Goal: Task Accomplishment & Management: Manage account settings

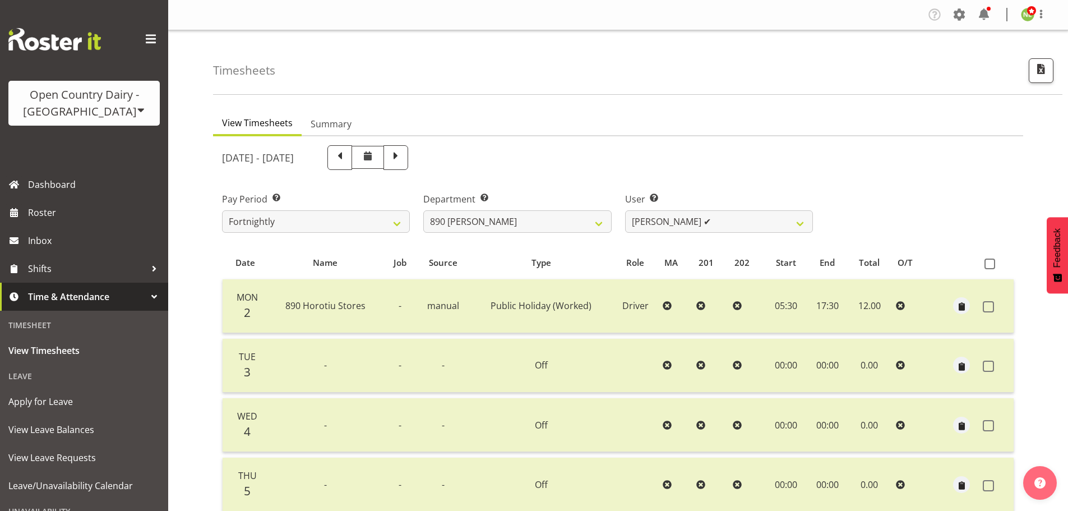
select select "797"
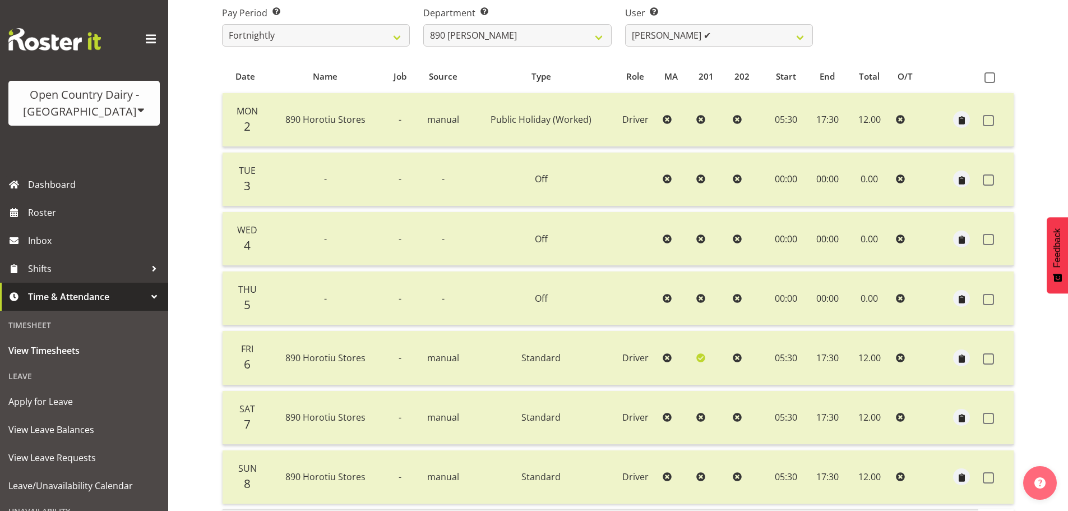
scroll to position [169, 0]
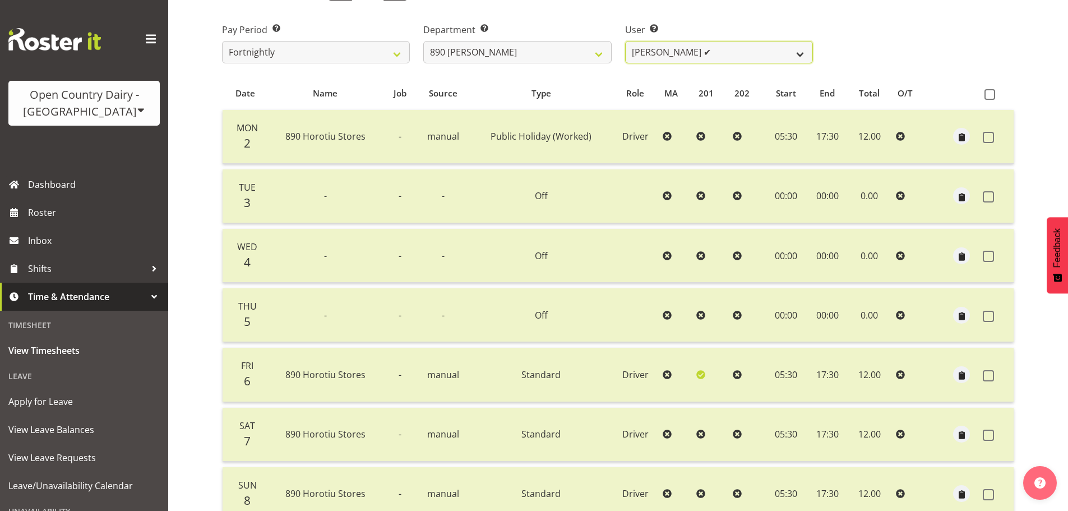
click at [685, 58] on select "[PERSON_NAME] ✔ [PERSON_NAME] ✔" at bounding box center [719, 52] width 188 height 22
click at [625, 44] on select "[PERSON_NAME] ✔ [PERSON_NAME] ✔" at bounding box center [719, 52] width 188 height 22
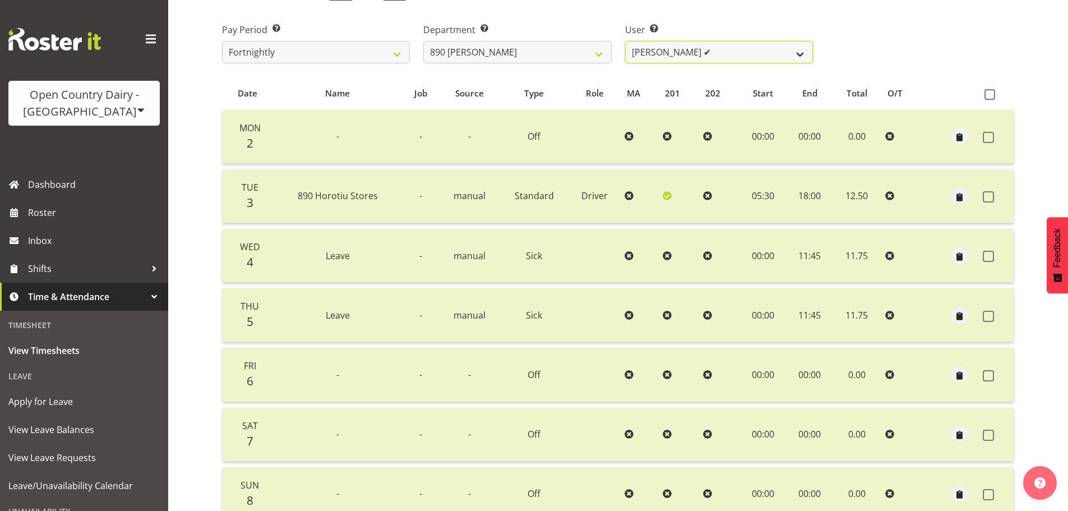
drag, startPoint x: 703, startPoint y: 52, endPoint x: 698, endPoint y: 58, distance: 7.2
click at [703, 52] on select "[PERSON_NAME] ✔ [PERSON_NAME] ✔" at bounding box center [719, 52] width 188 height 22
select select "9543"
click at [625, 44] on select "[PERSON_NAME] ✔ [PERSON_NAME] ✔" at bounding box center [719, 52] width 188 height 22
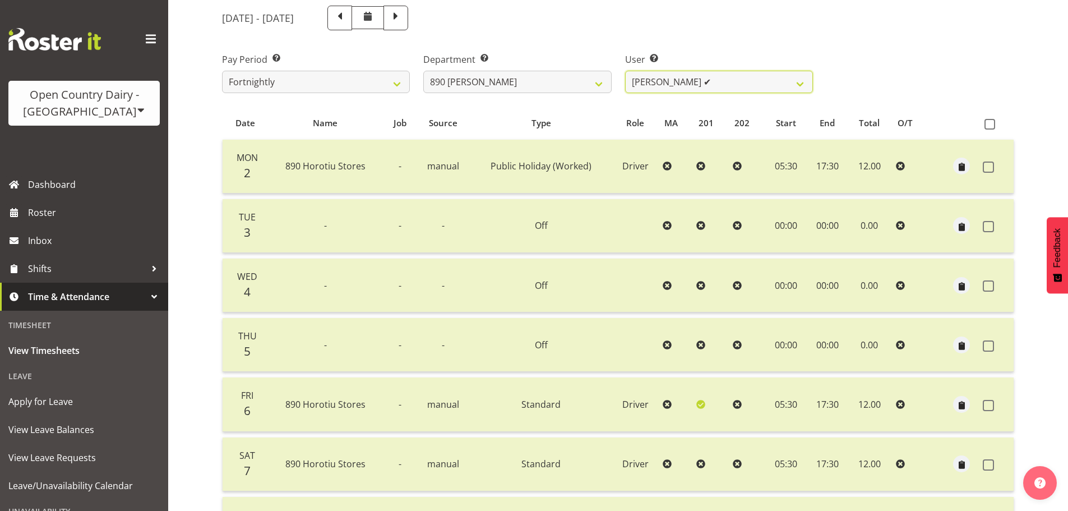
scroll to position [113, 0]
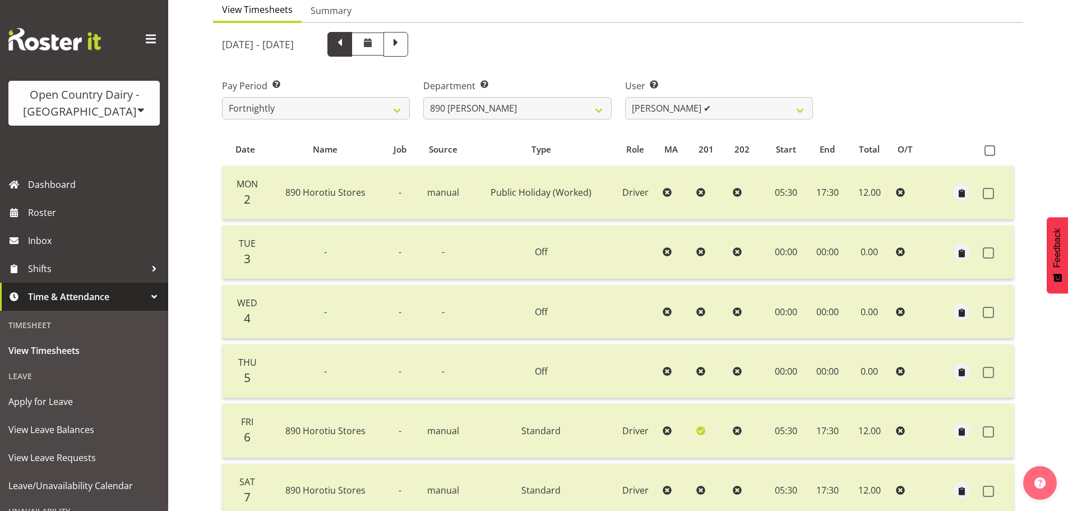
click at [352, 54] on span at bounding box center [339, 44] width 25 height 25
select select
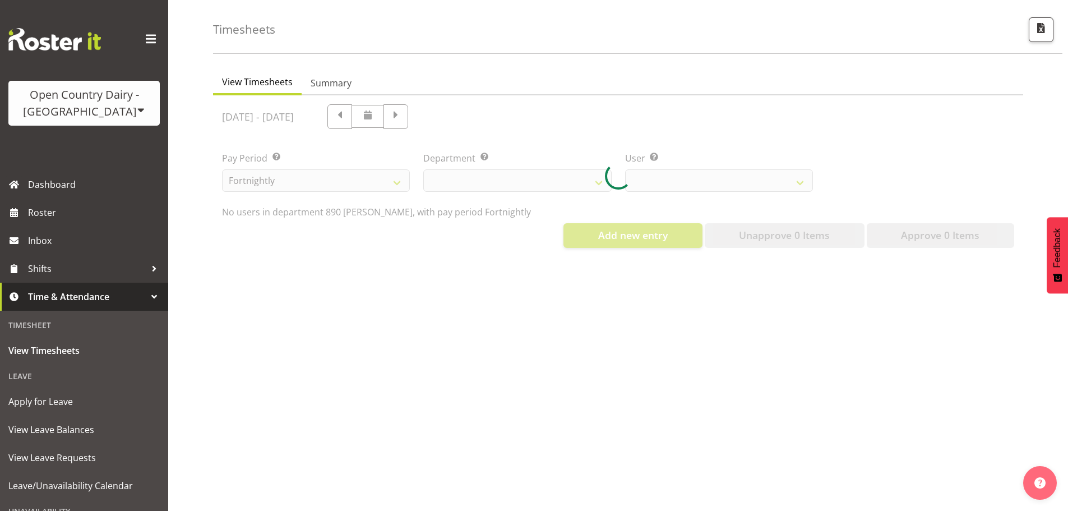
select select "797"
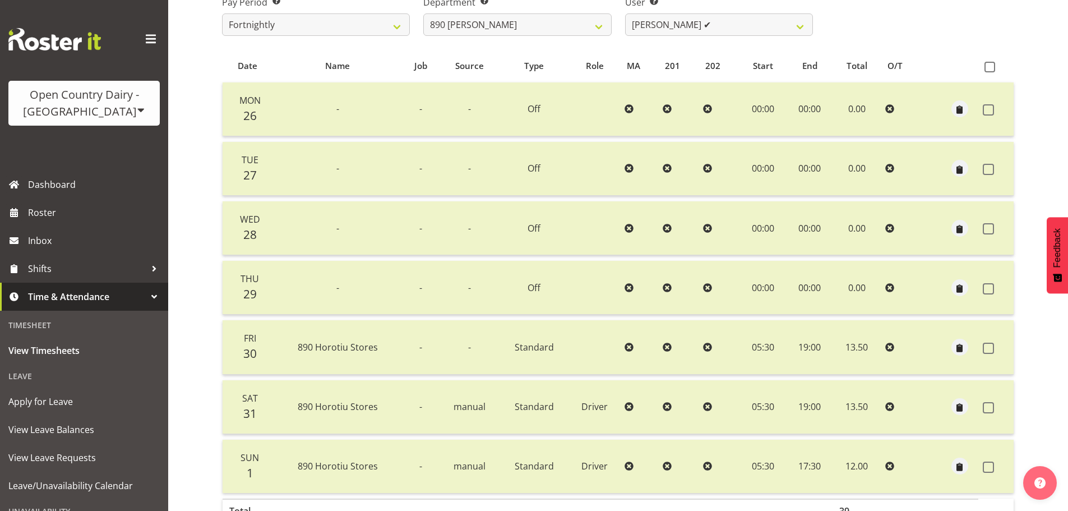
scroll to position [169, 0]
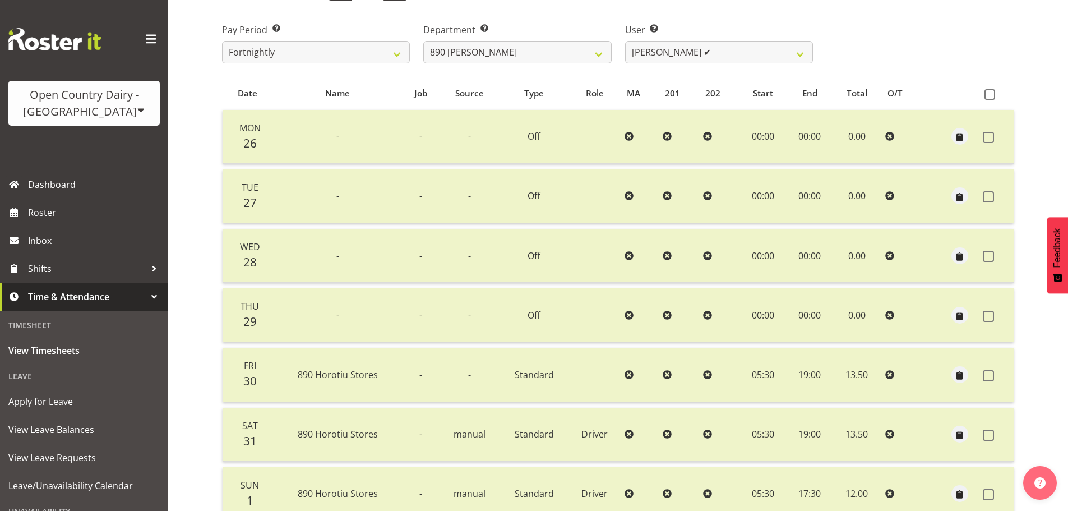
select select
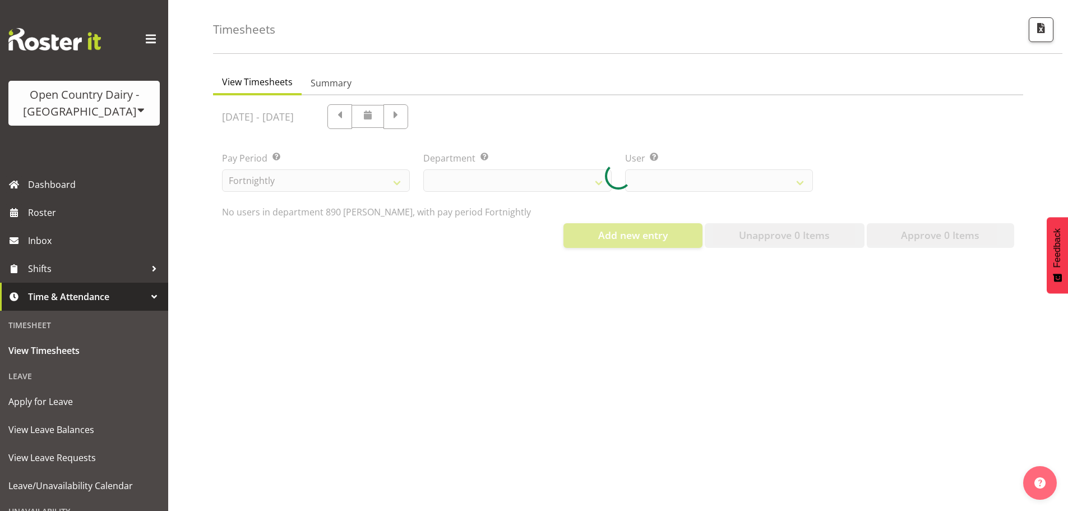
select select "797"
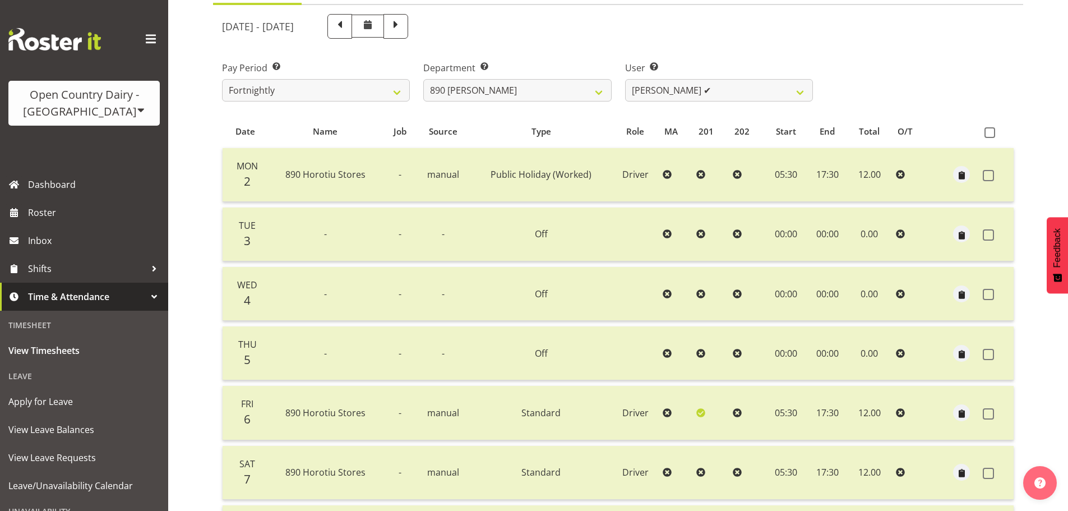
scroll to position [113, 0]
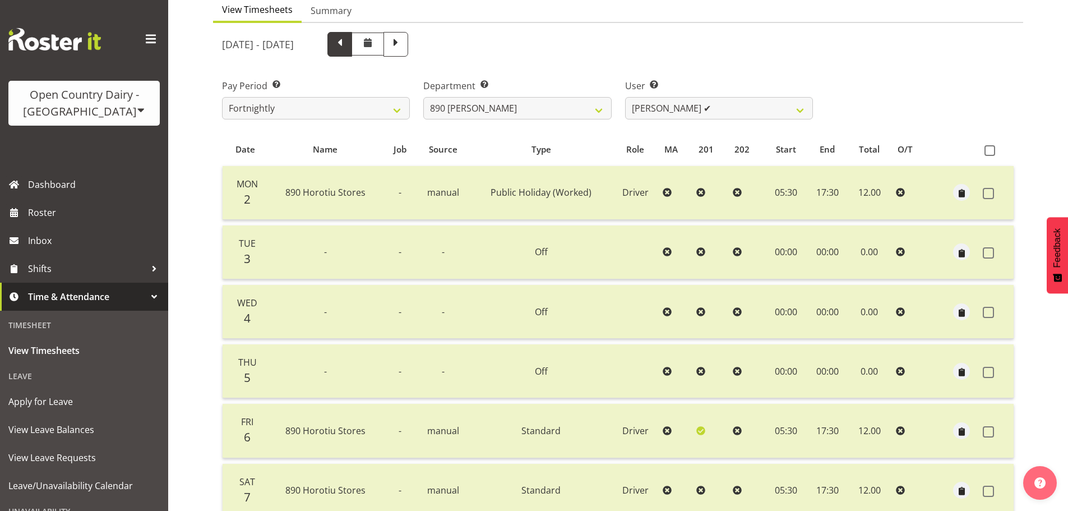
click at [347, 47] on span at bounding box center [339, 43] width 15 height 15
select select
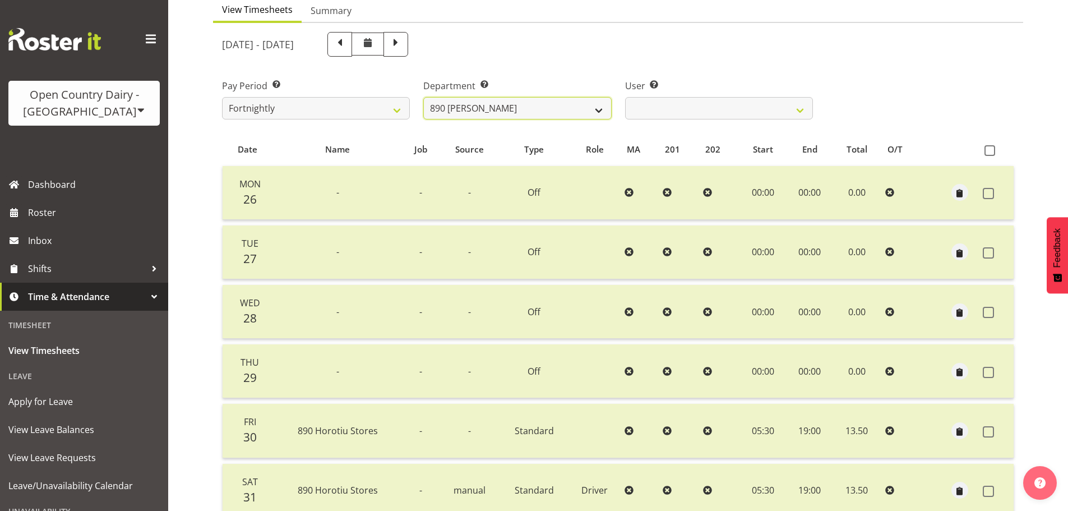
click at [556, 113] on select "701 702 703 704 705 706 707 708 709 710 711 712 713 714 715 716 717 718 719 720" at bounding box center [517, 108] width 188 height 22
select select "802"
click at [423, 100] on select "701 702 703 704 705 706 707 708 709 710 711 712 713 714 715 716 717 718 719 720" at bounding box center [517, 108] width 188 height 22
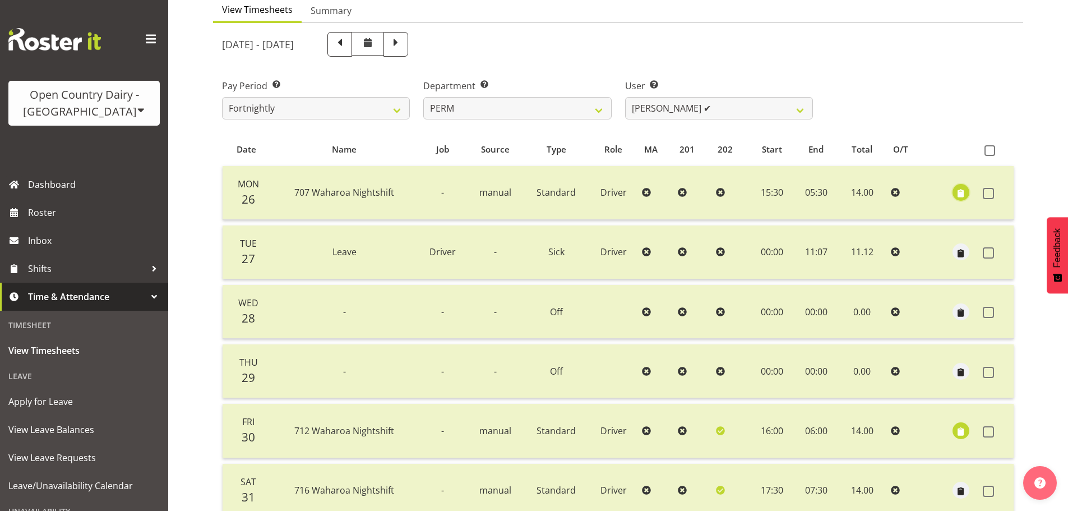
click at [960, 195] on span "button" at bounding box center [960, 193] width 13 height 13
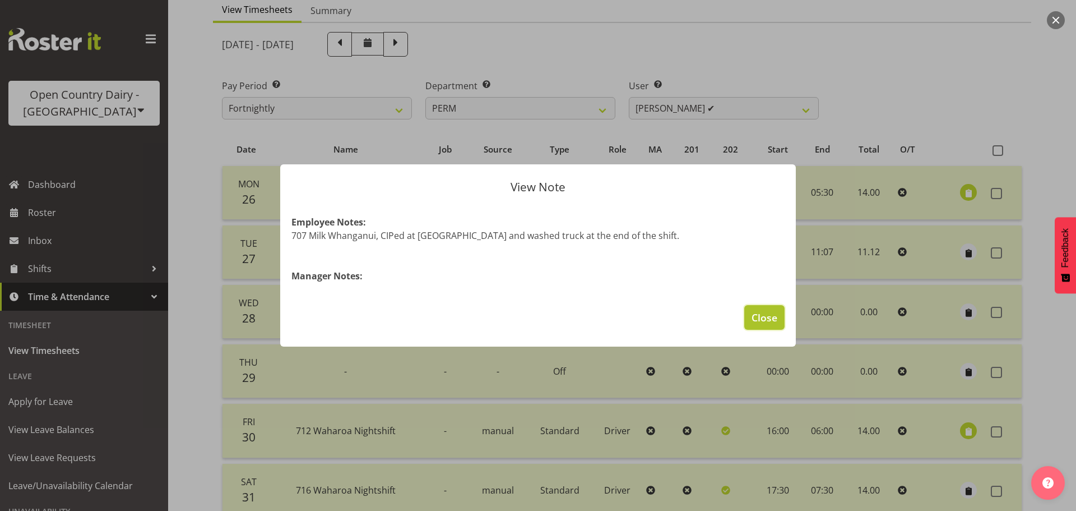
click at [774, 312] on span "Close" at bounding box center [765, 317] width 26 height 15
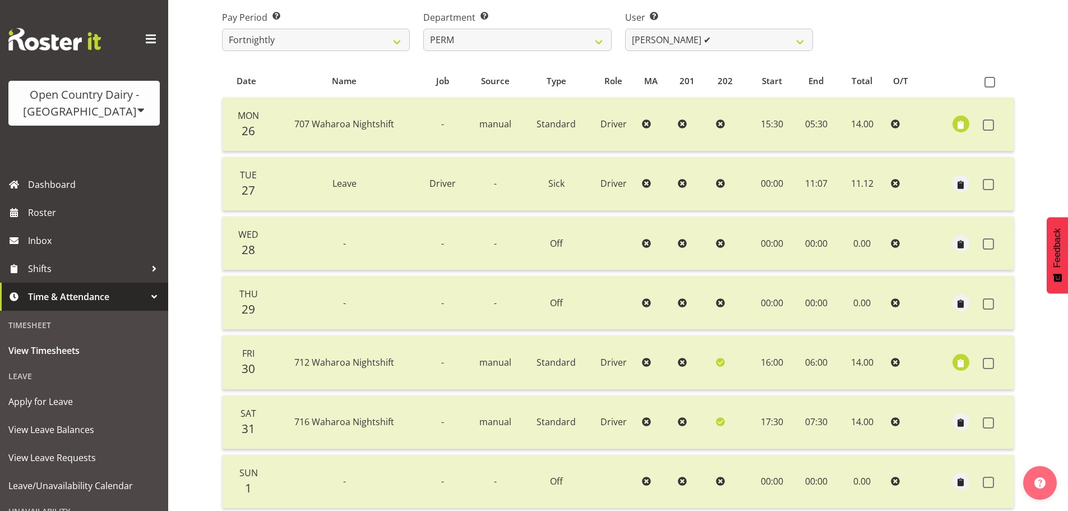
scroll to position [56, 0]
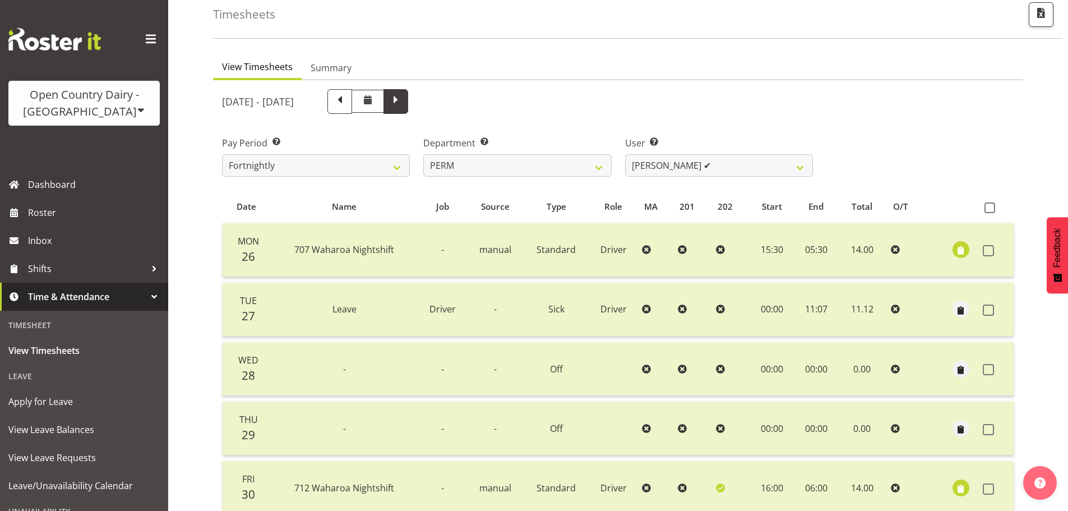
click at [403, 105] on span at bounding box center [395, 100] width 15 height 15
select select
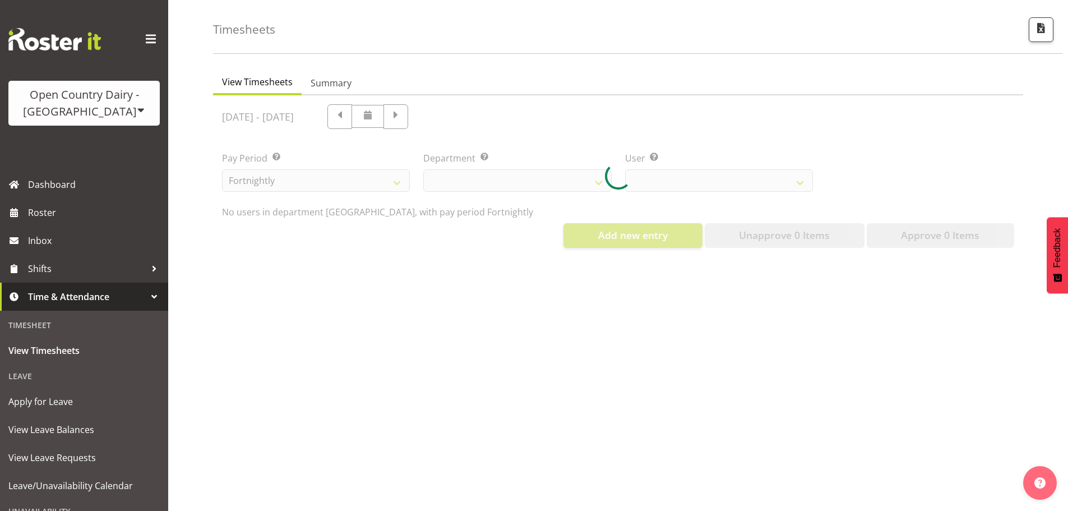
select select "802"
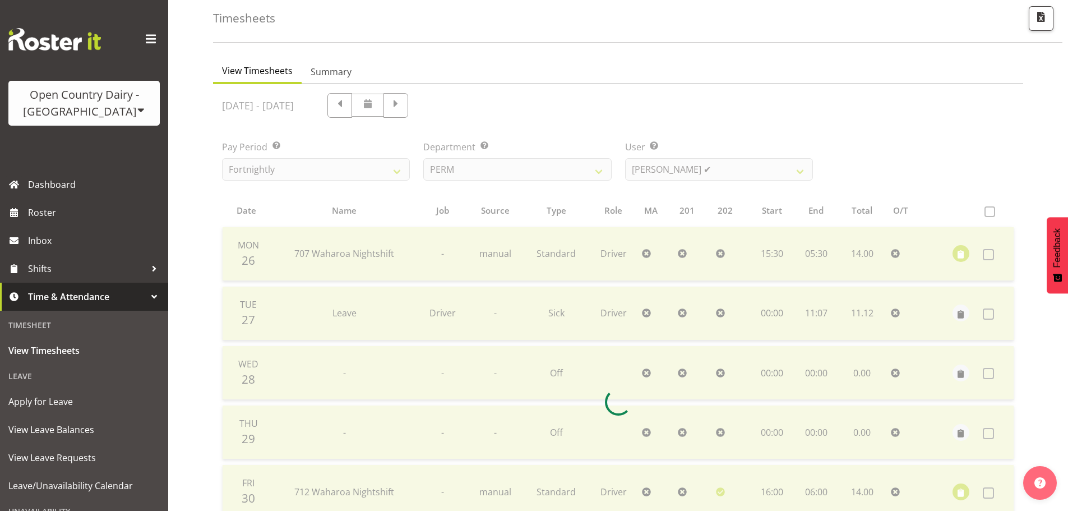
scroll to position [56, 0]
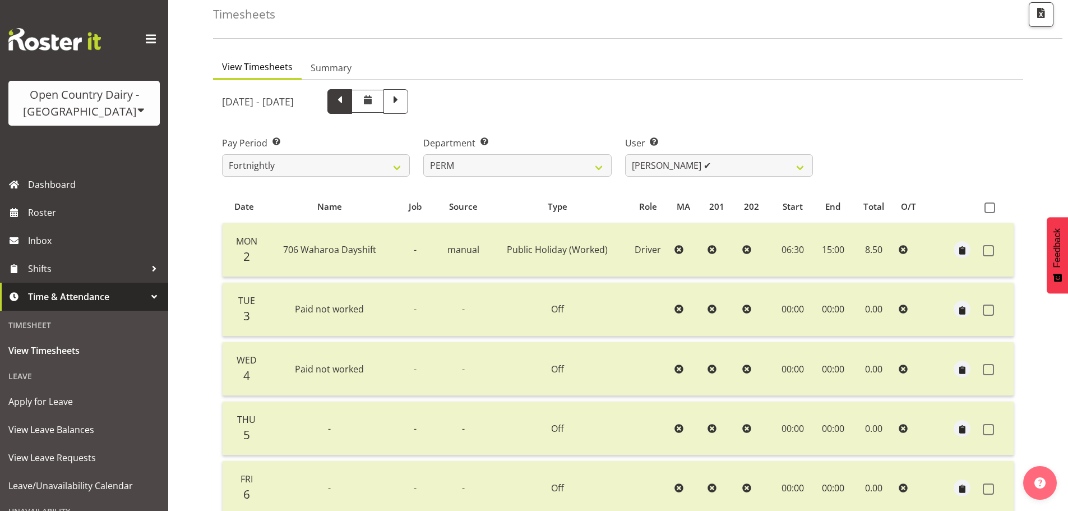
click at [347, 104] on span at bounding box center [339, 100] width 15 height 15
select select
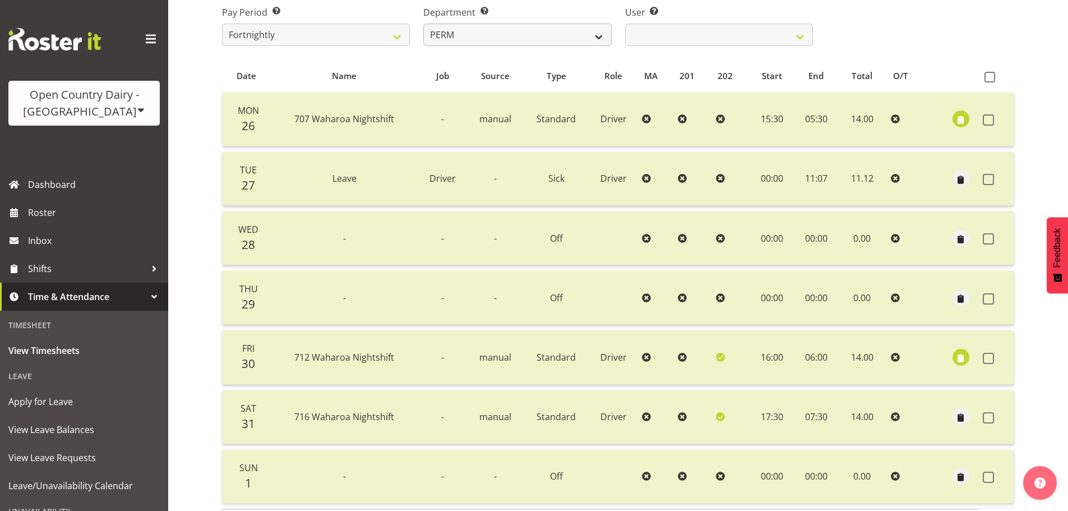
scroll to position [168, 0]
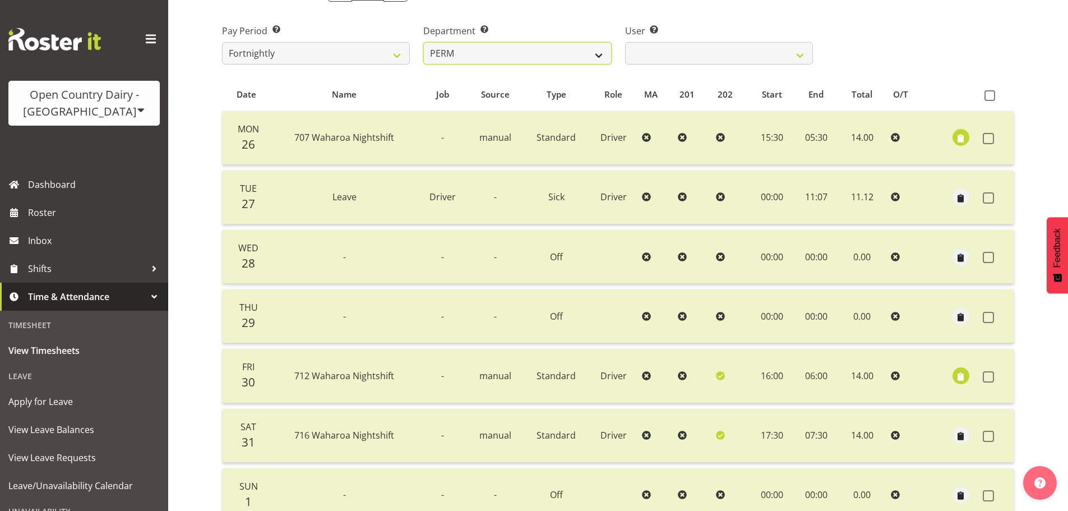
click at [496, 52] on select "701 702 703 704 705 706 707 708 709 710 711 712 713 714 715 716 717 718 719 720" at bounding box center [517, 53] width 188 height 22
select select "803"
click at [423, 45] on select "701 702 703 704 705 706 707 708 709 710 711 712 713 714 715 716 717 718 719 720" at bounding box center [517, 53] width 188 height 22
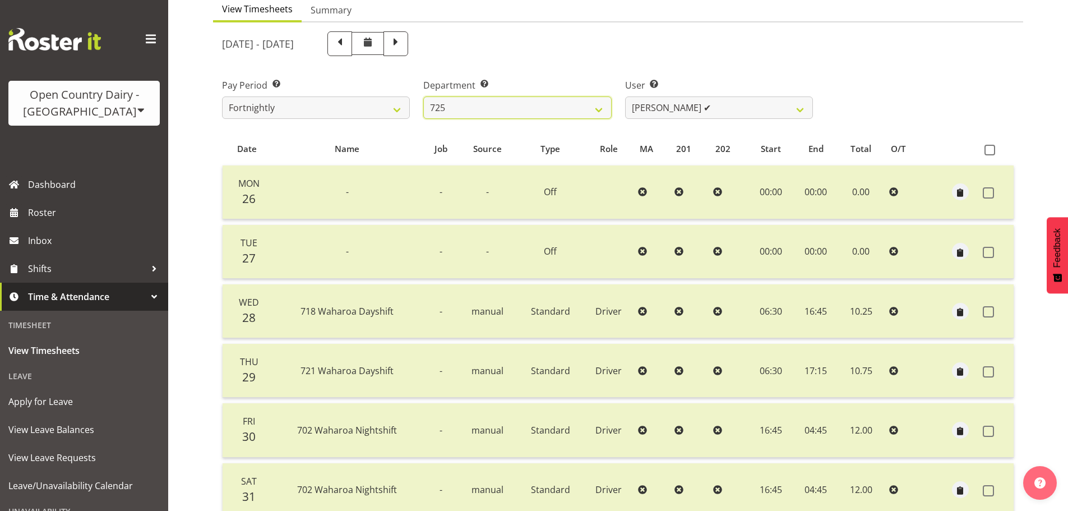
scroll to position [113, 0]
click at [403, 50] on span at bounding box center [395, 43] width 15 height 15
select select
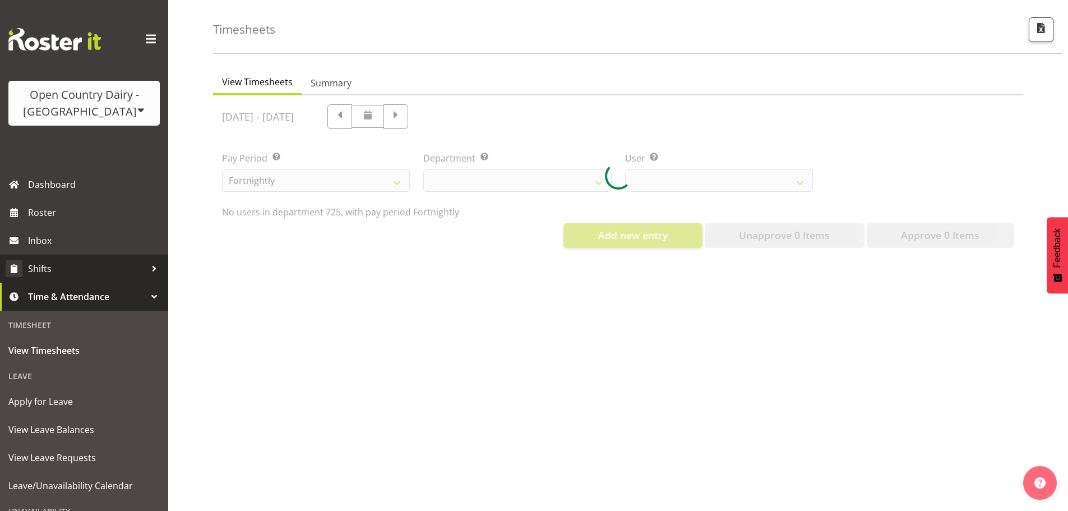
select select "803"
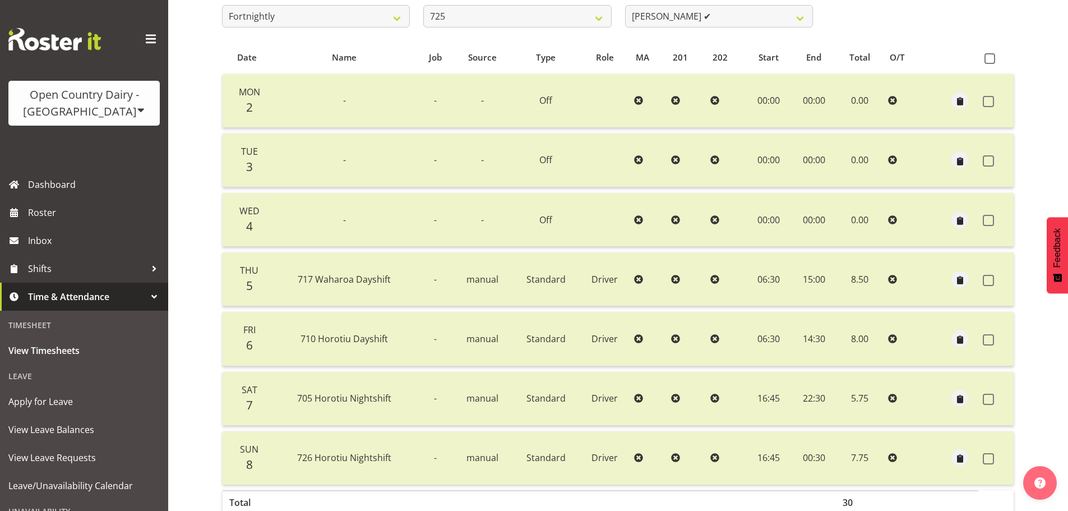
scroll to position [169, 0]
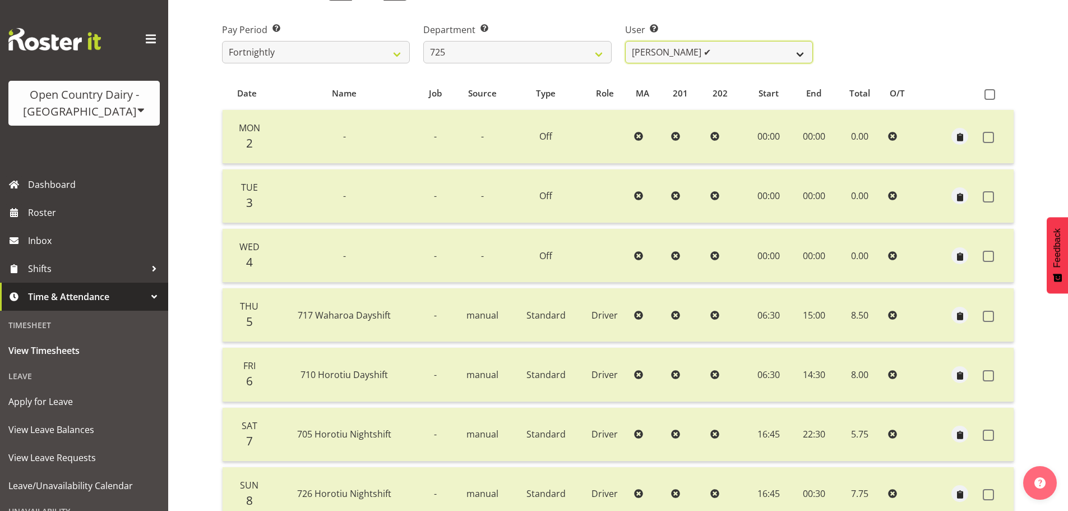
click at [688, 49] on select "[PERSON_NAME] ✔ [PERSON_NAME] ✔ [PERSON_NAME] [PERSON_NAME] ✔ [PERSON_NAME] ✔ […" at bounding box center [719, 52] width 188 height 22
click at [625, 44] on select "[PERSON_NAME] ✔ [PERSON_NAME] ✔ [PERSON_NAME] [PERSON_NAME] ✔ [PERSON_NAME] ✔ […" at bounding box center [719, 52] width 188 height 22
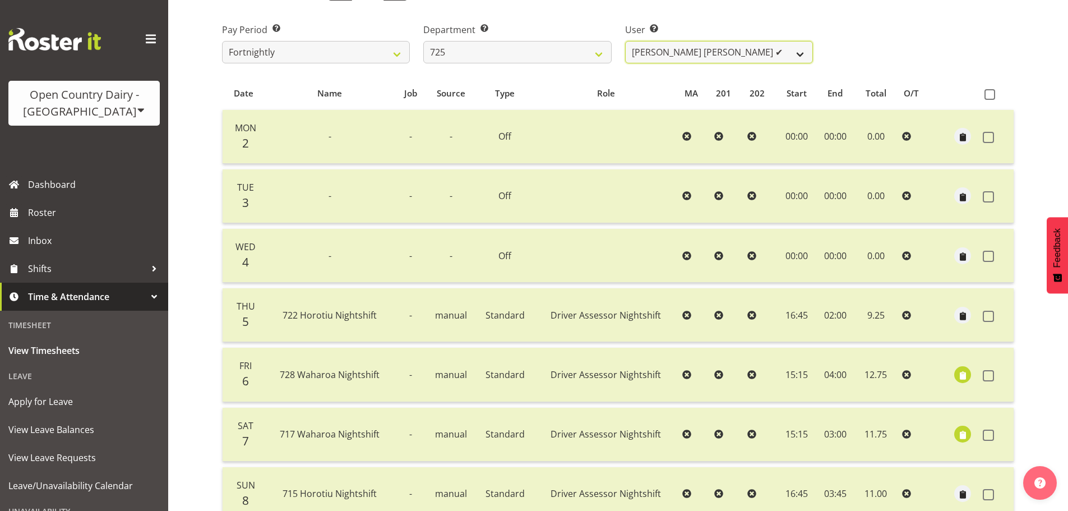
click at [668, 45] on select "[PERSON_NAME] ✔ [PERSON_NAME] ✔ [PERSON_NAME] [PERSON_NAME] ✔ [PERSON_NAME] ✔ […" at bounding box center [719, 52] width 188 height 22
click at [625, 44] on select "[PERSON_NAME] ✔ [PERSON_NAME] ✔ [PERSON_NAME] [PERSON_NAME] ✔ [PERSON_NAME] ✔ […" at bounding box center [719, 52] width 188 height 22
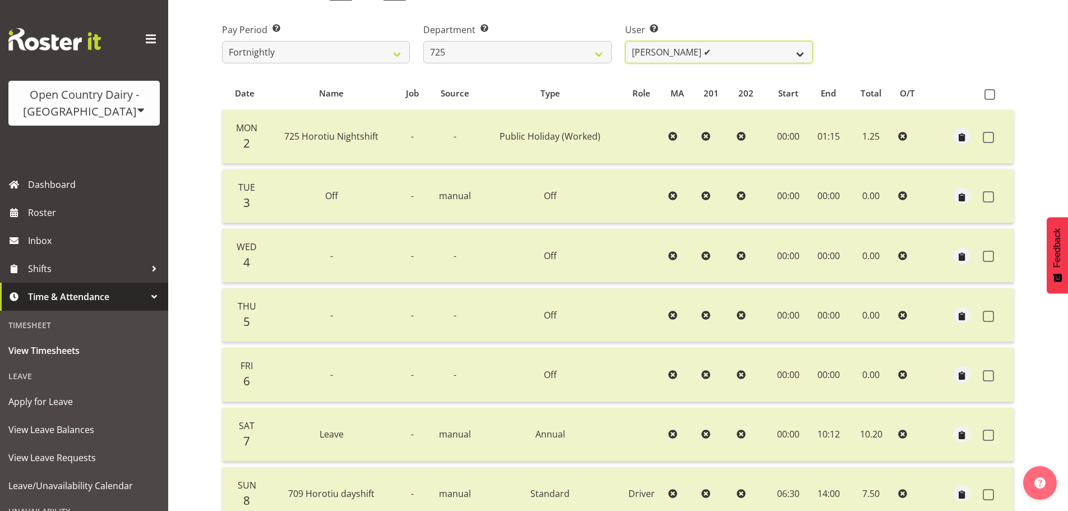
click at [659, 48] on select "[PERSON_NAME] ✔ [PERSON_NAME] ✔ [PERSON_NAME] [PERSON_NAME] ✔ [PERSON_NAME] ✔ […" at bounding box center [719, 52] width 188 height 22
click at [625, 44] on select "[PERSON_NAME] ✔ [PERSON_NAME] ✔ [PERSON_NAME] [PERSON_NAME] ✔ [PERSON_NAME] ✔ […" at bounding box center [719, 52] width 188 height 22
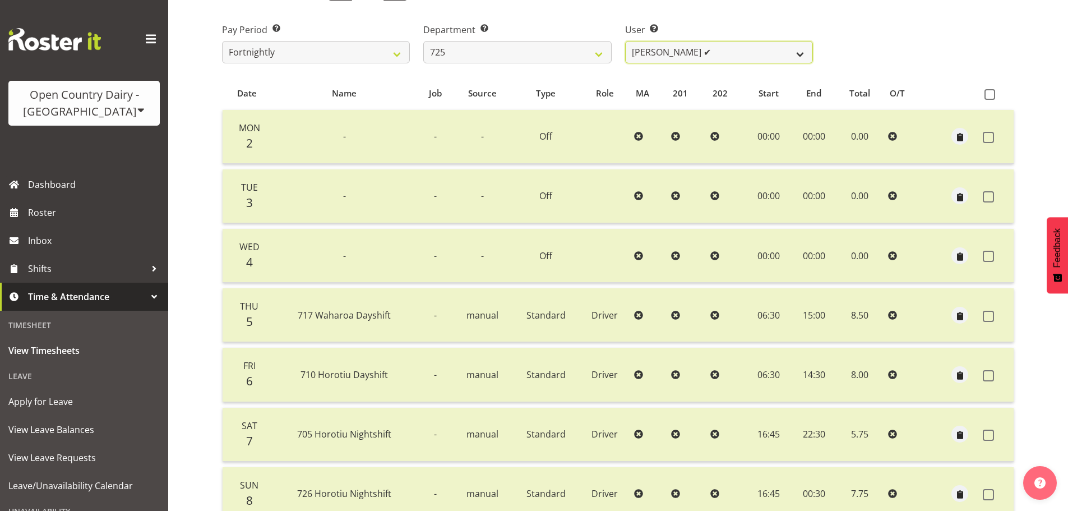
click at [697, 58] on select "[PERSON_NAME] ✔ [PERSON_NAME] ✔ [PERSON_NAME] [PERSON_NAME] ✔ [PERSON_NAME] ✔ […" at bounding box center [719, 52] width 188 height 22
select select "11235"
click at [625, 44] on select "[PERSON_NAME] ✔ [PERSON_NAME] ✔ [PERSON_NAME] [PERSON_NAME] ✔ [PERSON_NAME] ✔ […" at bounding box center [719, 52] width 188 height 22
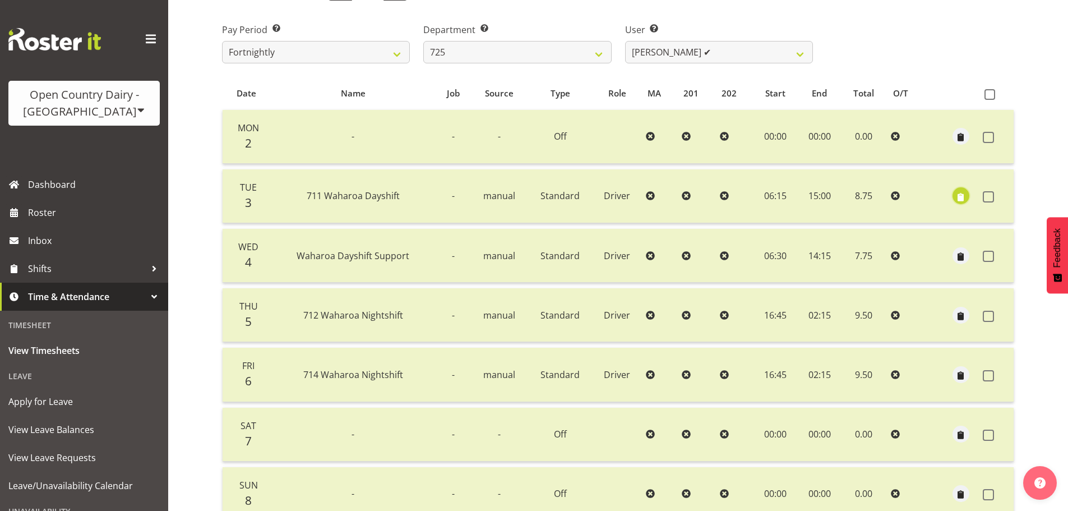
click at [956, 195] on span "button" at bounding box center [960, 197] width 13 height 13
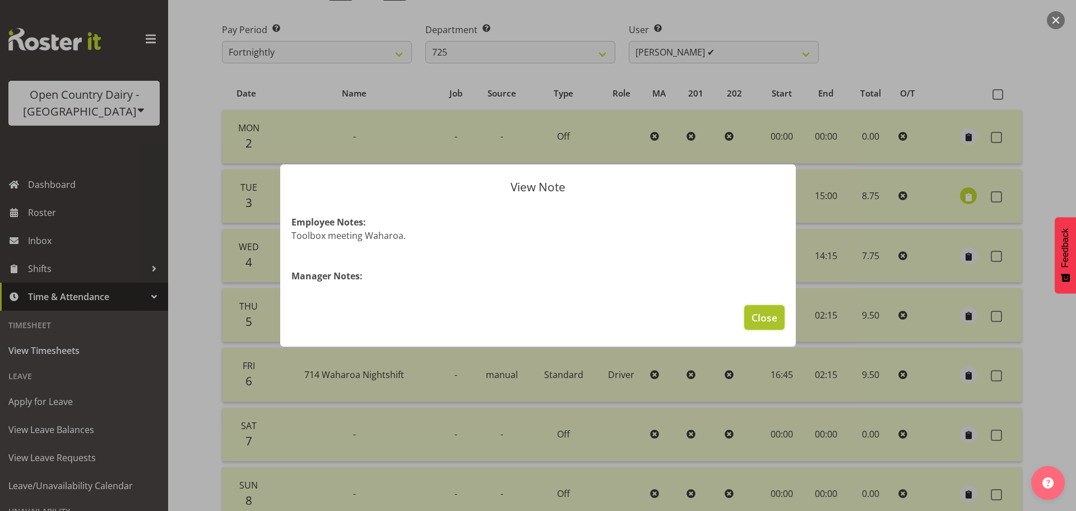
click at [770, 319] on span "Close" at bounding box center [765, 317] width 26 height 15
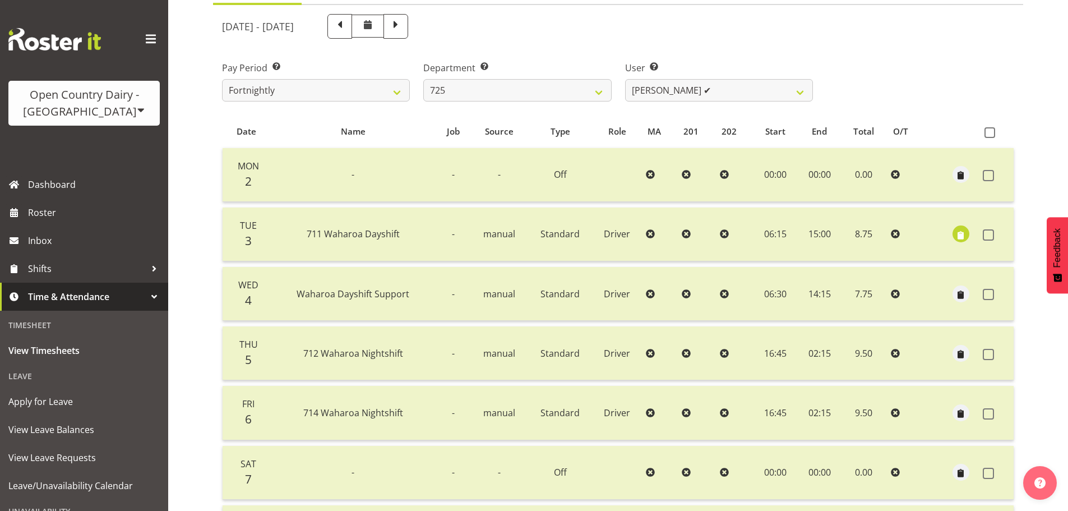
scroll to position [113, 0]
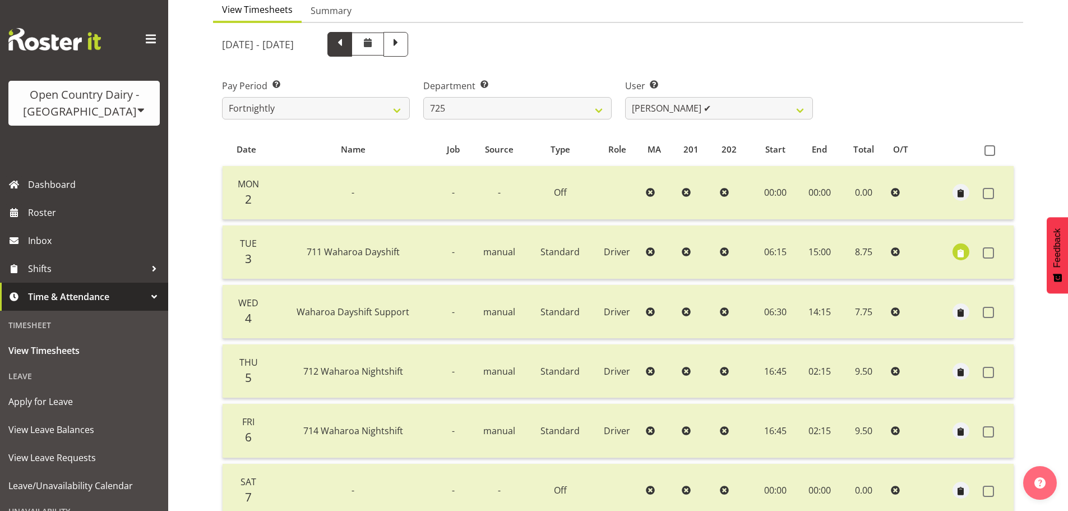
click at [347, 50] on span at bounding box center [339, 43] width 15 height 15
select select
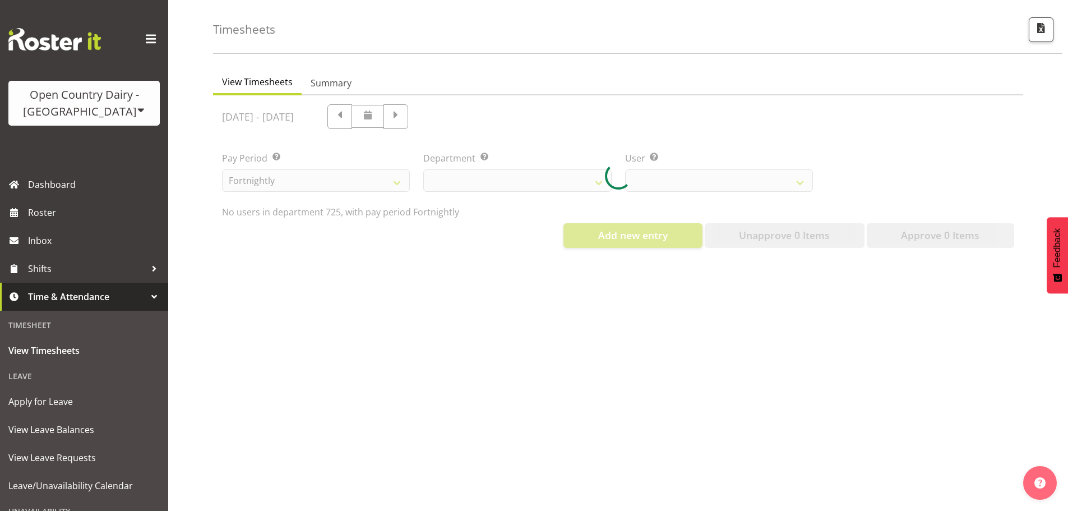
select select "803"
select select "11235"
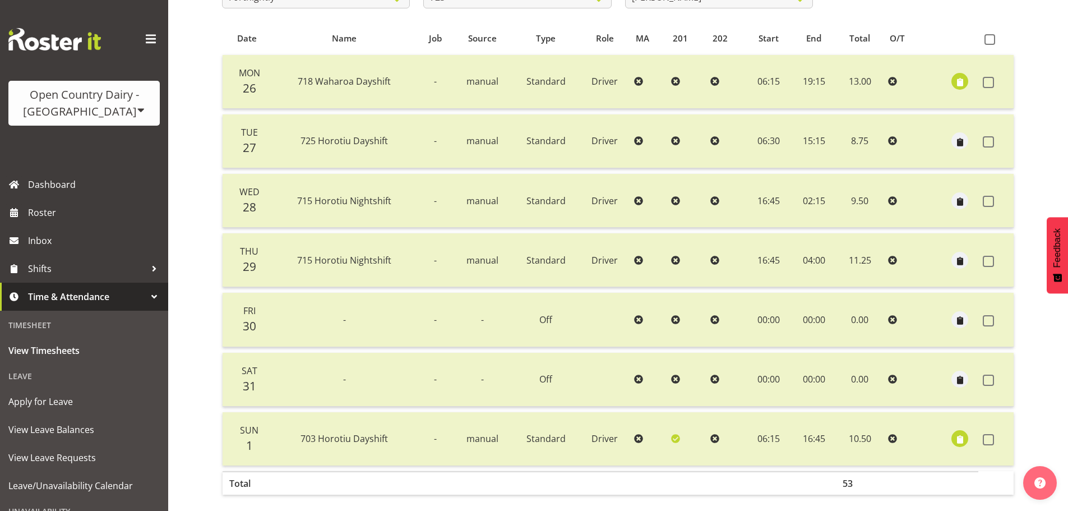
scroll to position [225, 0]
click at [964, 443] on span "button" at bounding box center [960, 438] width 13 height 13
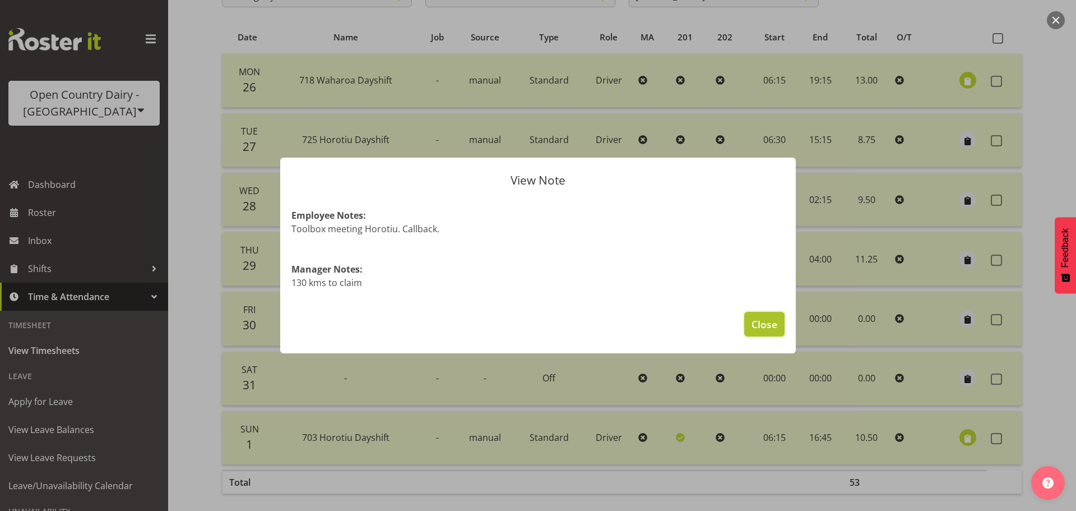
click at [772, 331] on span "Close" at bounding box center [765, 324] width 26 height 15
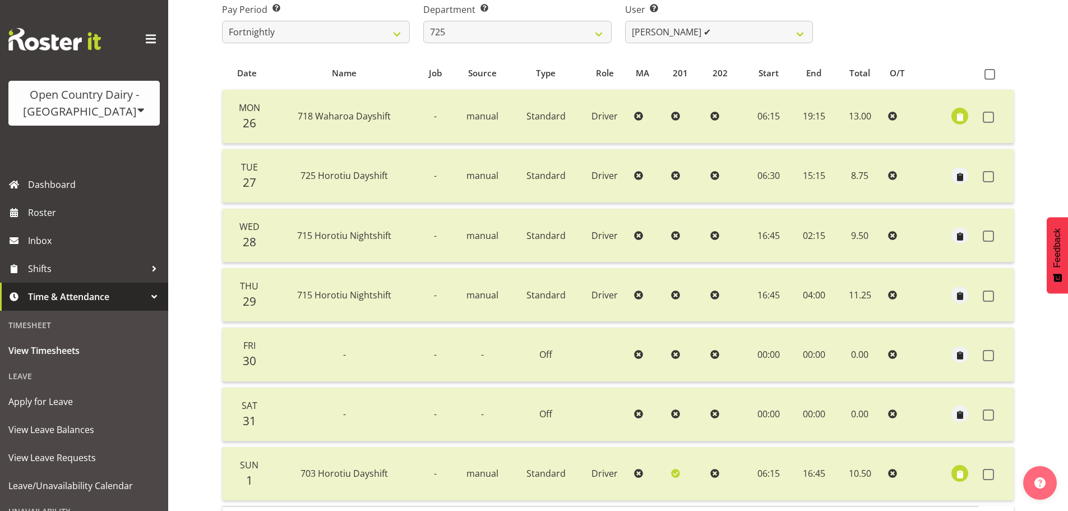
scroll to position [169, 0]
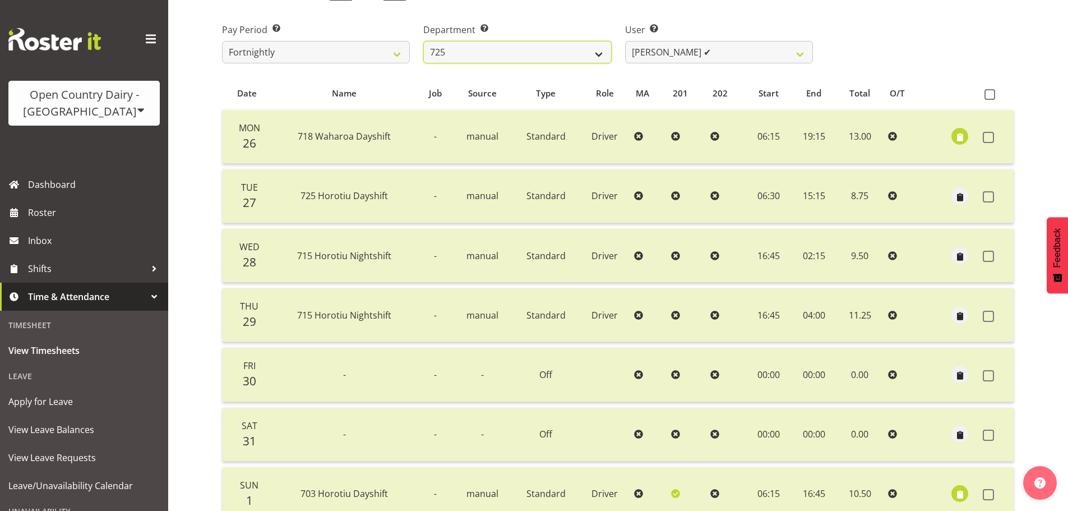
click at [544, 52] on select "701 702 703 704 705 706 707 708 709 710 711 712 713 714 715 716 717 718 719 720" at bounding box center [517, 52] width 188 height 22
select select "805"
click at [423, 44] on select "701 702 703 704 705 706 707 708 709 710 711 712 713 714 715 716 717 718 719 720" at bounding box center [517, 52] width 188 height 22
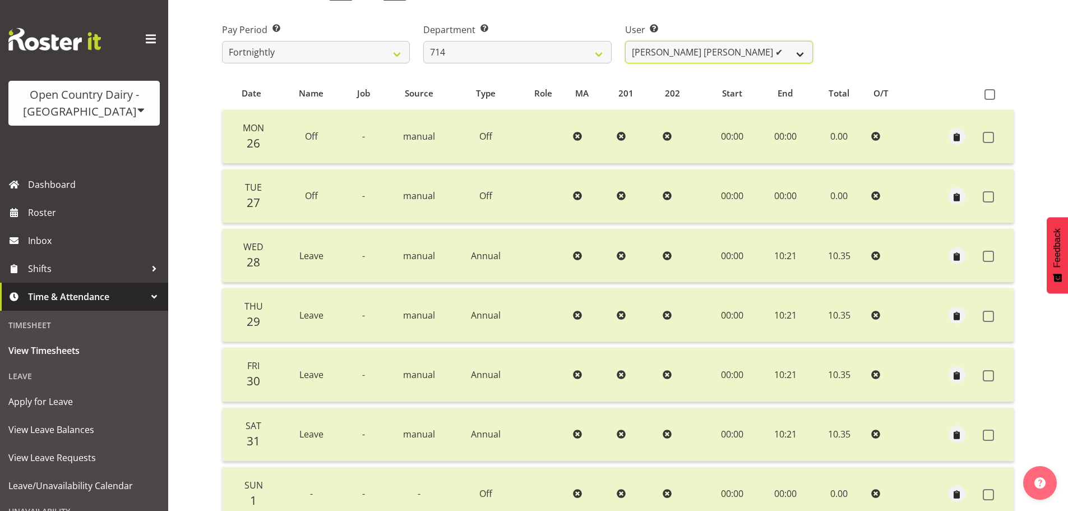
drag, startPoint x: 653, startPoint y: 57, endPoint x: 659, endPoint y: 66, distance: 10.4
click at [654, 57] on select "[PERSON_NAME] [PERSON_NAME] ✔ [PERSON_NAME] ✔ [PERSON_NAME] ✔ [PERSON_NAME] ✔" at bounding box center [719, 52] width 188 height 22
select select "10081"
click at [625, 44] on select "[PERSON_NAME] [PERSON_NAME] ✔ [PERSON_NAME] ✔ [PERSON_NAME] ✔ [PERSON_NAME] ✔" at bounding box center [719, 52] width 188 height 22
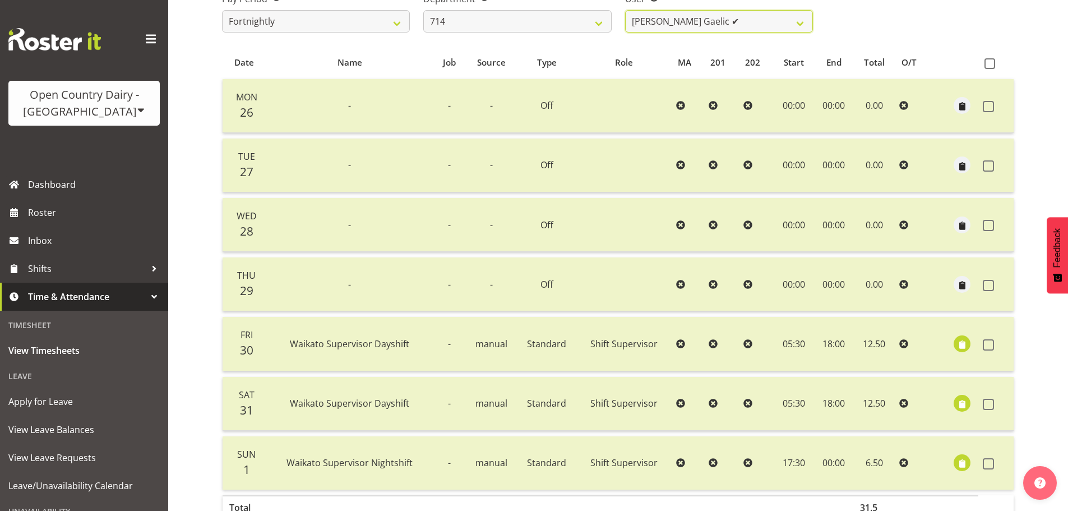
scroll to position [225, 0]
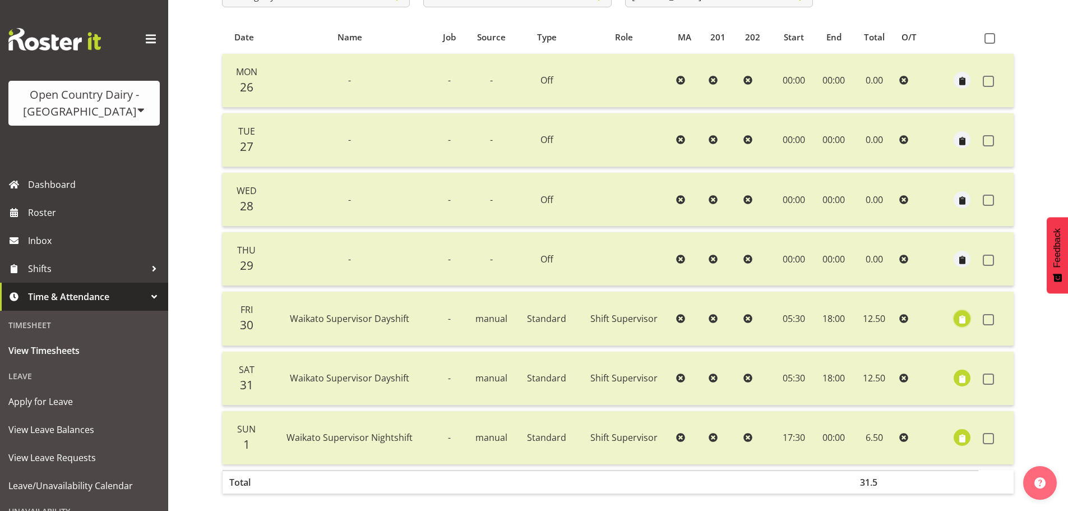
click at [959, 323] on span "button" at bounding box center [962, 319] width 13 height 13
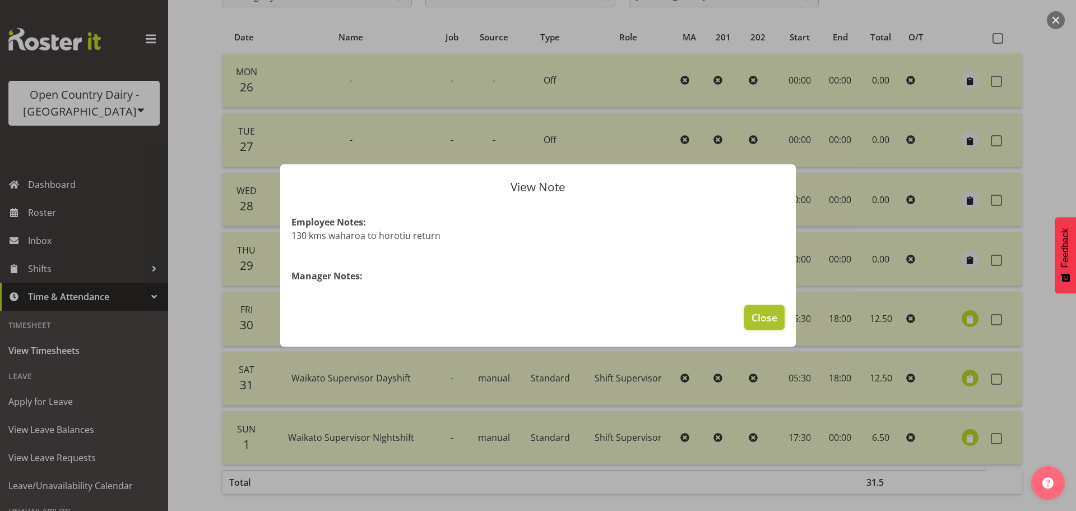
click at [758, 323] on span "Close" at bounding box center [765, 317] width 26 height 15
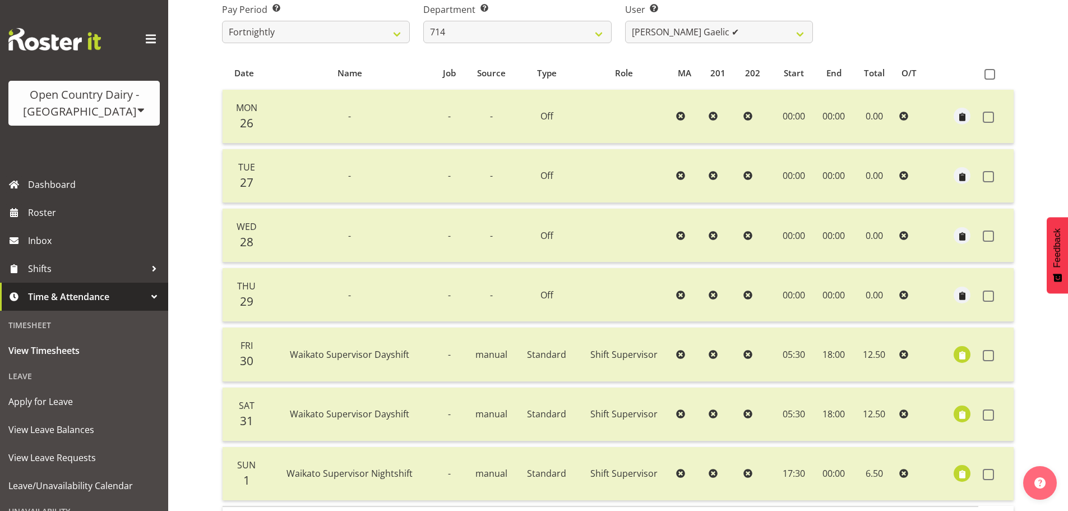
scroll to position [169, 0]
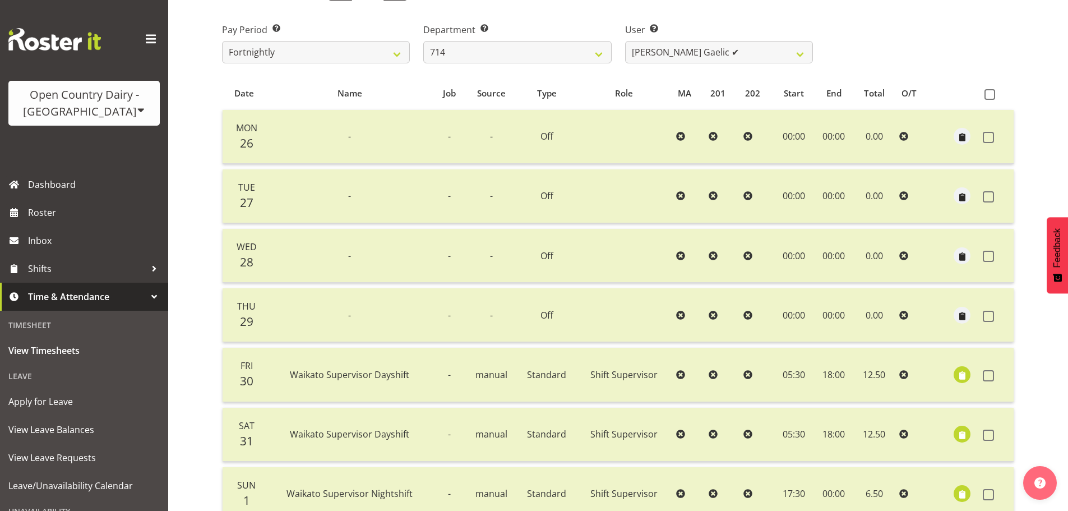
click at [197, 334] on div "Timesheets View Timesheets Summary [DATE] - [DATE] Pay Period Select which pay …" at bounding box center [618, 236] width 900 height 750
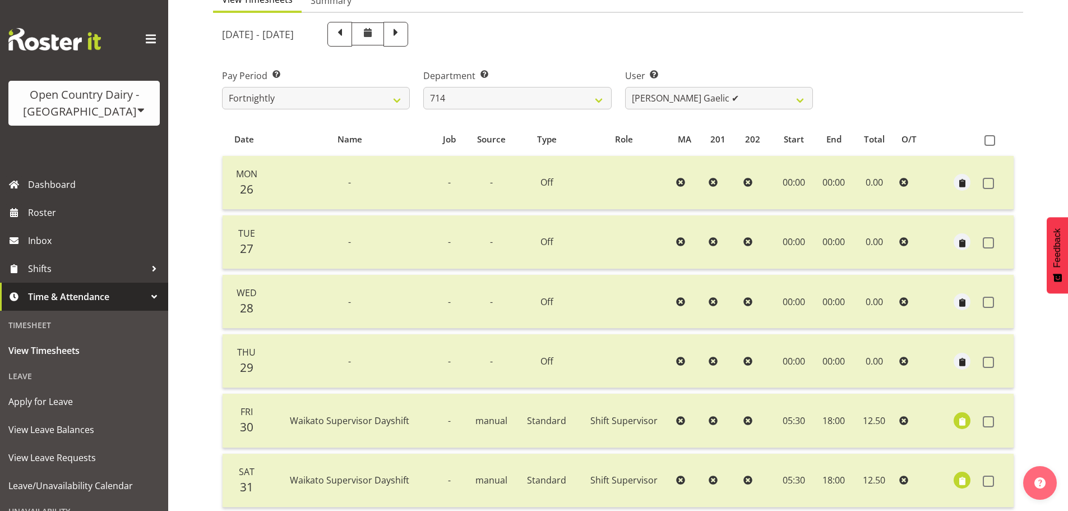
scroll to position [113, 0]
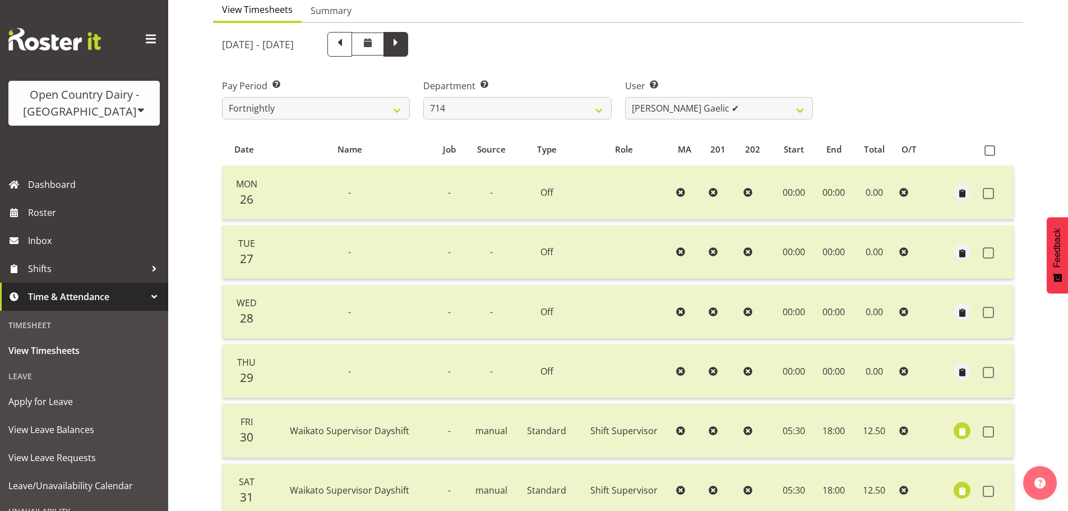
click at [403, 46] on span at bounding box center [395, 43] width 15 height 15
select select
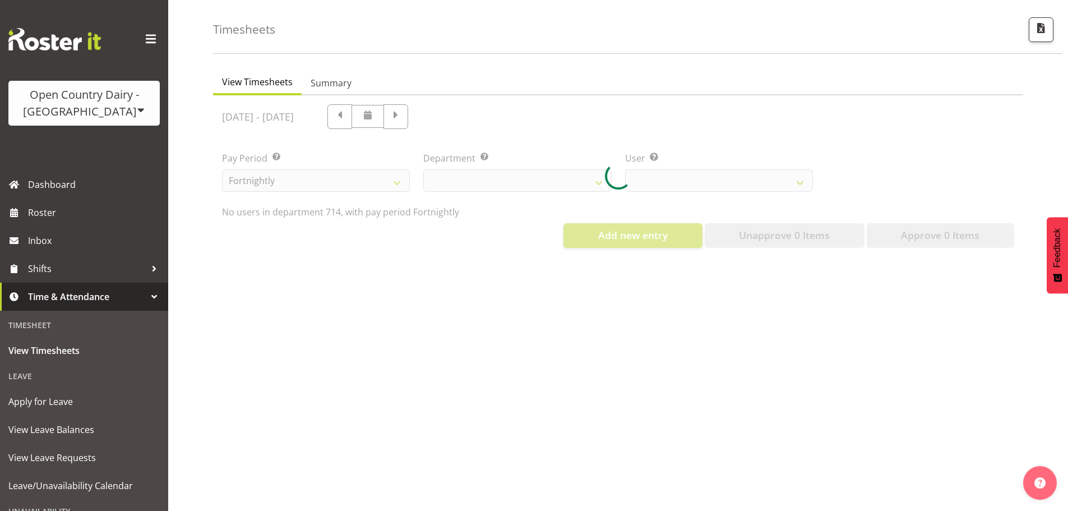
select select "805"
select select "10081"
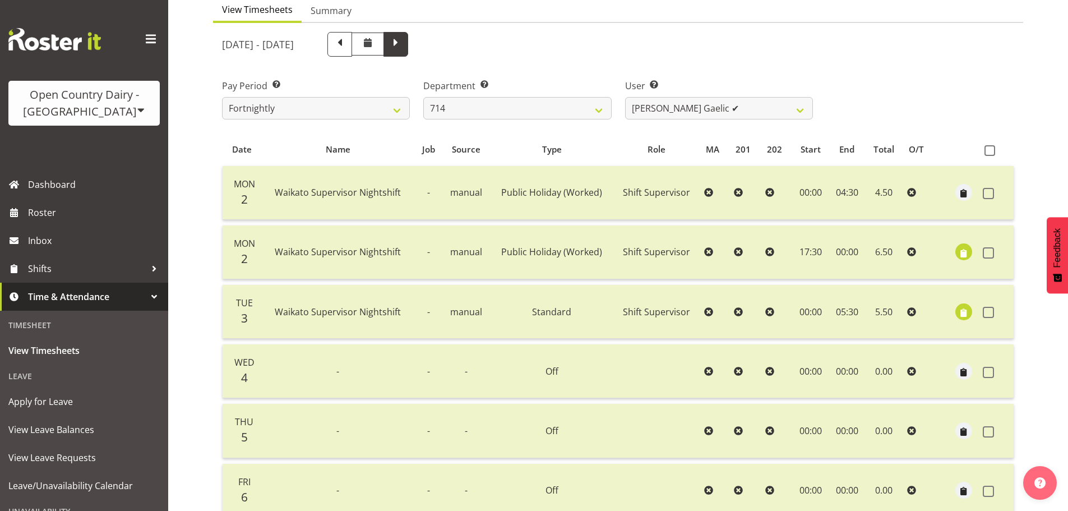
click at [403, 50] on span at bounding box center [395, 43] width 15 height 15
select select
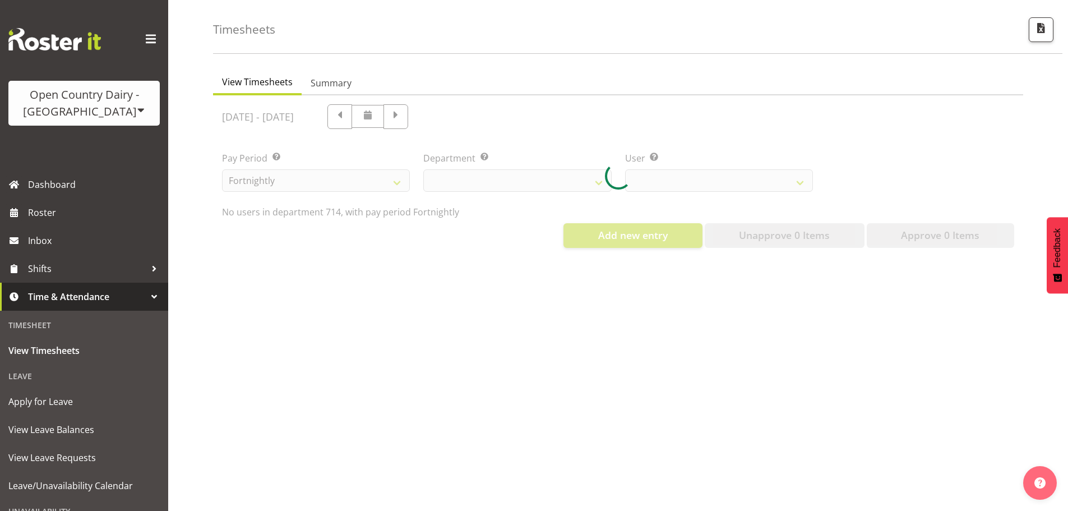
select select "805"
select select "10081"
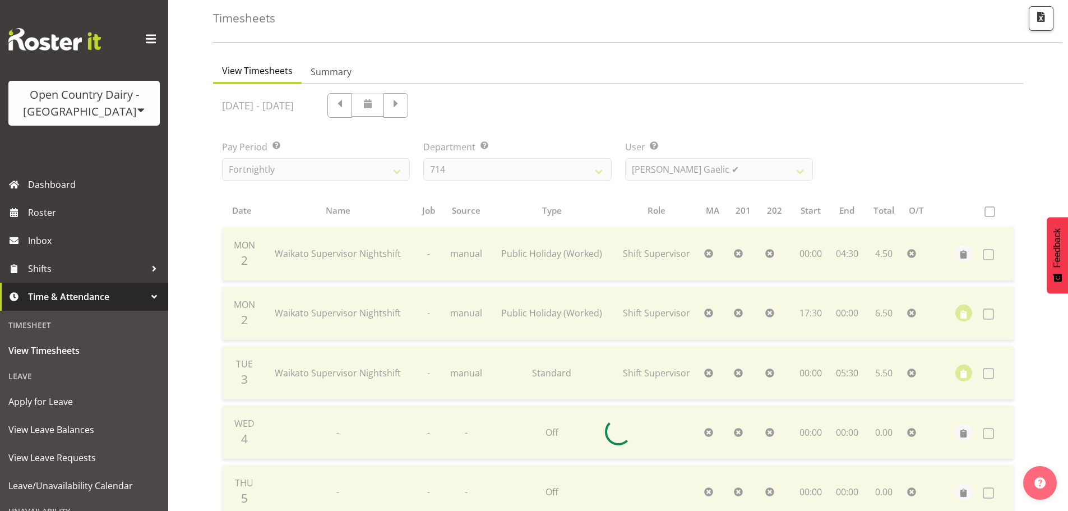
scroll to position [113, 0]
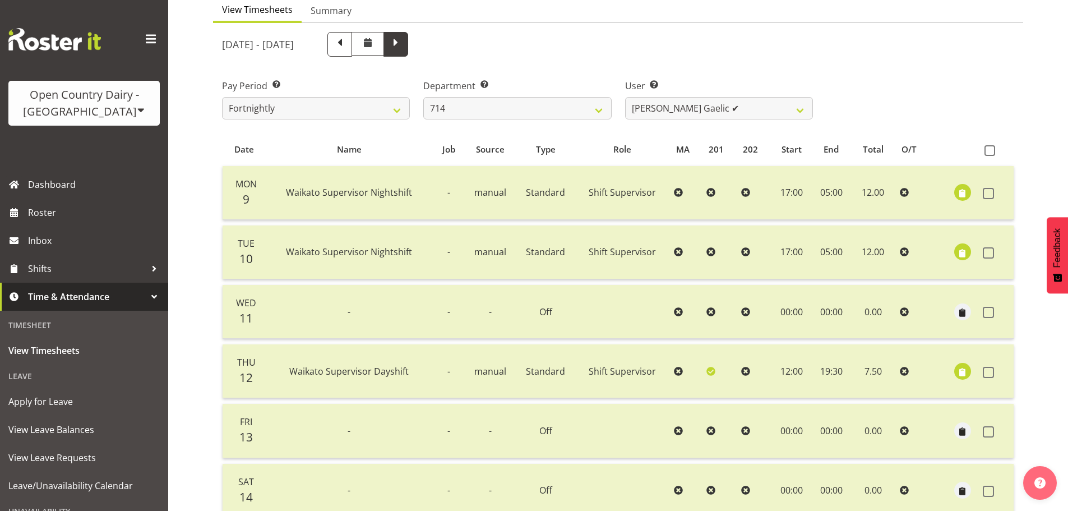
click at [403, 47] on span at bounding box center [395, 43] width 15 height 15
select select
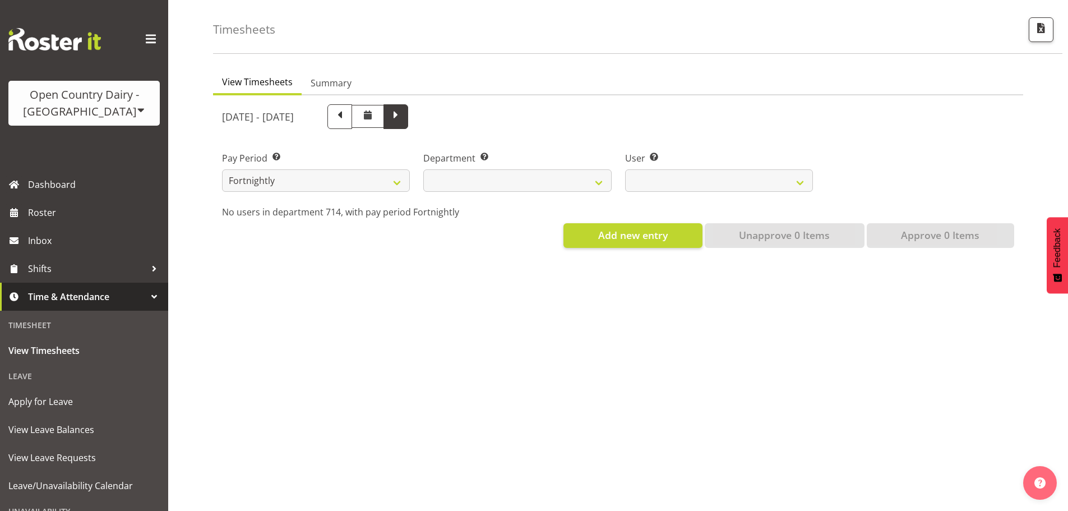
scroll to position [52, 0]
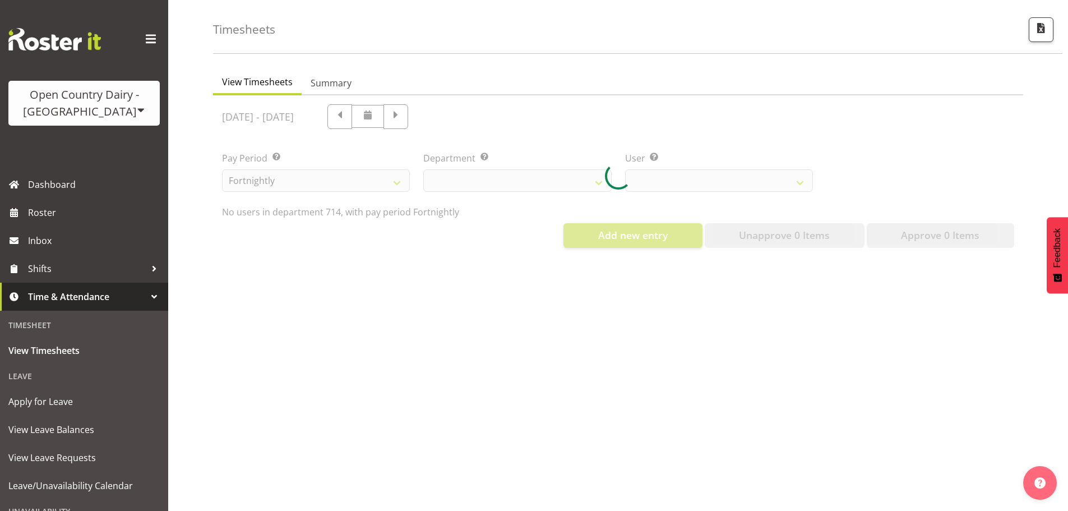
select select "805"
select select "10081"
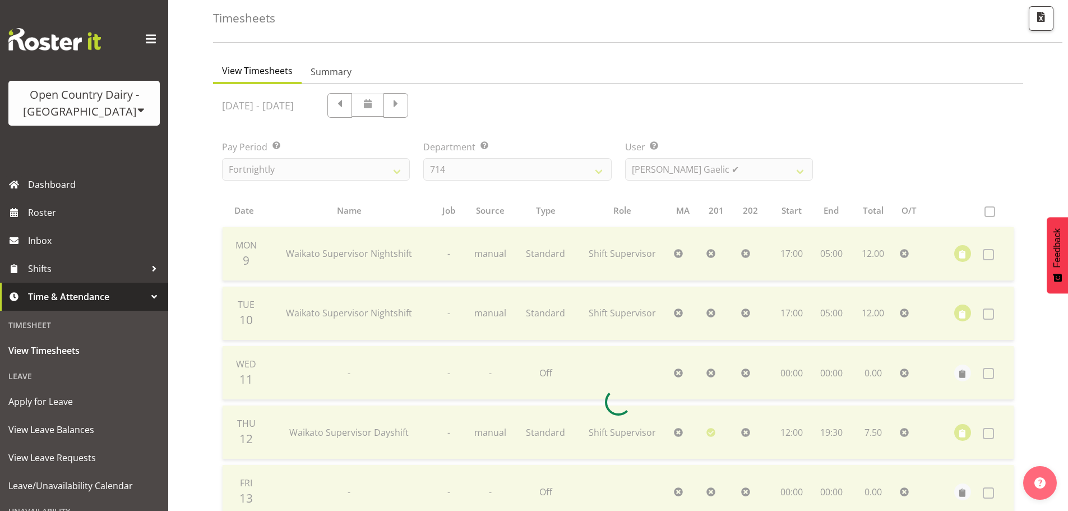
scroll to position [113, 0]
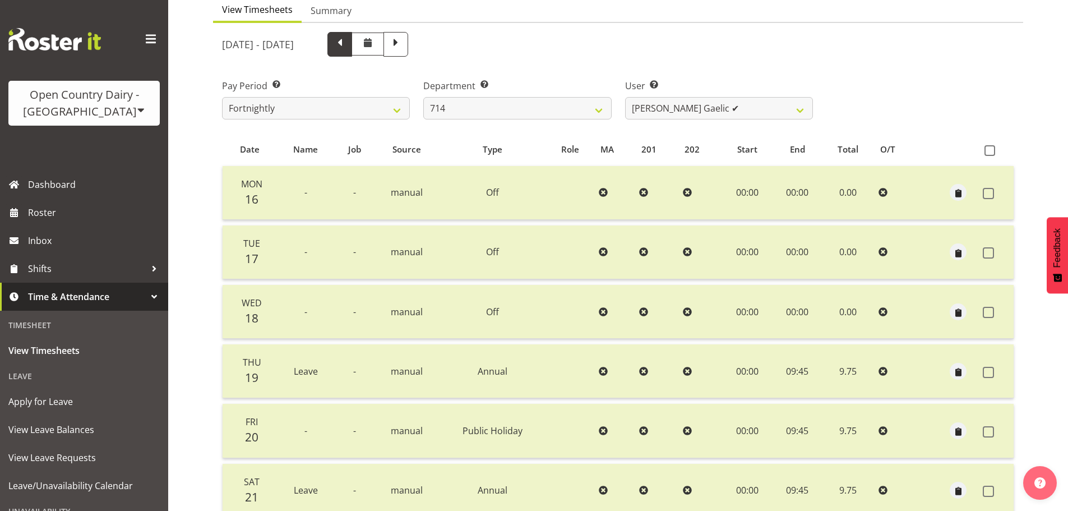
click at [347, 46] on span at bounding box center [339, 43] width 15 height 15
select select
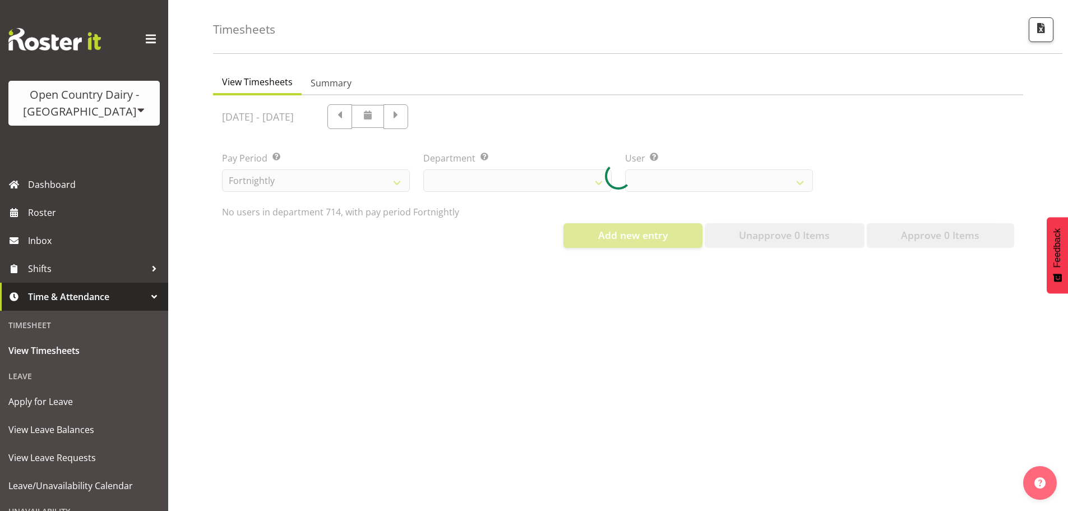
select select "805"
select select "10081"
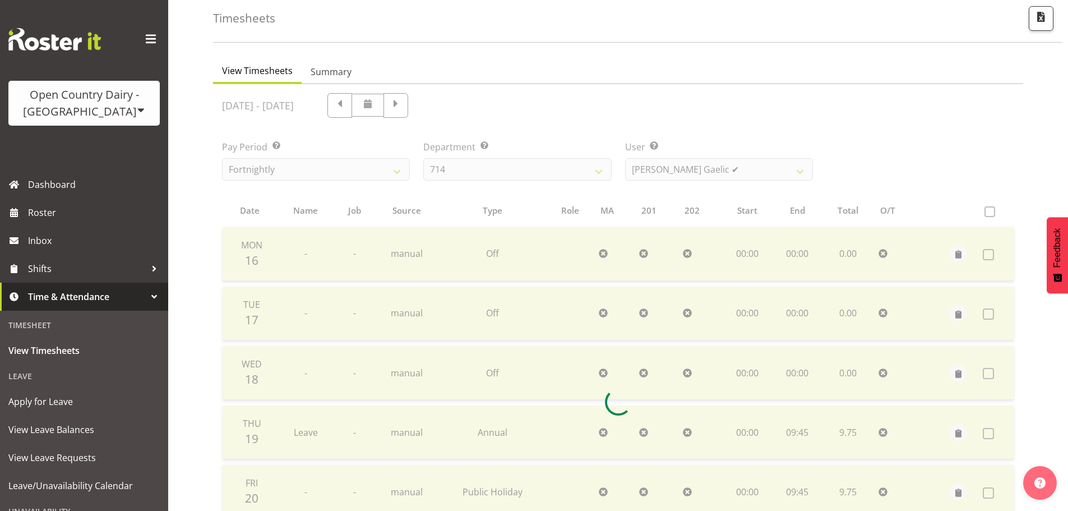
scroll to position [113, 0]
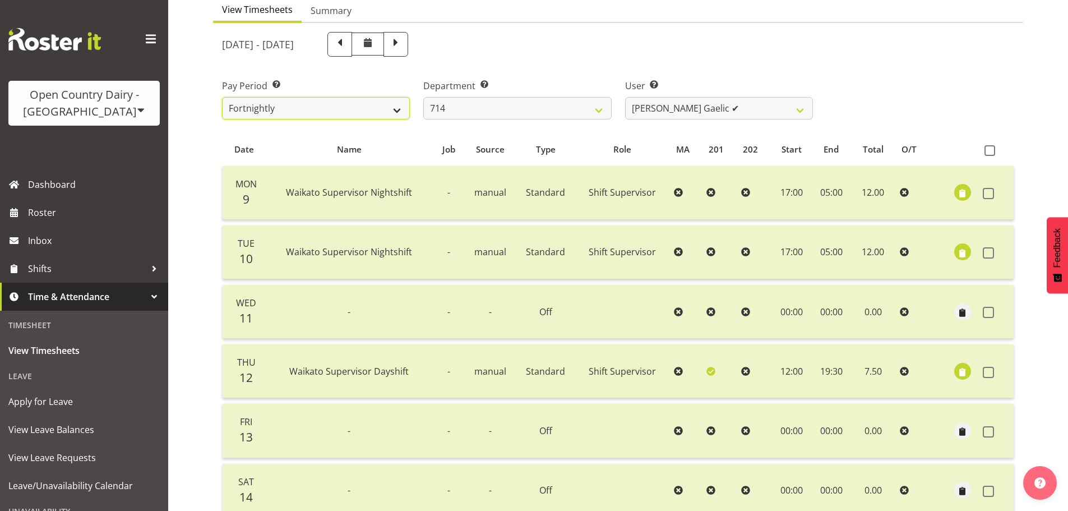
click at [387, 107] on select "Fortnightly" at bounding box center [316, 108] width 188 height 22
click at [389, 107] on select "Fortnightly" at bounding box center [316, 108] width 188 height 22
click at [352, 57] on span at bounding box center [339, 44] width 25 height 25
select select
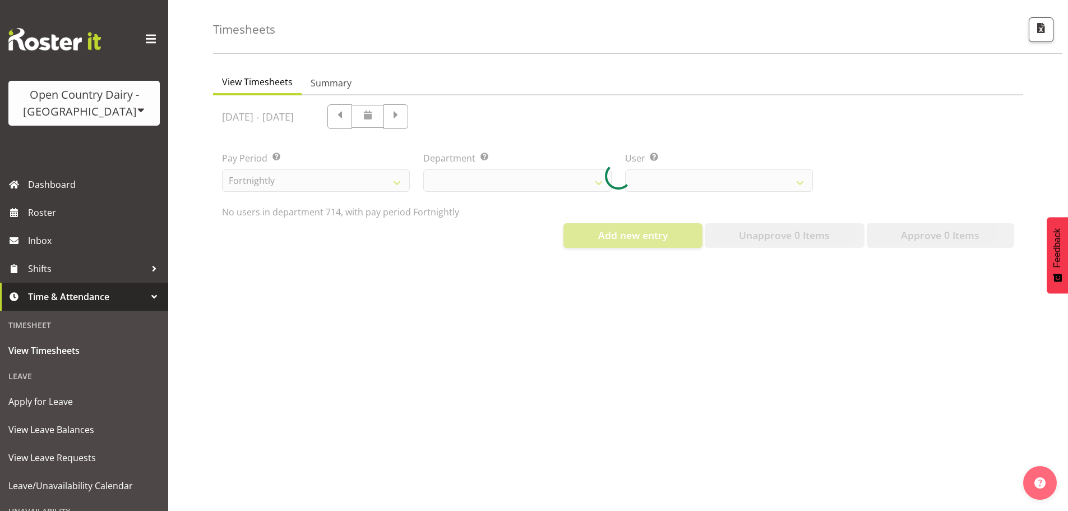
select select "805"
select select "10081"
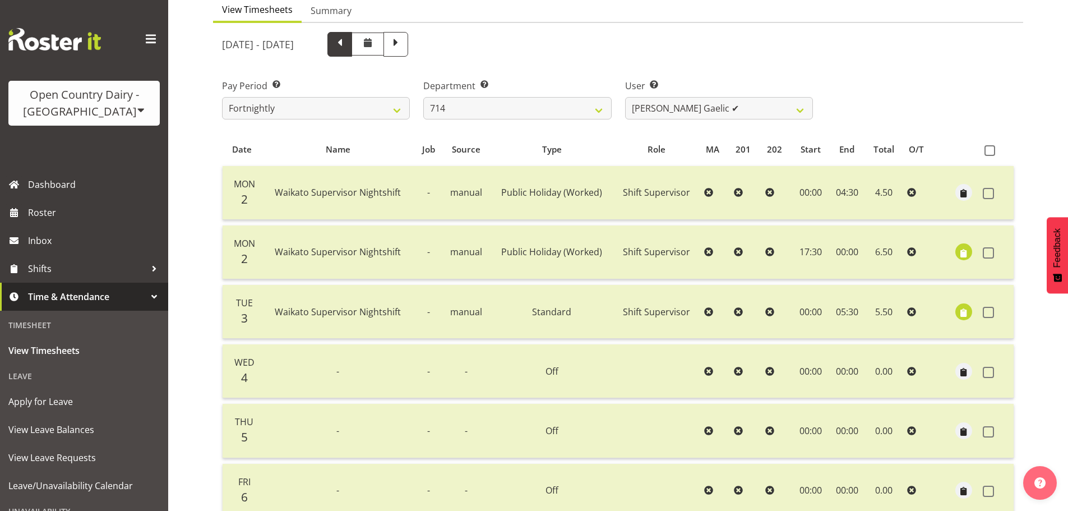
click at [347, 48] on span at bounding box center [339, 43] width 15 height 15
select select
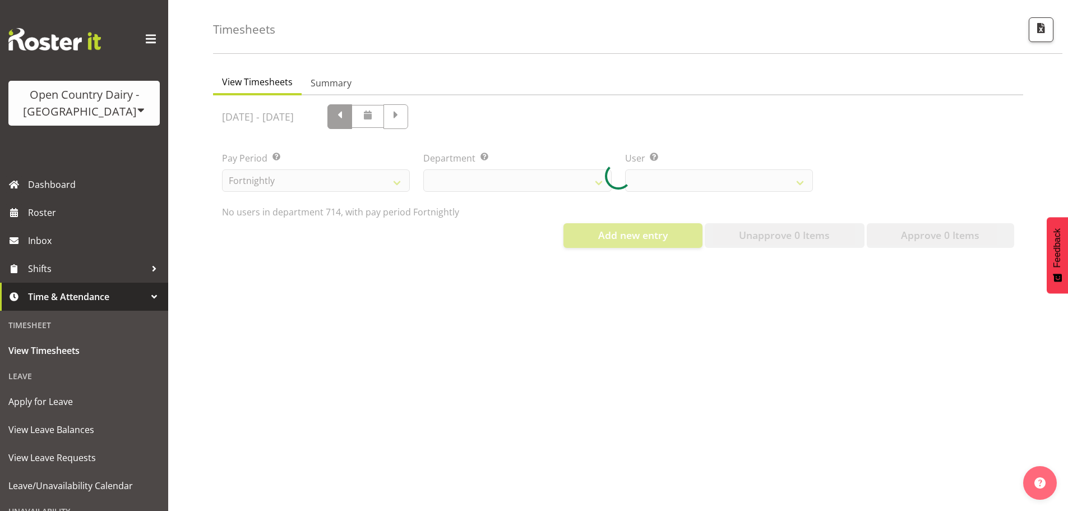
scroll to position [52, 0]
select select "805"
select select "10081"
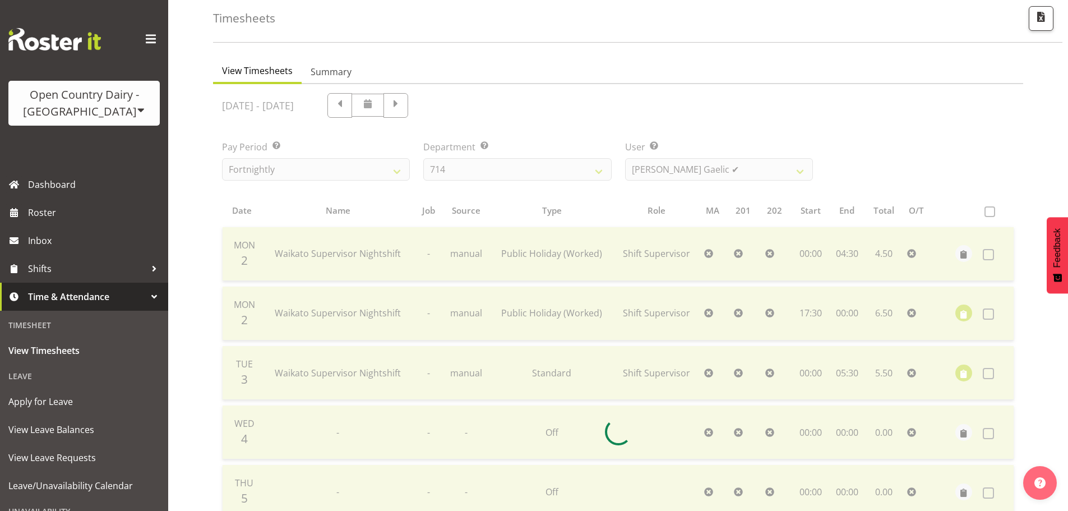
scroll to position [113, 0]
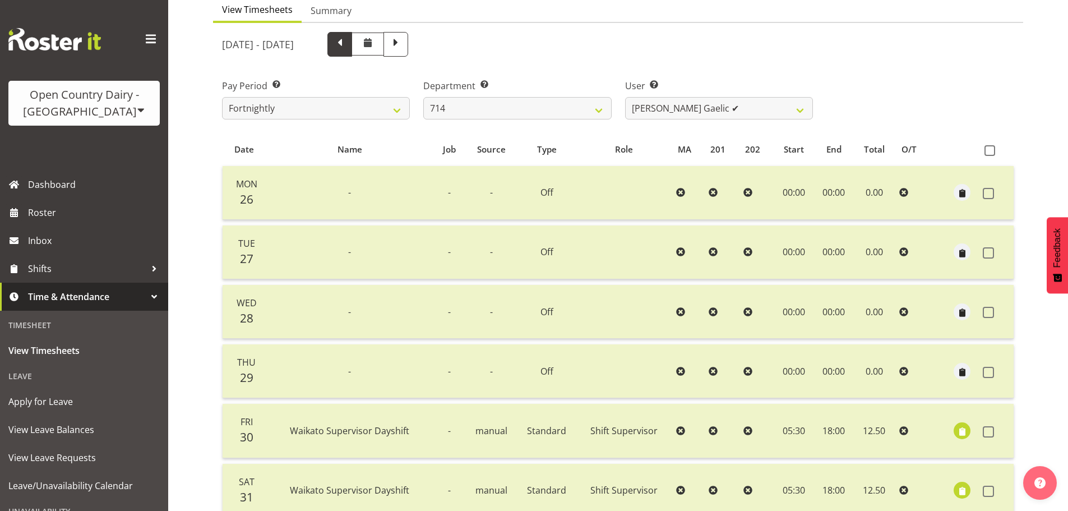
click at [347, 43] on span at bounding box center [339, 43] width 15 height 15
select select
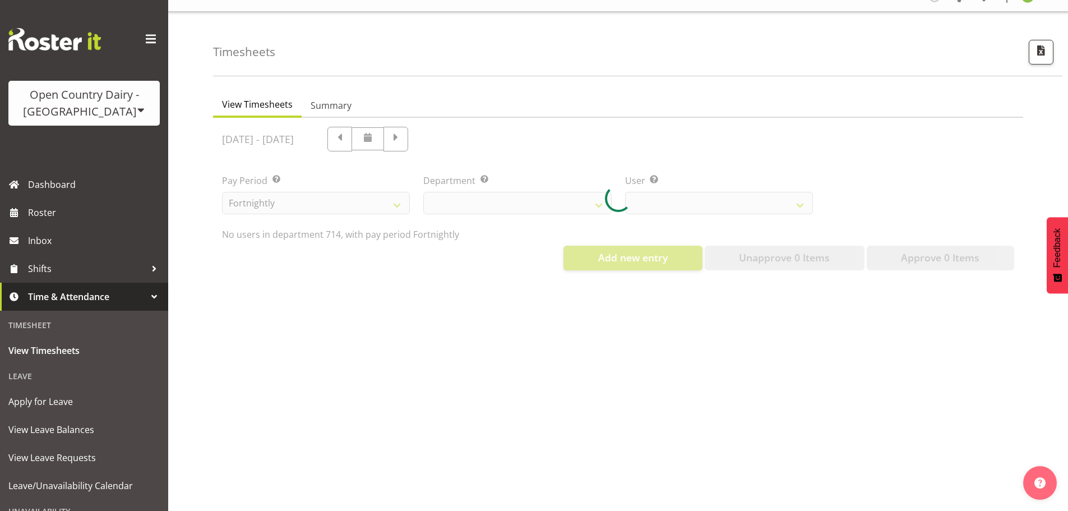
scroll to position [0, 0]
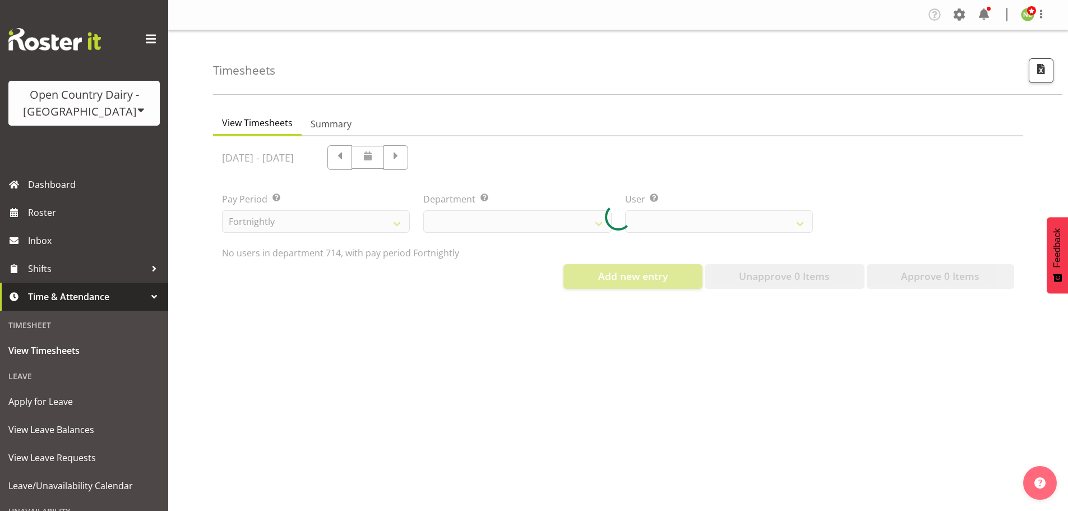
select select "805"
select select "10081"
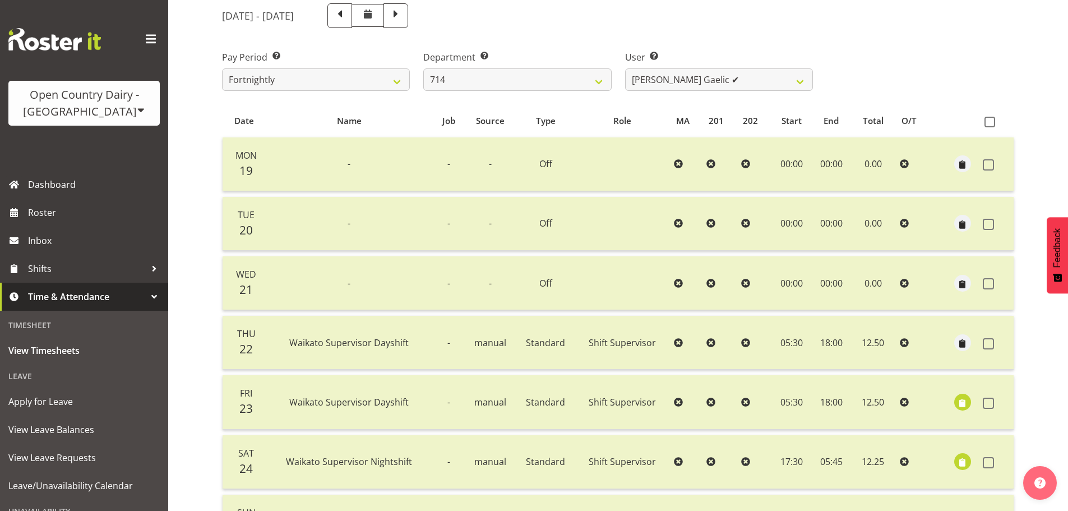
scroll to position [112, 0]
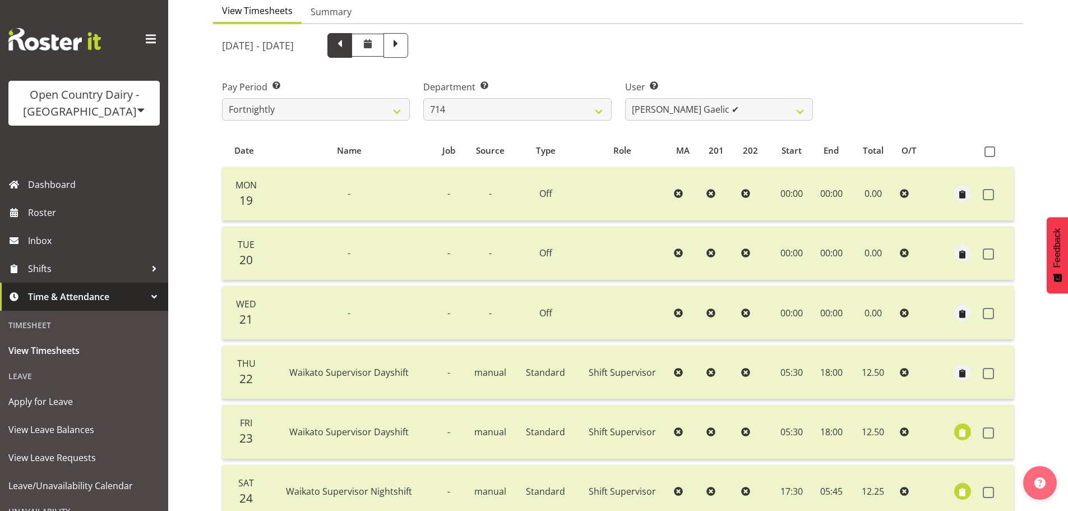
click at [347, 47] on span at bounding box center [339, 44] width 15 height 15
select select
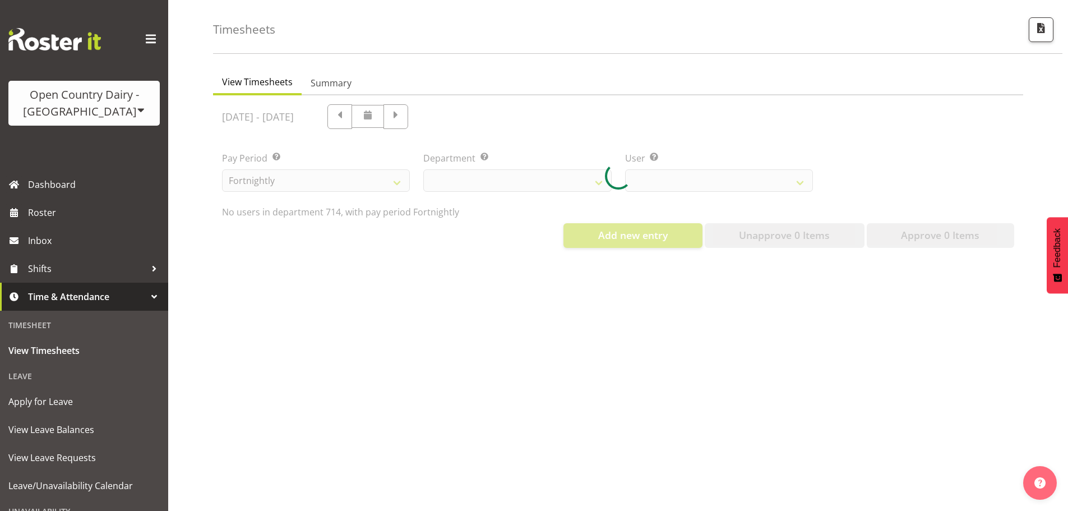
select select "805"
select select "10081"
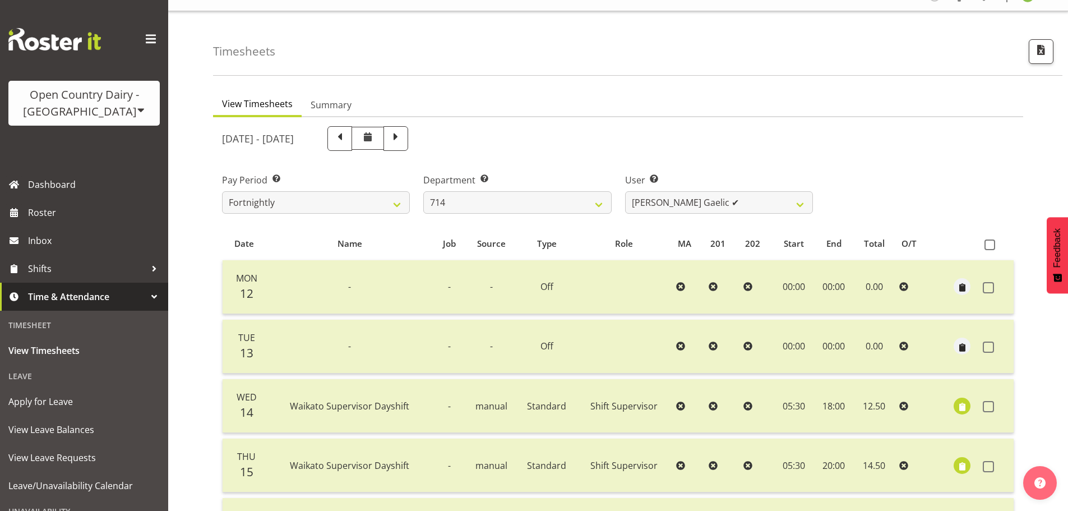
scroll to position [0, 0]
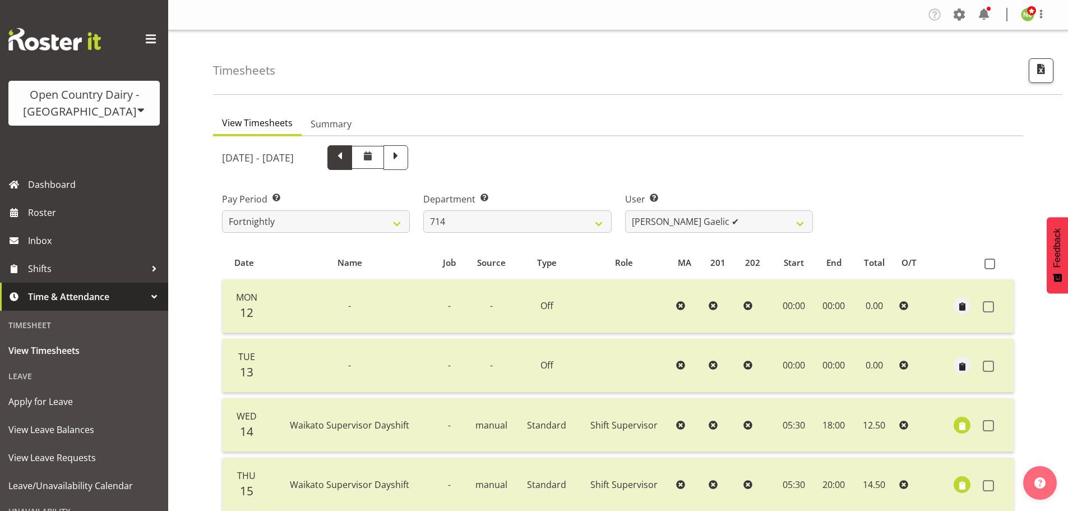
click at [347, 159] on span at bounding box center [339, 156] width 15 height 15
select select
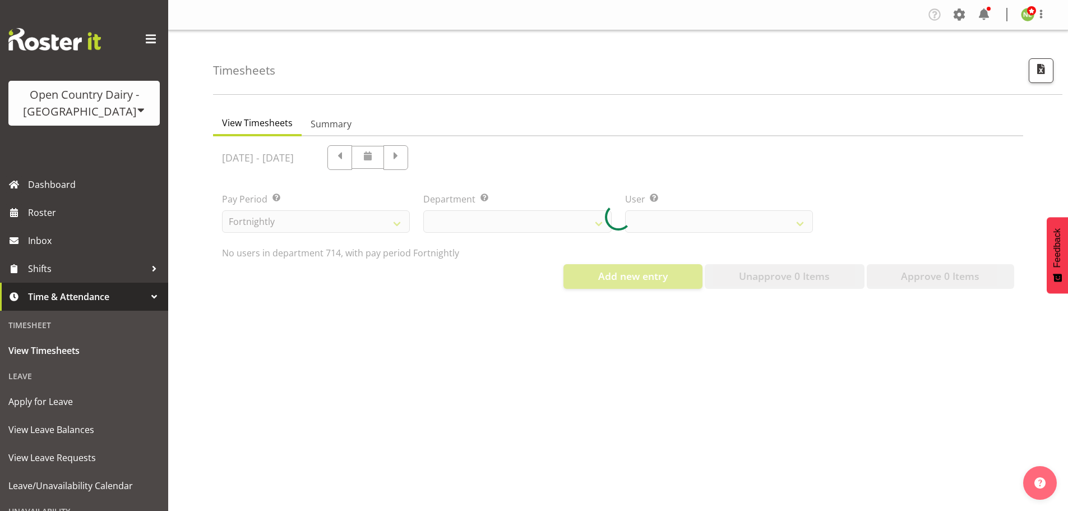
select select "805"
select select "10081"
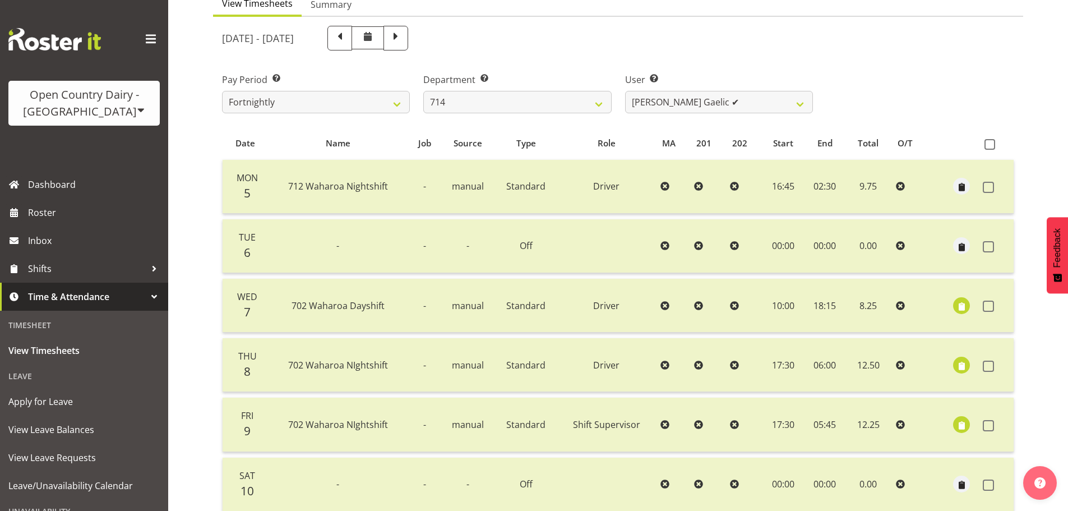
scroll to position [56, 0]
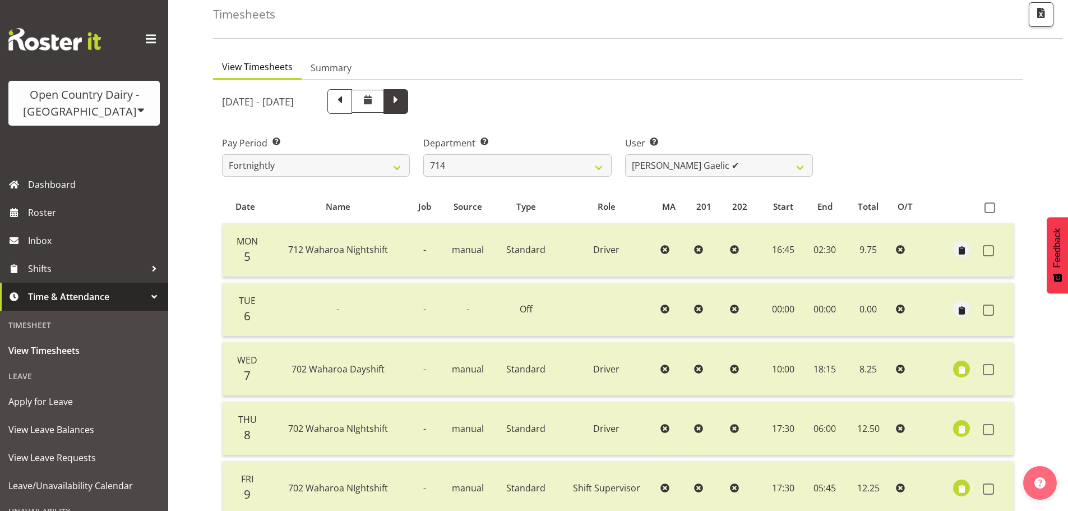
click at [408, 110] on span at bounding box center [395, 101] width 25 height 25
select select
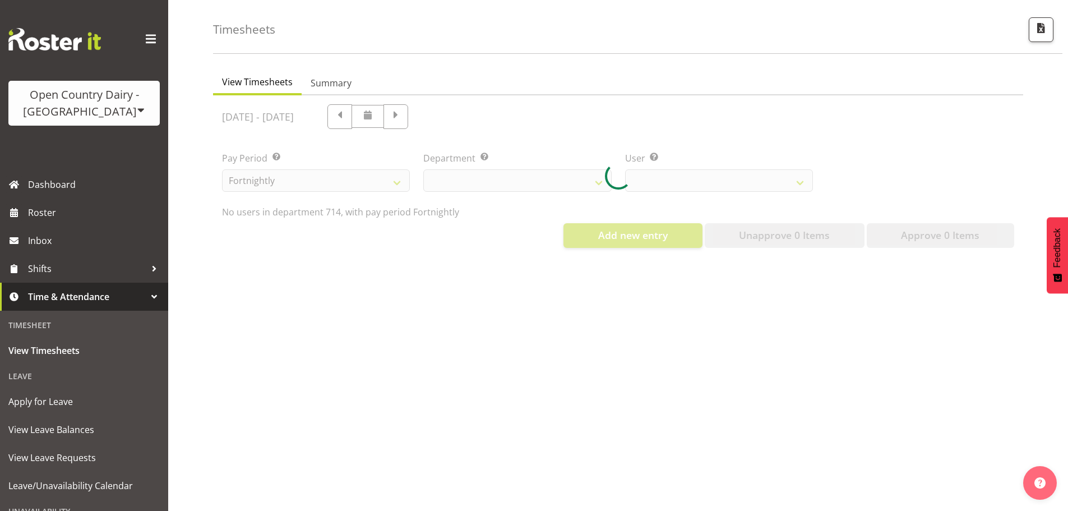
select select "805"
select select "10081"
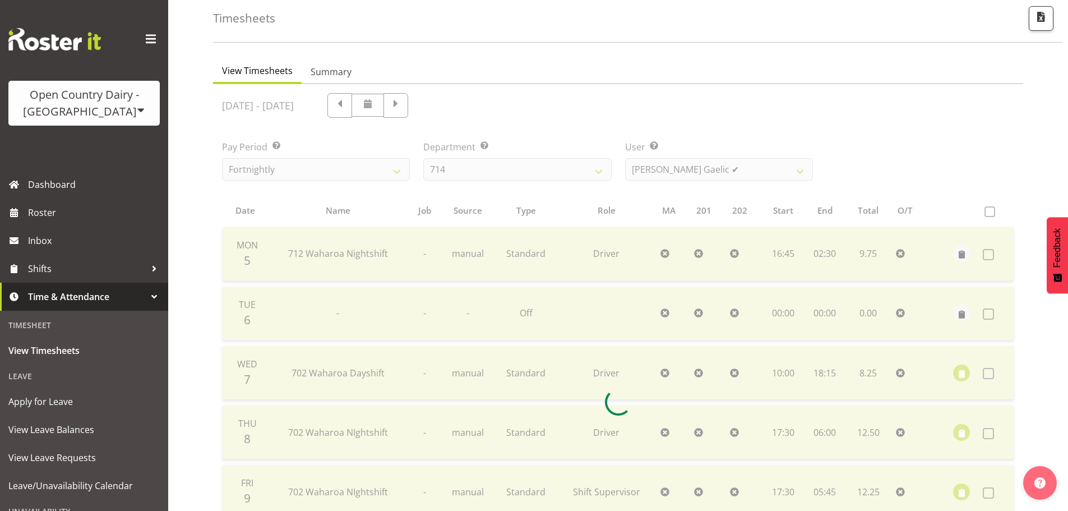
scroll to position [56, 0]
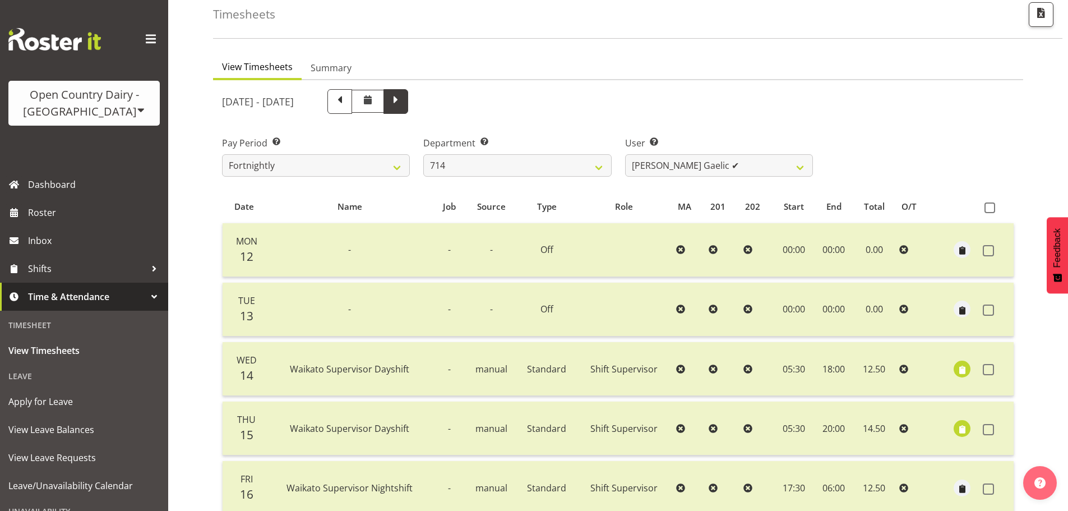
click at [408, 107] on span at bounding box center [395, 101] width 25 height 25
select select
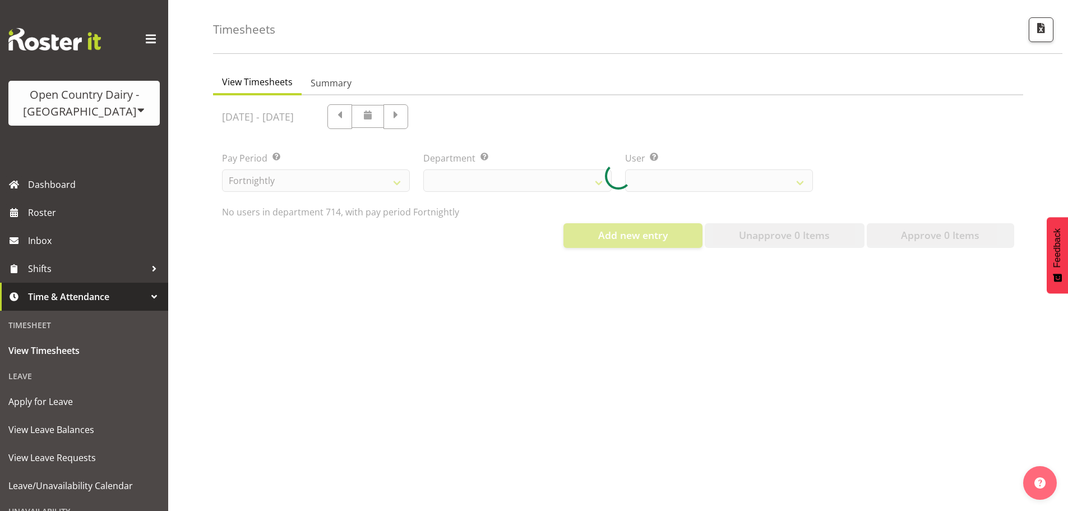
scroll to position [52, 0]
select select "805"
select select "10081"
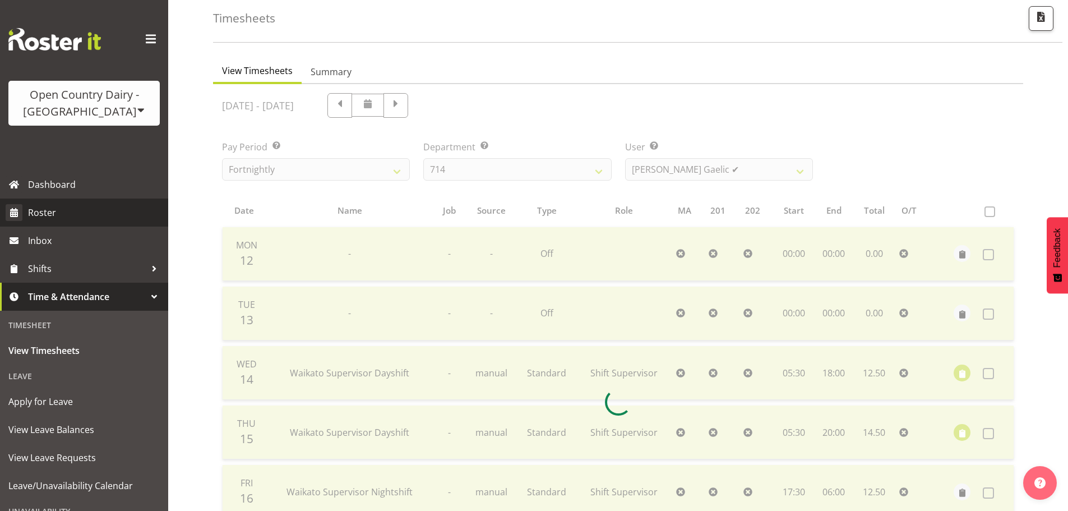
scroll to position [56, 0]
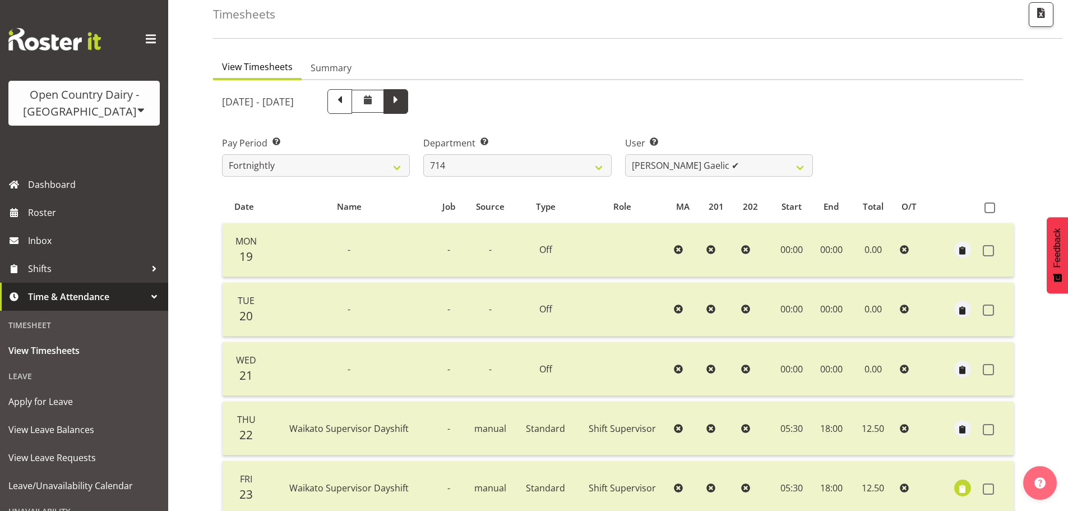
click at [403, 97] on span at bounding box center [395, 100] width 15 height 15
select select
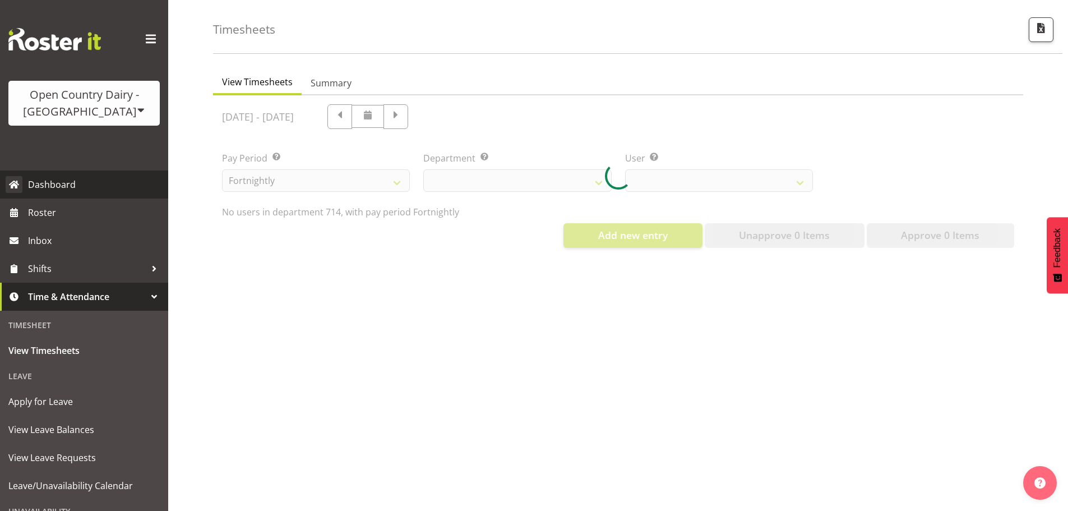
scroll to position [52, 0]
select select "805"
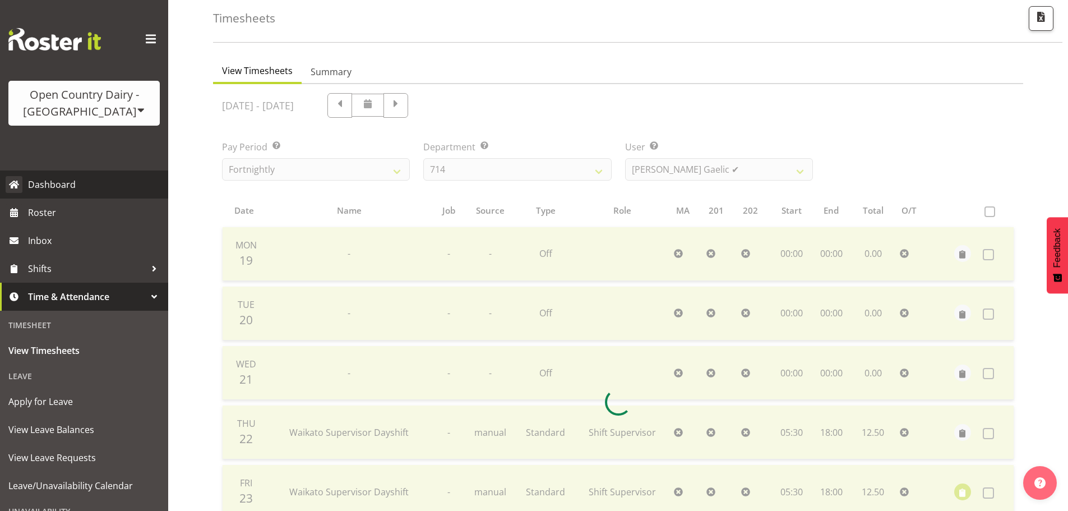
scroll to position [56, 0]
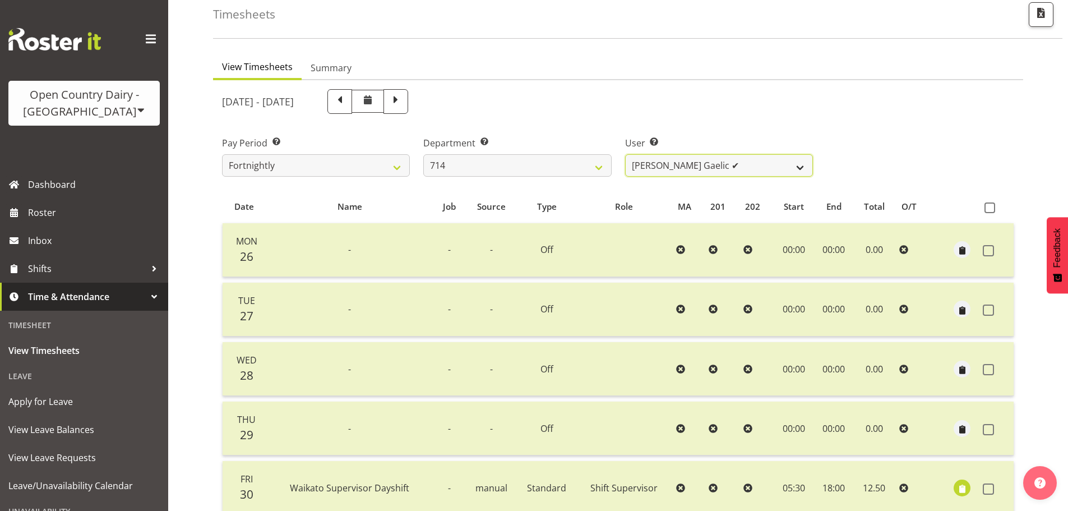
click at [775, 169] on select "[PERSON_NAME] [PERSON_NAME] ✔ [PERSON_NAME] ✔ [PERSON_NAME] ✔ [PERSON_NAME] ✔" at bounding box center [719, 165] width 188 height 22
select select "10244"
click at [625, 157] on select "[PERSON_NAME] [PERSON_NAME] ✔ [PERSON_NAME] ✔ [PERSON_NAME] ✔ [PERSON_NAME] ✔" at bounding box center [719, 165] width 188 height 22
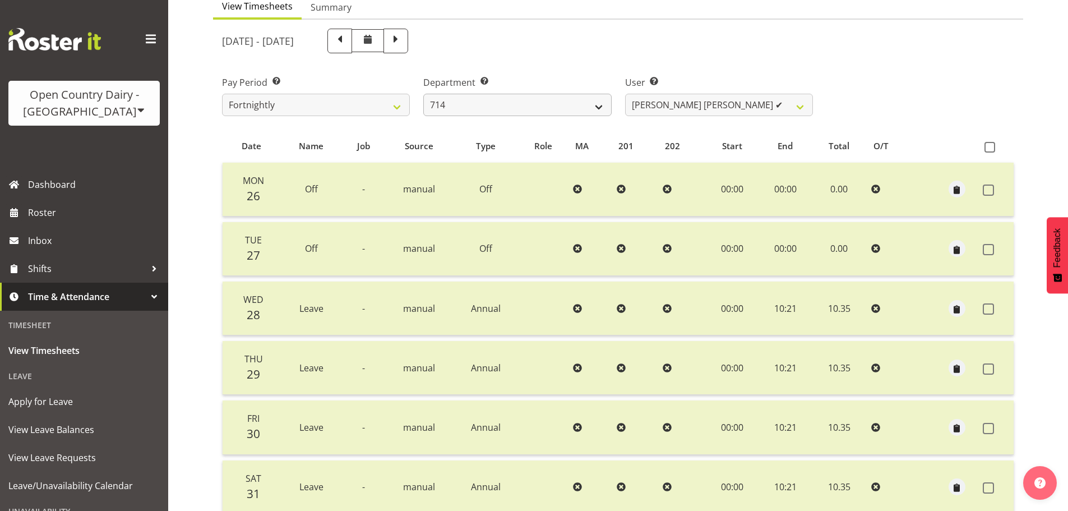
scroll to position [112, 0]
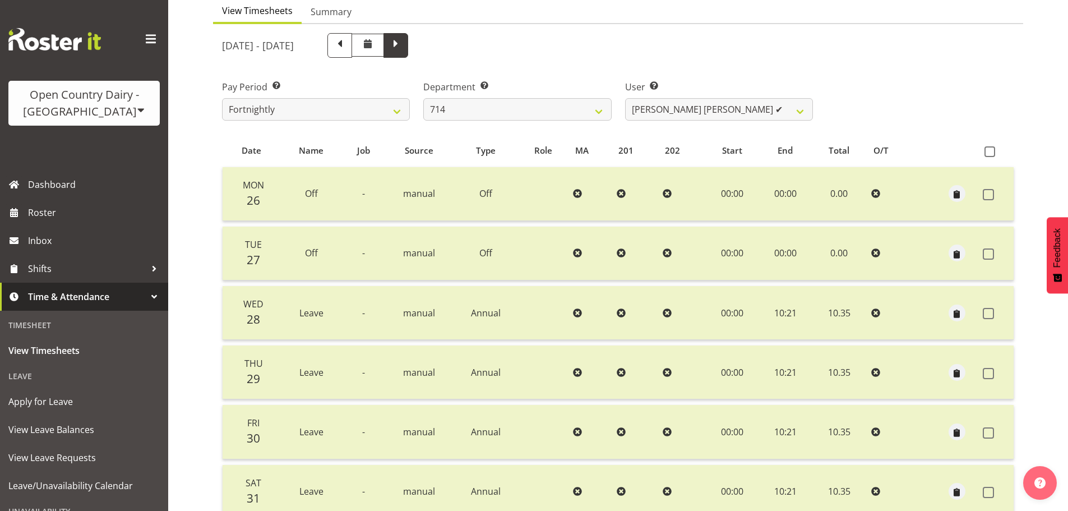
click at [403, 44] on span at bounding box center [395, 44] width 15 height 15
select select
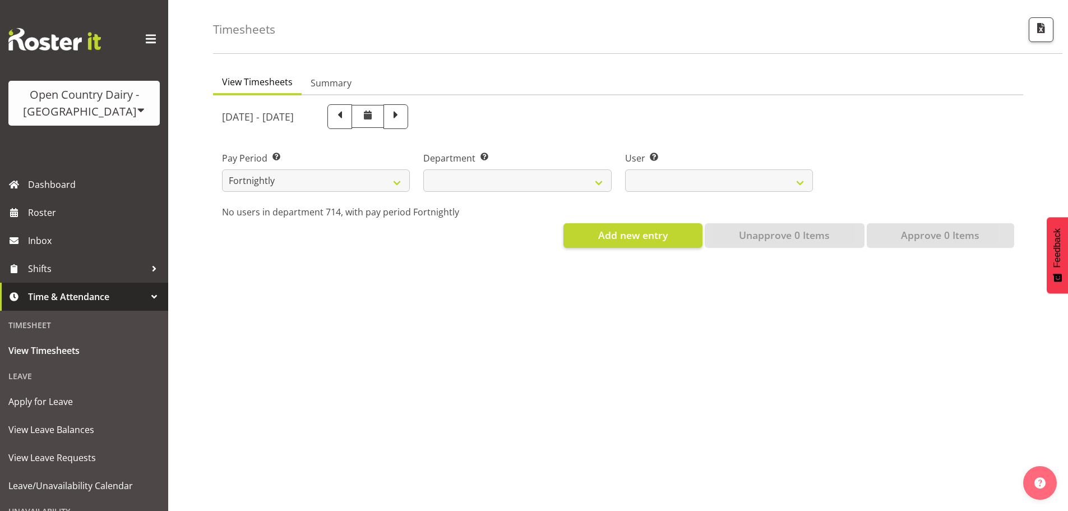
scroll to position [52, 0]
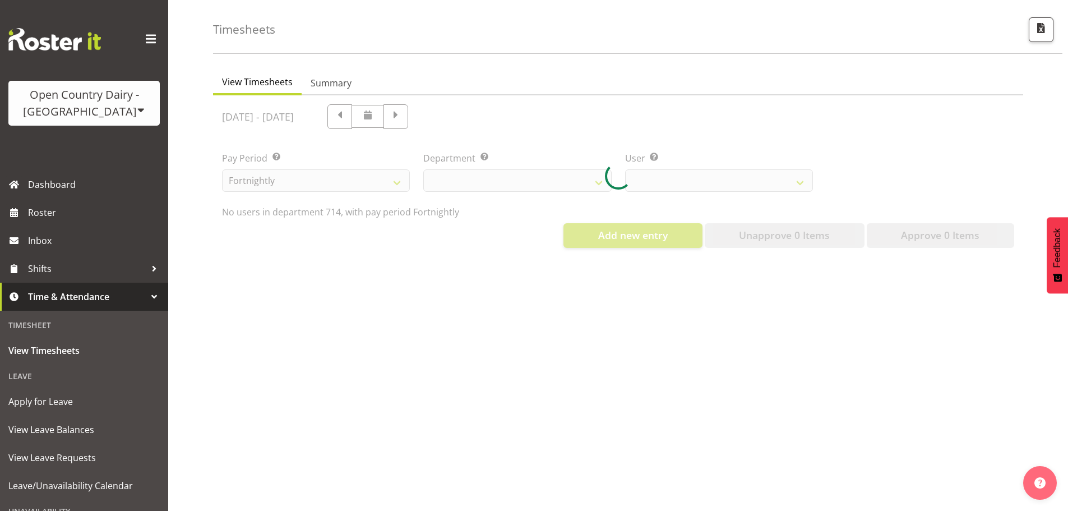
select select "805"
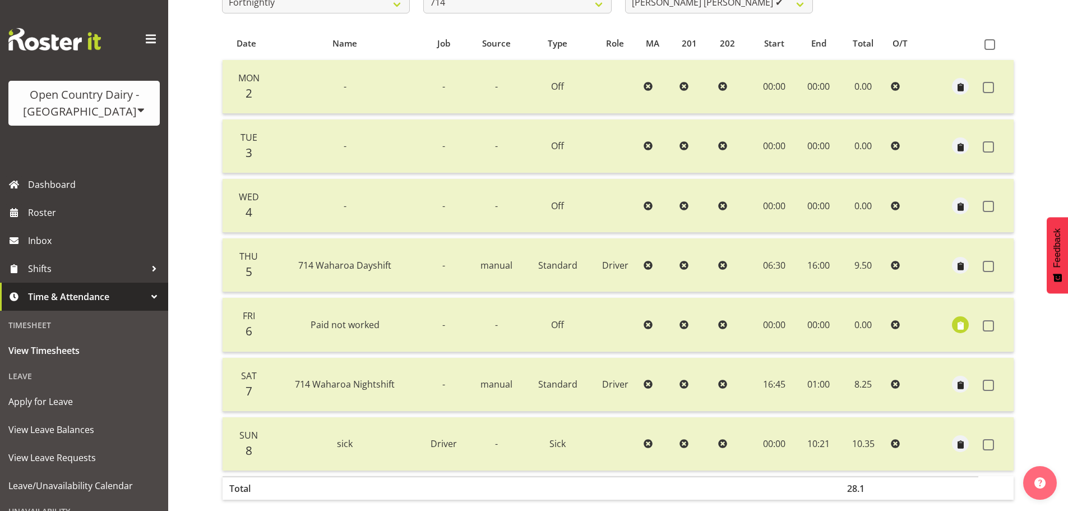
scroll to position [224, 0]
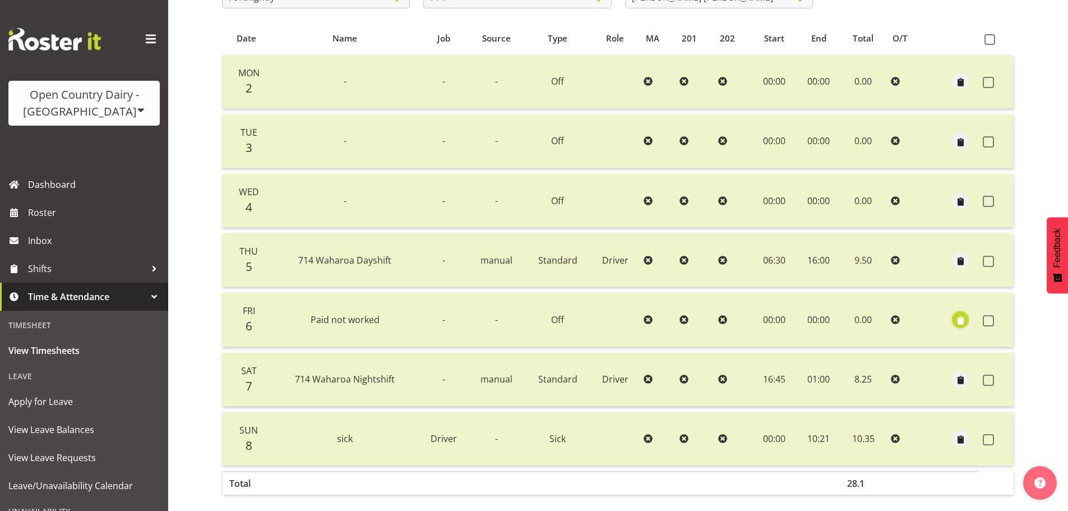
click at [958, 322] on span "button" at bounding box center [960, 320] width 13 height 13
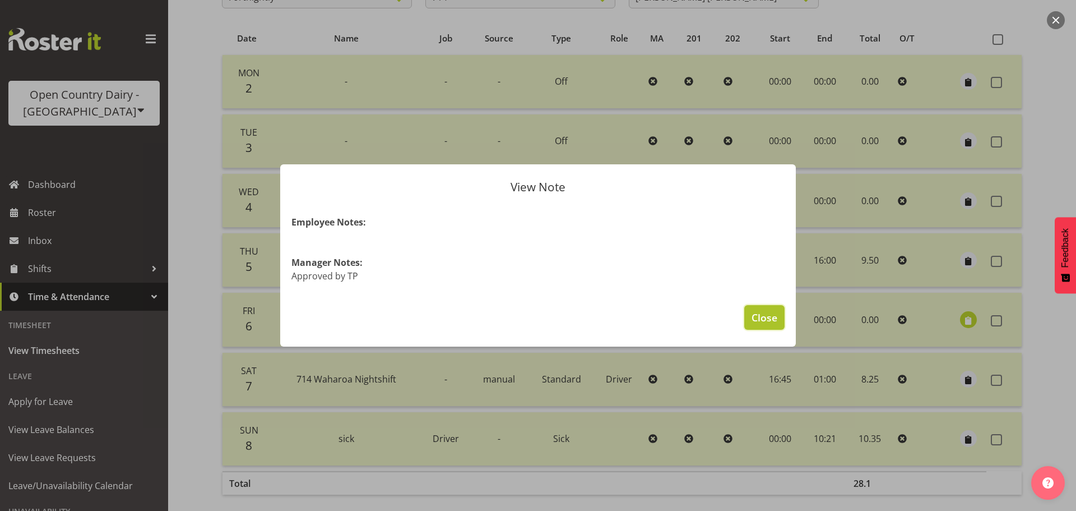
click at [759, 312] on span "Close" at bounding box center [765, 317] width 26 height 15
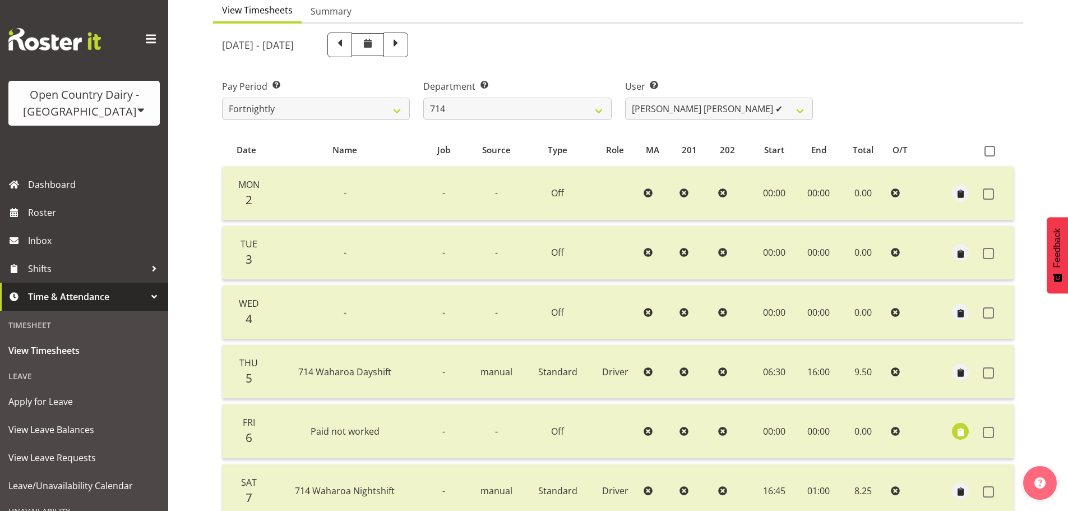
scroll to position [112, 0]
click at [686, 112] on select "[PERSON_NAME] [PERSON_NAME] ✔ [PERSON_NAME] ✔ [PERSON_NAME] ✔ [PERSON_NAME] ✔" at bounding box center [719, 109] width 188 height 22
select select "10323"
click at [625, 101] on select "[PERSON_NAME] [PERSON_NAME] ✔ [PERSON_NAME] ✔ [PERSON_NAME] ✔ [PERSON_NAME] ✔" at bounding box center [719, 109] width 188 height 22
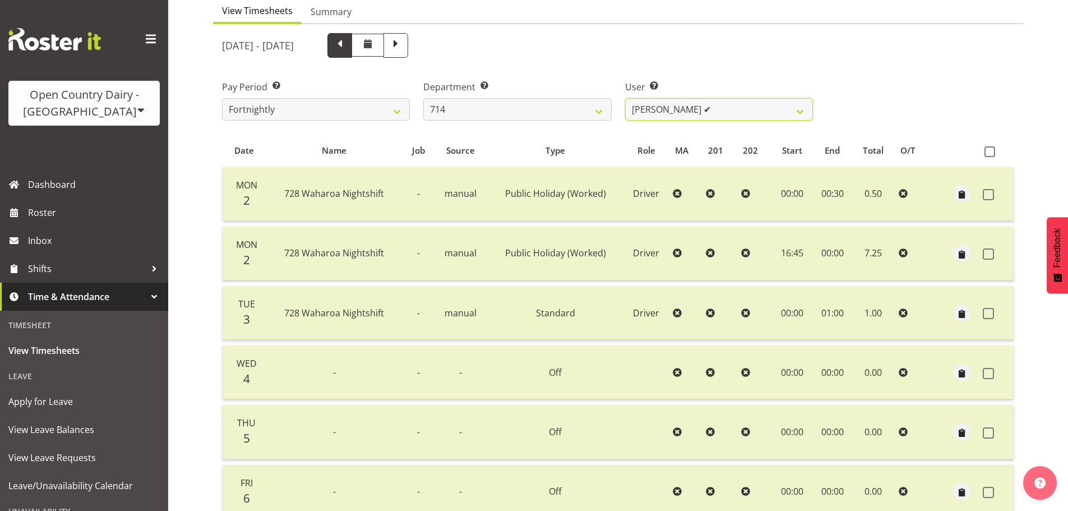
scroll to position [56, 0]
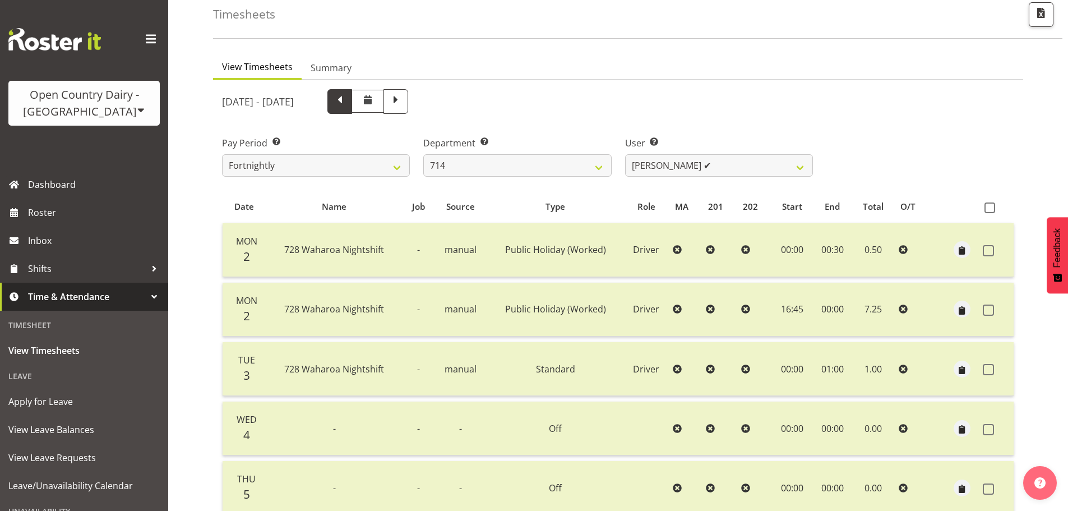
click at [347, 103] on span at bounding box center [339, 100] width 15 height 15
select select
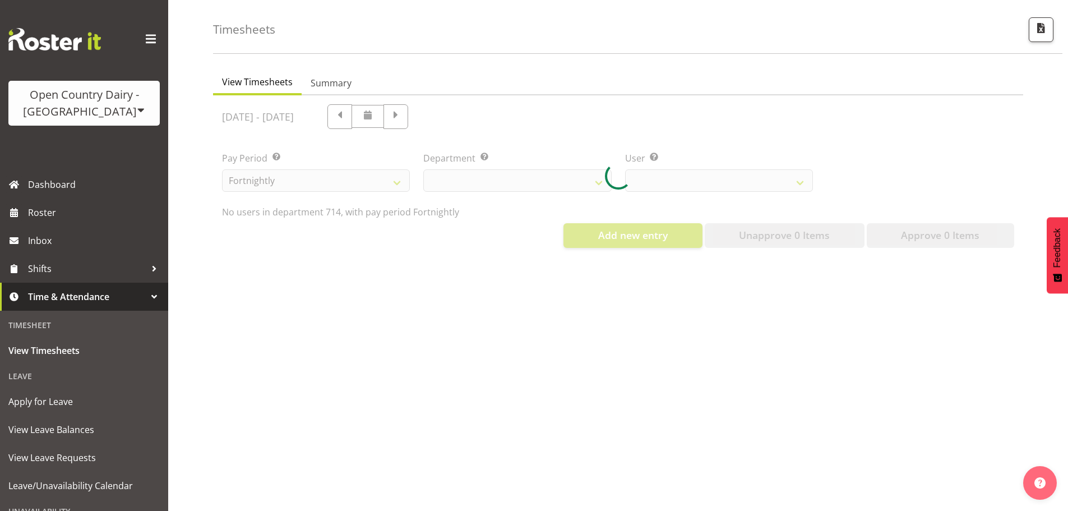
select select "805"
select select "10323"
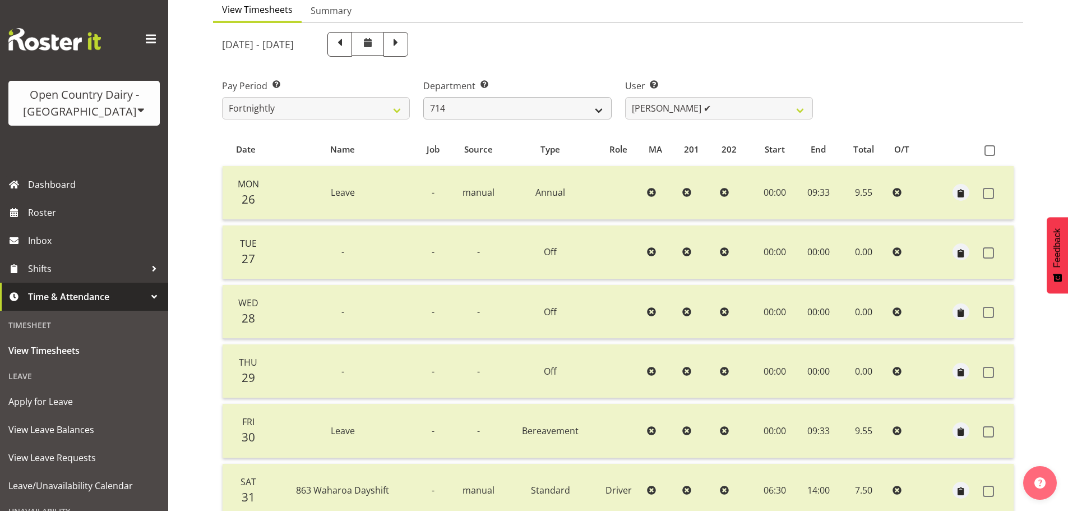
scroll to position [112, 0]
click at [403, 52] on span at bounding box center [395, 44] width 15 height 15
select select
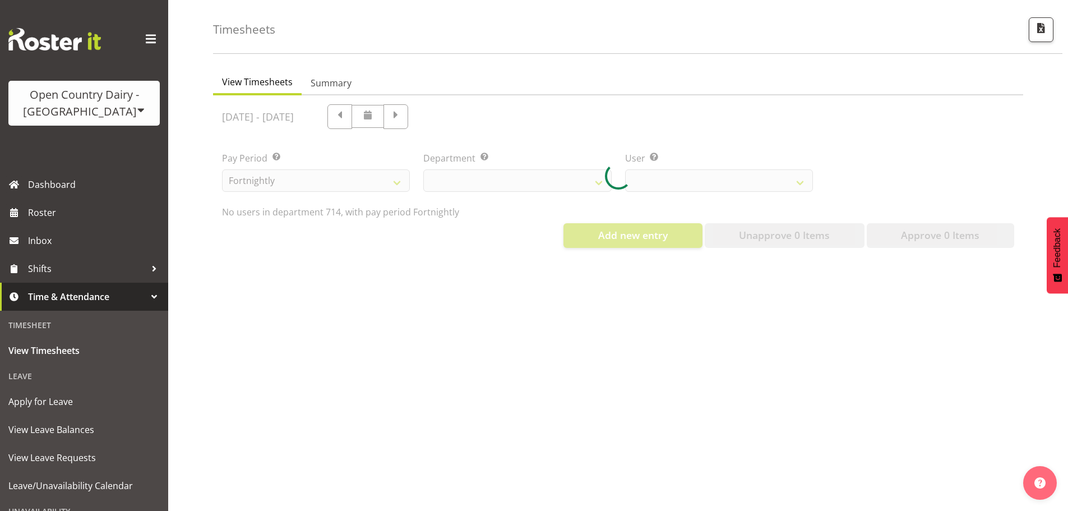
select select "805"
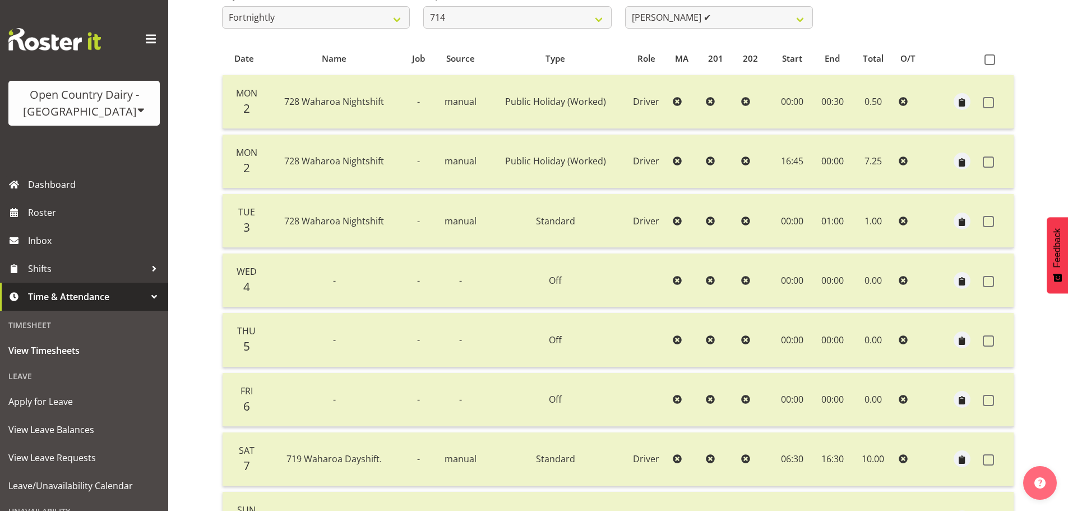
scroll to position [168, 0]
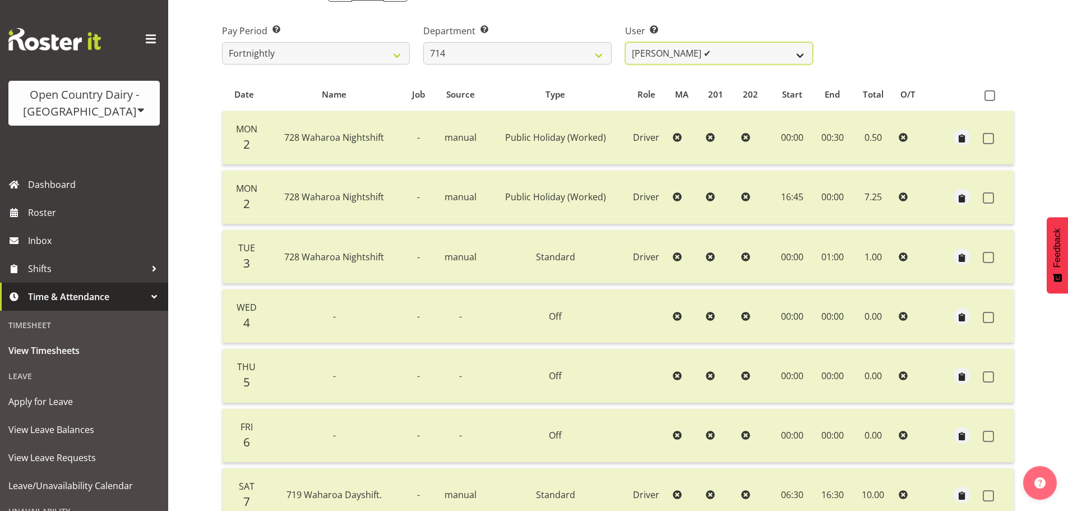
click at [656, 57] on select "[PERSON_NAME] [PERSON_NAME] ✔ [PERSON_NAME] ✔ [PERSON_NAME] ✔ [PERSON_NAME] ✔" at bounding box center [719, 53] width 188 height 22
select select "10982"
click at [625, 45] on select "[PERSON_NAME] [PERSON_NAME] ✔ [PERSON_NAME] ✔ [PERSON_NAME] ✔ [PERSON_NAME] ✔" at bounding box center [719, 53] width 188 height 22
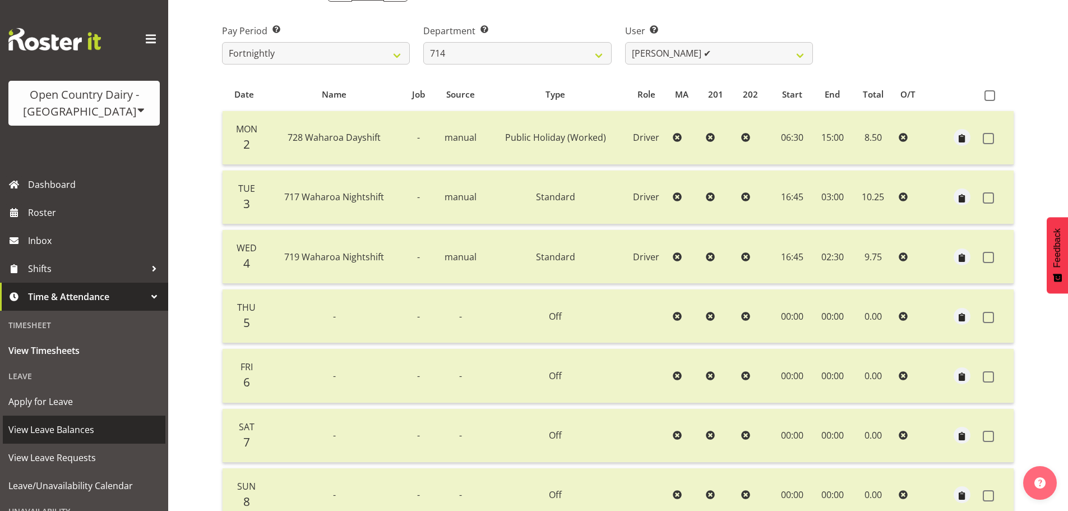
select select
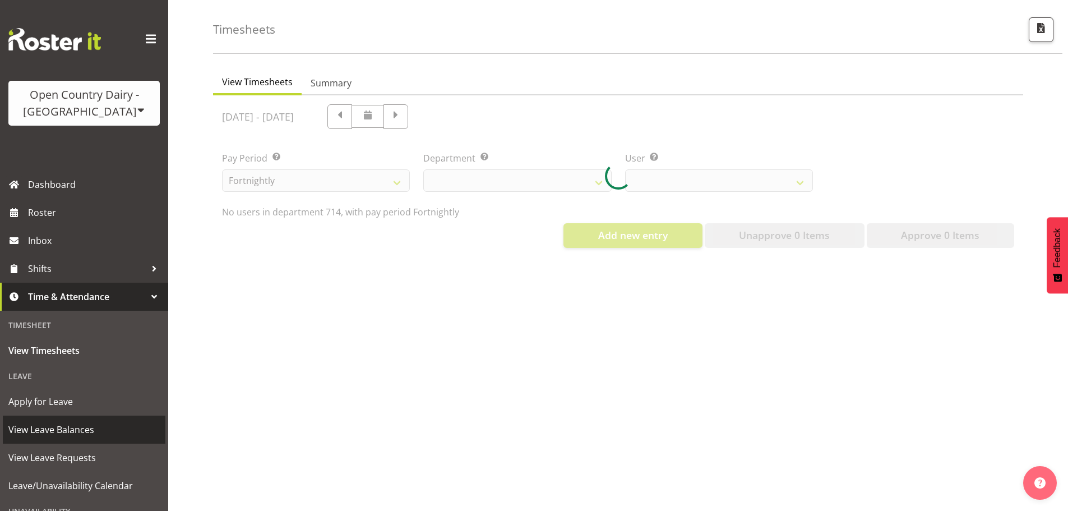
scroll to position [52, 0]
select select "805"
select select "10982"
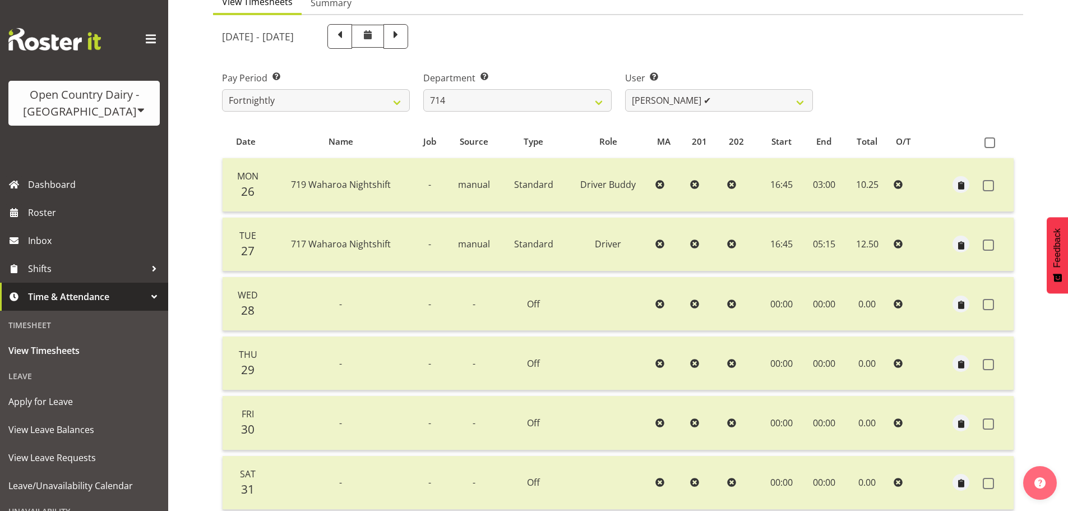
scroll to position [112, 0]
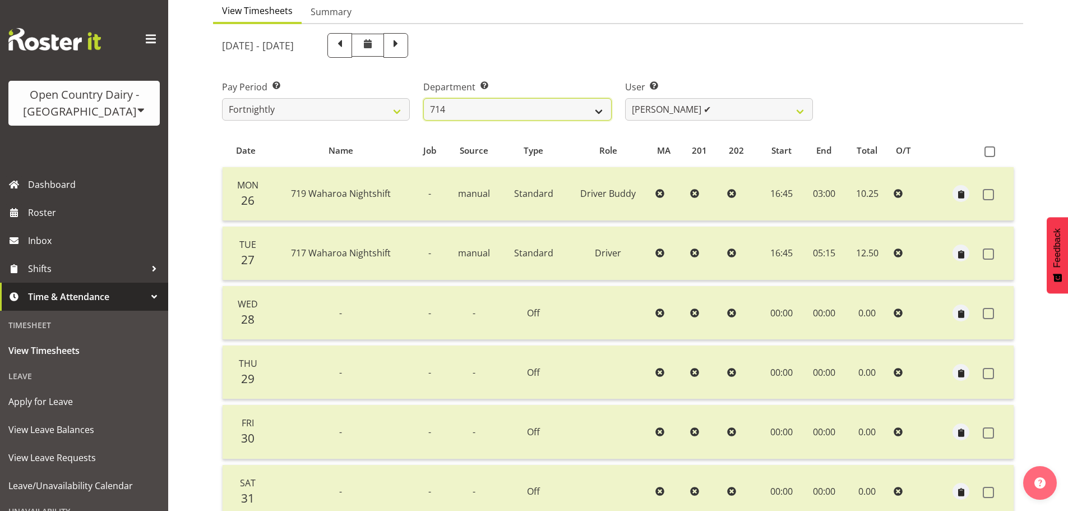
click at [498, 115] on select "701 702 703 704 705 706 707 708 709 710 711 712 713 714 715 716 717 718 719 720" at bounding box center [517, 109] width 188 height 22
select select "808"
click at [423, 101] on select "701 702 703 704 705 706 707 708 709 710 711 712 713 714 715 716 717 718 719 720" at bounding box center [517, 109] width 188 height 22
select select "10486"
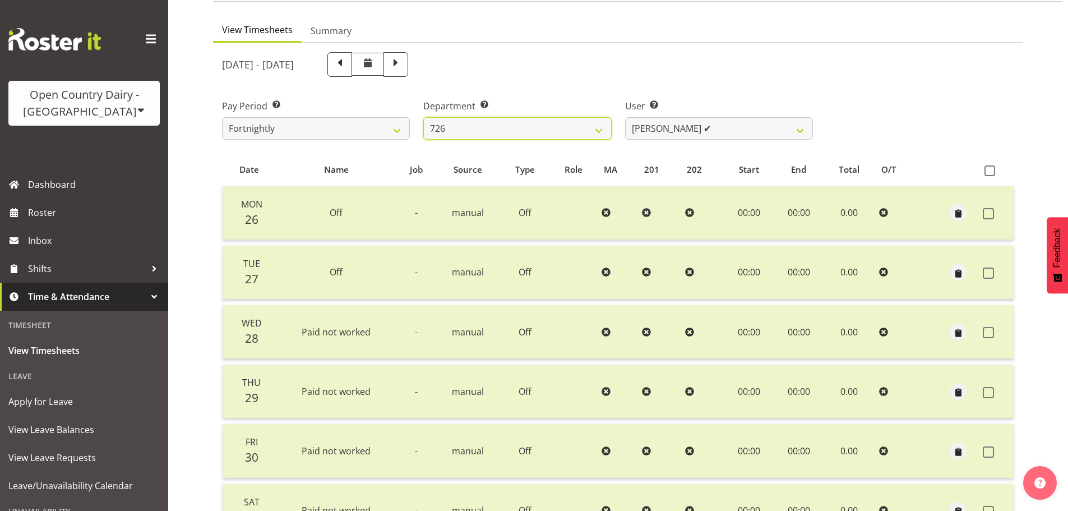
scroll to position [56, 0]
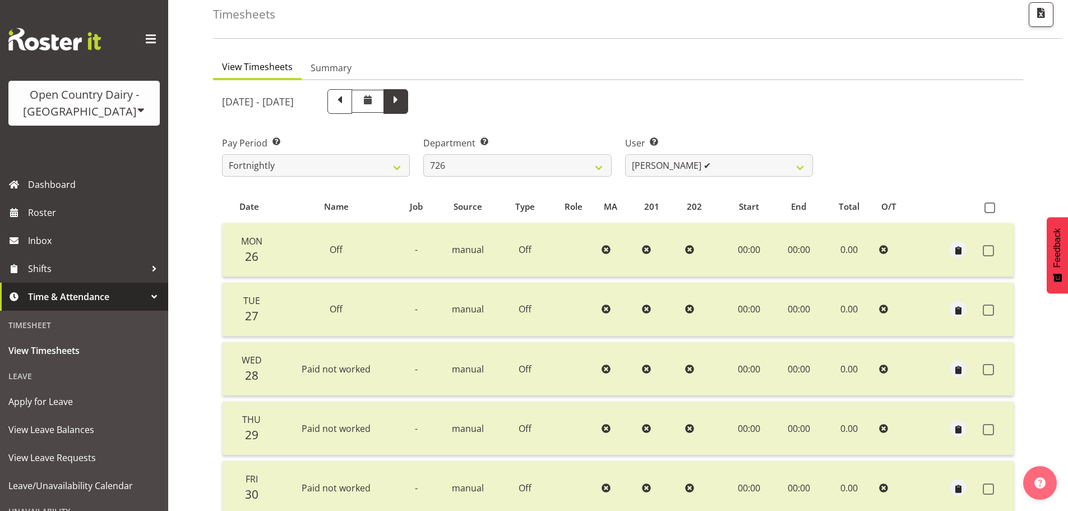
click at [403, 102] on span at bounding box center [395, 100] width 15 height 15
select select
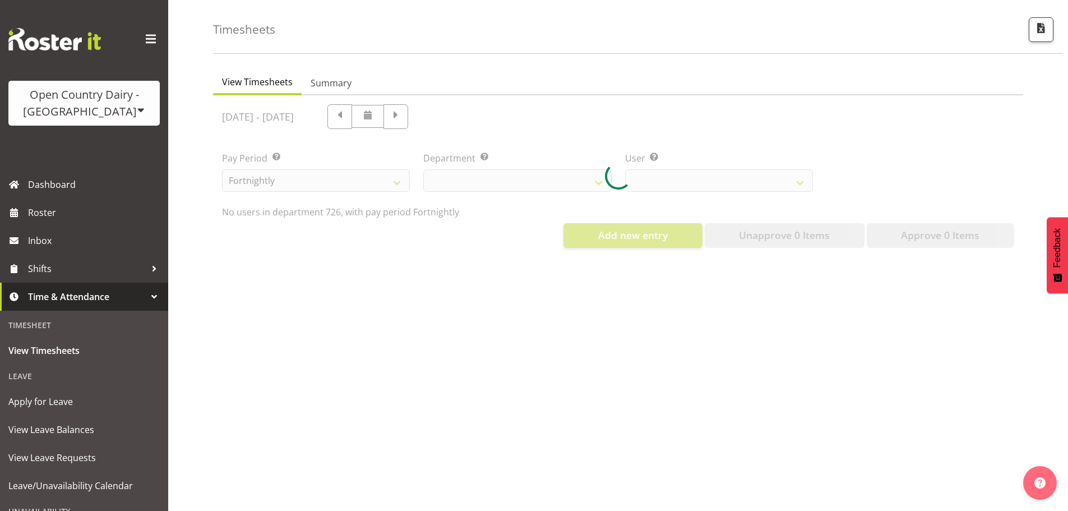
scroll to position [52, 0]
select select "808"
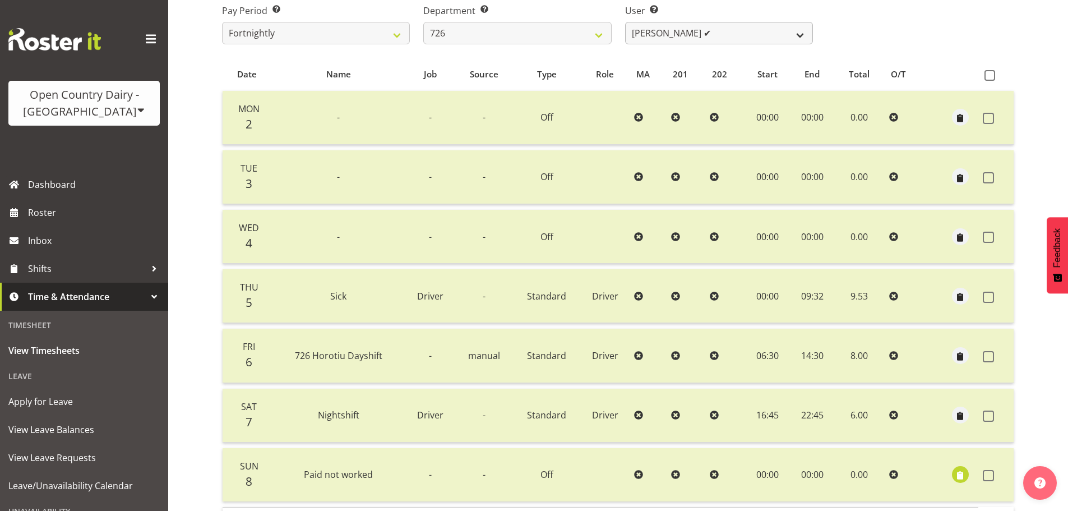
scroll to position [168, 0]
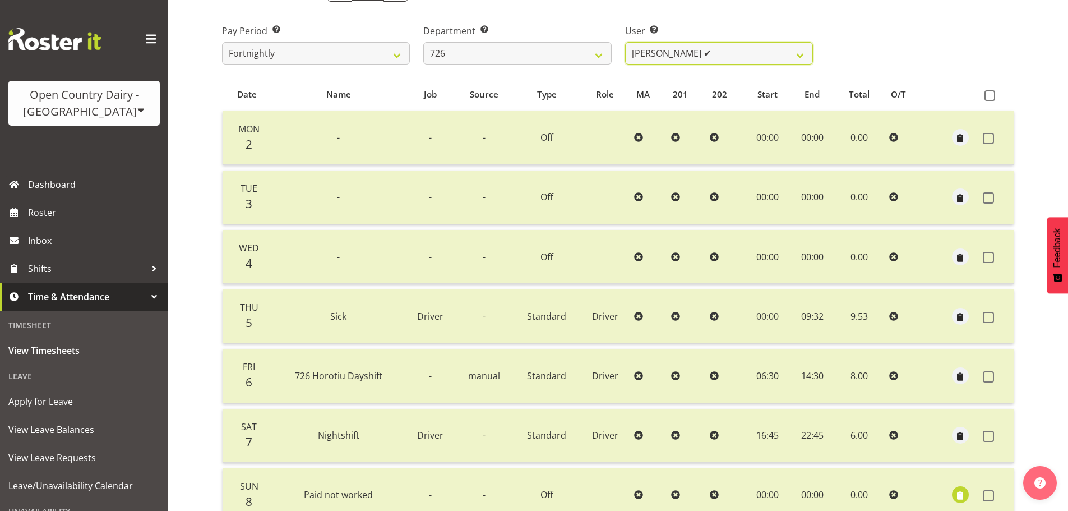
drag, startPoint x: 654, startPoint y: 63, endPoint x: 667, endPoint y: 86, distance: 26.8
click at [654, 63] on select "[PERSON_NAME] ✔ [PERSON_NAME] ✔ [PERSON_NAME] ✔ [PERSON_NAME] ✔" at bounding box center [719, 53] width 188 height 22
click at [665, 54] on select "[PERSON_NAME] ✔ [PERSON_NAME] ✔ [PERSON_NAME] ✔ [PERSON_NAME] ✔" at bounding box center [719, 53] width 188 height 22
select select "11081"
click at [625, 45] on select "[PERSON_NAME] ✔ [PERSON_NAME] ✔ [PERSON_NAME] ✔ [PERSON_NAME] ✔" at bounding box center [719, 53] width 188 height 22
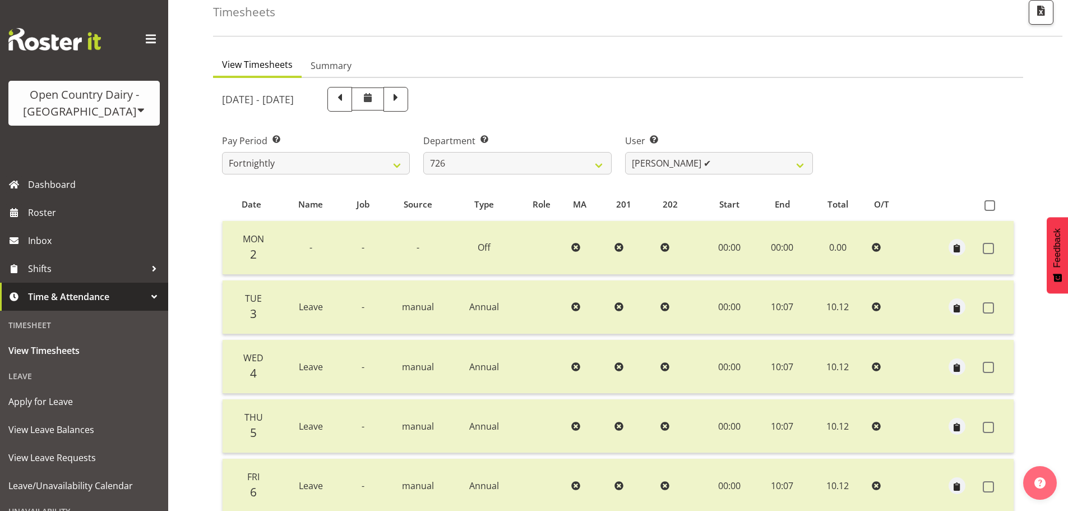
scroll to position [56, 0]
click at [347, 105] on span at bounding box center [339, 100] width 15 height 15
select select
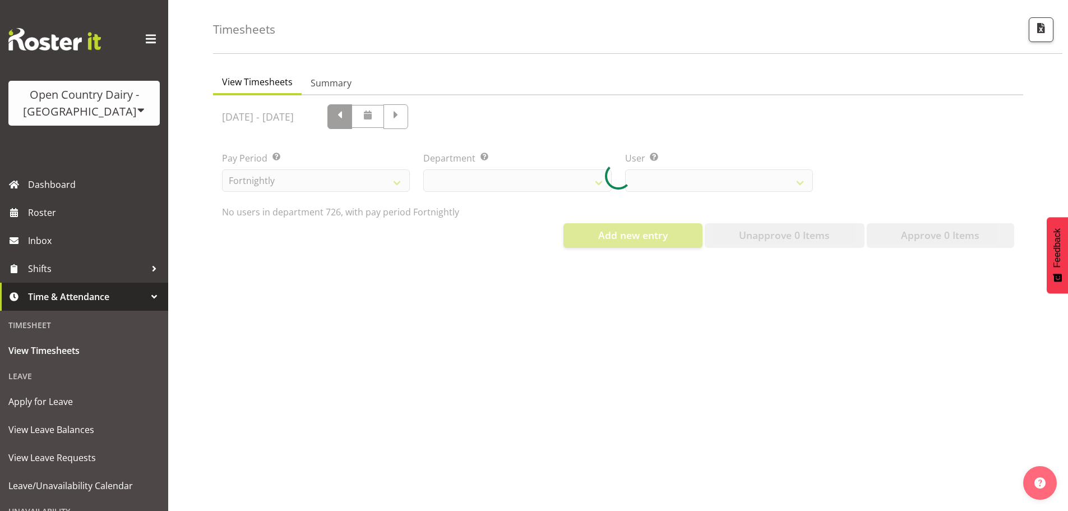
select select "808"
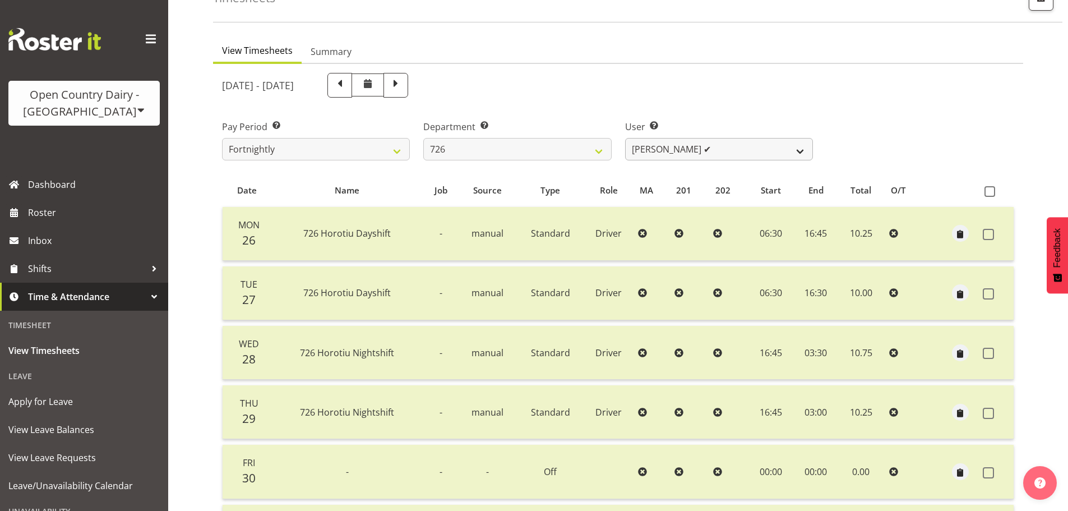
scroll to position [56, 0]
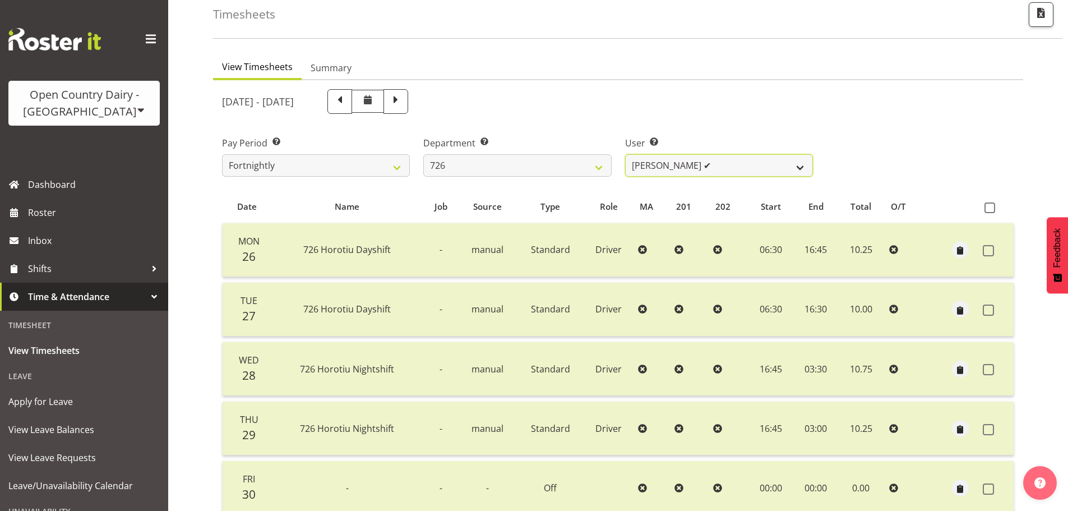
click at [719, 164] on select "[PERSON_NAME] ✔ [PERSON_NAME] ✔ [PERSON_NAME] ✔ [PERSON_NAME] ✔" at bounding box center [719, 165] width 188 height 22
select select "11236"
click at [625, 157] on select "[PERSON_NAME] ✔ [PERSON_NAME] ✔ [PERSON_NAME] ✔ [PERSON_NAME] ✔" at bounding box center [719, 165] width 188 height 22
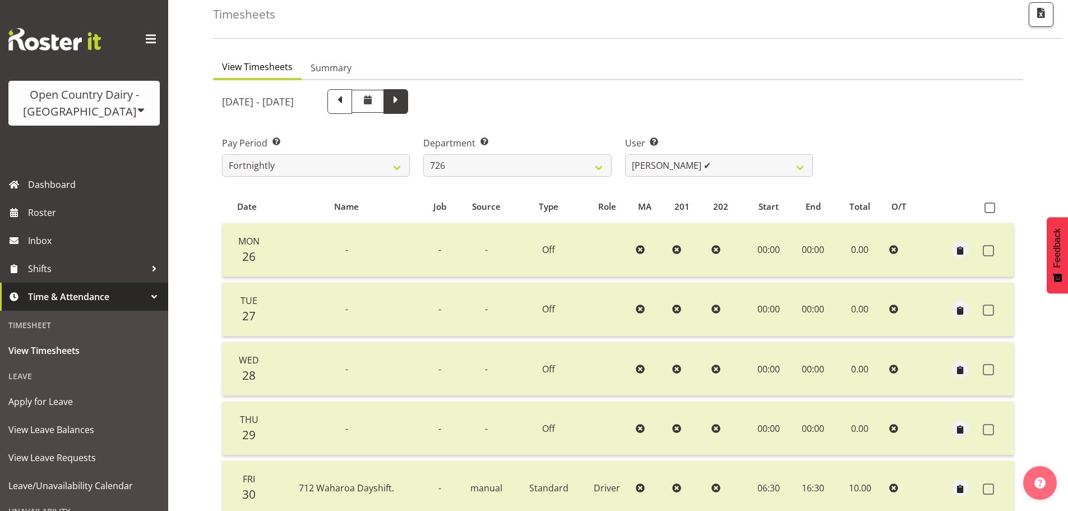
click at [403, 107] on span at bounding box center [395, 100] width 15 height 15
select select
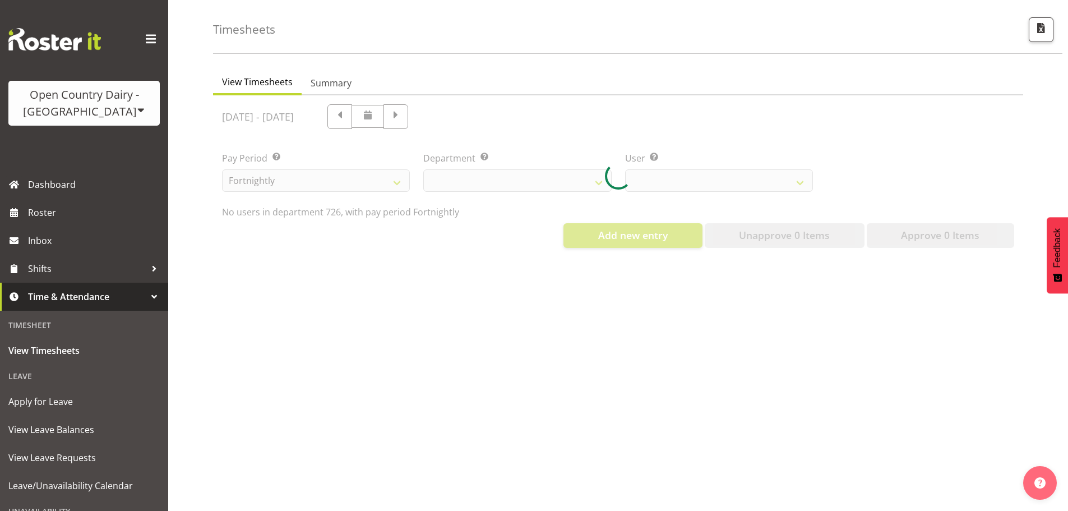
select select "808"
select select "11236"
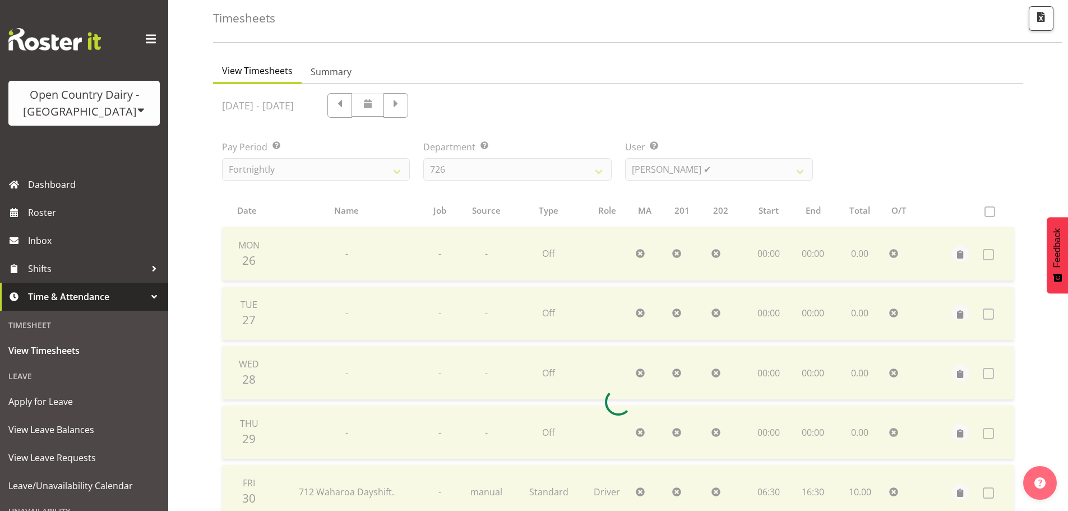
scroll to position [56, 0]
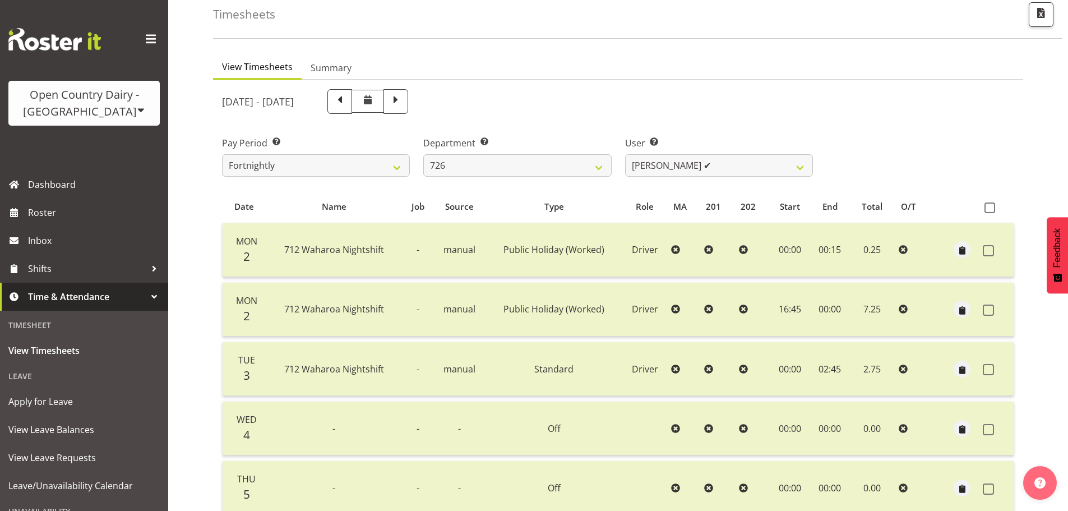
click at [909, 121] on div "[DATE] - [DATE]" at bounding box center [618, 101] width 806 height 38
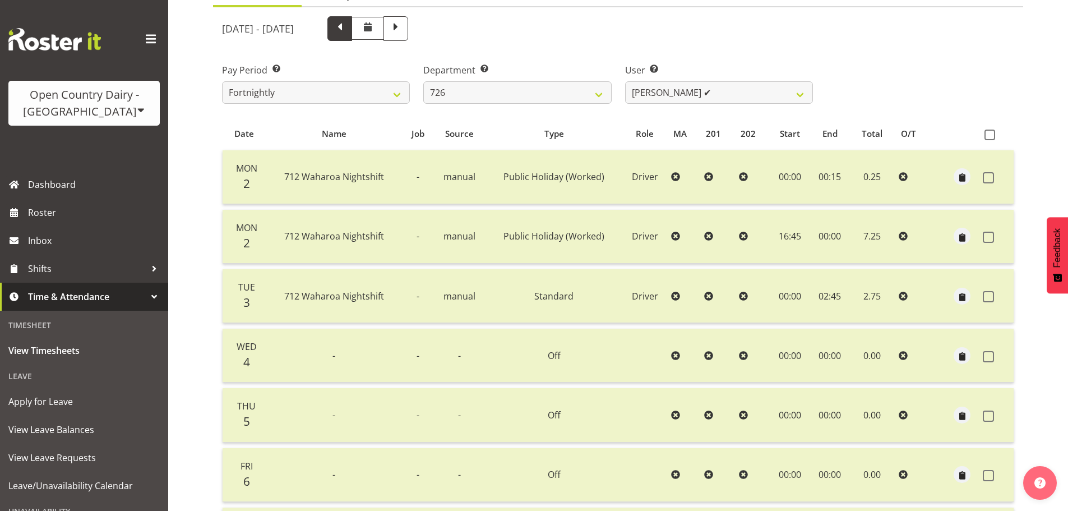
scroll to position [112, 0]
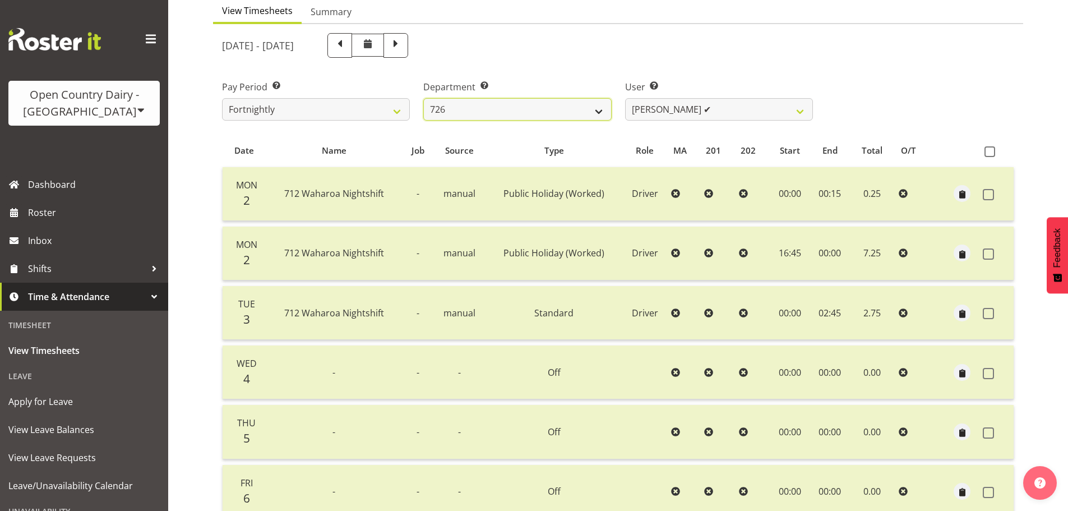
click at [534, 119] on select "701 702 703 704 705 706 707 708 709 710 711 712 713 714 715 716 717 718 719 720" at bounding box center [517, 109] width 188 height 22
click at [423, 101] on select "701 702 703 704 705 706 707 708 709 710 711 712 713 714 715 716 717 718 719 720" at bounding box center [517, 109] width 188 height 22
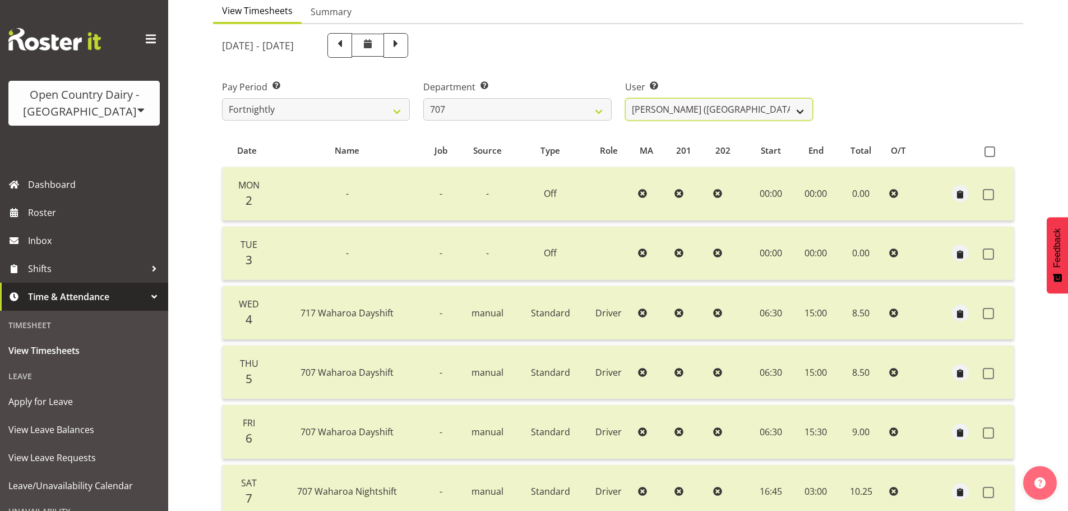
click at [686, 112] on select "[PERSON_NAME] (TK) Bedford ✔ [PERSON_NAME] (Junior) ❌ [PERSON_NAME] ✔" at bounding box center [719, 109] width 188 height 22
drag, startPoint x: 645, startPoint y: 80, endPoint x: 636, endPoint y: 80, distance: 9.0
click at [645, 80] on div "User Select user. Note: This is filtered down by the previous two drop-down ite…" at bounding box center [718, 95] width 201 height 63
click at [562, 117] on select "701 702 703 704 705 706 707 708 709 710 711 712 713 714 715 716 717 718 719 720" at bounding box center [517, 109] width 188 height 22
select select "814"
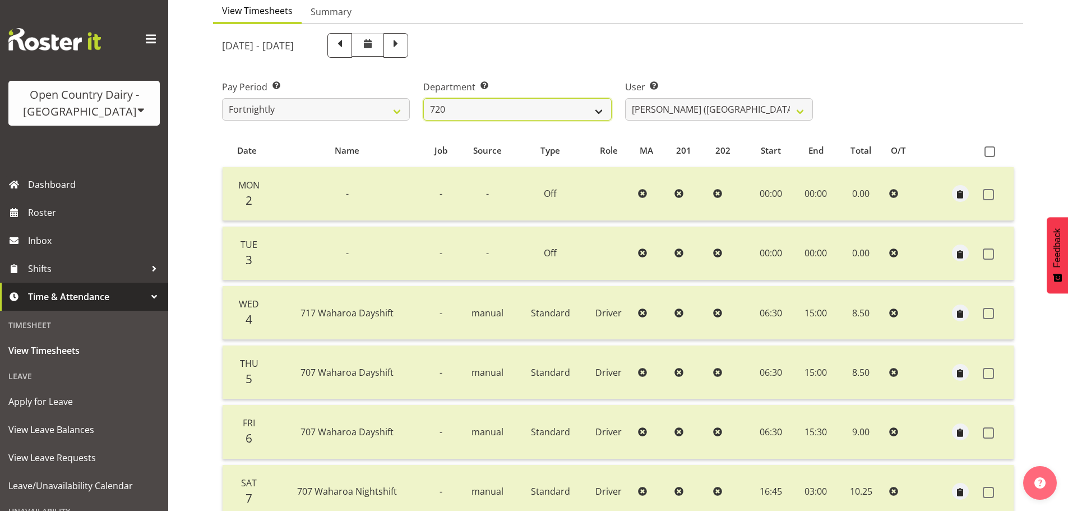
click at [423, 101] on select "701 702 703 704 705 706 707 708 709 710 711 712 713 714 715 716 717 718 719 720" at bounding box center [517, 109] width 188 height 22
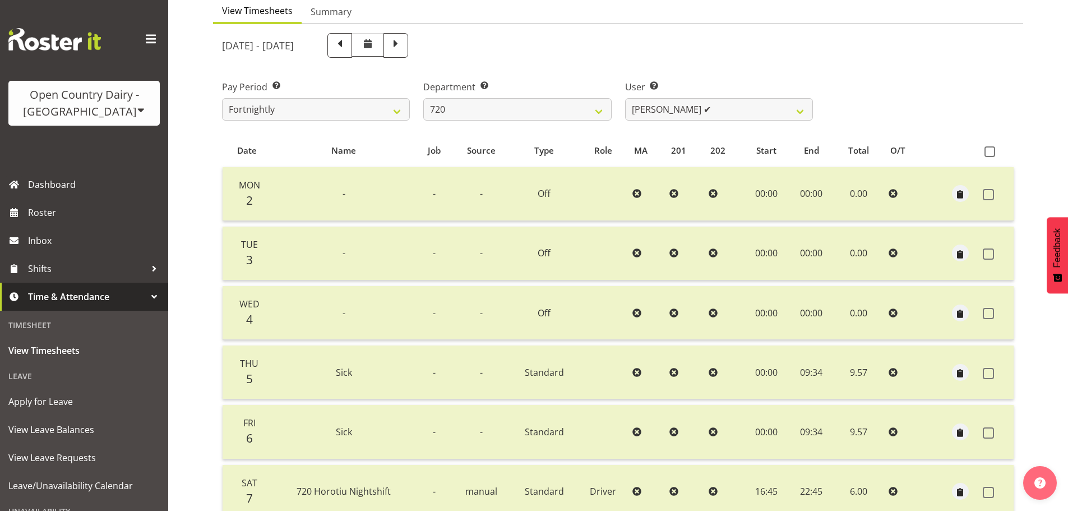
drag, startPoint x: 182, startPoint y: 188, endPoint x: 195, endPoint y: 182, distance: 13.8
click at [190, 185] on div "Timesheets View Timesheets Summary [DATE] - [DATE] Pay Period Select which pay …" at bounding box center [618, 293] width 900 height 750
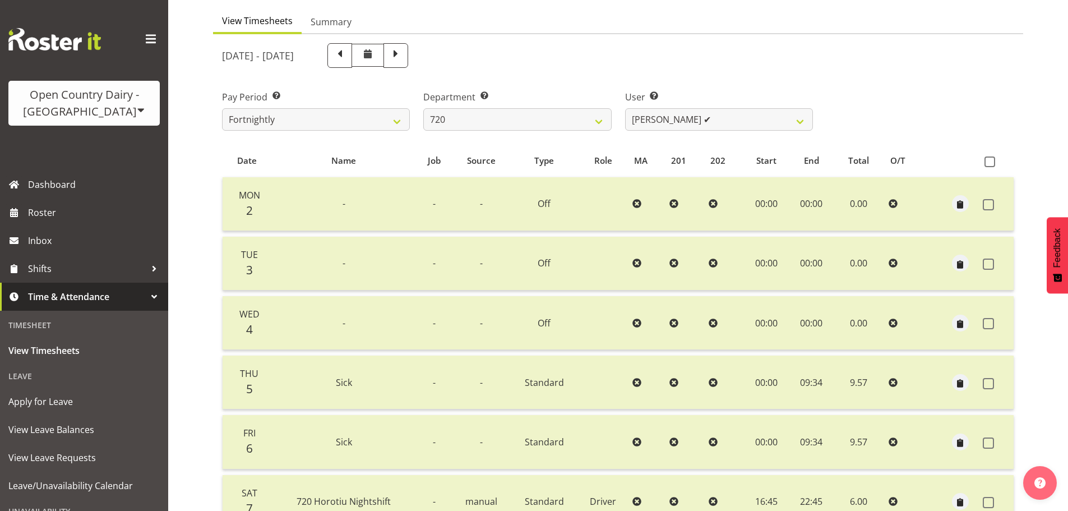
scroll to position [56, 0]
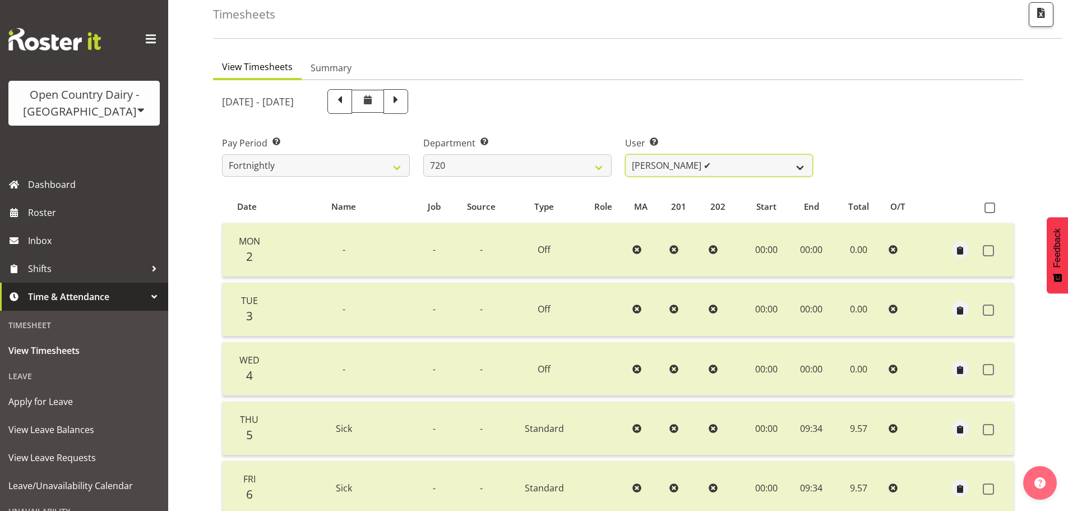
click at [735, 161] on select "[PERSON_NAME] ✔ [PERSON_NAME] ✔ [PERSON_NAME] ✔ [PERSON_NAME] ✔" at bounding box center [719, 165] width 188 height 22
select select "8192"
click at [625, 157] on select "[PERSON_NAME] ✔ [PERSON_NAME] ✔ [PERSON_NAME] ✔ [PERSON_NAME] ✔" at bounding box center [719, 165] width 188 height 22
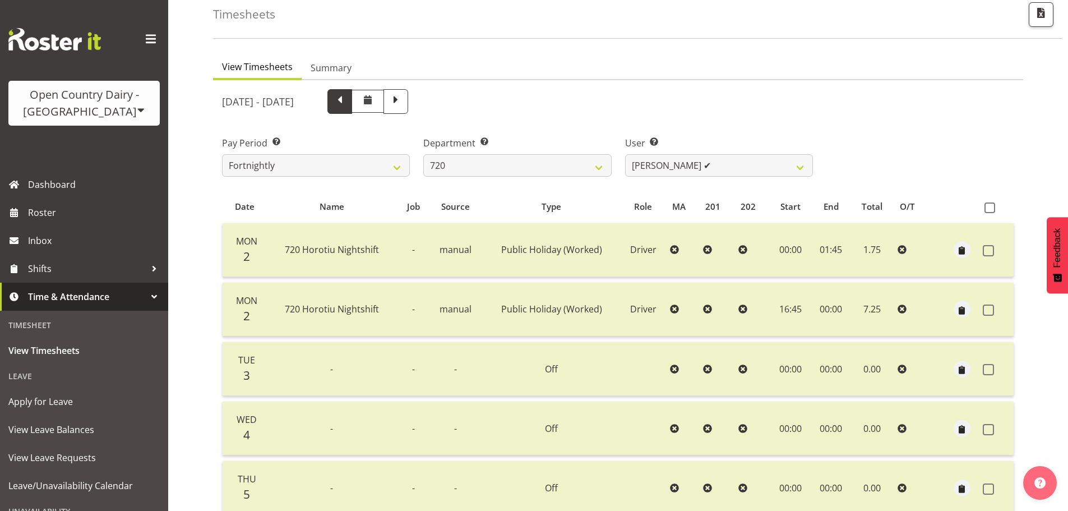
click at [347, 103] on span at bounding box center [339, 100] width 15 height 15
select select
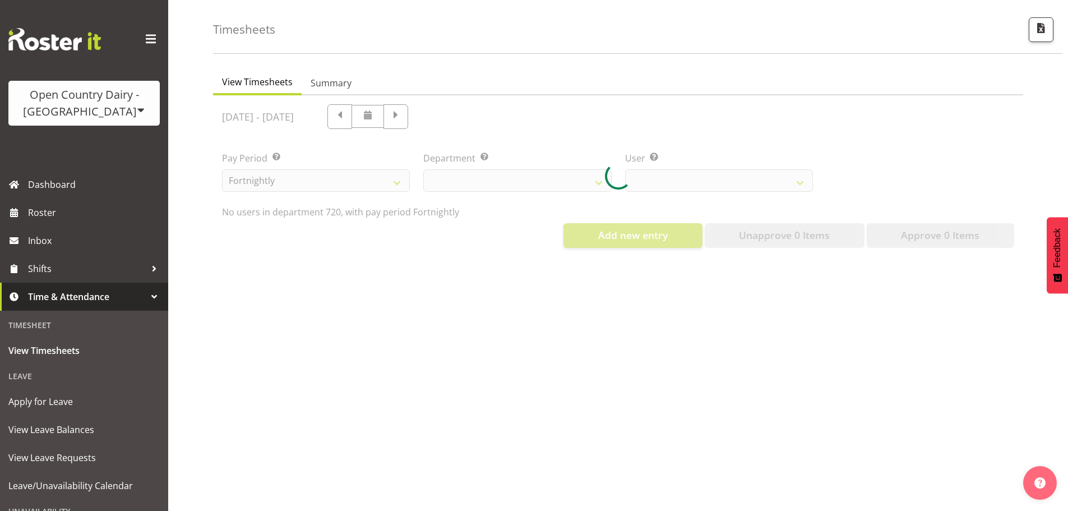
scroll to position [52, 0]
select select "814"
select select "8192"
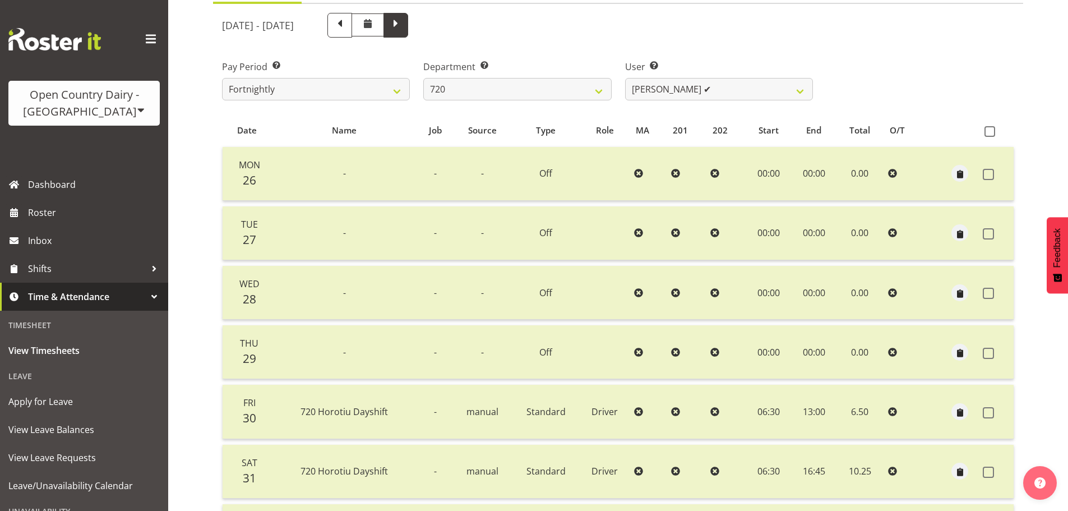
scroll to position [112, 0]
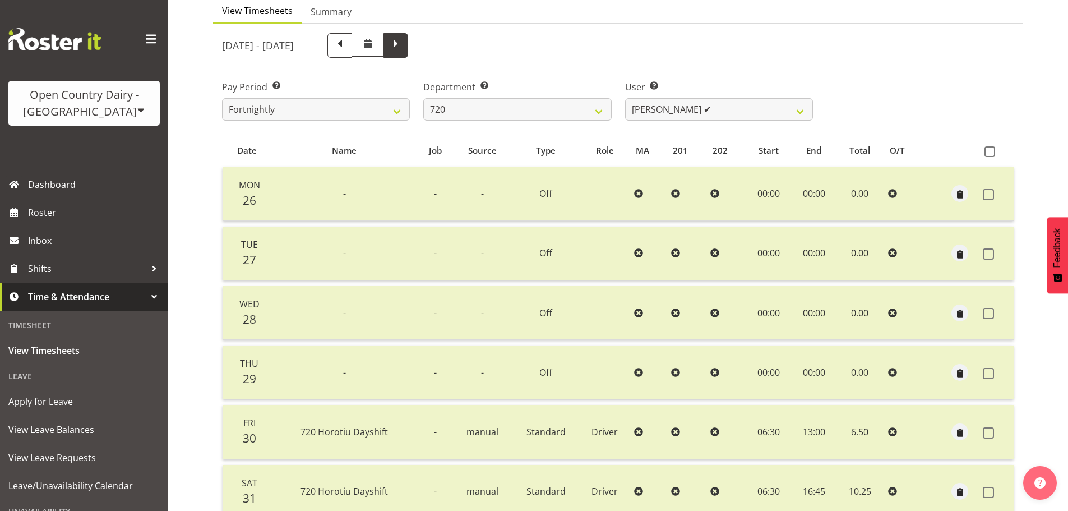
click at [408, 55] on span at bounding box center [395, 45] width 25 height 25
select select
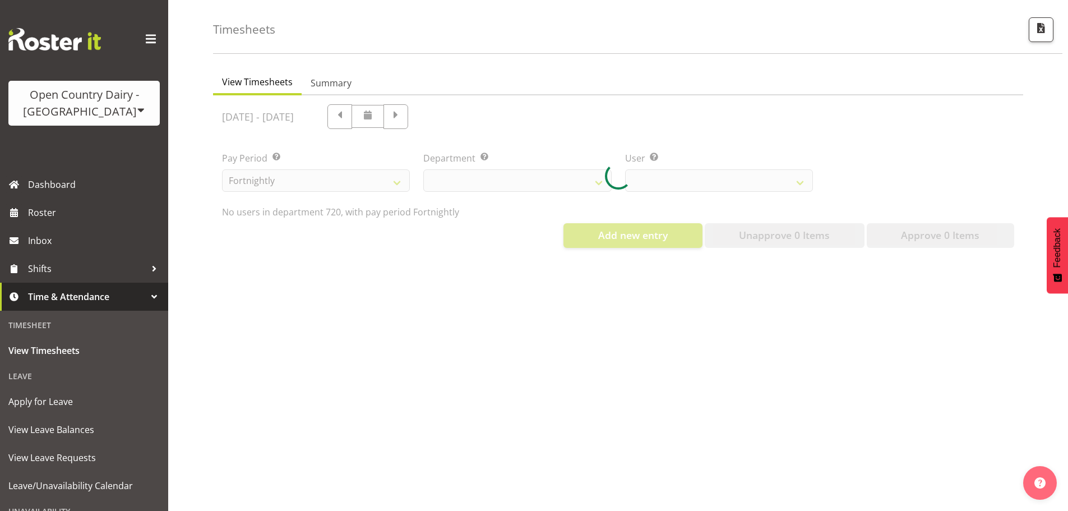
scroll to position [52, 0]
select select "814"
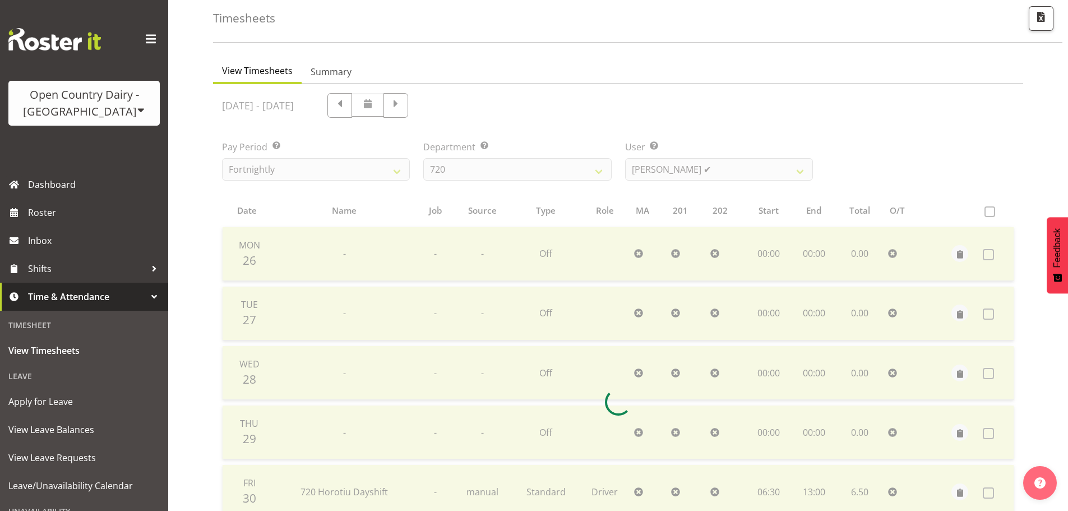
scroll to position [112, 0]
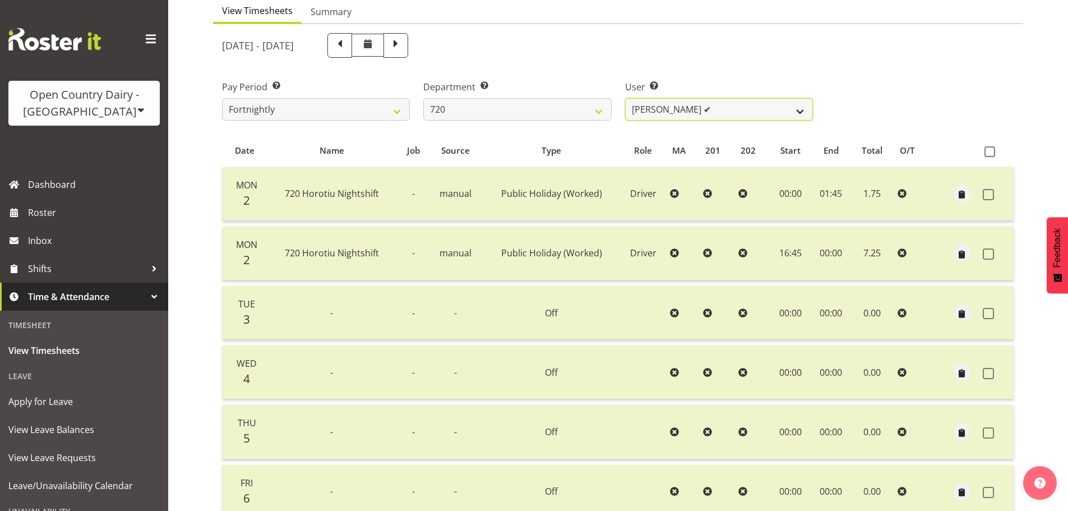
click at [683, 115] on select "[PERSON_NAME] ✔ [PERSON_NAME] ✔ [PERSON_NAME] ✔ [PERSON_NAME] ✔" at bounding box center [719, 109] width 188 height 22
select select "8200"
click at [625, 101] on select "[PERSON_NAME] ✔ [PERSON_NAME] ✔ [PERSON_NAME] ✔ [PERSON_NAME] ✔" at bounding box center [719, 109] width 188 height 22
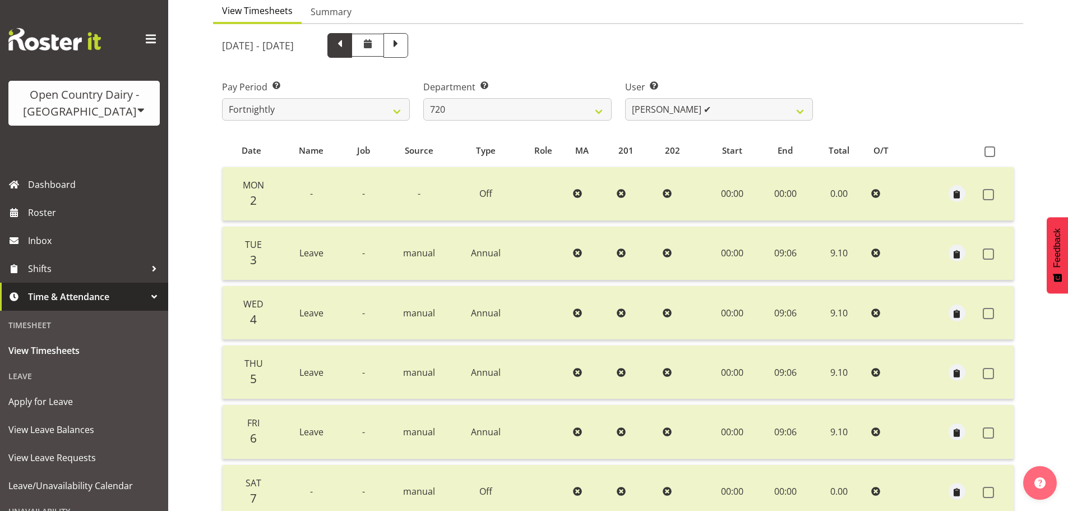
click at [347, 52] on span at bounding box center [339, 44] width 15 height 15
select select
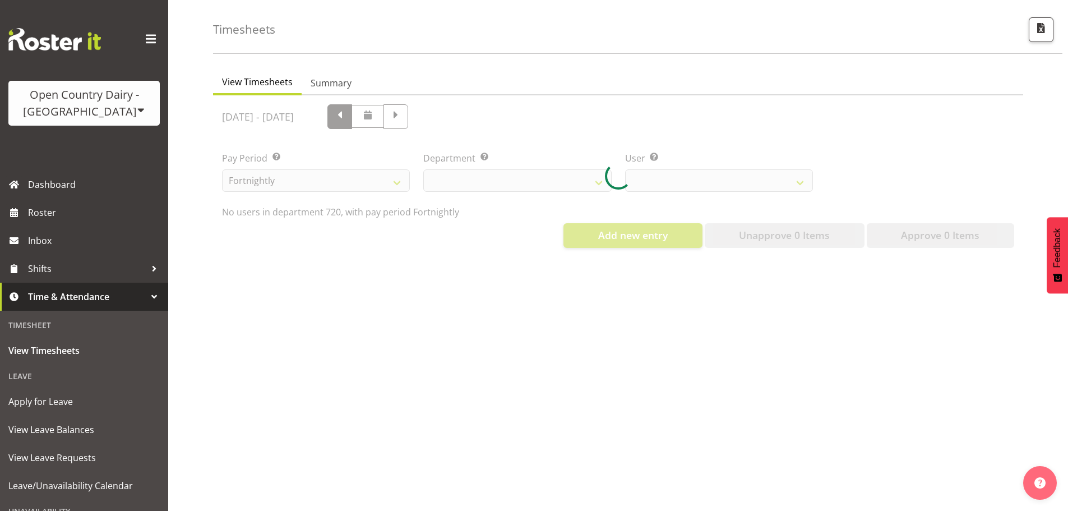
scroll to position [52, 0]
select select "814"
select select "8200"
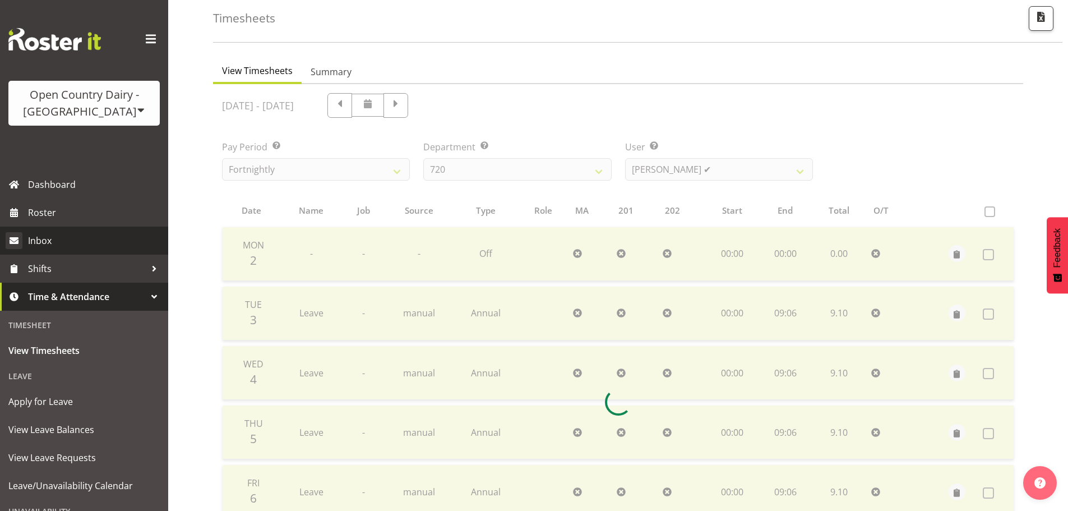
scroll to position [112, 0]
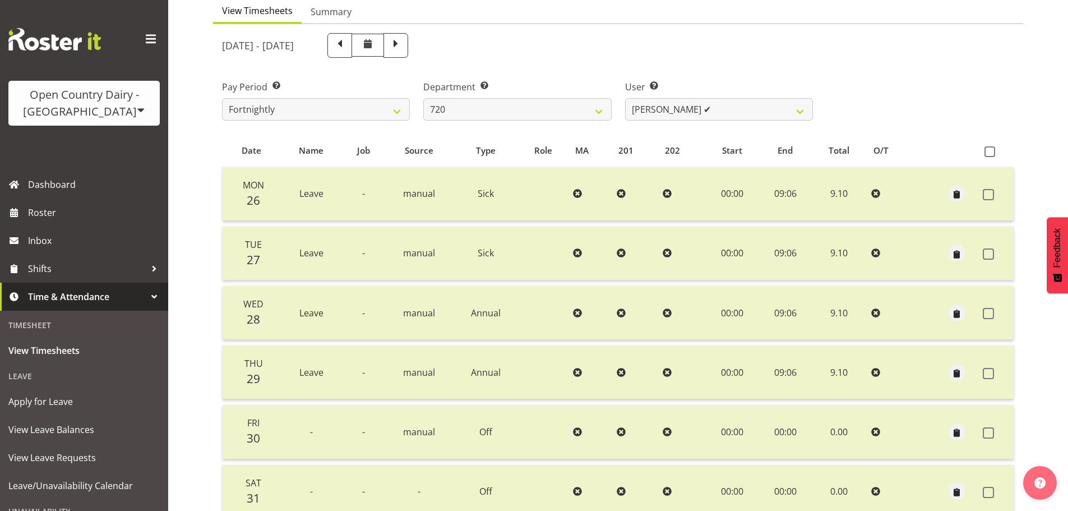
drag, startPoint x: 432, startPoint y: 48, endPoint x: 373, endPoint y: 80, distance: 67.0
click at [403, 47] on span at bounding box center [395, 44] width 15 height 15
select select
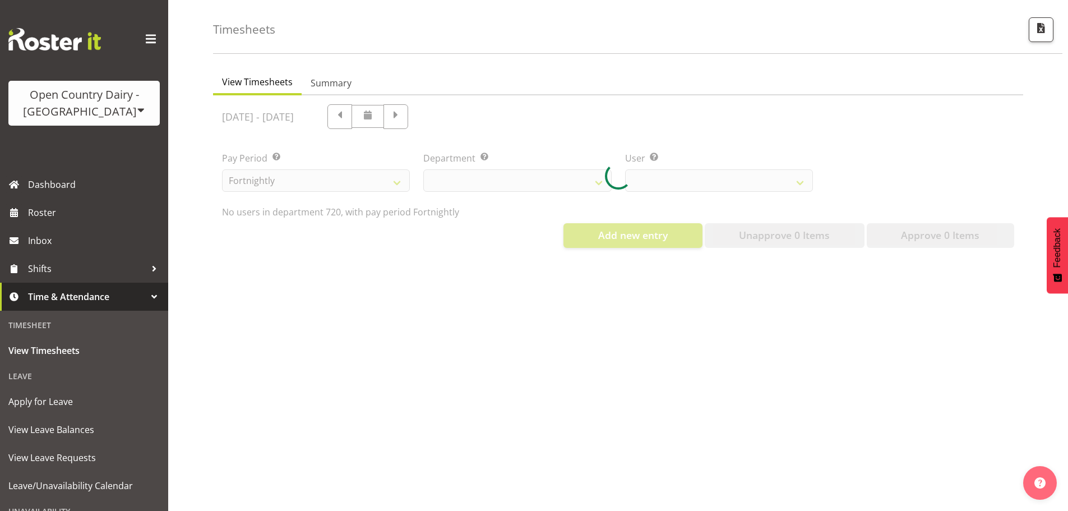
scroll to position [52, 0]
select select "814"
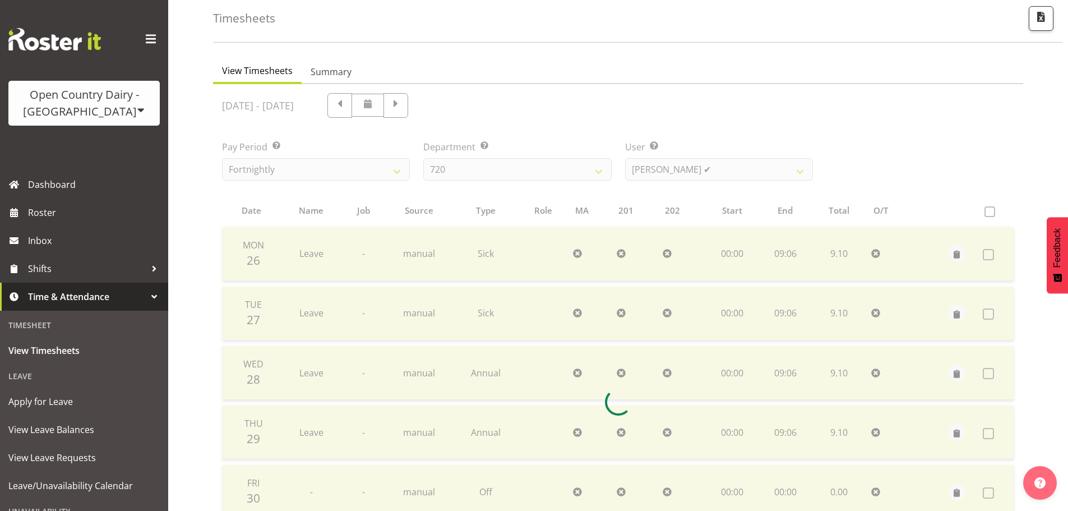
scroll to position [112, 0]
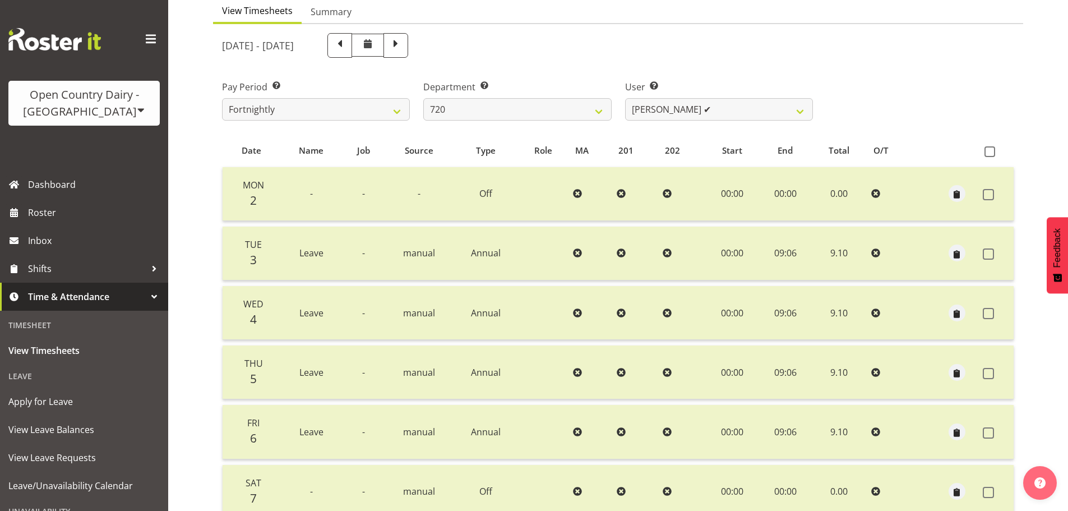
click at [652, 124] on div "User Select user. Note: This is filtered down by the previous two drop-down ite…" at bounding box center [718, 95] width 201 height 63
drag, startPoint x: 679, startPoint y: 110, endPoint x: 678, endPoint y: 123, distance: 12.4
click at [679, 111] on select "[PERSON_NAME] ✔ [PERSON_NAME] ✔ [PERSON_NAME] ✔ [PERSON_NAME] ✔" at bounding box center [719, 109] width 188 height 22
select select "9913"
click at [625, 101] on select "[PERSON_NAME] ✔ [PERSON_NAME] ✔ [PERSON_NAME] ✔ [PERSON_NAME] ✔" at bounding box center [719, 109] width 188 height 22
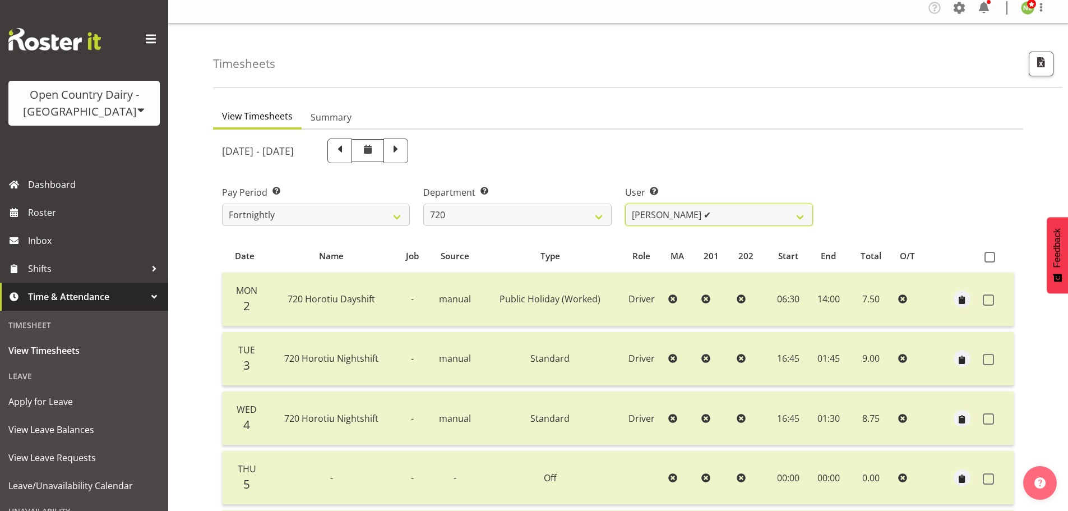
scroll to position [0, 0]
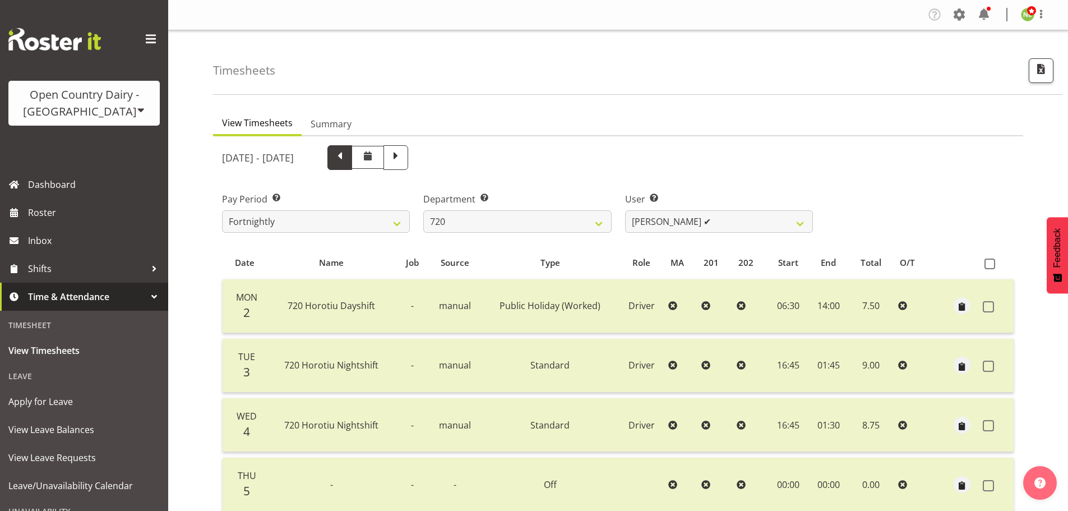
click at [347, 162] on span at bounding box center [339, 156] width 15 height 15
select select
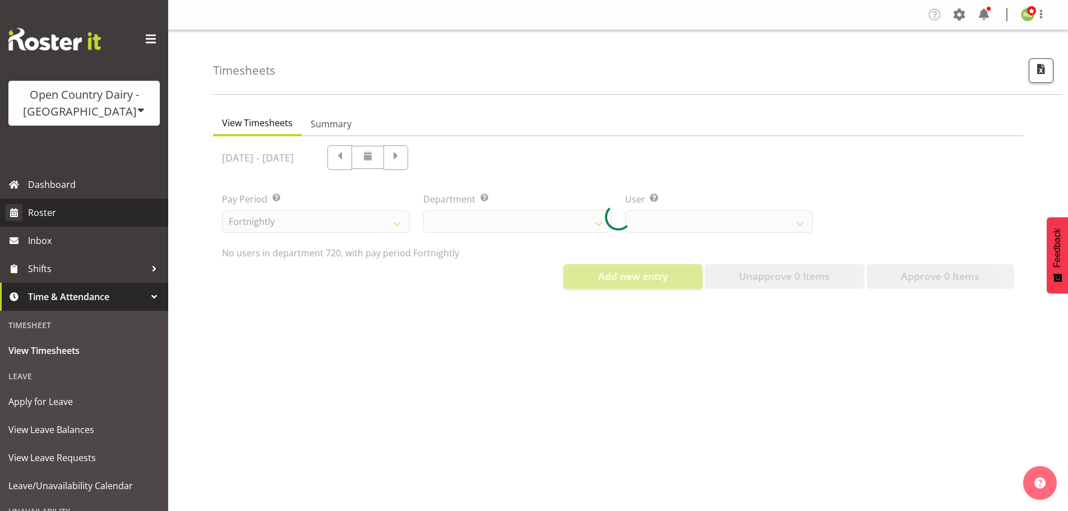
select select "814"
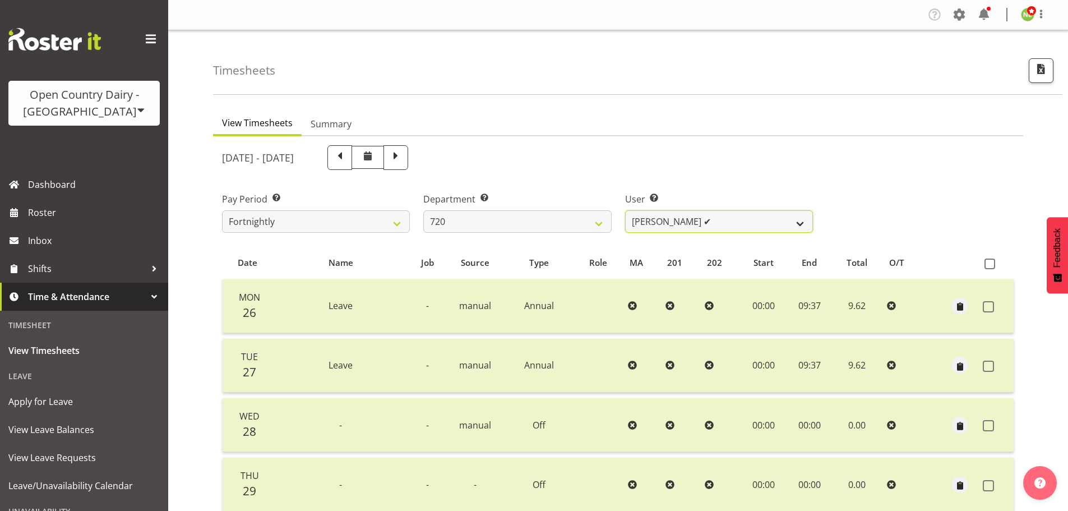
click at [650, 229] on select "[PERSON_NAME] ✔ [PERSON_NAME] ✔ [PERSON_NAME] ✔ [PERSON_NAME] ✔" at bounding box center [719, 221] width 188 height 22
select select "10132"
click at [625, 213] on select "[PERSON_NAME] ✔ [PERSON_NAME] ✔ [PERSON_NAME] ✔ [PERSON_NAME] ✔" at bounding box center [719, 221] width 188 height 22
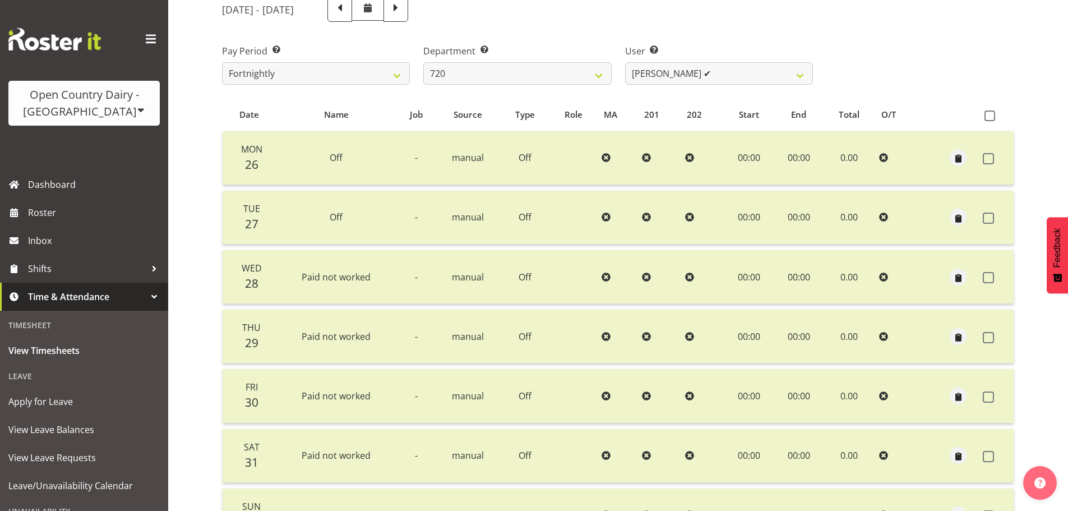
scroll to position [112, 0]
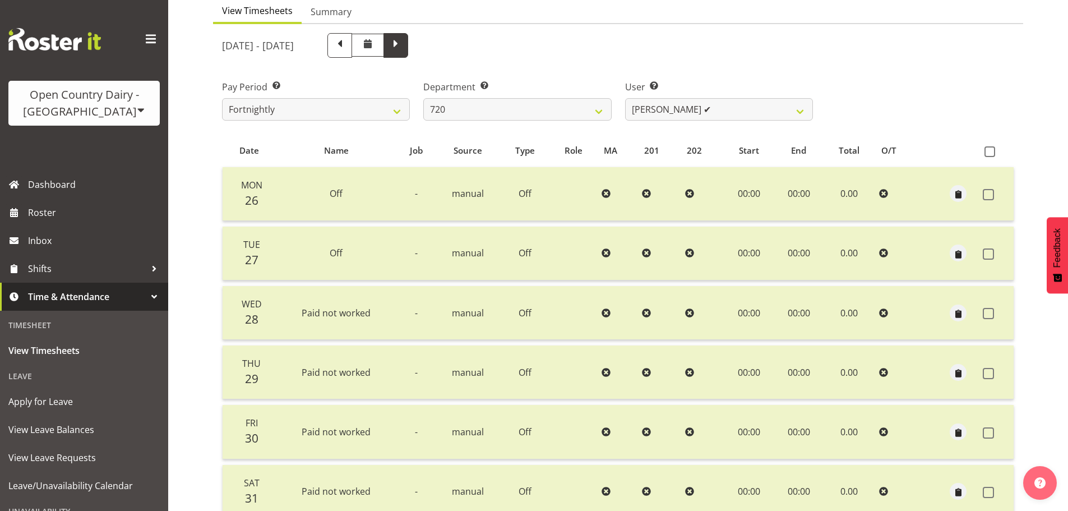
click at [403, 49] on span at bounding box center [395, 44] width 15 height 15
select select
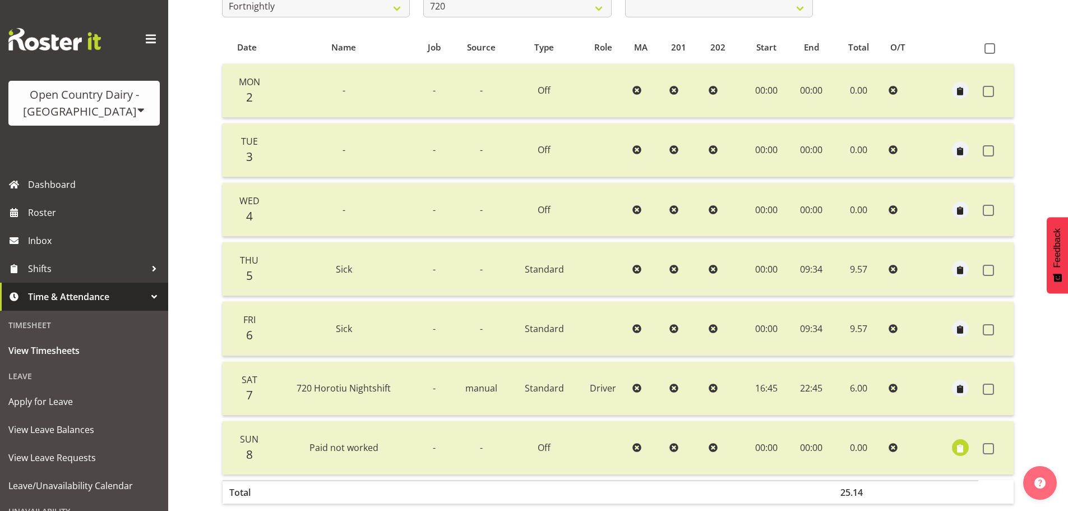
scroll to position [224, 0]
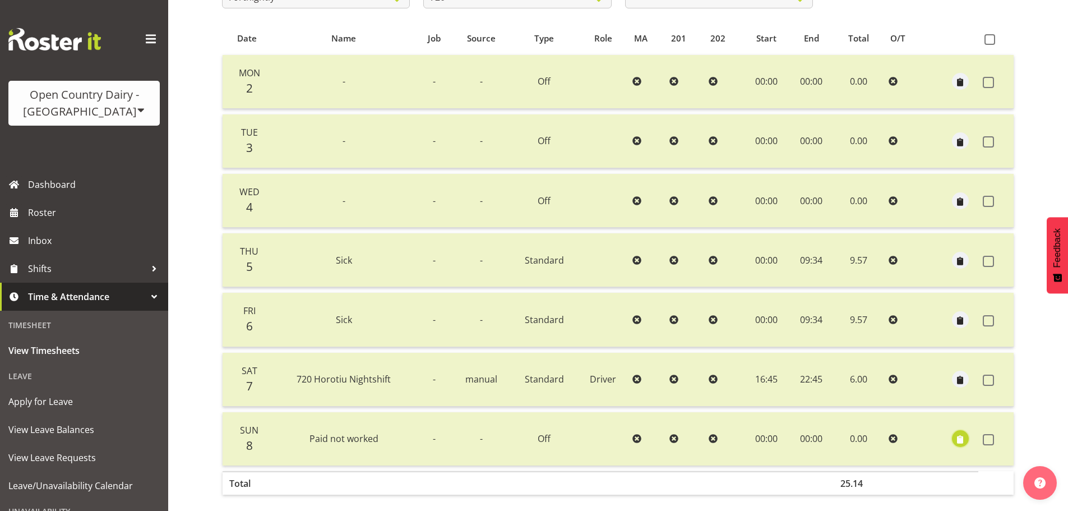
click at [962, 440] on span "button" at bounding box center [960, 439] width 13 height 13
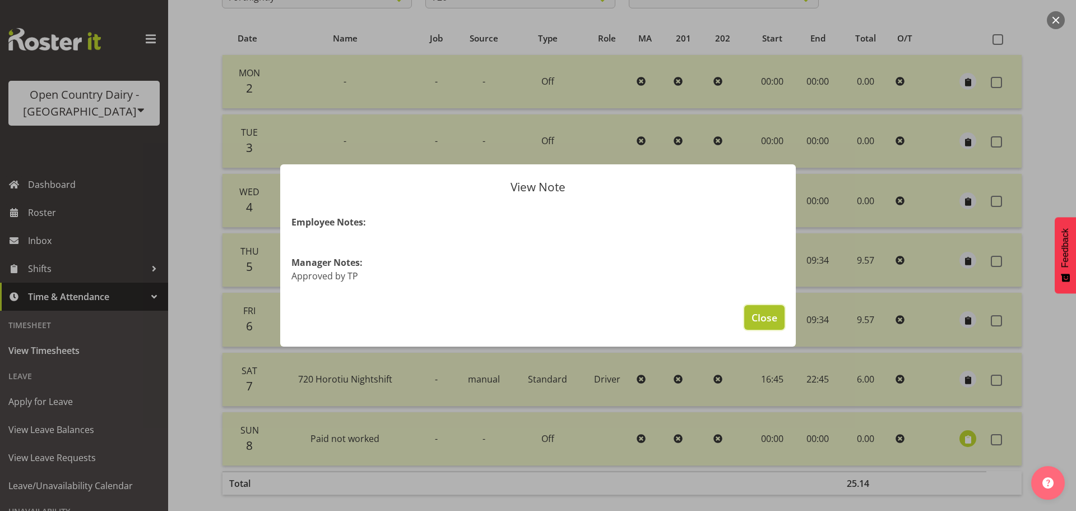
click at [766, 307] on button "Close" at bounding box center [764, 317] width 40 height 25
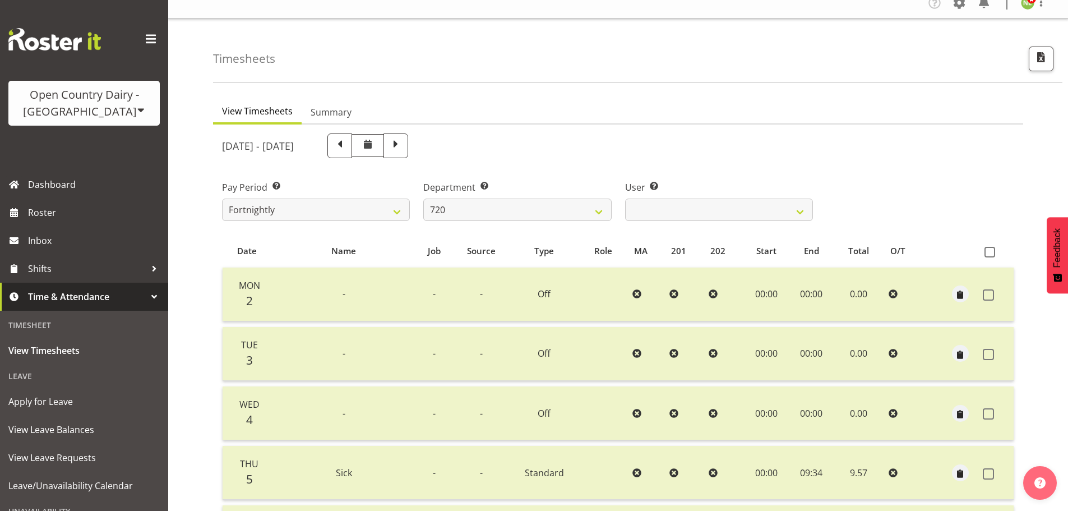
scroll to position [0, 0]
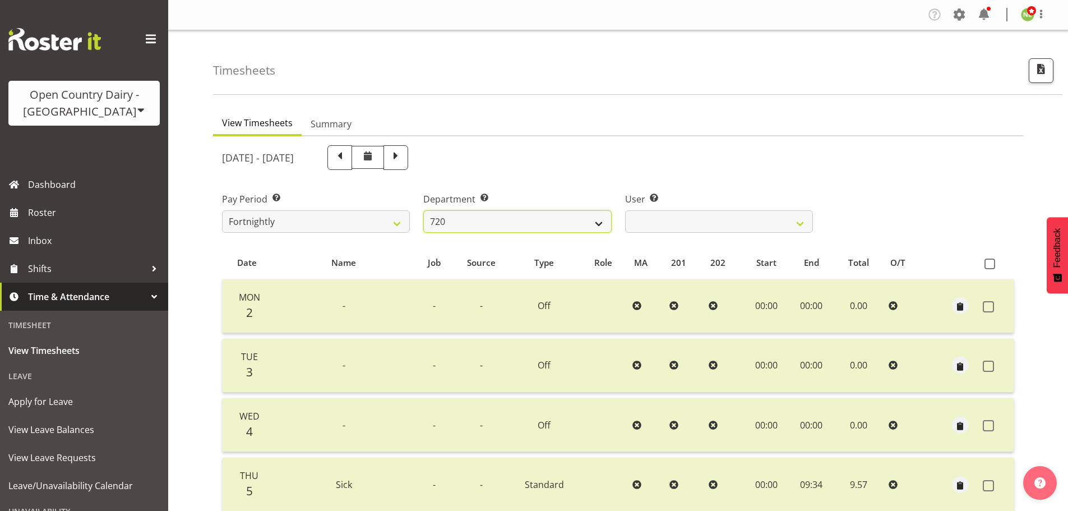
click at [559, 230] on select "701 702 703 704 705 706 707 708 709 710 711 712 713 714 715 716 717 718 719 720" at bounding box center [517, 221] width 188 height 22
select select "819"
click at [423, 213] on select "701 702 703 704 705 706 707 708 709 710 711 712 713 714 715 716 717 718 719 720" at bounding box center [517, 221] width 188 height 22
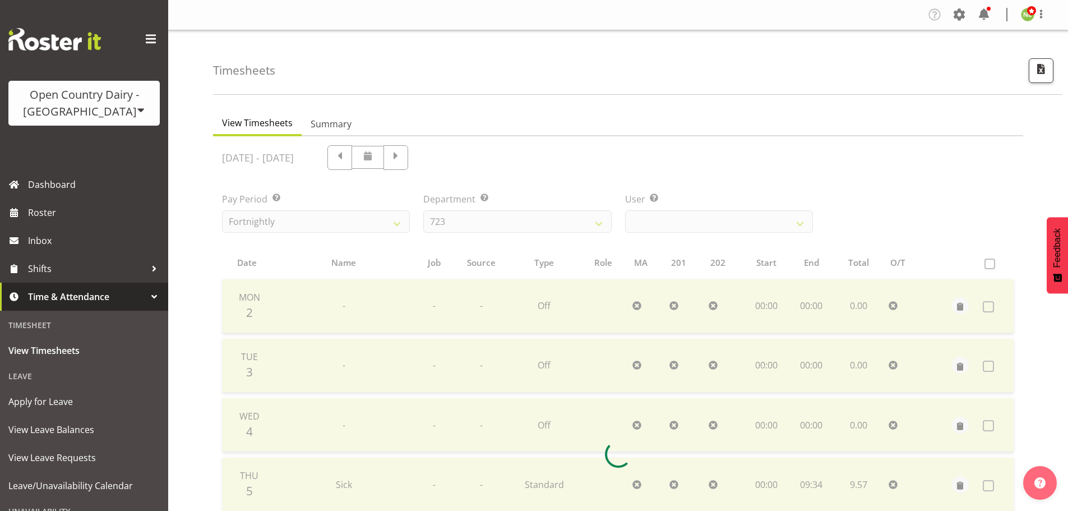
click at [662, 223] on div at bounding box center [618, 454] width 810 height 636
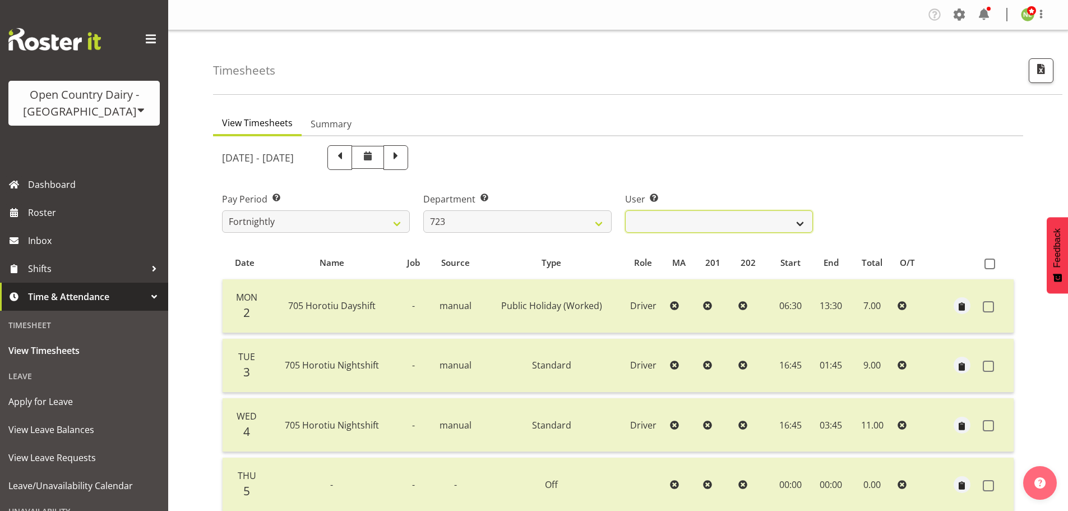
click at [663, 223] on select "[PERSON_NAME] ✔ [PERSON_NAME] ✔ [PERSON_NAME] ✔ [PERSON_NAME] ✔" at bounding box center [719, 221] width 188 height 22
select select "9511"
click at [625, 213] on select "[PERSON_NAME] ✔ [PERSON_NAME] ✔ [PERSON_NAME] ✔ [PERSON_NAME] ✔" at bounding box center [719, 221] width 188 height 22
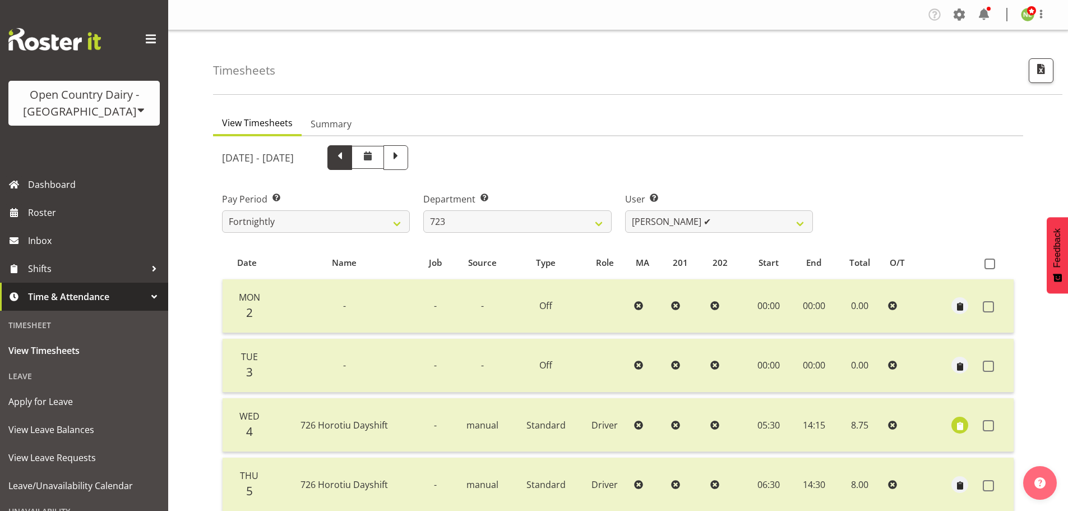
click at [347, 162] on span at bounding box center [339, 156] width 15 height 15
select select
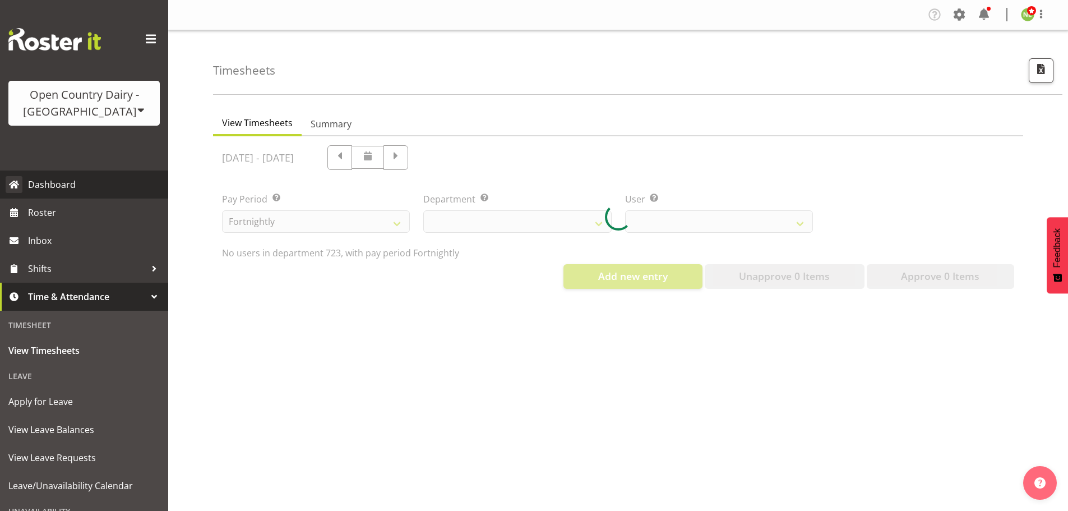
select select "819"
select select "9511"
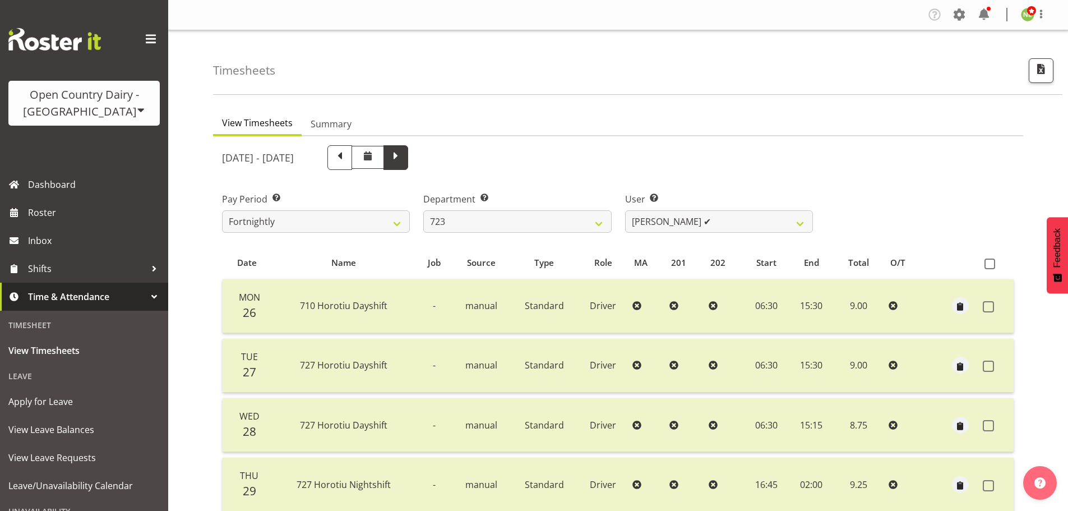
click at [403, 160] on span at bounding box center [395, 156] width 15 height 15
select select
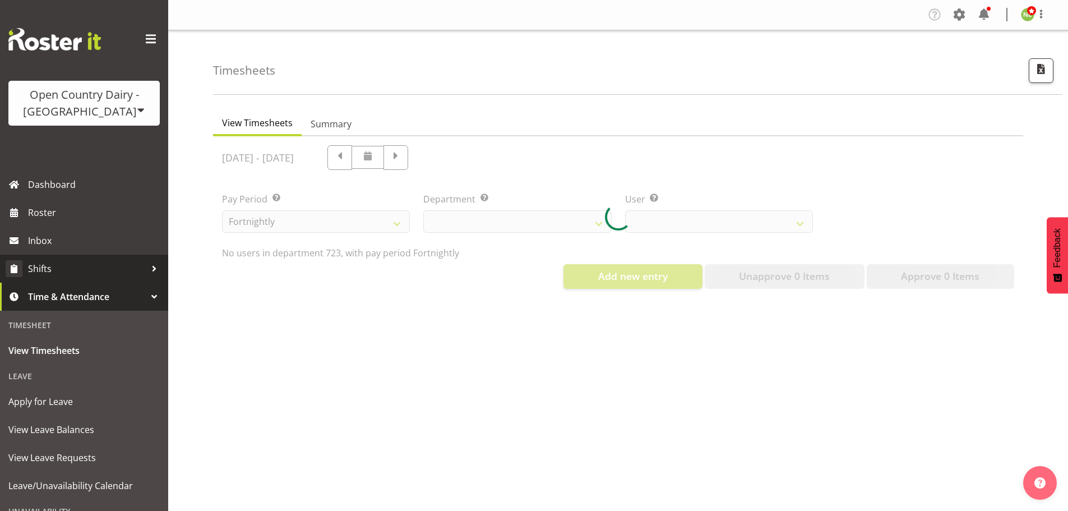
select select "819"
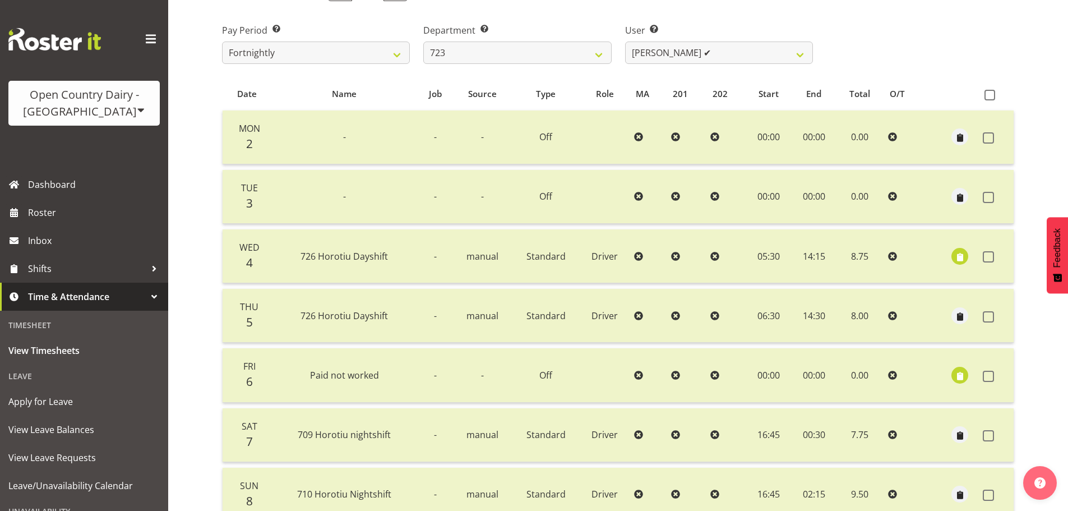
scroll to position [168, 0]
click at [716, 62] on select "[PERSON_NAME] ✔ [PERSON_NAME] ✔ [PERSON_NAME] ✔ [PERSON_NAME] ✔" at bounding box center [719, 53] width 188 height 22
select select "10999"
click at [625, 45] on select "[PERSON_NAME] ✔ [PERSON_NAME] ✔ [PERSON_NAME] ✔ [PERSON_NAME] ✔" at bounding box center [719, 53] width 188 height 22
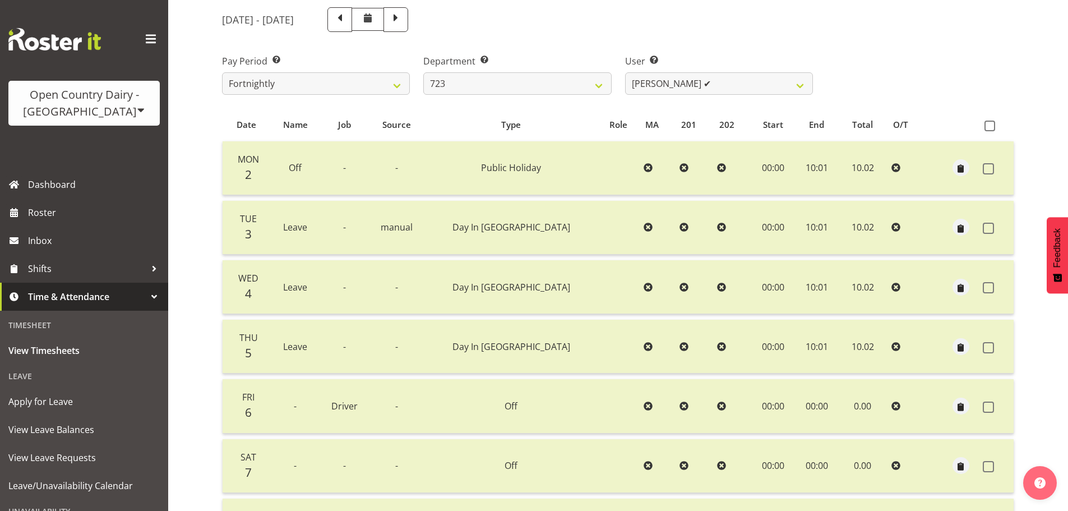
scroll to position [112, 0]
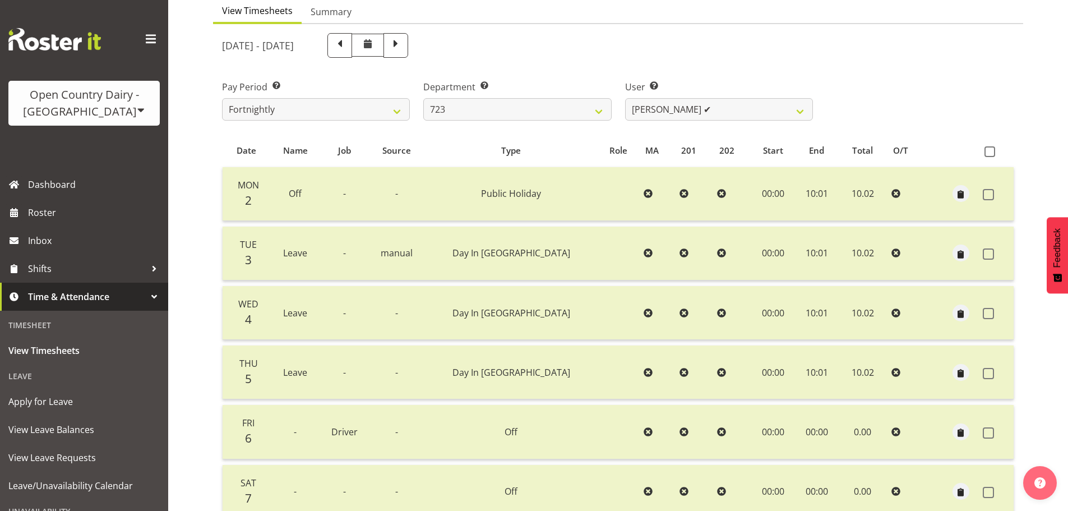
drag, startPoint x: 381, startPoint y: 54, endPoint x: 374, endPoint y: 70, distance: 17.6
click at [347, 52] on span at bounding box center [339, 44] width 15 height 15
select select
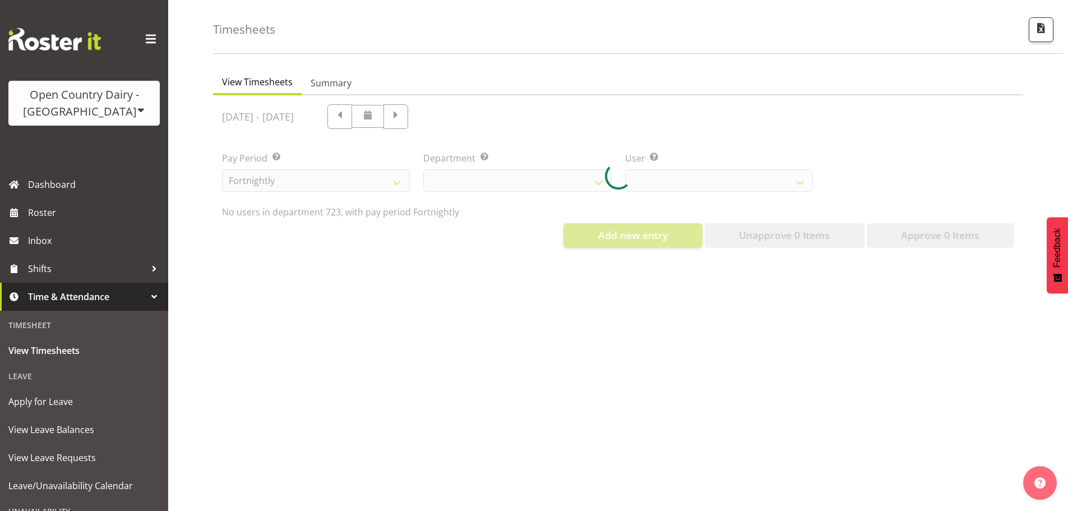
scroll to position [52, 0]
select select "819"
select select "10999"
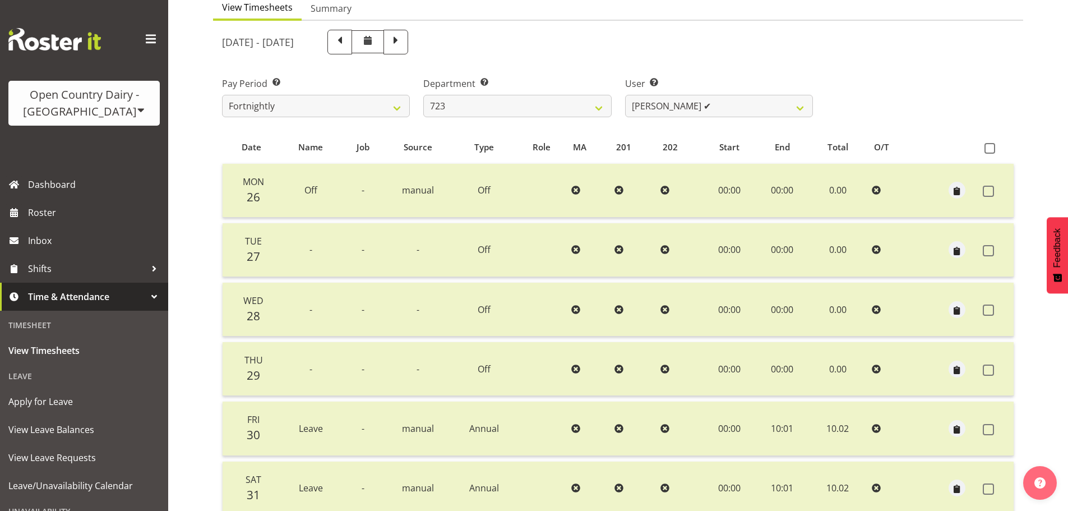
scroll to position [112, 0]
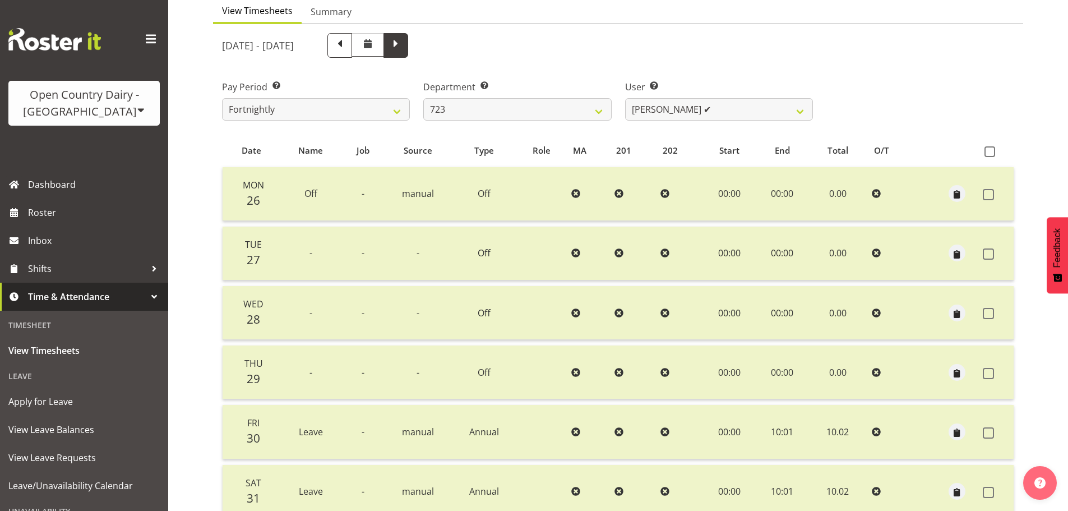
click at [403, 47] on span at bounding box center [395, 44] width 15 height 15
select select
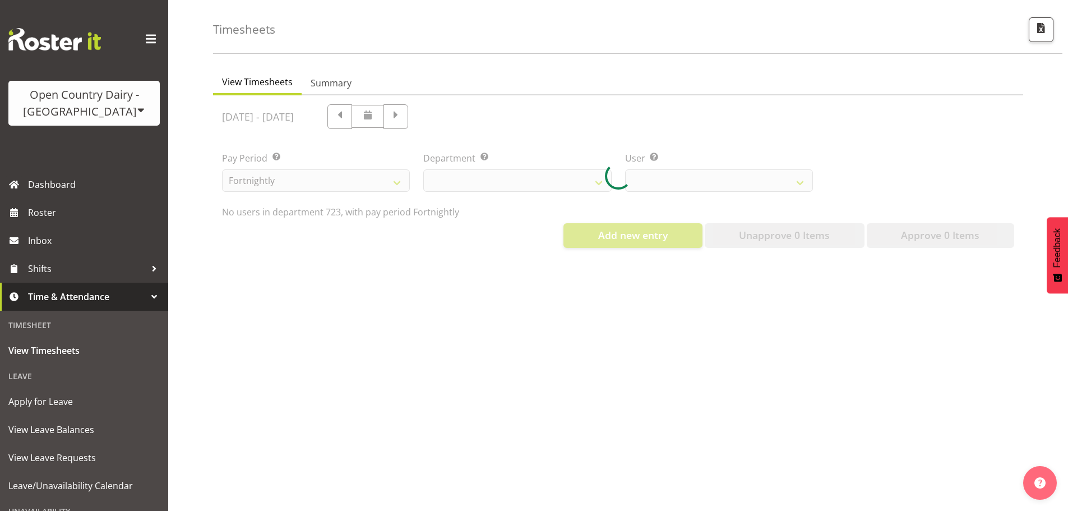
select select "819"
select select "10999"
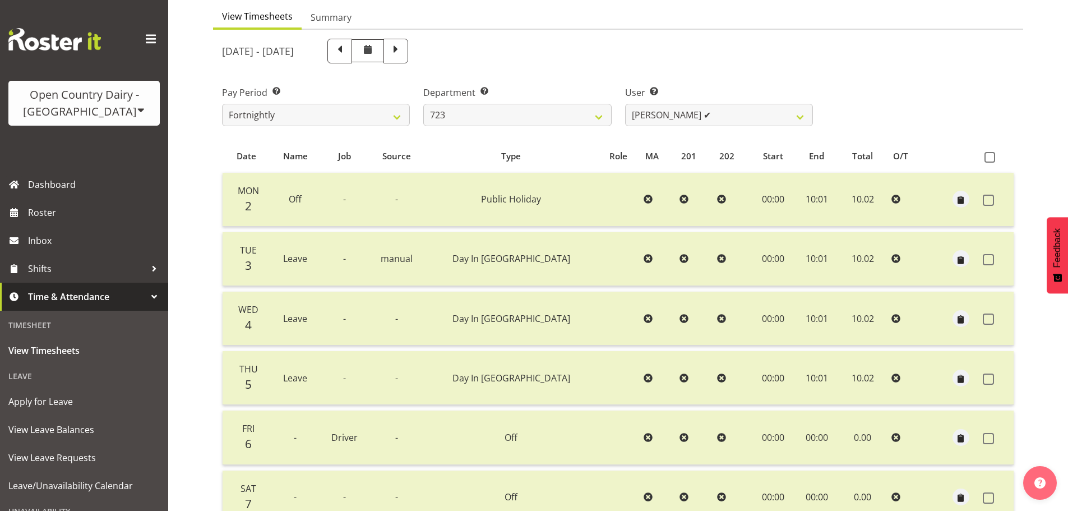
scroll to position [57, 0]
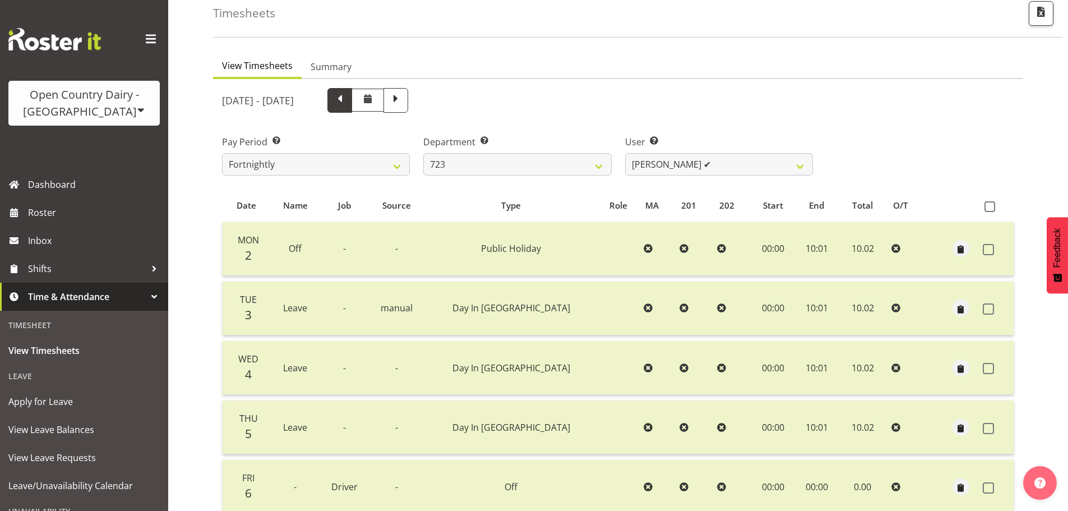
click at [347, 107] on span at bounding box center [339, 99] width 15 height 15
select select
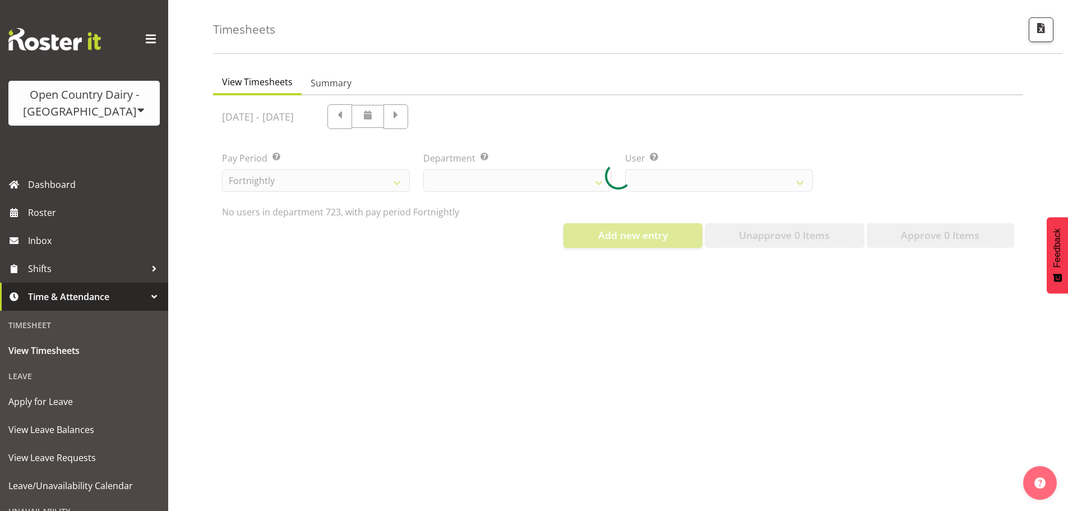
select select "819"
select select "10999"
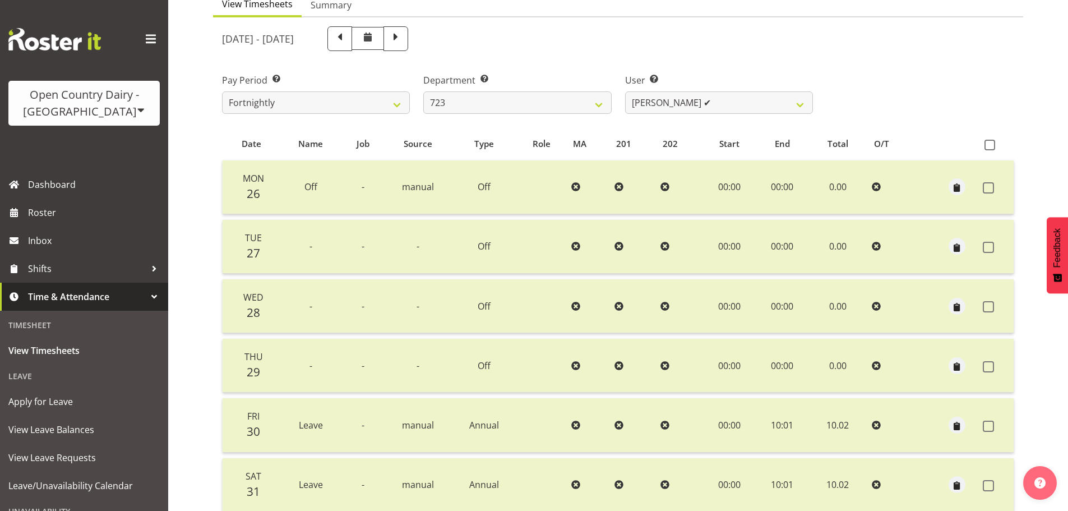
scroll to position [113, 0]
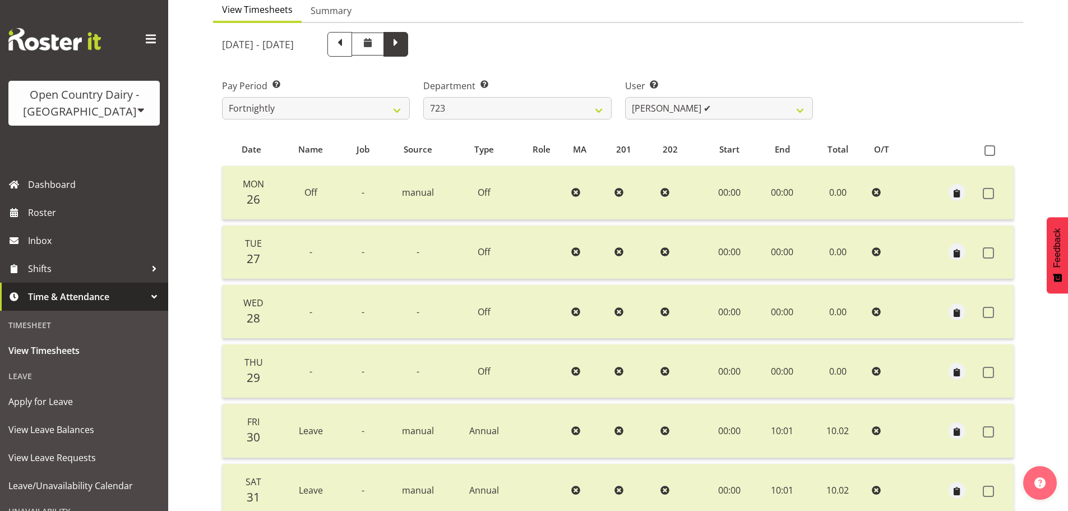
click at [403, 49] on span at bounding box center [395, 43] width 15 height 15
select select
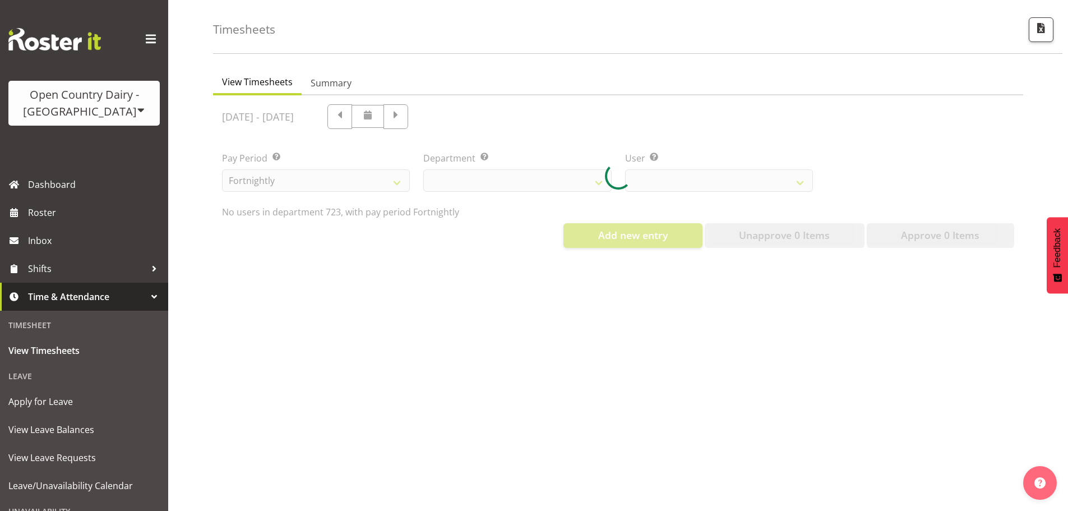
scroll to position [52, 0]
select select "819"
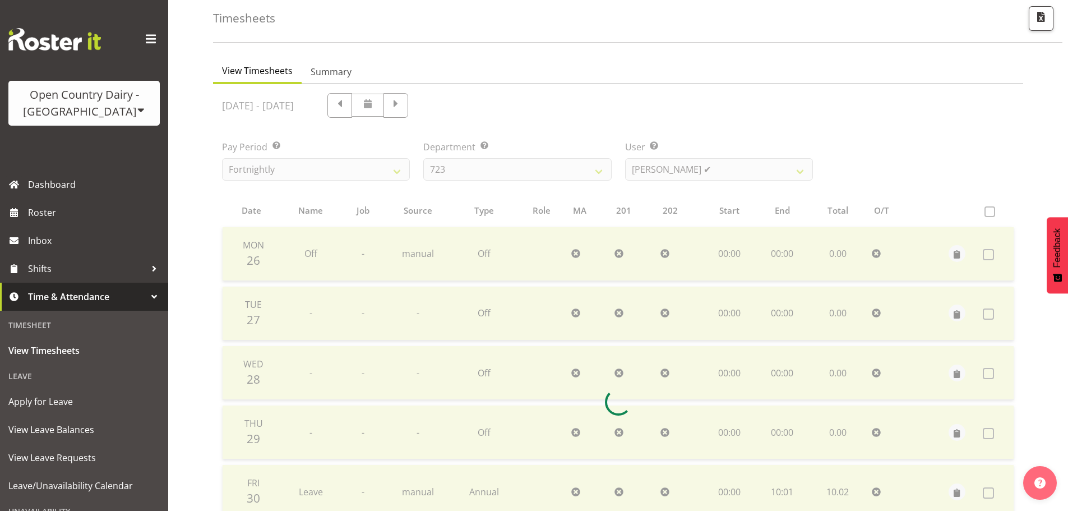
scroll to position [113, 0]
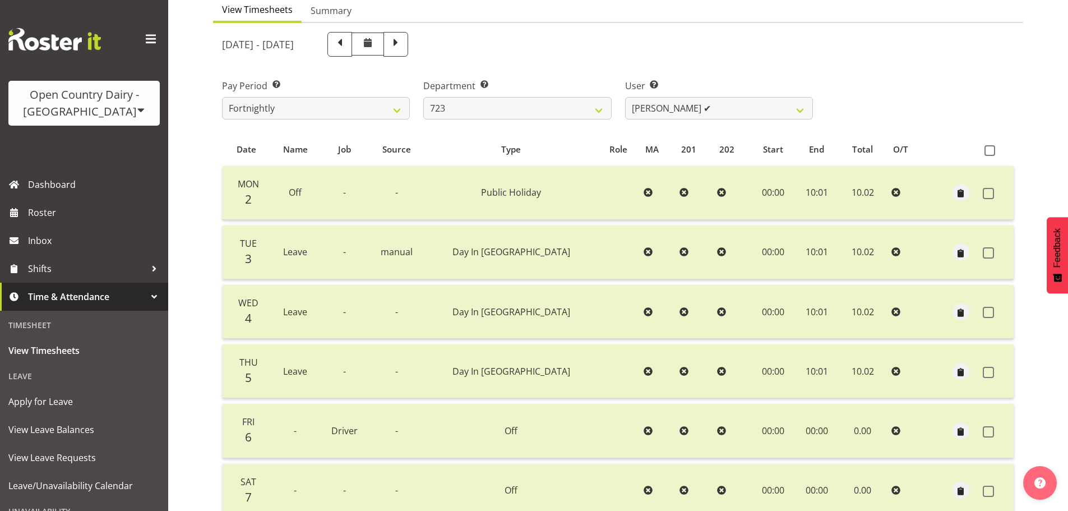
click at [209, 345] on div "Timesheets View Timesheets Summary [DATE] - [DATE] Pay Period Select which pay …" at bounding box center [618, 292] width 900 height 750
click at [681, 110] on select "[PERSON_NAME] ✔ [PERSON_NAME] ✔ [PERSON_NAME] ✔ [PERSON_NAME] ✔" at bounding box center [719, 108] width 188 height 22
select select "11212"
click at [625, 100] on select "[PERSON_NAME] ✔ [PERSON_NAME] ✔ [PERSON_NAME] ✔ [PERSON_NAME] ✔" at bounding box center [719, 108] width 188 height 22
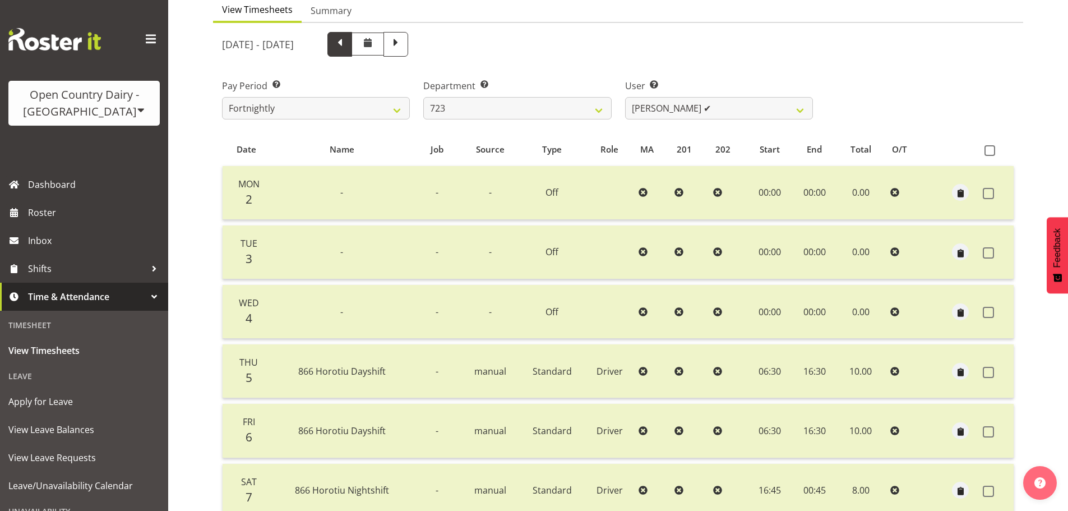
click at [347, 50] on span at bounding box center [339, 43] width 15 height 15
select select
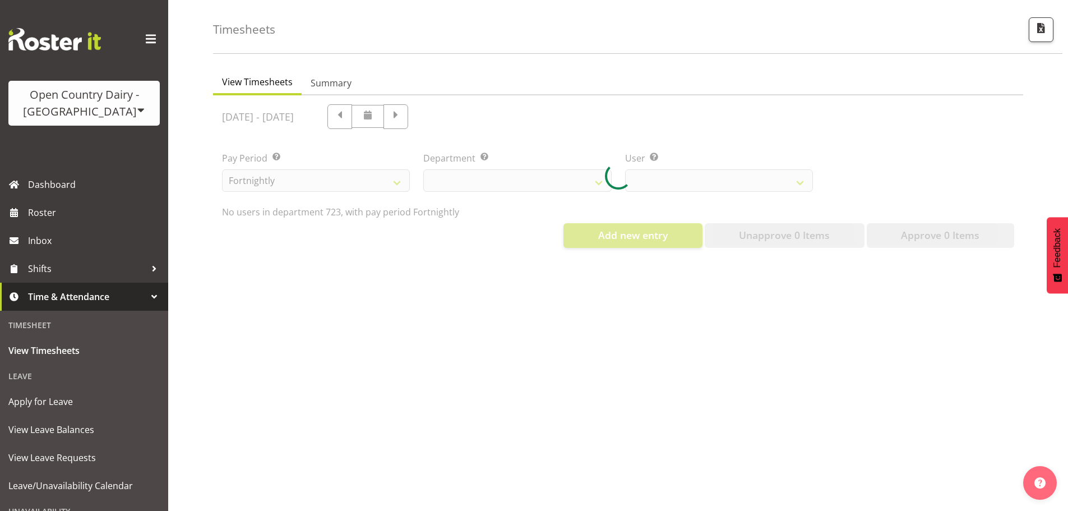
select select "819"
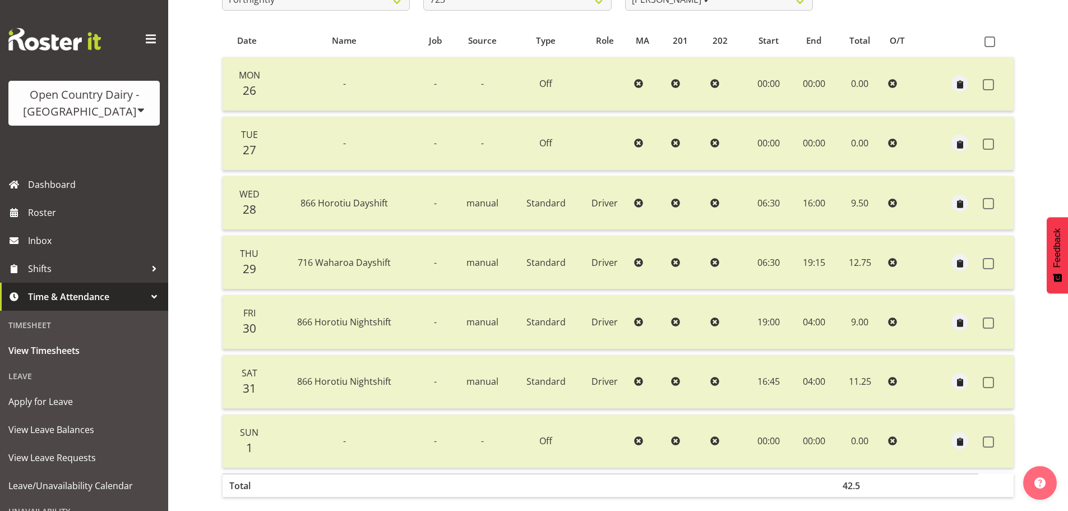
scroll to position [169, 0]
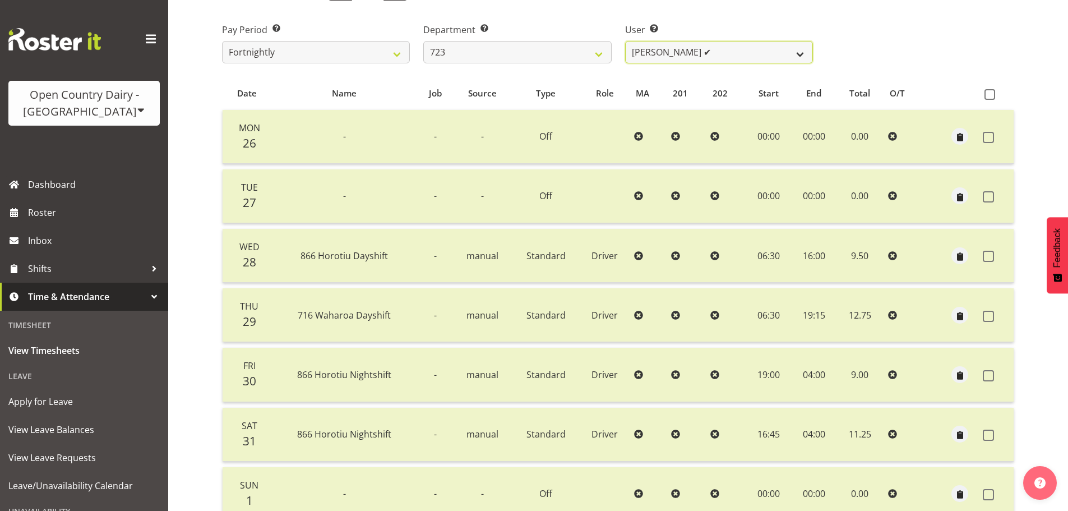
click at [682, 62] on select "[PERSON_NAME] ✔ [PERSON_NAME] ✔ [PERSON_NAME] ✔ [PERSON_NAME] ✔" at bounding box center [719, 52] width 188 height 22
select select "11213"
click at [625, 44] on select "[PERSON_NAME] ✔ [PERSON_NAME] ✔ [PERSON_NAME] ✔ [PERSON_NAME] ✔" at bounding box center [719, 52] width 188 height 22
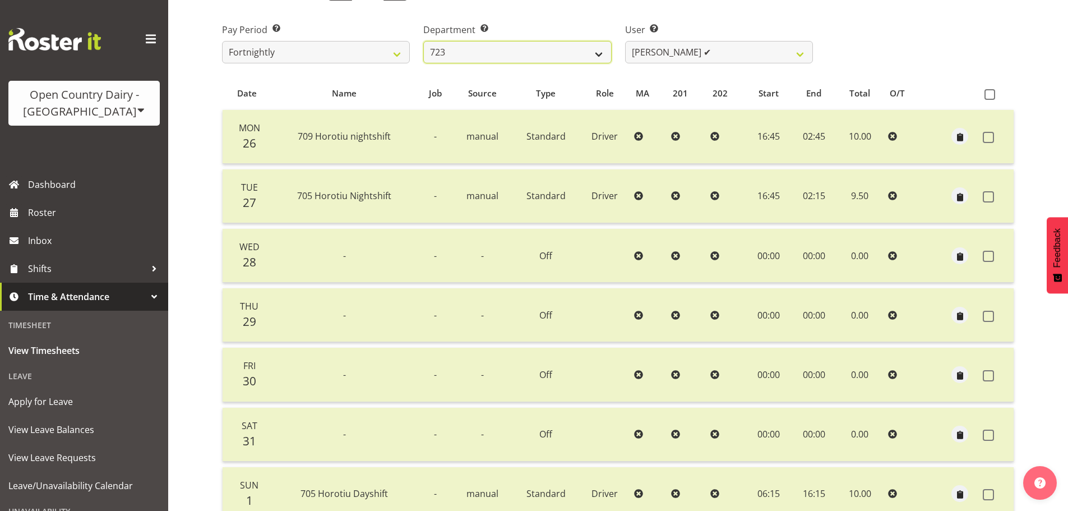
click at [475, 53] on select "701 702 703 704 705 706 707 708 709 710 711 712 713 714 715 716 717 718 719 720" at bounding box center [517, 52] width 188 height 22
select select "820"
click at [423, 44] on select "701 702 703 704 705 706 707 708 709 710 711 712 713 714 715 716 717 718 719 720" at bounding box center [517, 52] width 188 height 22
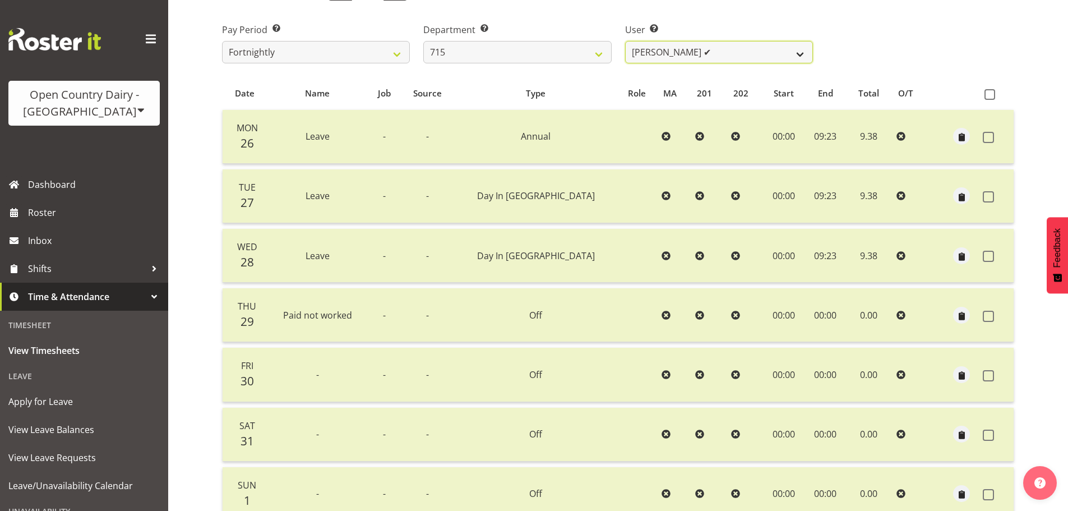
click at [688, 59] on select "[PERSON_NAME] ✔ [PERSON_NAME] ✔ [PERSON_NAME] ✔ [PERSON_NAME] ✔" at bounding box center [719, 52] width 188 height 22
click at [625, 44] on select "[PERSON_NAME] ✔ [PERSON_NAME] ✔ [PERSON_NAME] ✔ [PERSON_NAME] ✔" at bounding box center [719, 52] width 188 height 22
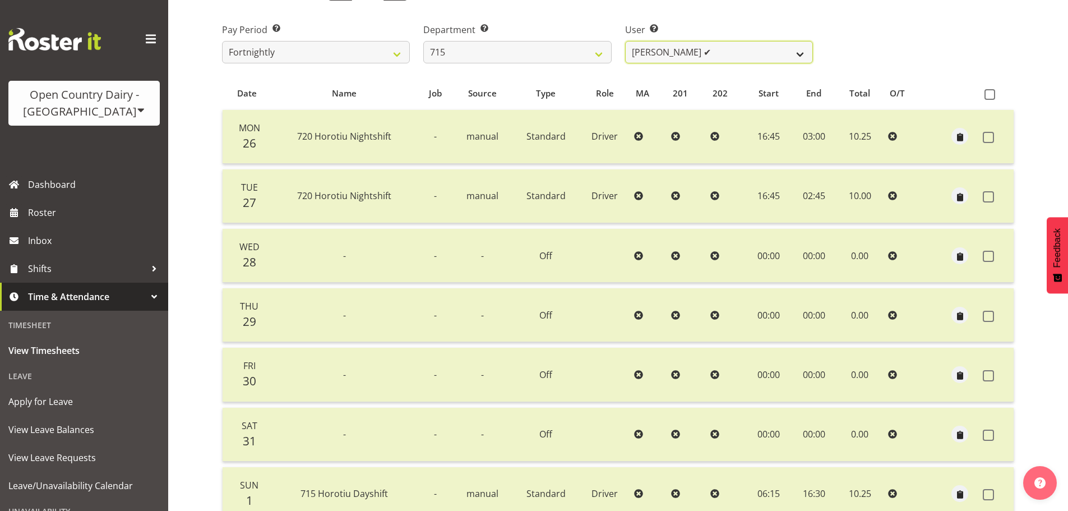
click at [705, 55] on select "[PERSON_NAME] ✔ [PERSON_NAME] ✔ [PERSON_NAME] ✔ [PERSON_NAME] ✔" at bounding box center [719, 52] width 188 height 22
select select "9837"
click at [625, 44] on select "[PERSON_NAME] ✔ [PERSON_NAME] ✔ [PERSON_NAME] ✔ [PERSON_NAME] ✔" at bounding box center [719, 52] width 188 height 22
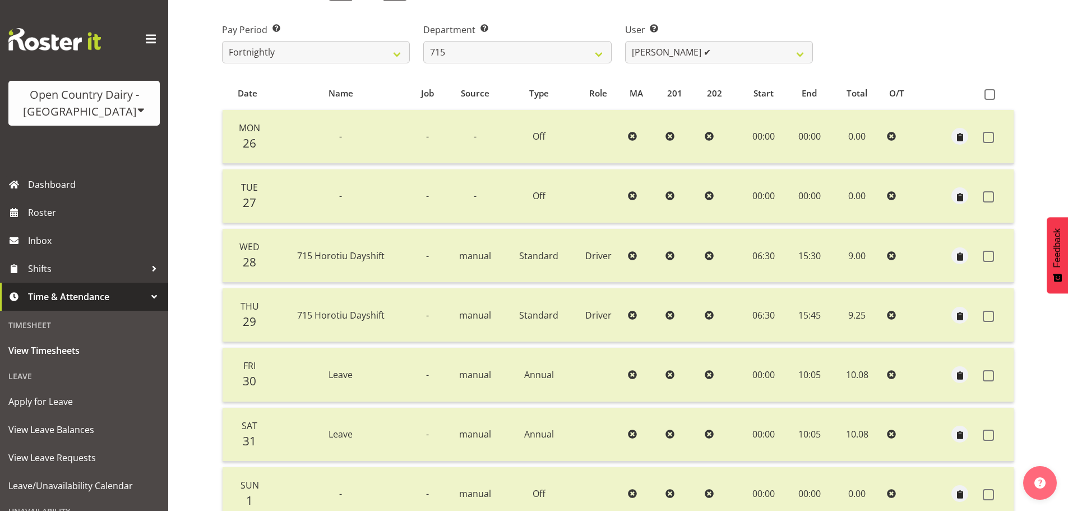
select select
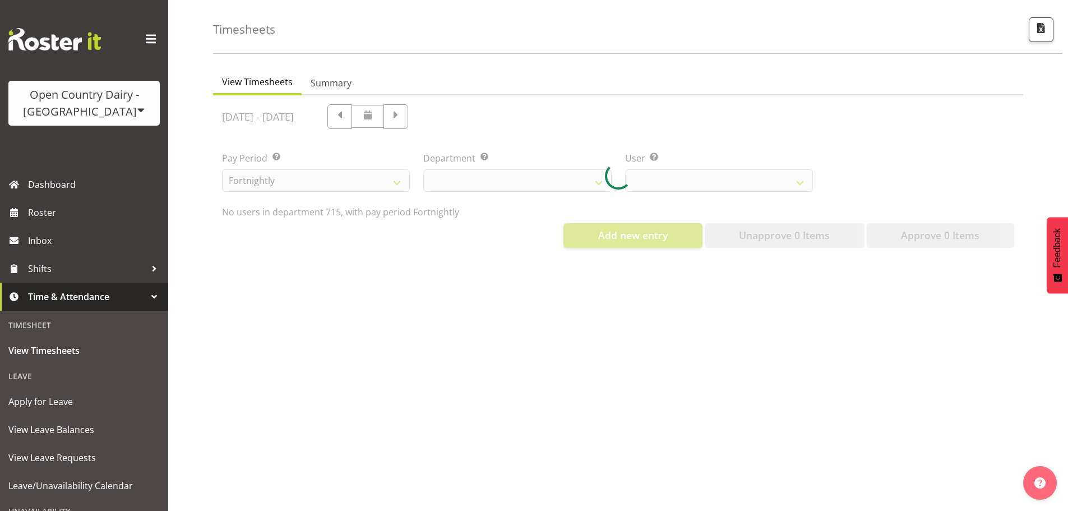
select select "820"
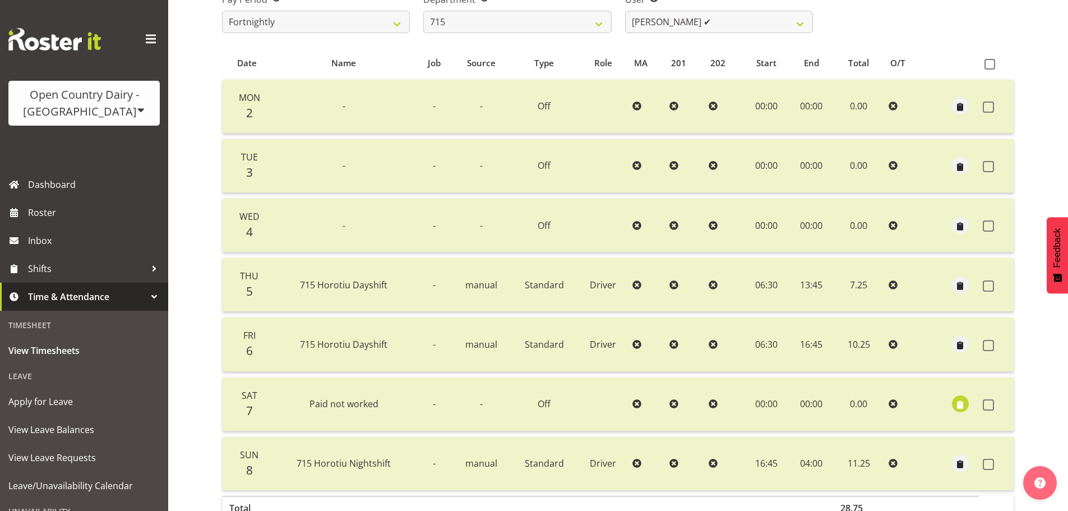
scroll to position [225, 0]
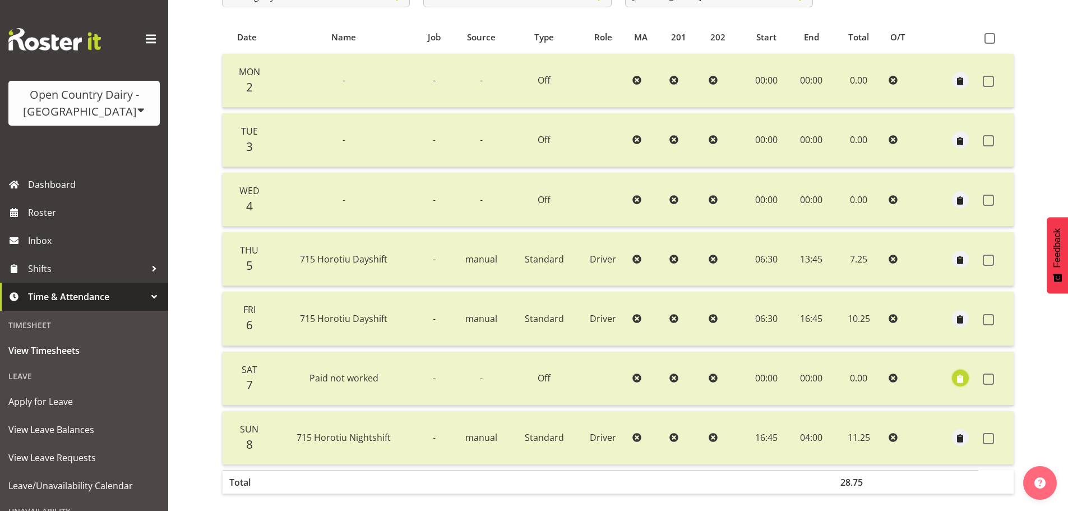
click at [962, 383] on span "button" at bounding box center [960, 379] width 13 height 13
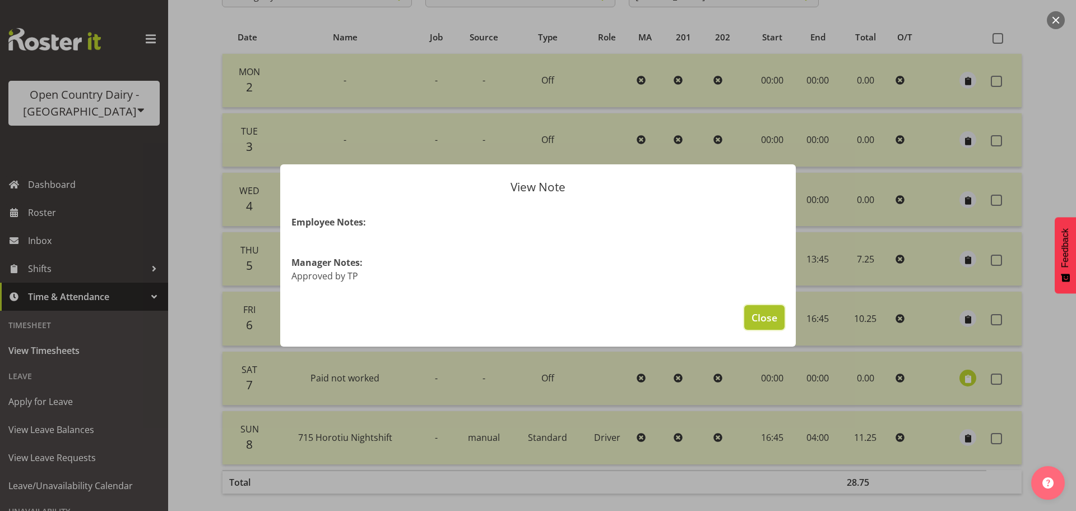
click at [764, 317] on span "Close" at bounding box center [765, 317] width 26 height 15
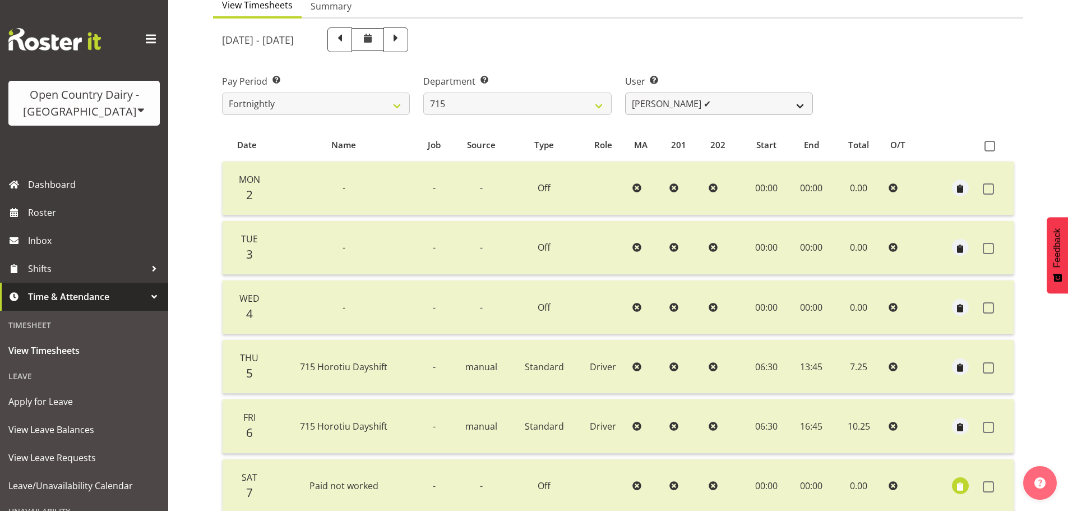
scroll to position [113, 0]
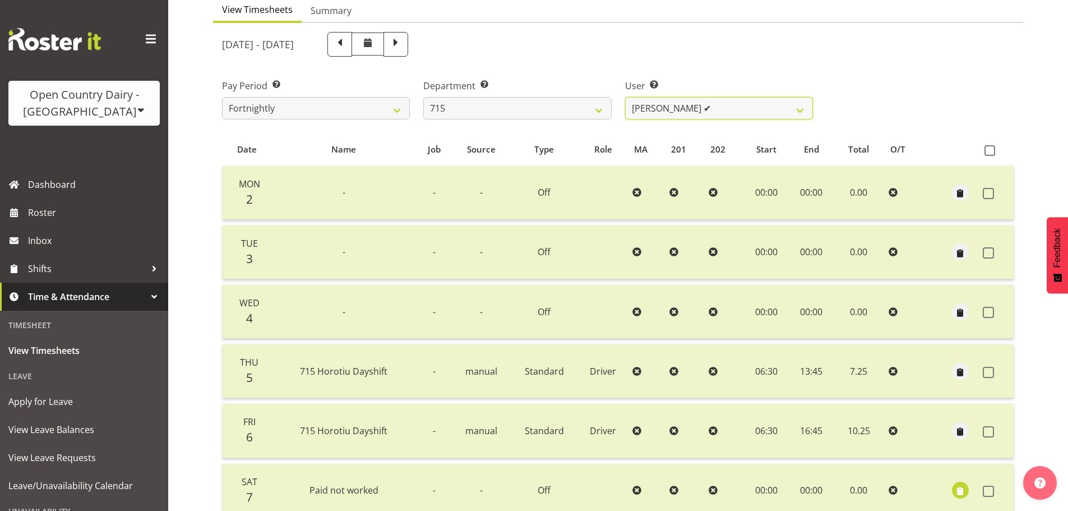
drag, startPoint x: 656, startPoint y: 109, endPoint x: 679, endPoint y: 144, distance: 42.1
click at [656, 109] on select "[PERSON_NAME] ✔ [PERSON_NAME] ✔ [PERSON_NAME] ✔ [PERSON_NAME] ✔" at bounding box center [719, 108] width 188 height 22
click at [654, 111] on select "[PERSON_NAME] ✔ [PERSON_NAME] ✔ [PERSON_NAME] ✔ [PERSON_NAME] ✔" at bounding box center [719, 108] width 188 height 22
select select "9914"
click at [625, 100] on select "[PERSON_NAME] ✔ [PERSON_NAME] ✔ [PERSON_NAME] ✔ [PERSON_NAME] ✔" at bounding box center [719, 108] width 188 height 22
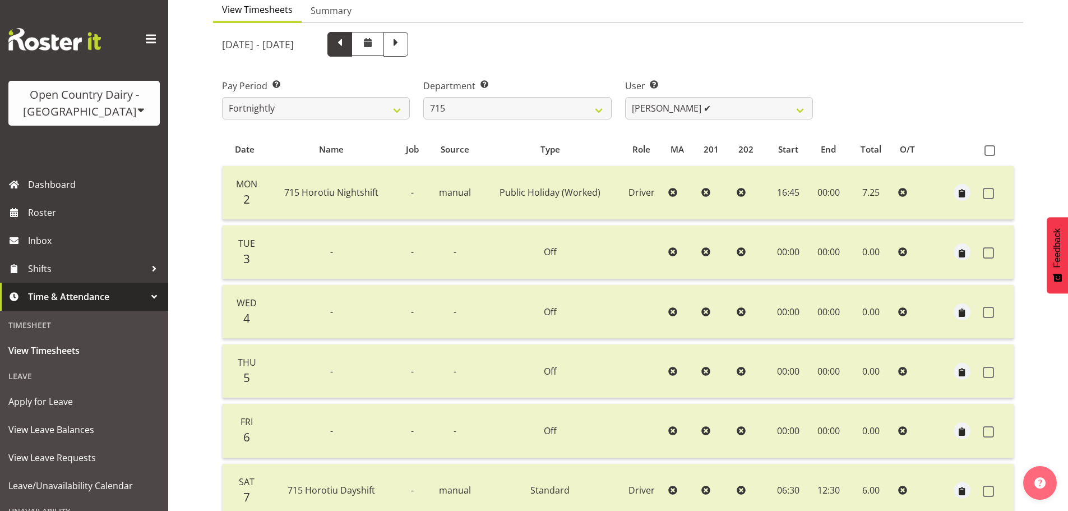
click at [347, 50] on span at bounding box center [339, 43] width 15 height 15
select select
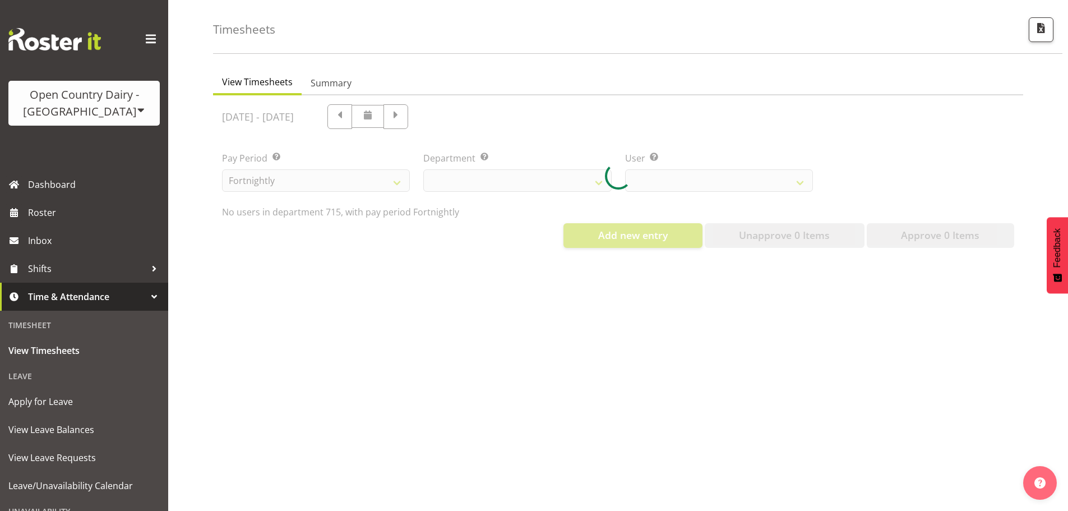
select select "820"
select select "9914"
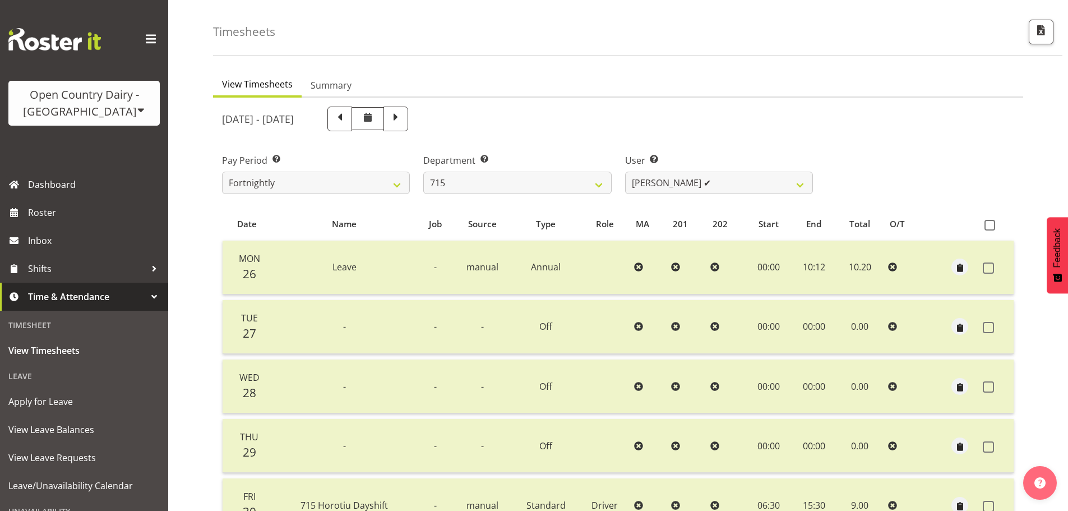
scroll to position [1, 0]
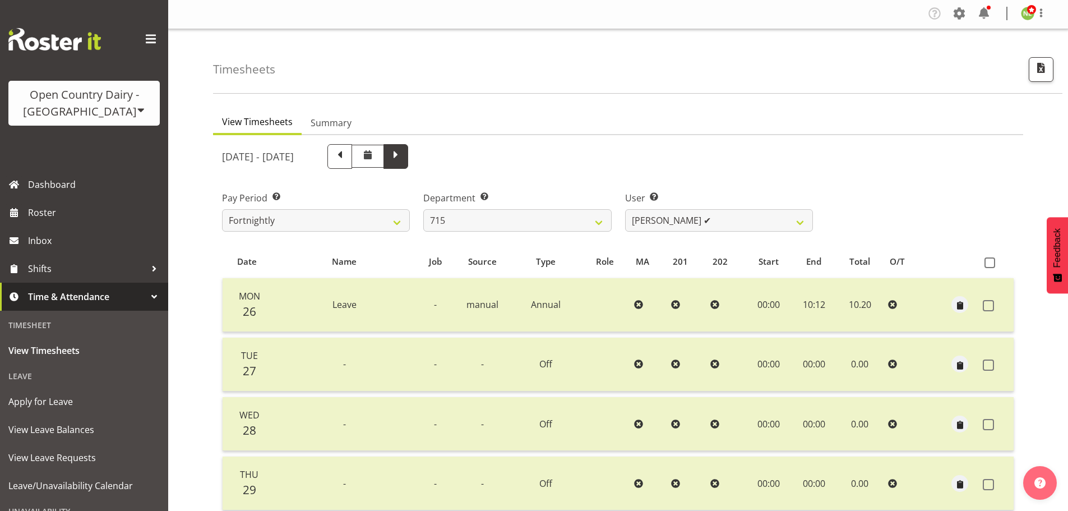
click at [403, 162] on span at bounding box center [395, 155] width 15 height 15
select select
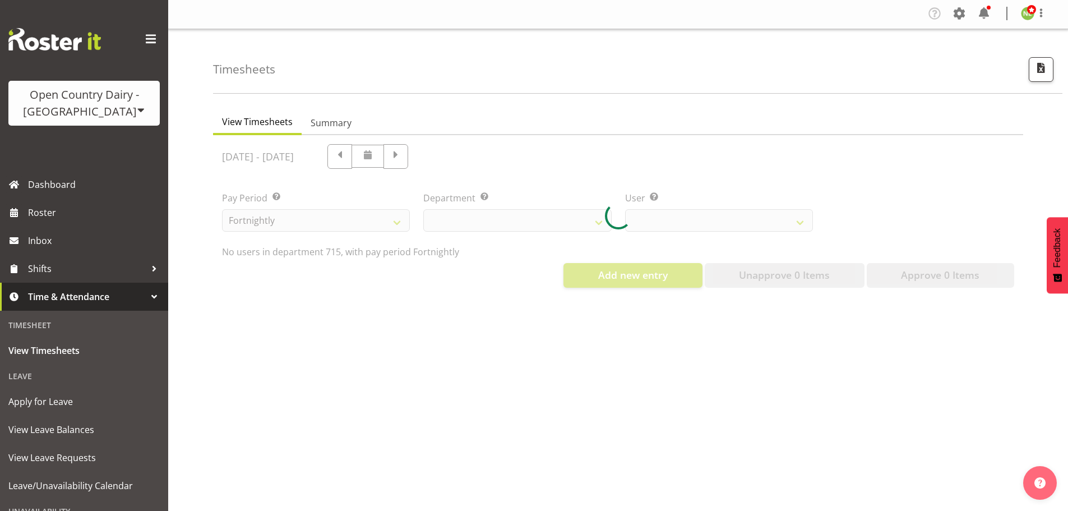
select select "820"
select select "9914"
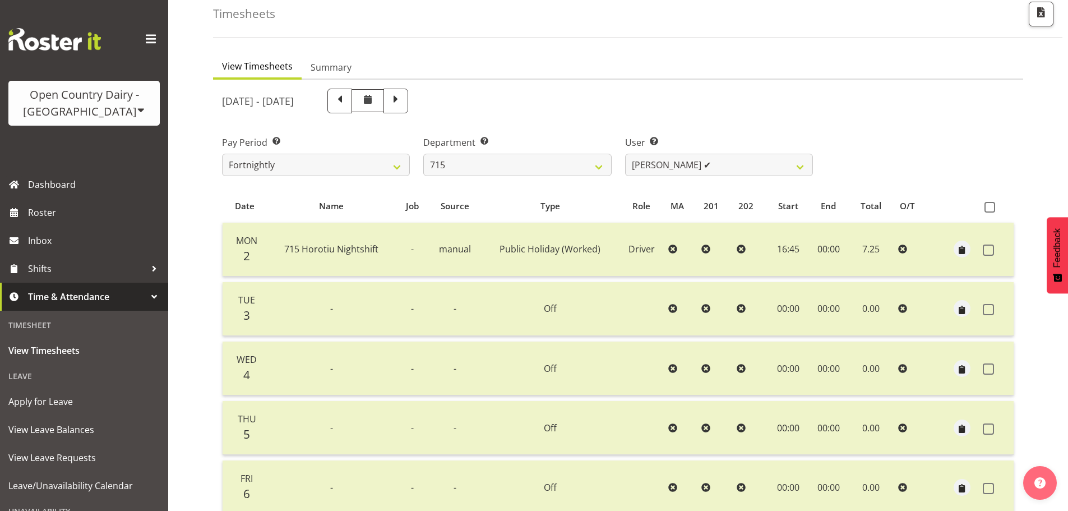
scroll to position [0, 0]
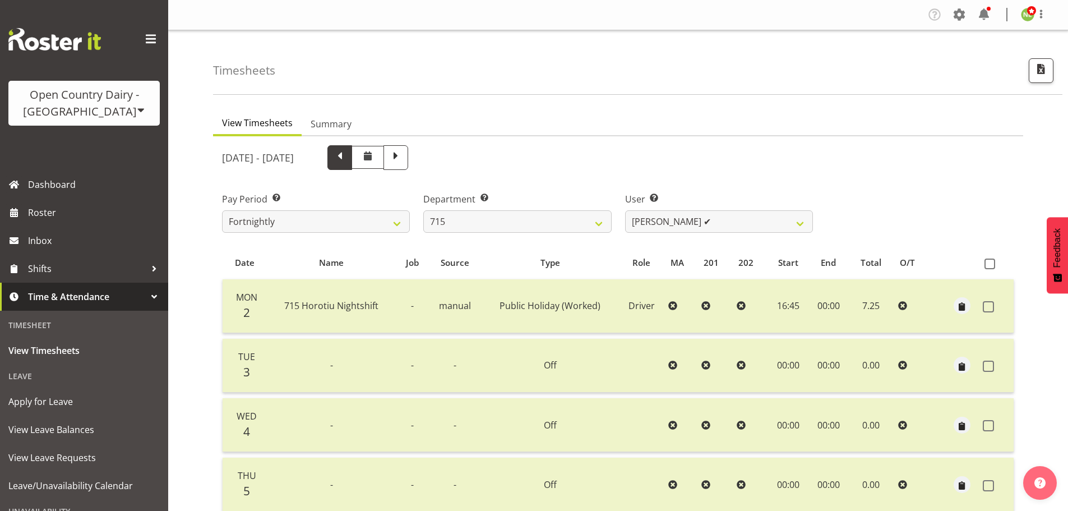
click at [347, 158] on span at bounding box center [339, 156] width 15 height 15
select select
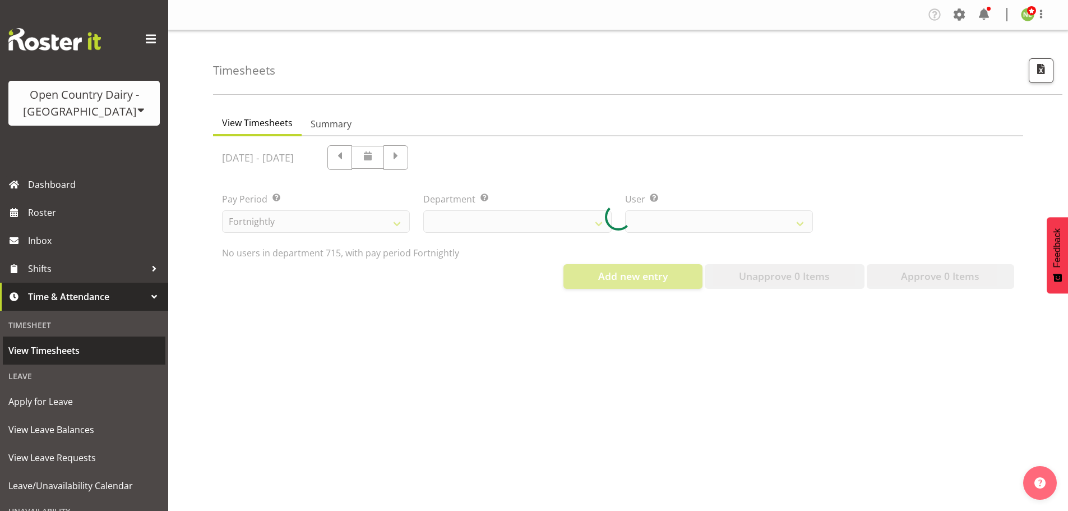
select select "820"
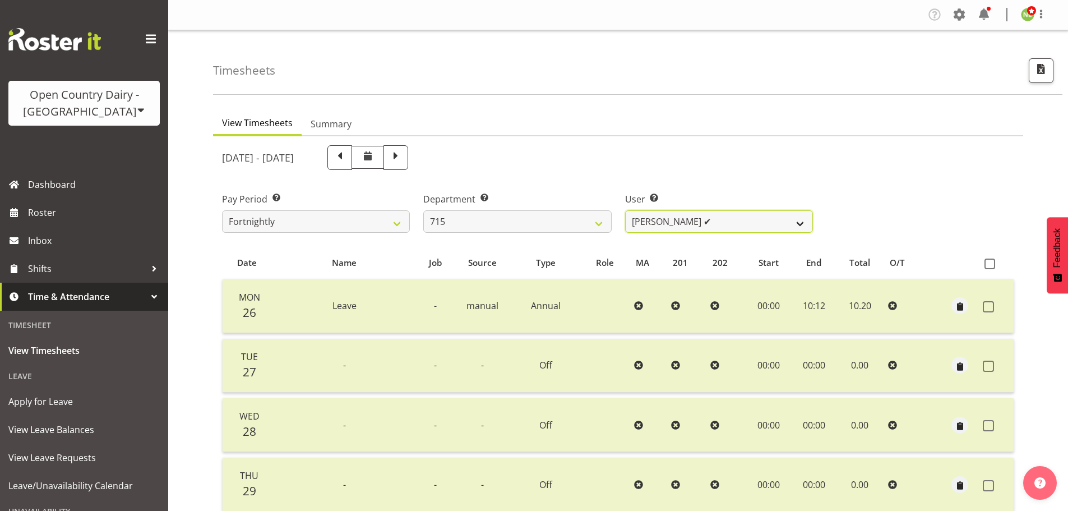
click at [719, 224] on select "[PERSON_NAME] ✔ [PERSON_NAME] ✔ [PERSON_NAME] ✔ [PERSON_NAME] ✔" at bounding box center [719, 221] width 188 height 22
select select "10151"
click at [625, 213] on select "[PERSON_NAME] ✔ [PERSON_NAME] ✔ [PERSON_NAME] ✔ [PERSON_NAME] ✔" at bounding box center [719, 221] width 188 height 22
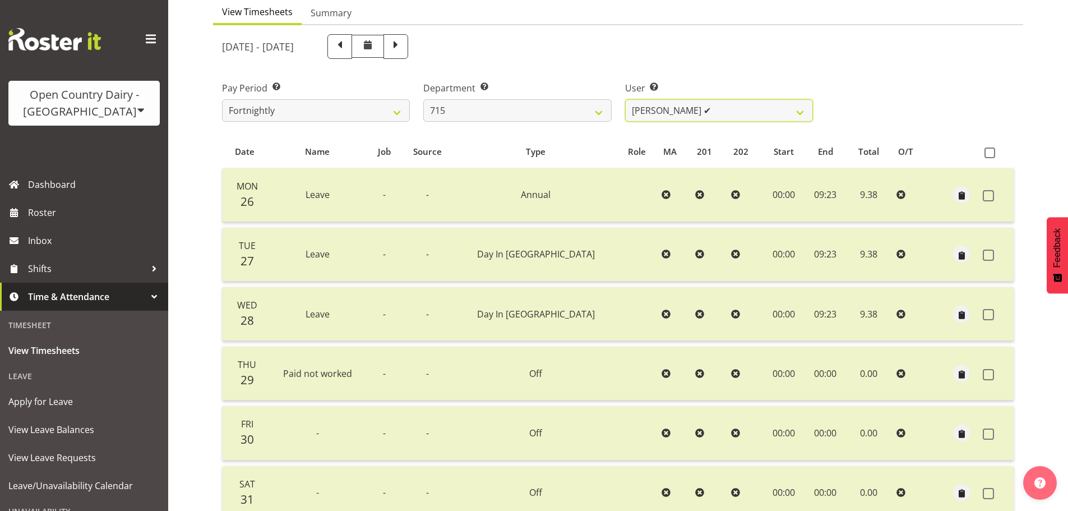
scroll to position [112, 0]
click at [492, 117] on select "701 702 703 704 705 706 707 708 709 710 711 712 713 714 715 716 717 718 719 720" at bounding box center [517, 109] width 188 height 22
select select "822"
click at [423, 101] on select "701 702 703 704 705 706 707 708 709 710 711 712 713 714 715 716 717 718 719 720" at bounding box center [517, 109] width 188 height 22
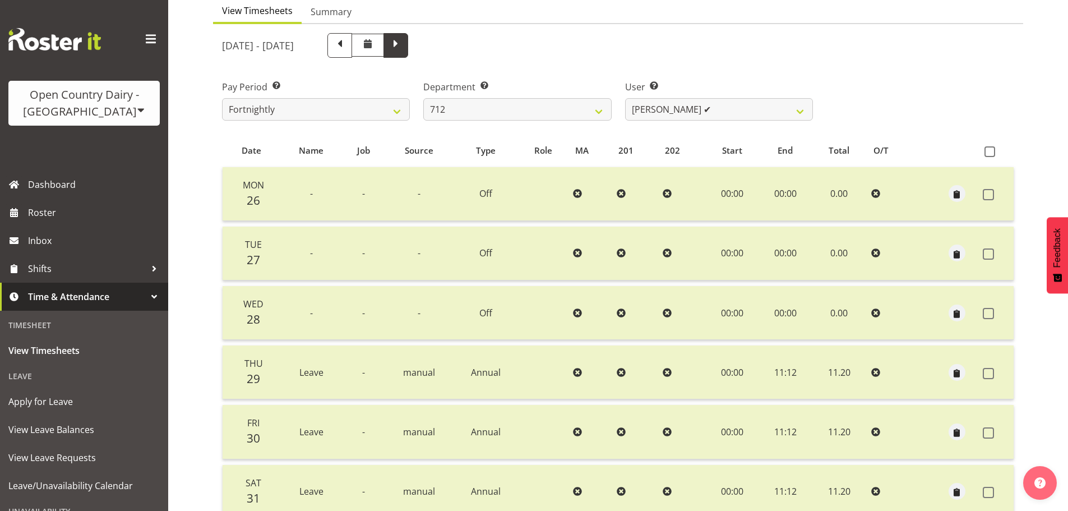
click at [408, 55] on span at bounding box center [395, 45] width 25 height 25
select select
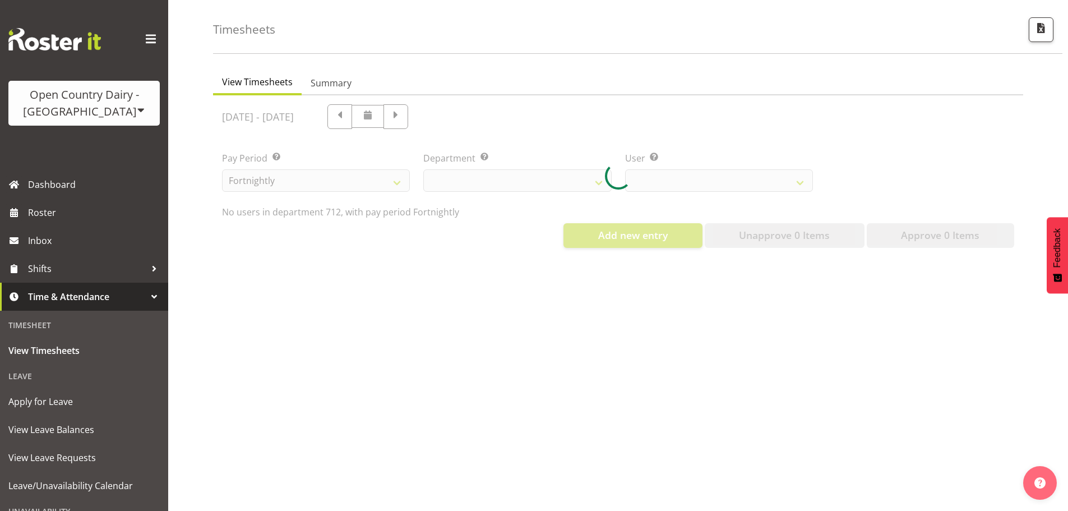
scroll to position [52, 0]
select select "822"
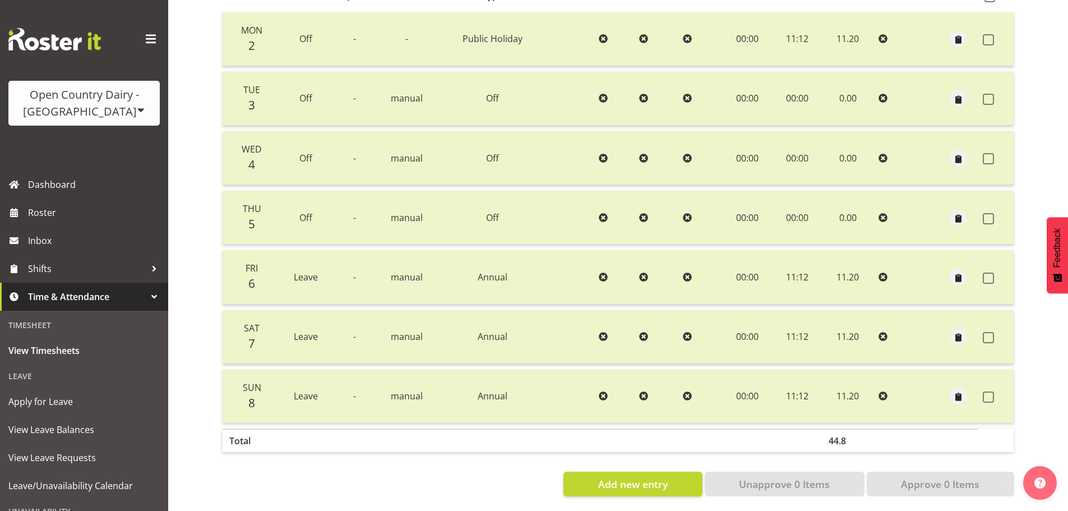
scroll to position [168, 0]
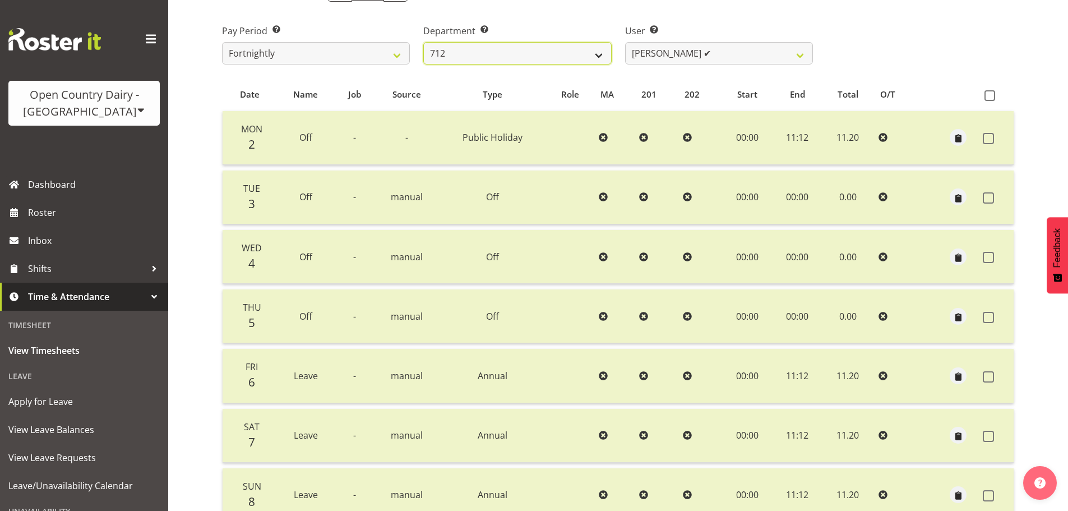
click at [485, 58] on select "701 702 703 704 705 706 707 708 709 710 711 712 713 714 715 716 717 718 719 720" at bounding box center [517, 53] width 188 height 22
click at [670, 58] on select "[PERSON_NAME] ✔ [PERSON_NAME] ✔ Lucky Kau Kau ✔" at bounding box center [719, 53] width 188 height 22
select select "8195"
click at [625, 45] on select "[PERSON_NAME] ✔ [PERSON_NAME] ✔ Lucky Kau Kau ✔" at bounding box center [719, 53] width 188 height 22
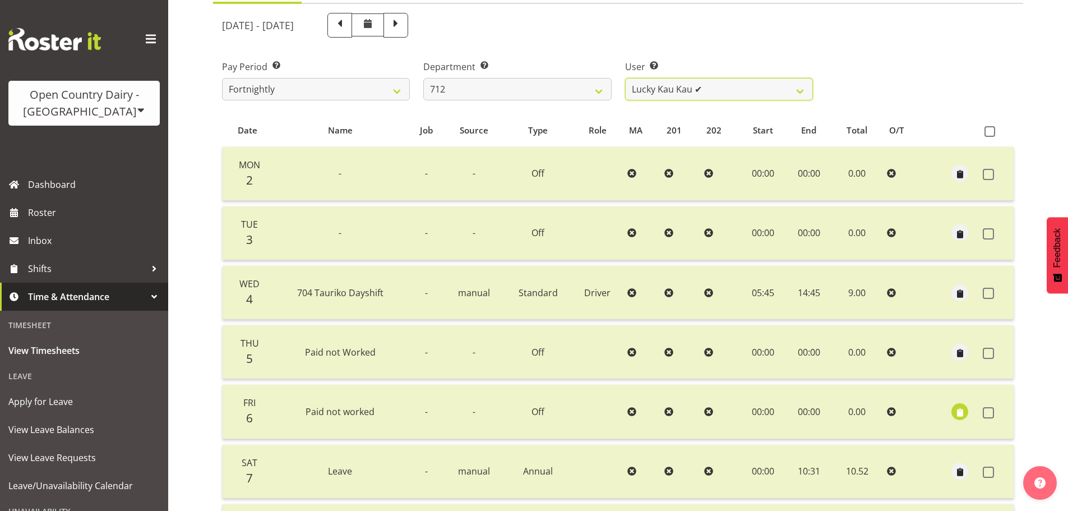
scroll to position [112, 0]
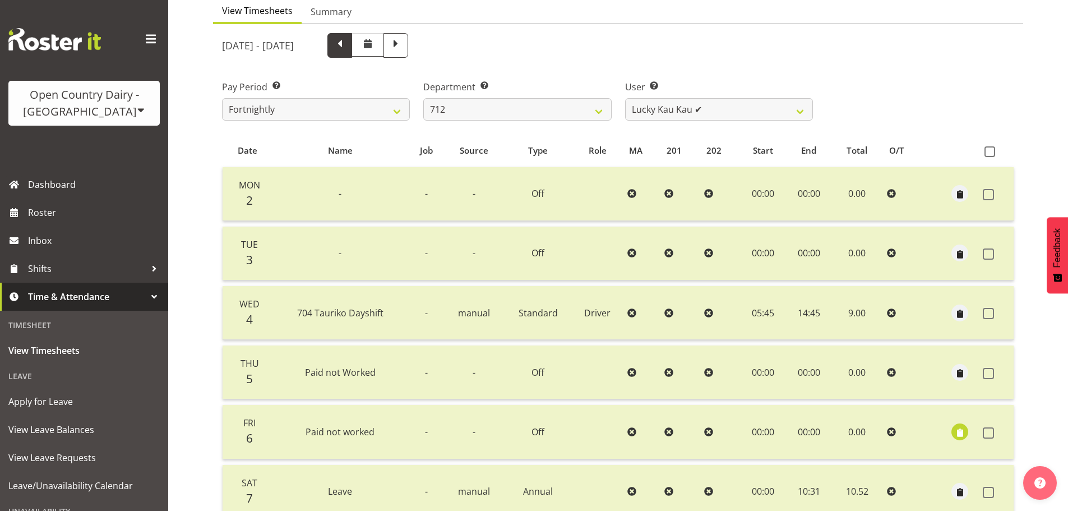
click at [352, 57] on span at bounding box center [339, 45] width 25 height 25
select select
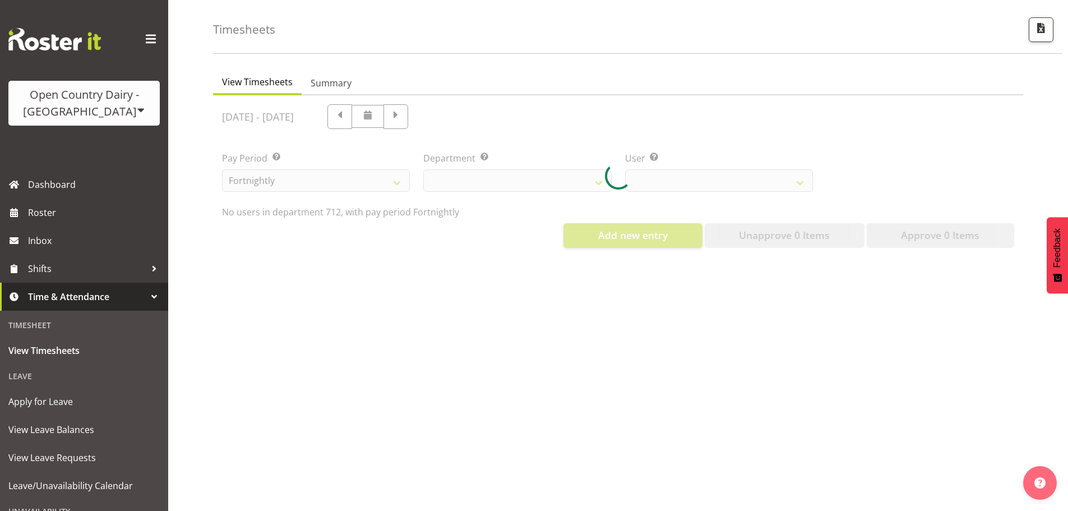
select select "822"
select select "8195"
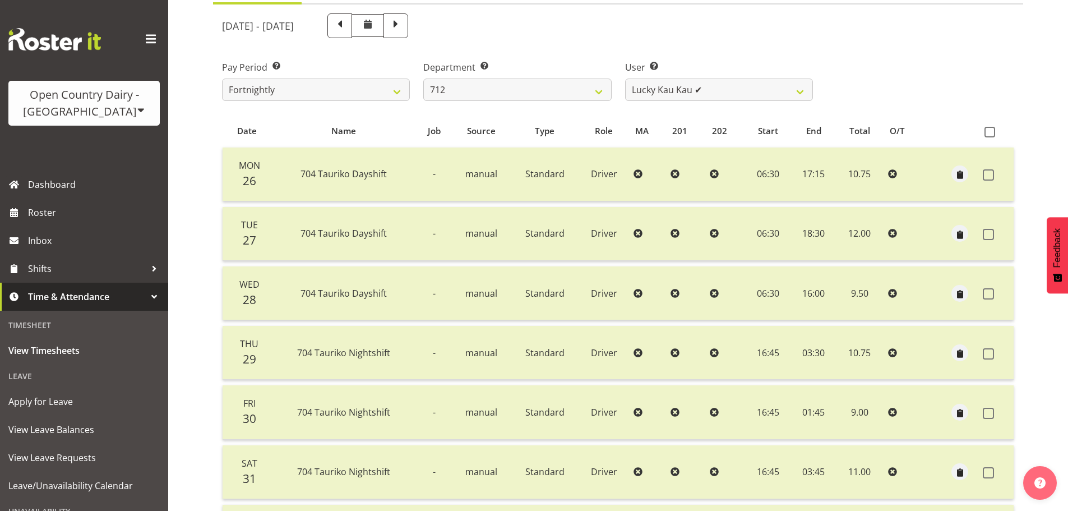
scroll to position [112, 0]
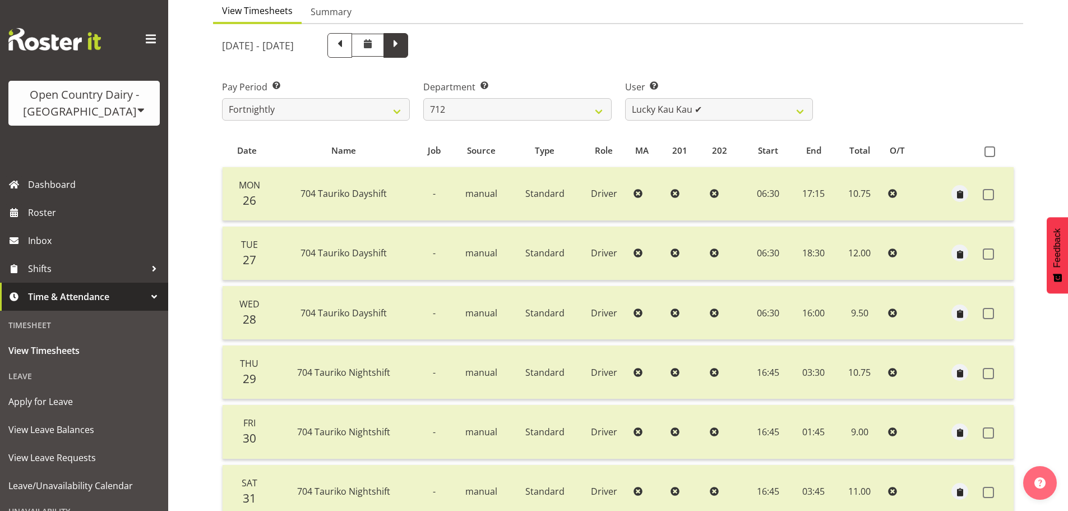
click at [408, 47] on span at bounding box center [395, 45] width 25 height 25
select select
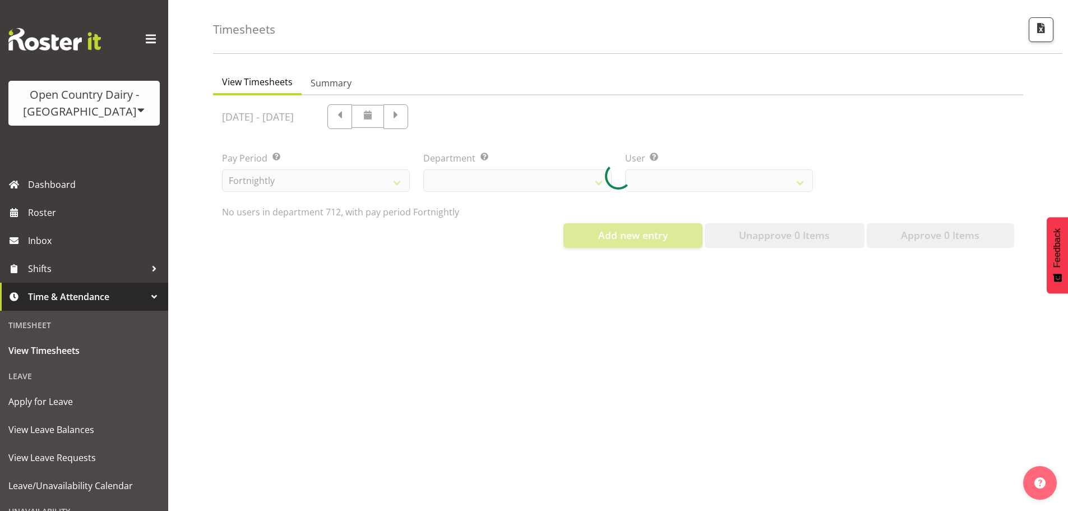
scroll to position [52, 0]
select select "822"
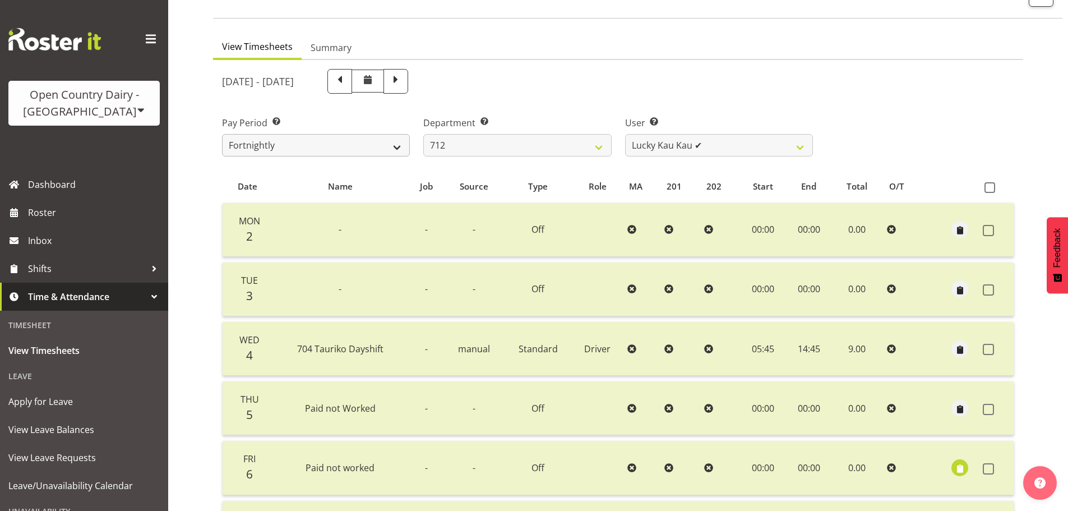
scroll to position [56, 0]
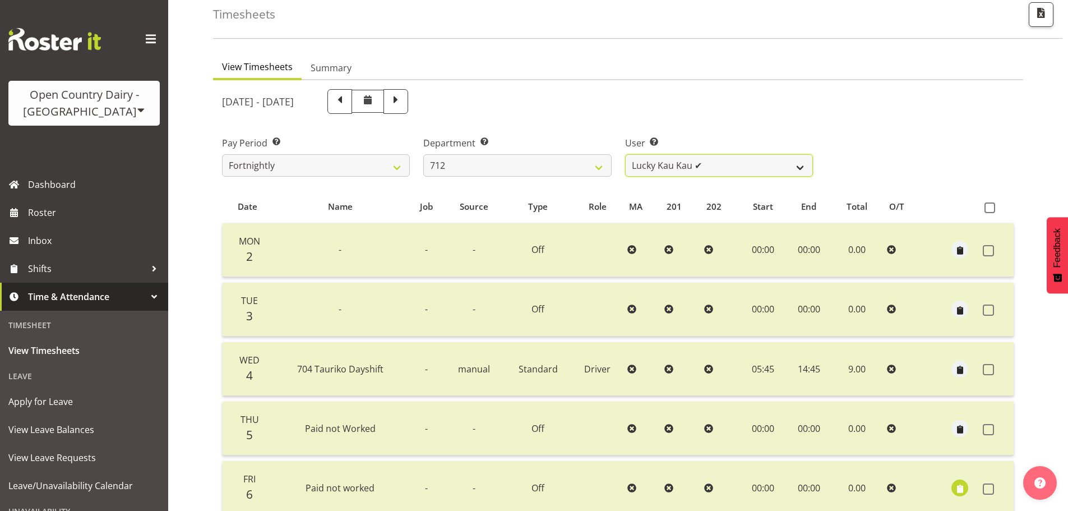
click at [732, 167] on select "[PERSON_NAME] ✔ [PERSON_NAME] ✔ Lucky Kau Kau ✔" at bounding box center [719, 165] width 188 height 22
select select "8250"
click at [625, 157] on select "[PERSON_NAME] ✔ [PERSON_NAME] ✔ Lucky Kau Kau ✔" at bounding box center [719, 165] width 188 height 22
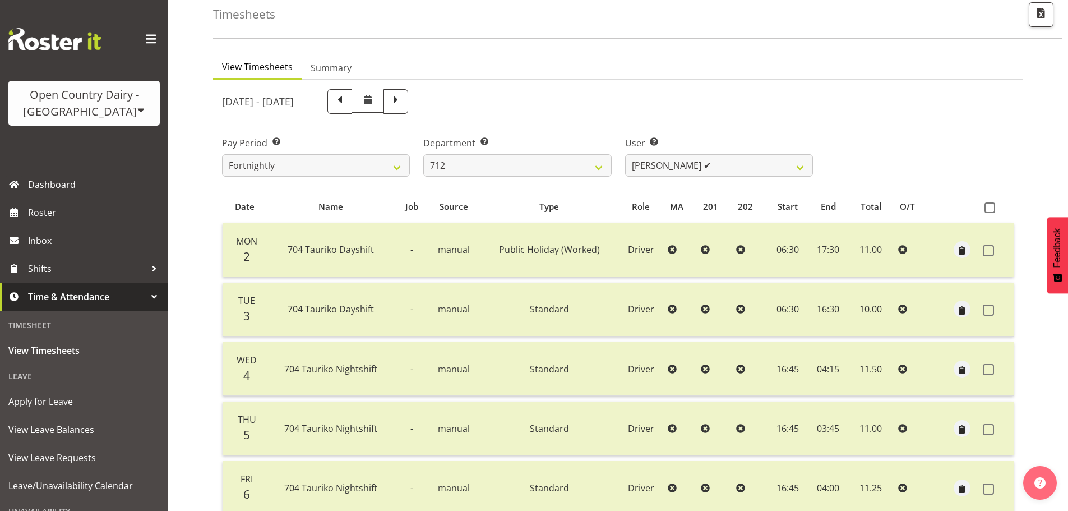
click at [347, 107] on span at bounding box center [339, 100] width 15 height 15
select select
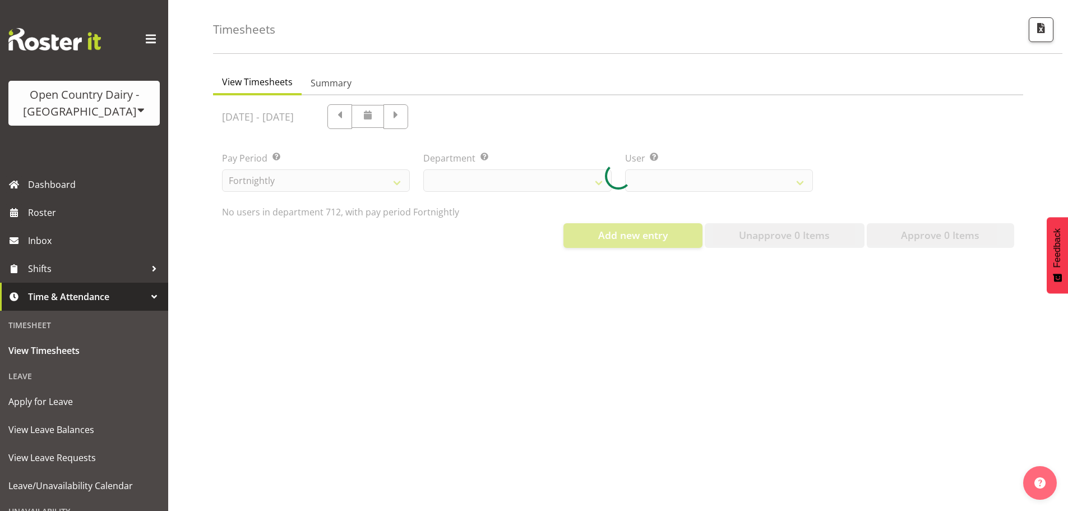
select select "822"
select select "8250"
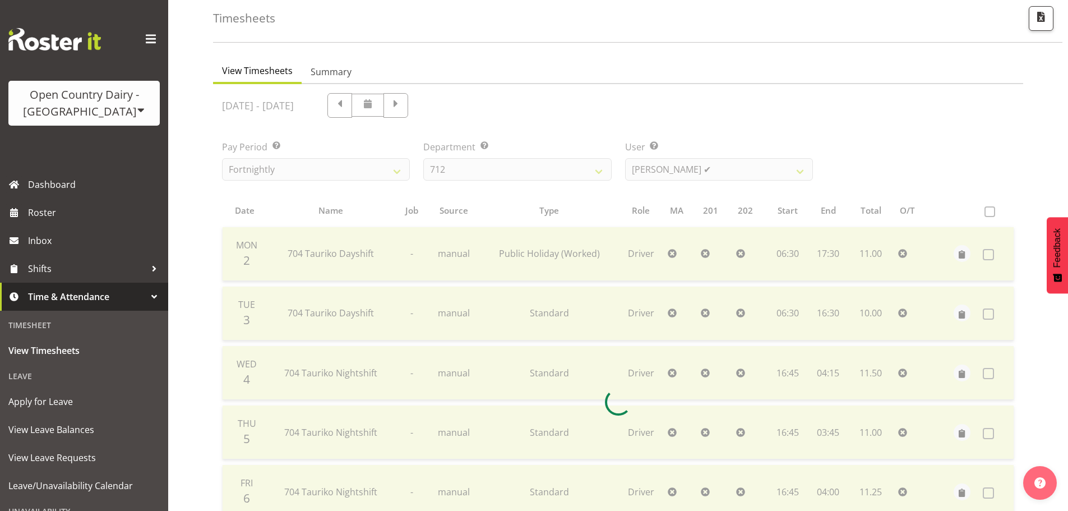
scroll to position [56, 0]
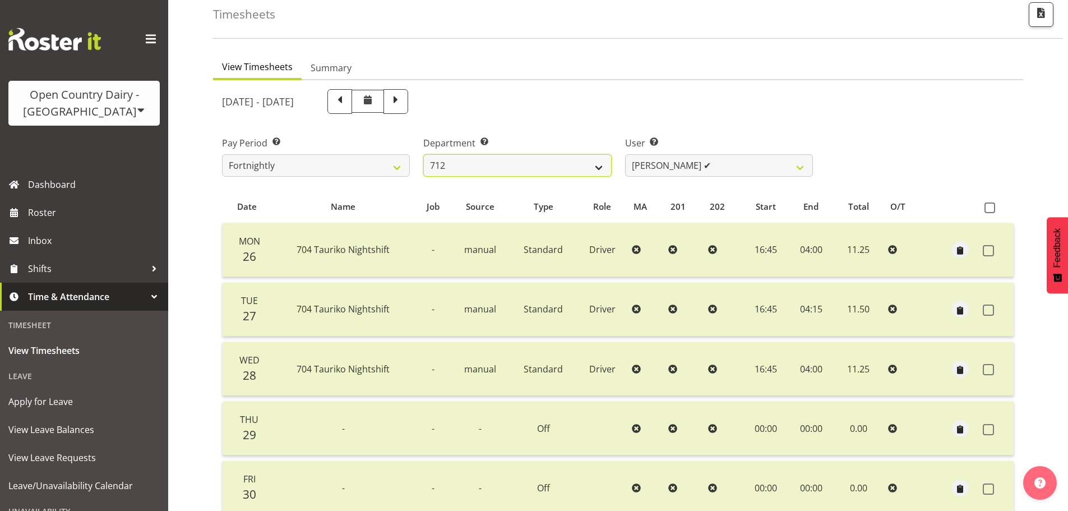
drag, startPoint x: 528, startPoint y: 165, endPoint x: 528, endPoint y: 178, distance: 12.9
click at [528, 165] on select "701 702 703 704 705 706 707 708 709 710 711 712 713 714 715 716 717 718 719 720" at bounding box center [517, 165] width 188 height 22
select select "823"
click at [423, 157] on select "701 702 703 704 705 706 707 708 709 710 711 712 713 714 715 716 717 718 719 720" at bounding box center [517, 165] width 188 height 22
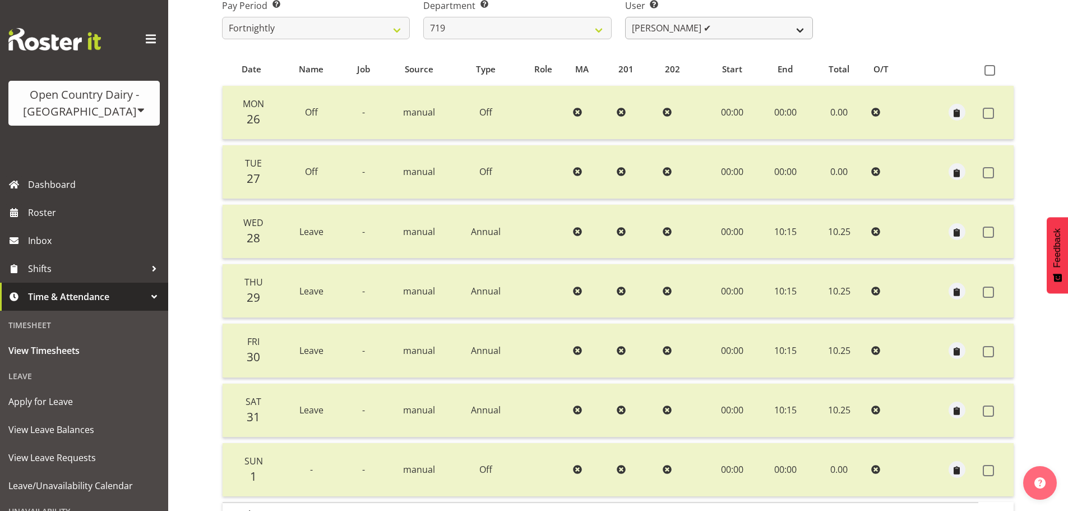
scroll to position [168, 0]
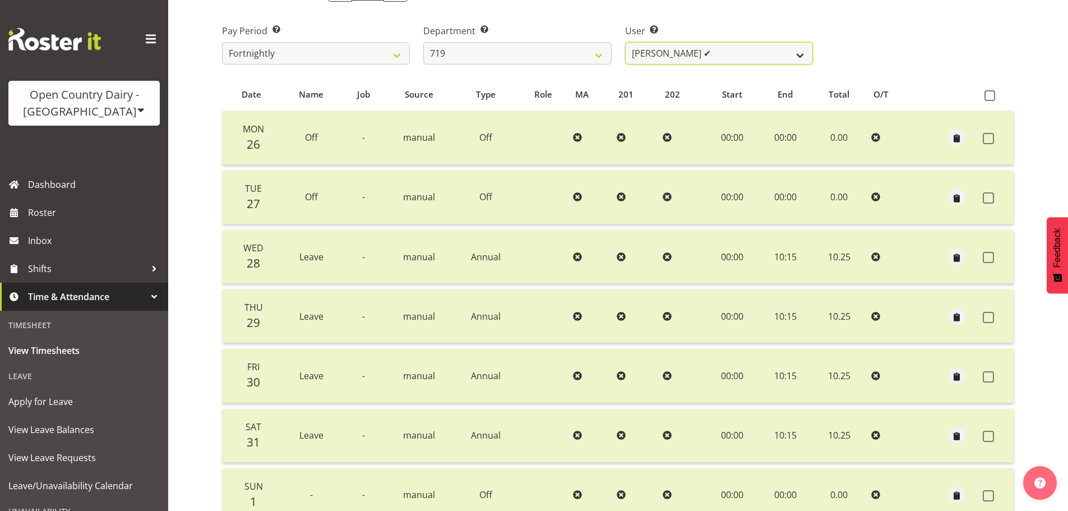
click at [665, 57] on select "[PERSON_NAME] ✔ [PERSON_NAME] ✔ [PERSON_NAME] ✔" at bounding box center [719, 53] width 188 height 22
click at [646, 54] on select "[PERSON_NAME] ✔ [PERSON_NAME] ✔ [PERSON_NAME] ✔" at bounding box center [719, 53] width 188 height 22
select select "10224"
click at [625, 45] on select "[PERSON_NAME] ✔ [PERSON_NAME] ✔ [PERSON_NAME] ✔" at bounding box center [719, 53] width 188 height 22
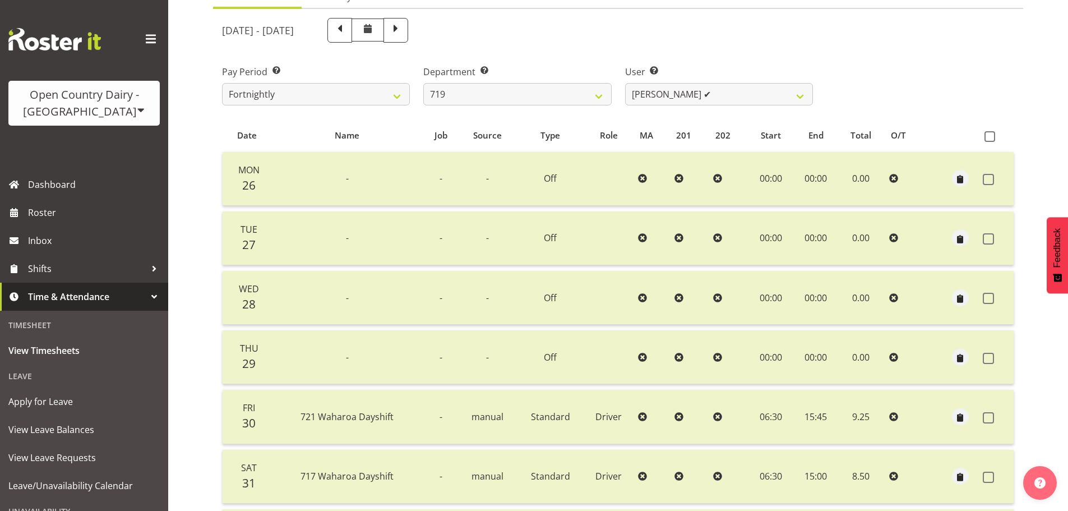
scroll to position [112, 0]
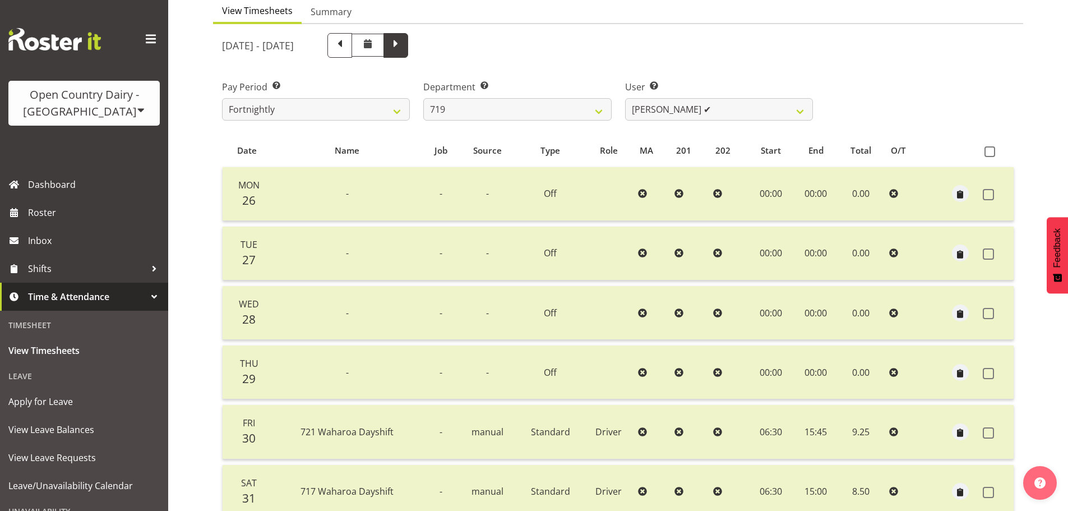
click at [403, 50] on span at bounding box center [395, 44] width 15 height 15
select select
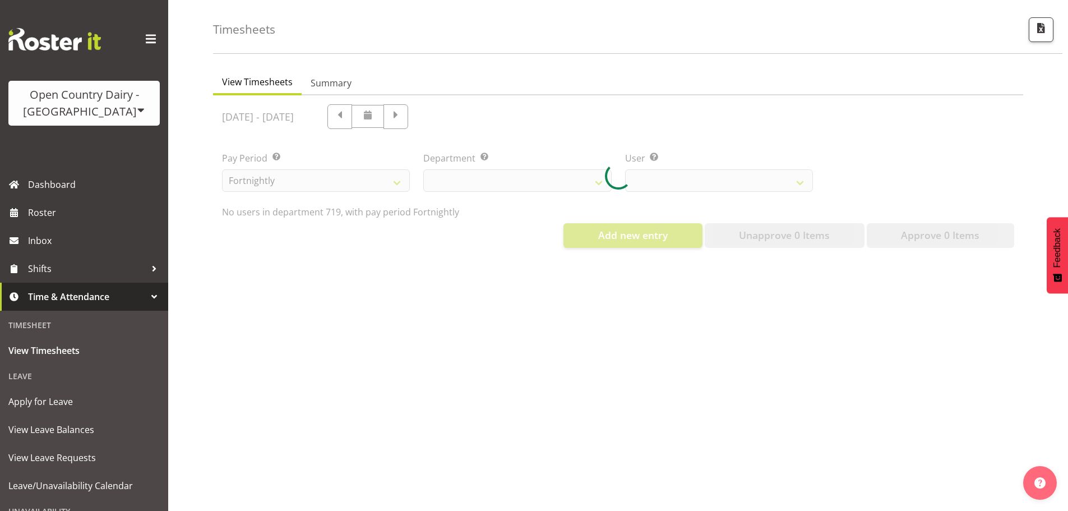
select select "823"
select select "10224"
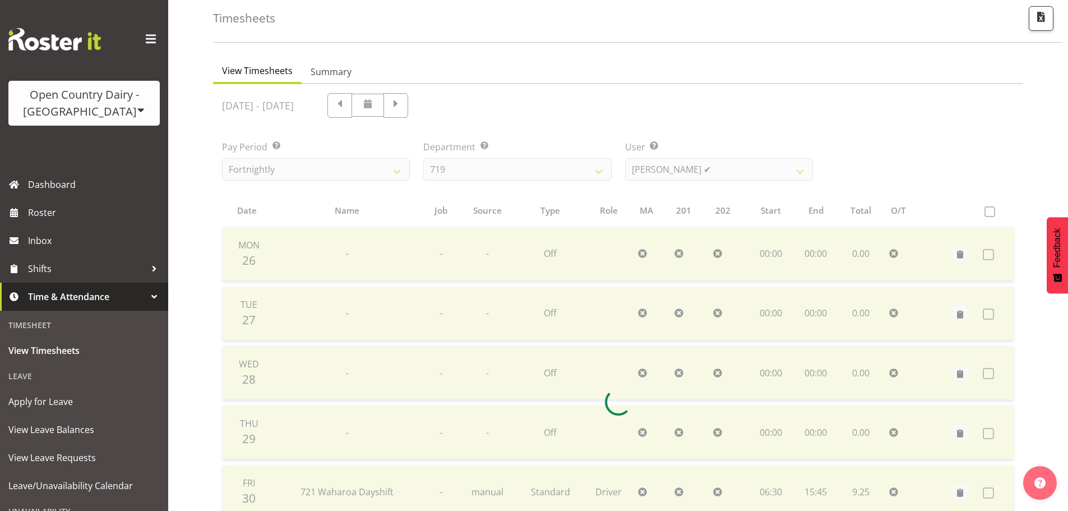
scroll to position [112, 0]
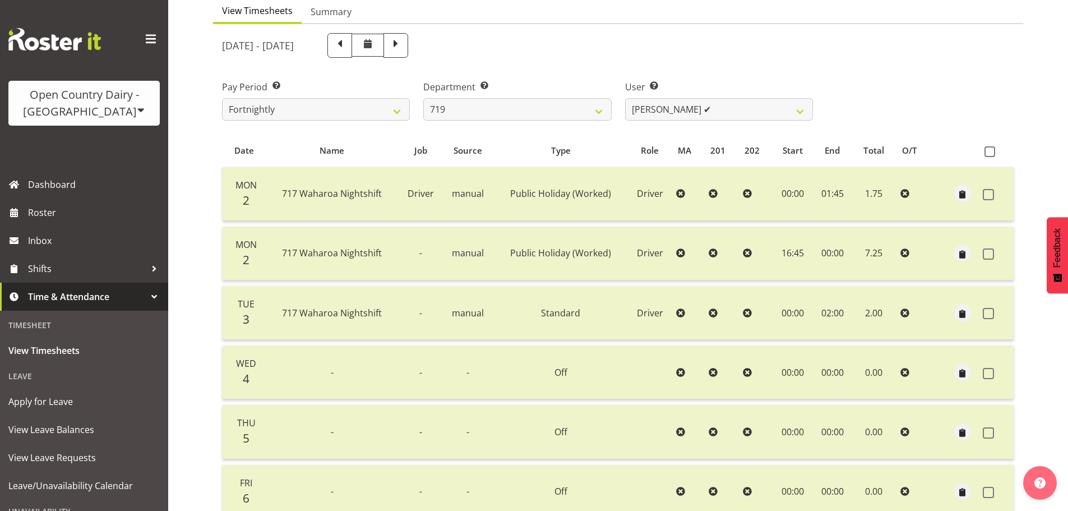
click at [194, 150] on div "Timesheets View Timesheets Summary [DATE] - [DATE] Pay Period Select which pay …" at bounding box center [618, 322] width 900 height 809
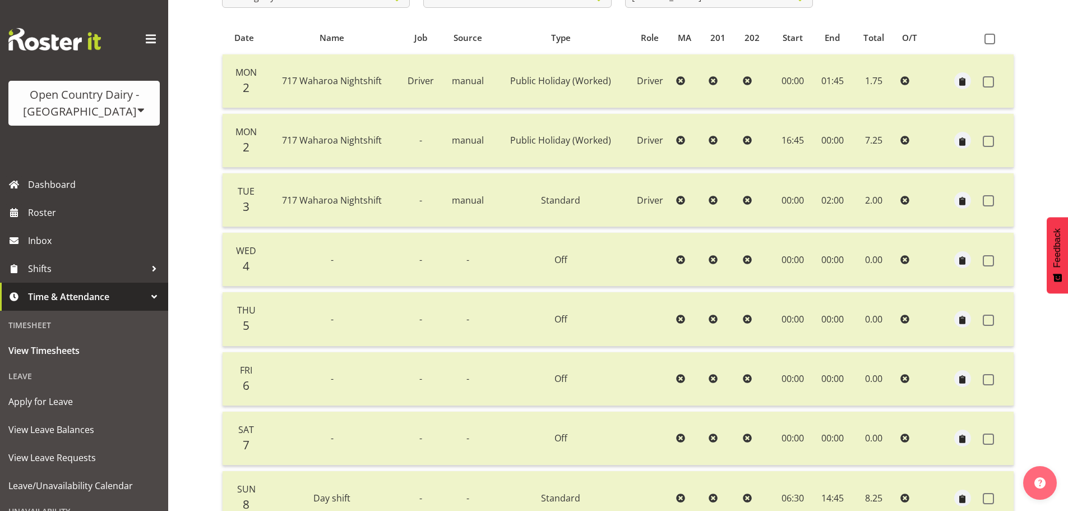
scroll to position [224, 0]
click at [198, 254] on div "Timesheets View Timesheets Summary [DATE] - [DATE] Pay Period Select which pay …" at bounding box center [618, 210] width 900 height 809
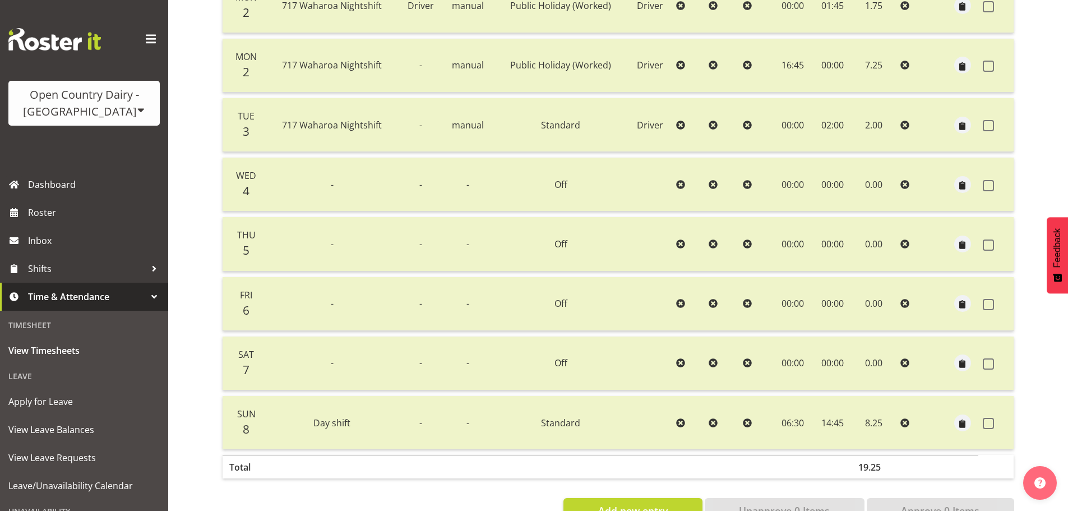
scroll to position [280, 0]
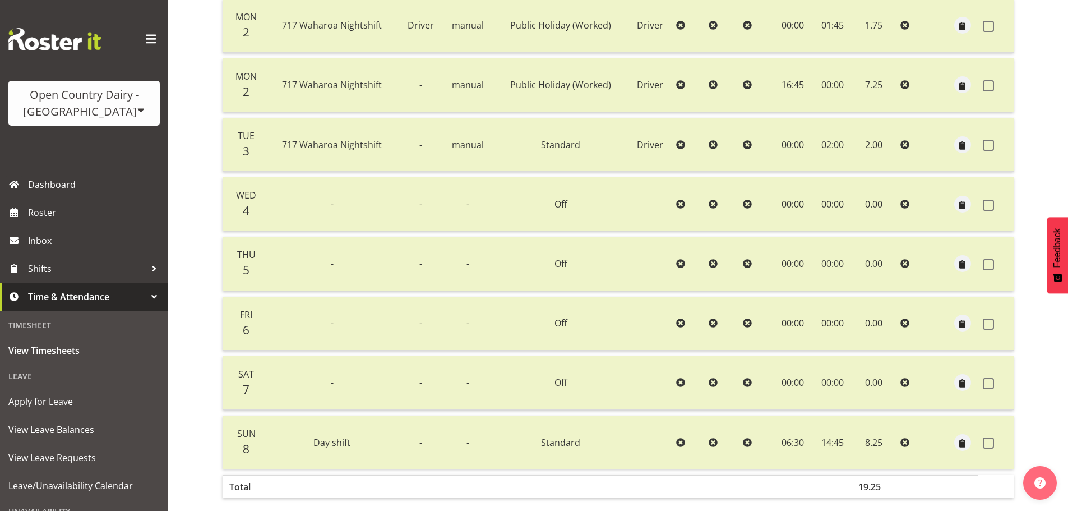
click at [188, 158] on div "Timesheets View Timesheets Summary [DATE] - [DATE] Pay Period Select which pay …" at bounding box center [618, 154] width 900 height 809
click at [206, 166] on div "Timesheets View Timesheets Summary [DATE] - [DATE] Pay Period Select which pay …" at bounding box center [618, 154] width 900 height 809
click at [196, 340] on div "Timesheets View Timesheets Summary [DATE] - [DATE] Pay Period Select which pay …" at bounding box center [618, 154] width 900 height 809
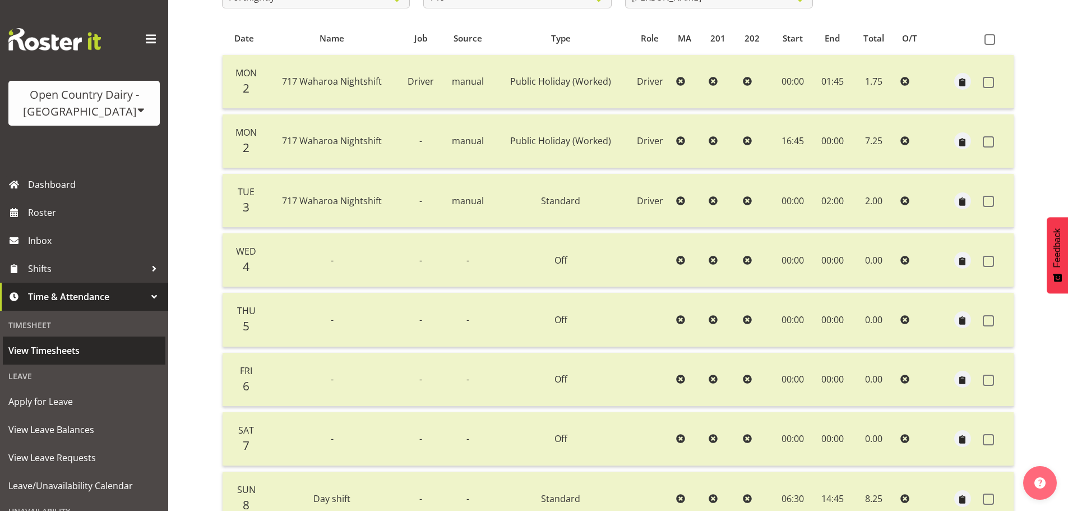
scroll to position [173, 0]
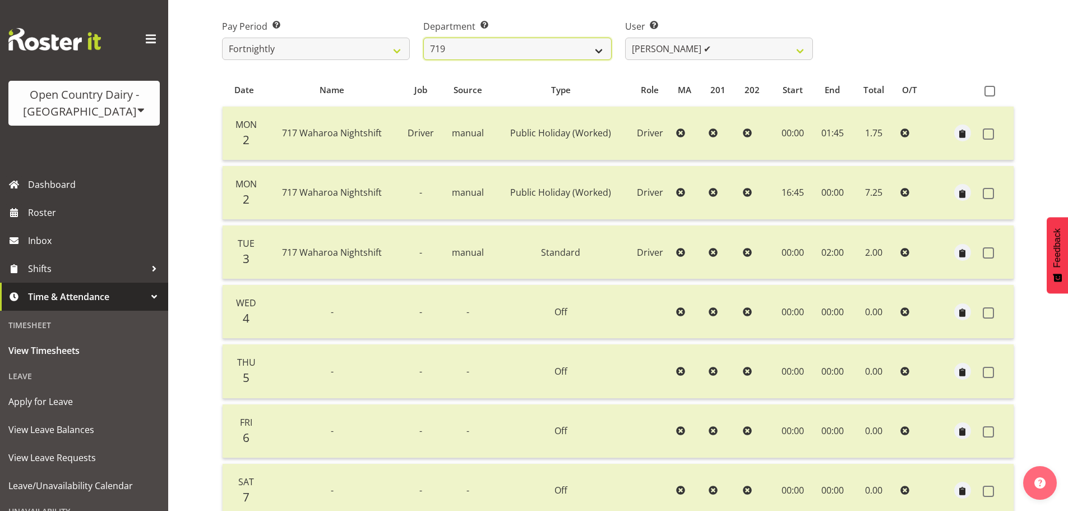
click at [511, 53] on select "701 702 703 704 705 706 707 708 709 710 711 712 713 714 715 716 717 718 719 720" at bounding box center [517, 49] width 188 height 22
click at [423, 40] on select "701 702 703 704 705 706 707 708 709 710 711 712 713 714 715 716 717 718 719 720" at bounding box center [517, 49] width 188 height 22
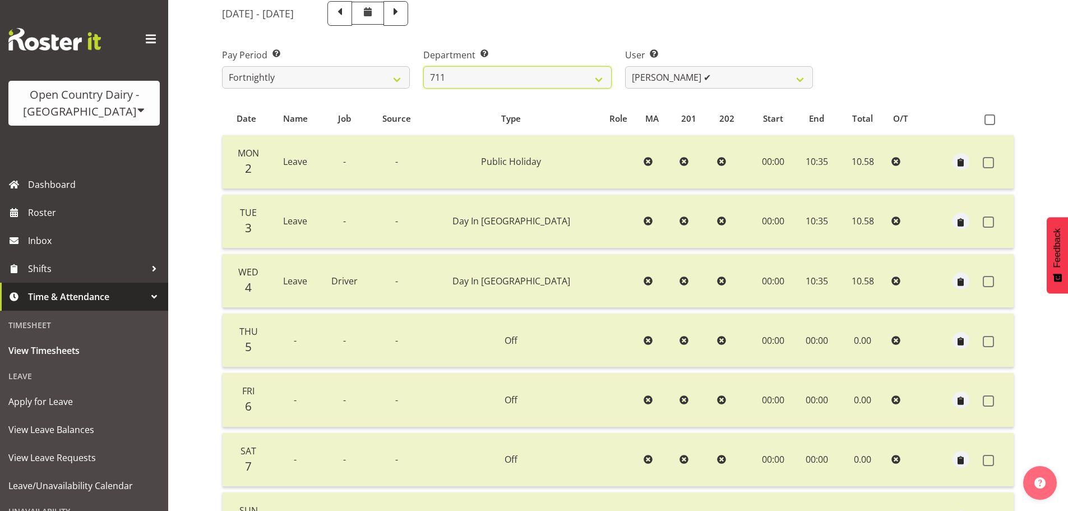
scroll to position [117, 0]
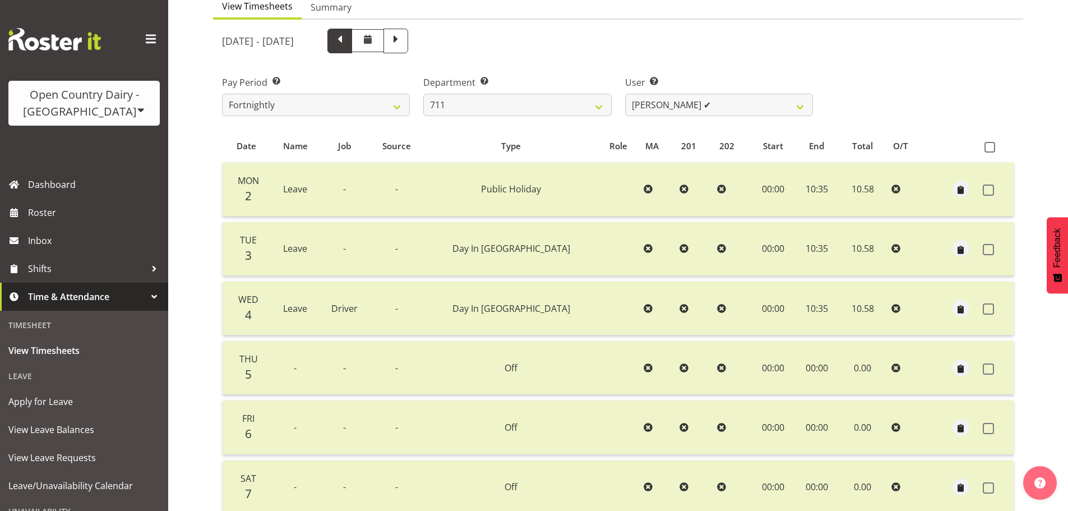
click at [347, 45] on span at bounding box center [339, 40] width 15 height 15
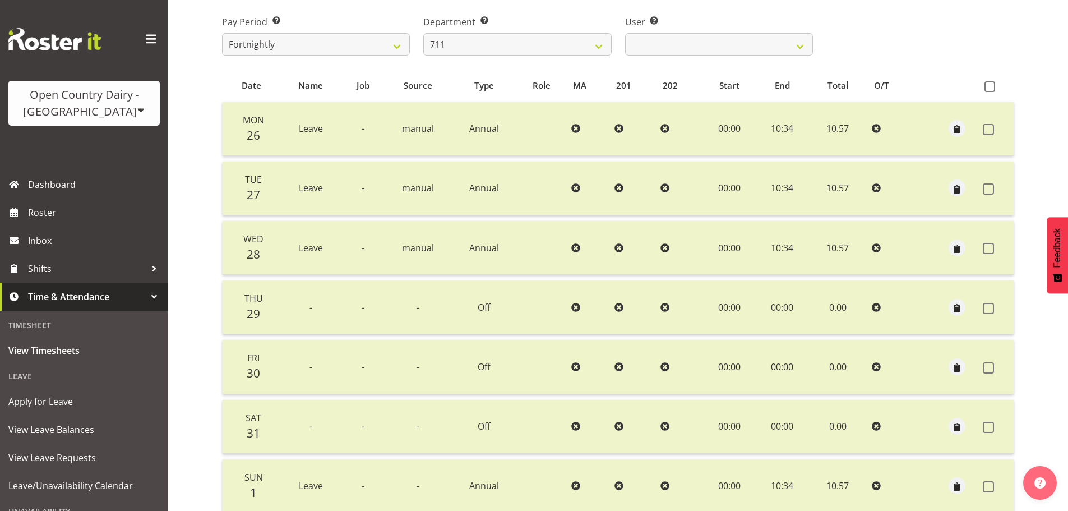
scroll to position [113, 0]
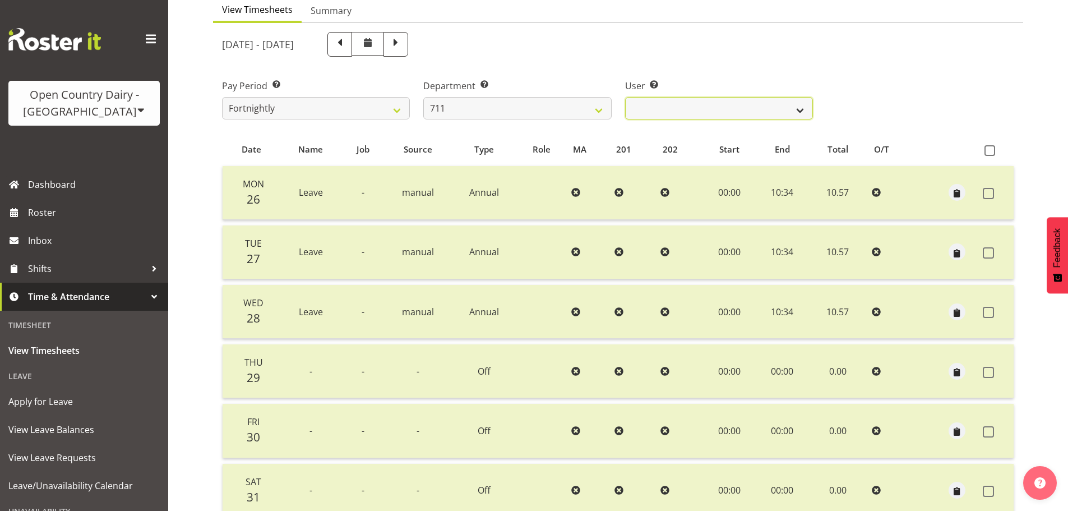
click at [672, 116] on select "[PERSON_NAME] ✔ [PERSON_NAME] ✔ [PERSON_NAME] ✔" at bounding box center [719, 108] width 188 height 22
click at [625, 100] on select "[PERSON_NAME] ✔ [PERSON_NAME] ✔ [PERSON_NAME] ✔" at bounding box center [719, 108] width 188 height 22
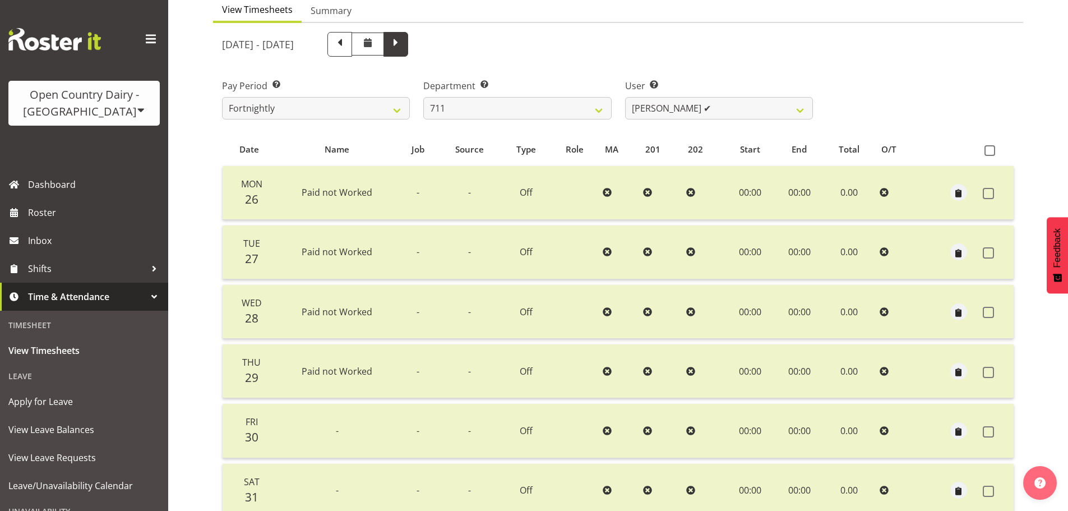
click at [403, 49] on span at bounding box center [395, 43] width 15 height 15
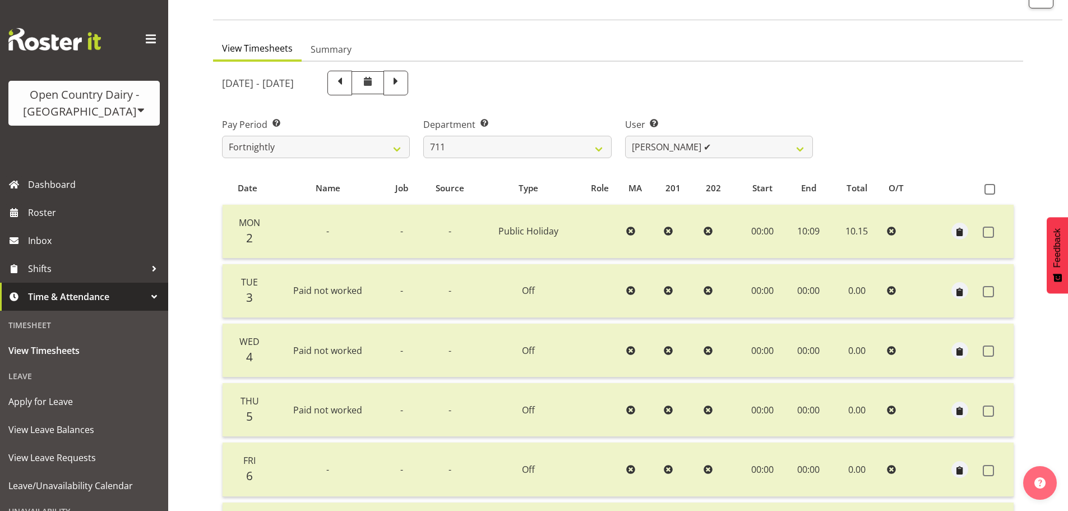
scroll to position [0, 0]
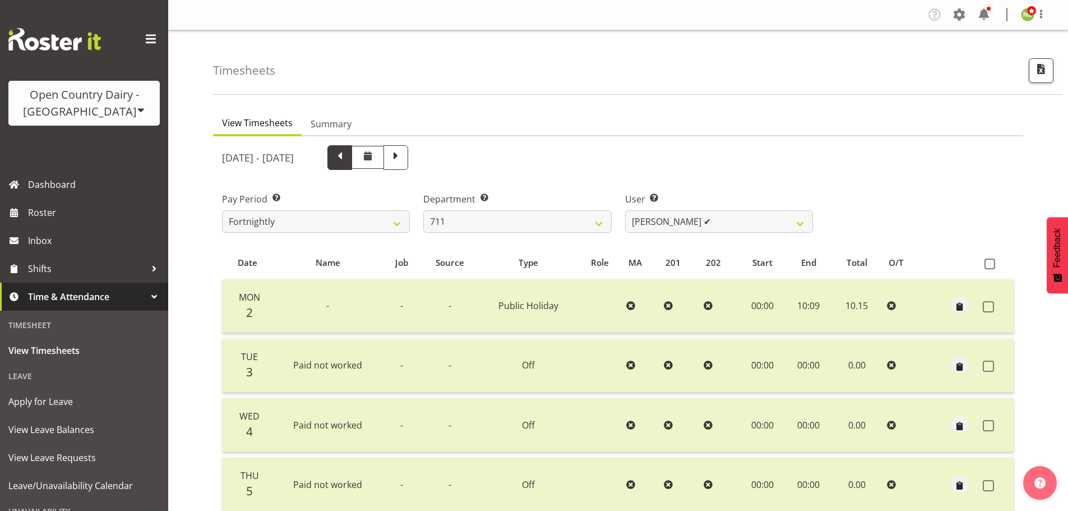
click at [347, 164] on span at bounding box center [339, 156] width 15 height 15
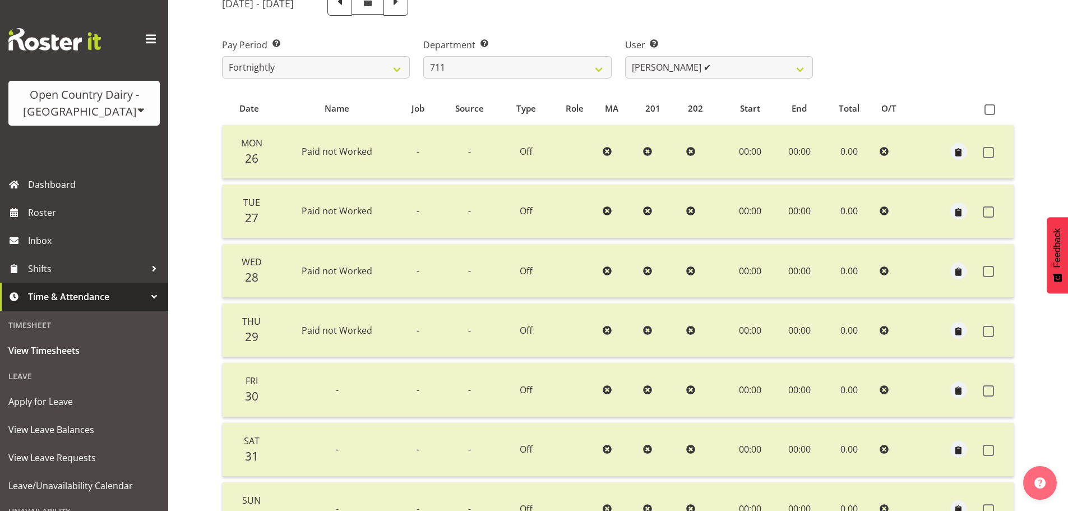
scroll to position [168, 0]
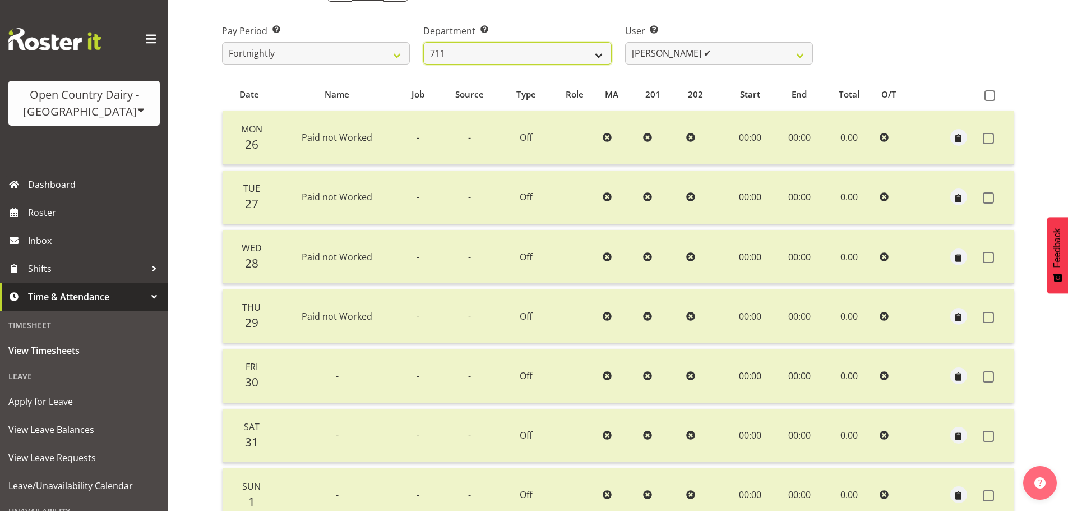
drag, startPoint x: 496, startPoint y: 57, endPoint x: 498, endPoint y: 64, distance: 8.2
click at [496, 56] on select "701 702 703 704 705 706 707 708 709 710 711 712 713 714 715 716 717 718 719 720" at bounding box center [517, 53] width 188 height 22
click at [423, 45] on select "701 702 703 704 705 706 707 708 709 710 711 712 713 714 715 716 717 718 719 720" at bounding box center [517, 53] width 188 height 22
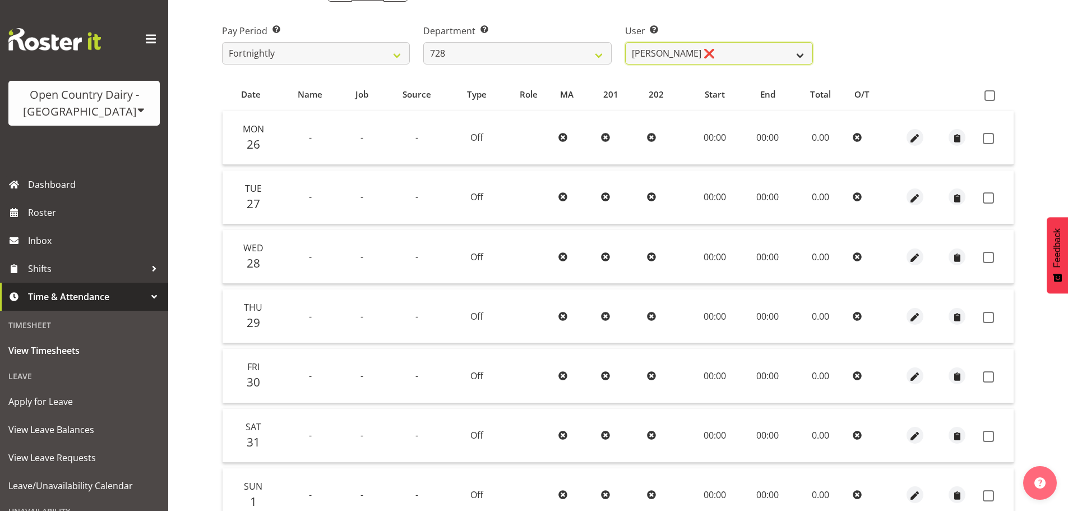
click at [689, 49] on select "[PERSON_NAME] ❌ [PERSON_NAME] ✔ [PERSON_NAME] [PERSON_NAME] ✔ [PERSON_NAME] ✔ […" at bounding box center [719, 53] width 188 height 22
click at [625, 45] on select "[PERSON_NAME] ❌ [PERSON_NAME] ✔ [PERSON_NAME] [PERSON_NAME] ✔ [PERSON_NAME] ✔ […" at bounding box center [719, 53] width 188 height 22
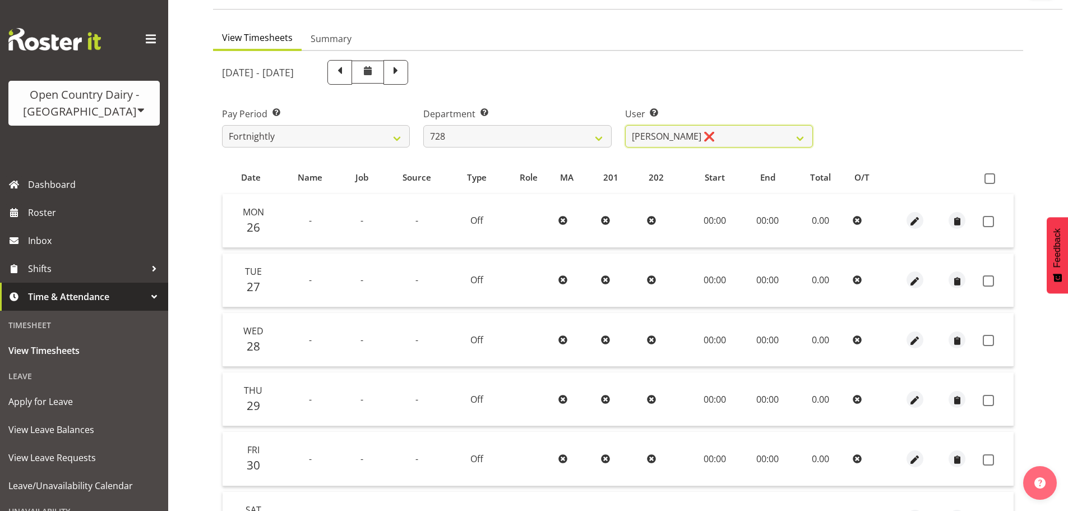
scroll to position [57, 0]
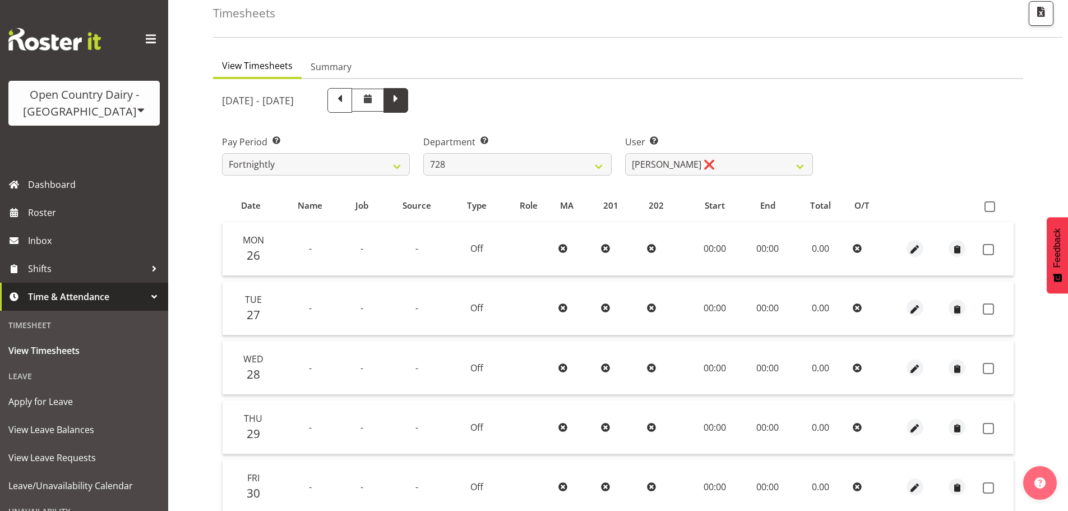
click at [408, 101] on span at bounding box center [395, 100] width 25 height 25
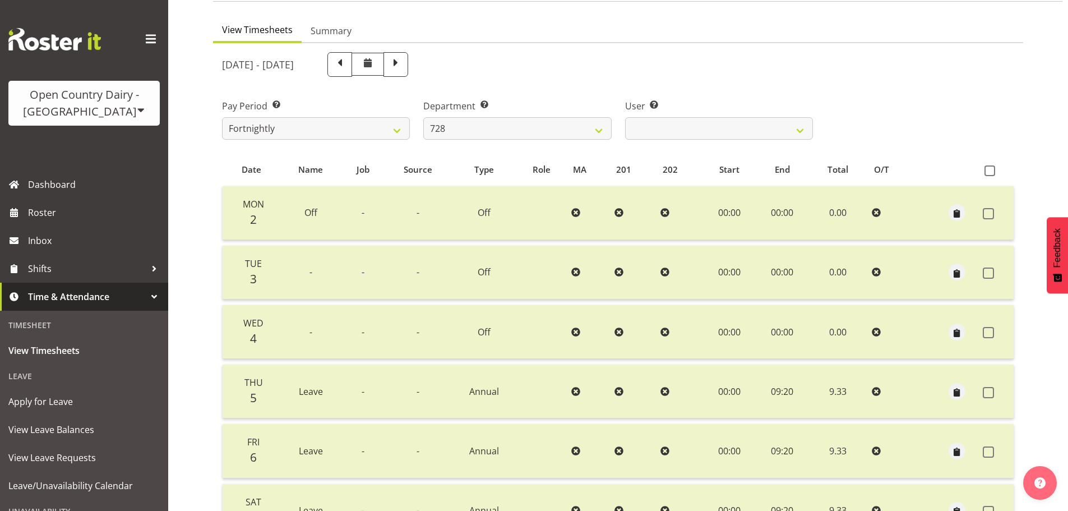
scroll to position [225, 0]
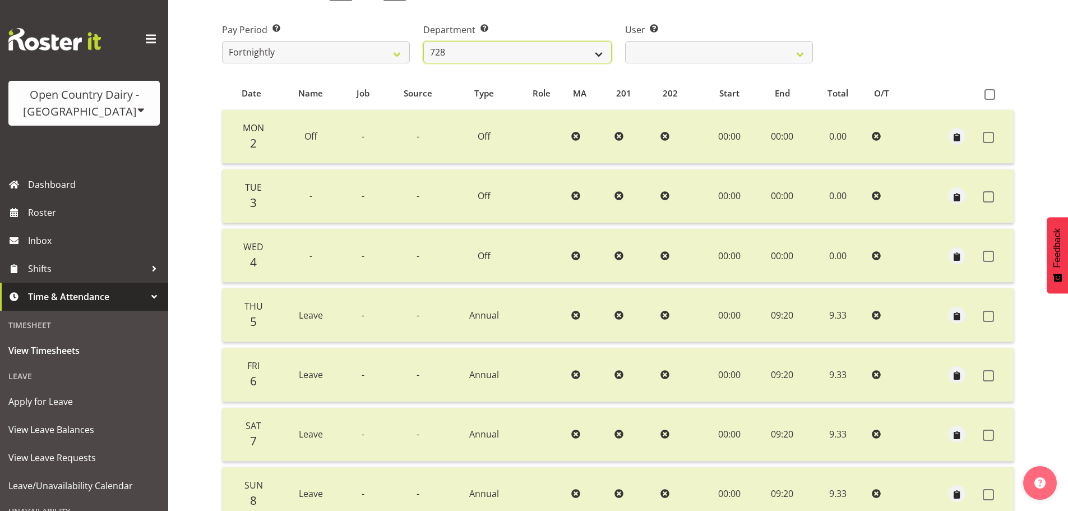
click at [474, 53] on select "701 702 703 704 705 706 707 708 709 710 711 712 713 714 715 716 717 718 719 720" at bounding box center [517, 52] width 188 height 22
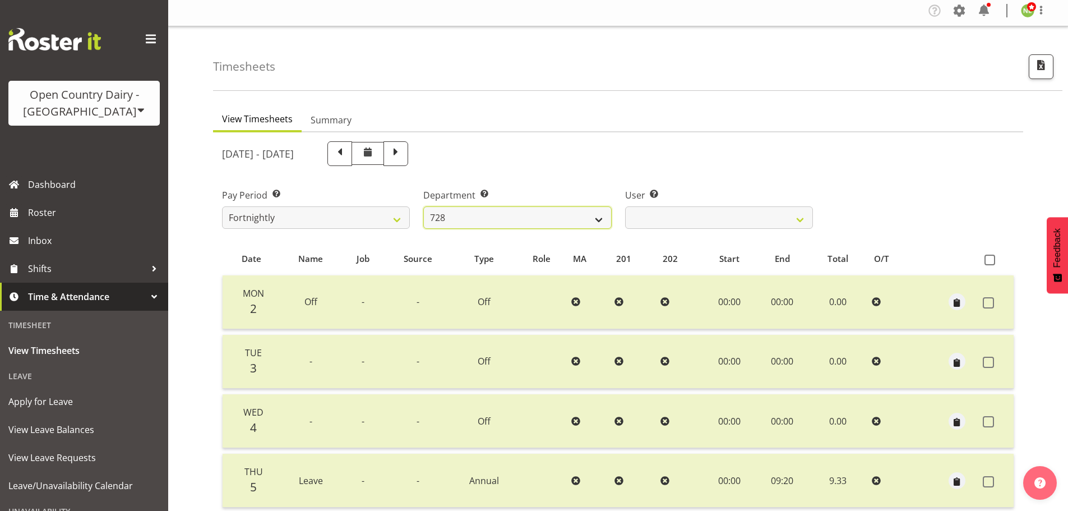
scroll to position [0, 0]
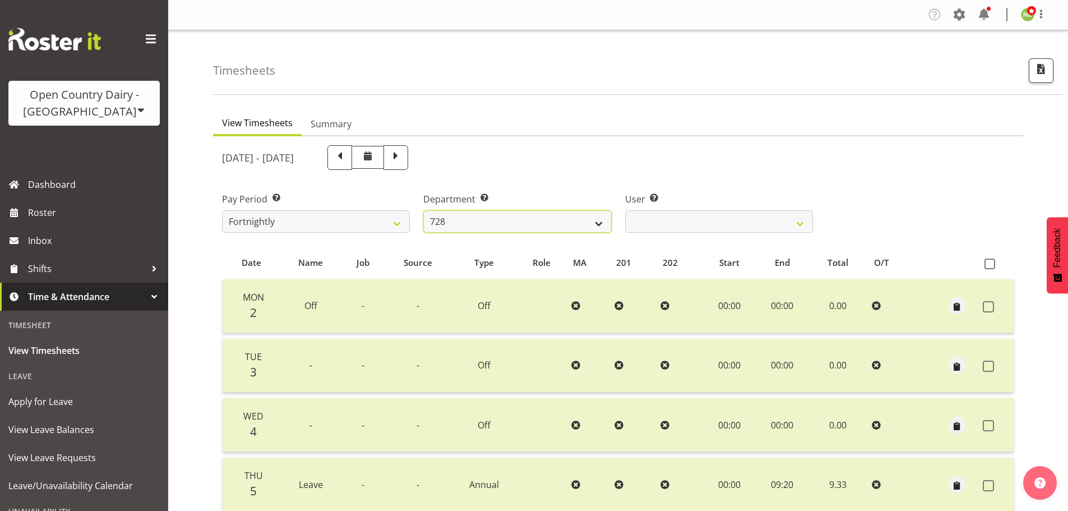
click at [492, 223] on select "701 702 703 704 705 706 707 708 709 710 711 712 713 714 715 716 717 718 719 720" at bounding box center [517, 221] width 188 height 22
click at [423, 213] on select "701 702 703 704 705 706 707 708 709 710 711 712 713 714 715 716 717 718 719 720" at bounding box center [517, 221] width 188 height 22
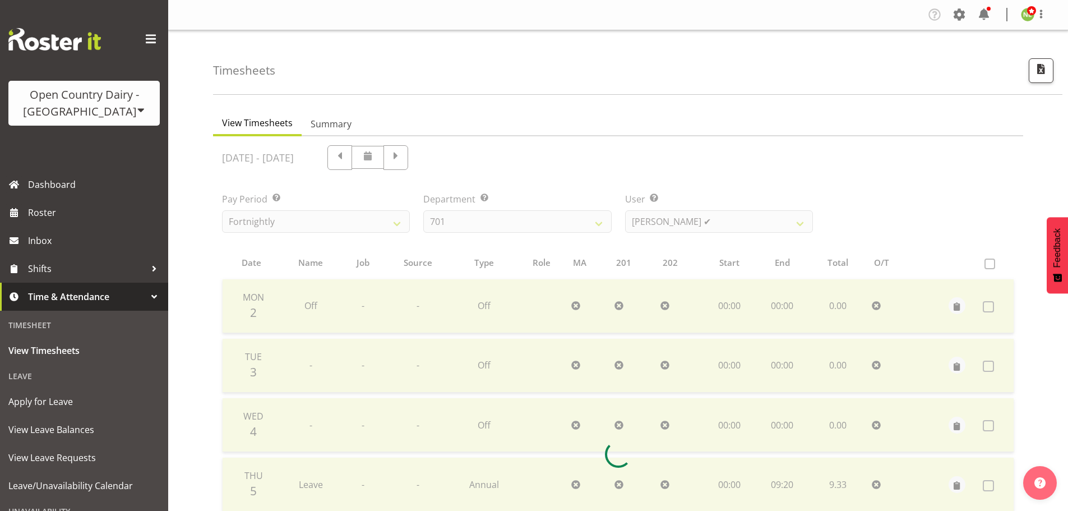
click at [682, 228] on div at bounding box center [618, 454] width 810 height 636
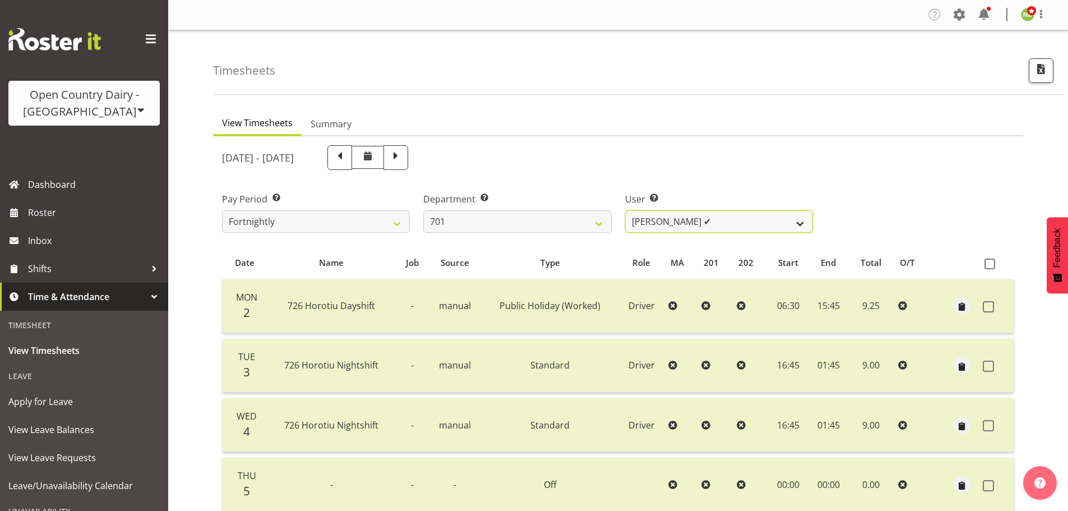
click at [682, 229] on select "[PERSON_NAME] ✔ [PERSON_NAME] ✔ [PERSON_NAME] ✔ [PERSON_NAME] ✔" at bounding box center [719, 221] width 188 height 22
click at [625, 213] on select "[PERSON_NAME] ✔ [PERSON_NAME] ✔ [PERSON_NAME] ✔ [PERSON_NAME] ✔" at bounding box center [719, 221] width 188 height 22
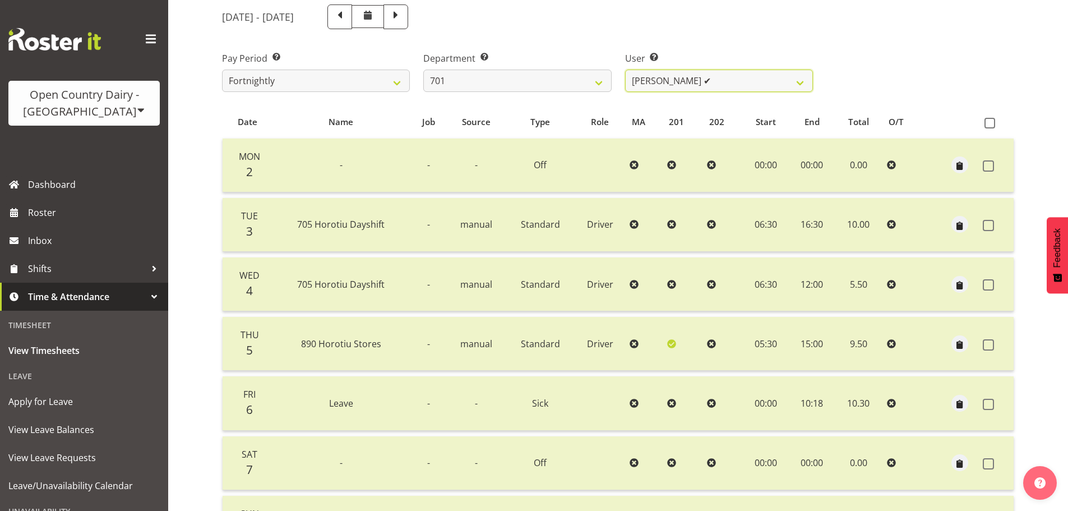
scroll to position [168, 0]
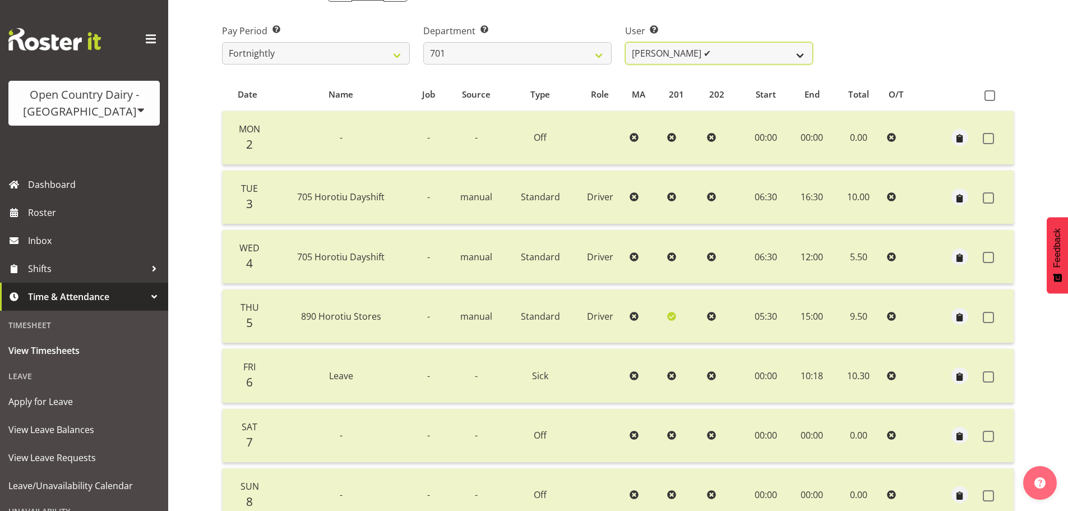
click at [730, 54] on select "[PERSON_NAME] ✔ [PERSON_NAME] ✔ [PERSON_NAME] ✔ [PERSON_NAME] ✔" at bounding box center [719, 53] width 188 height 22
click at [625, 45] on select "[PERSON_NAME] ✔ [PERSON_NAME] ✔ [PERSON_NAME] ✔ [PERSON_NAME] ✔" at bounding box center [719, 53] width 188 height 22
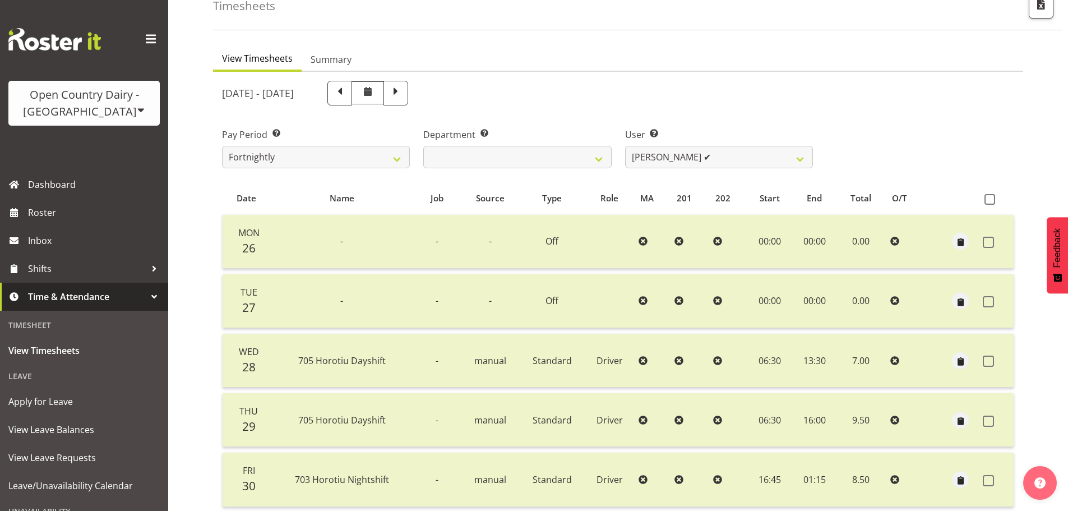
scroll to position [56, 0]
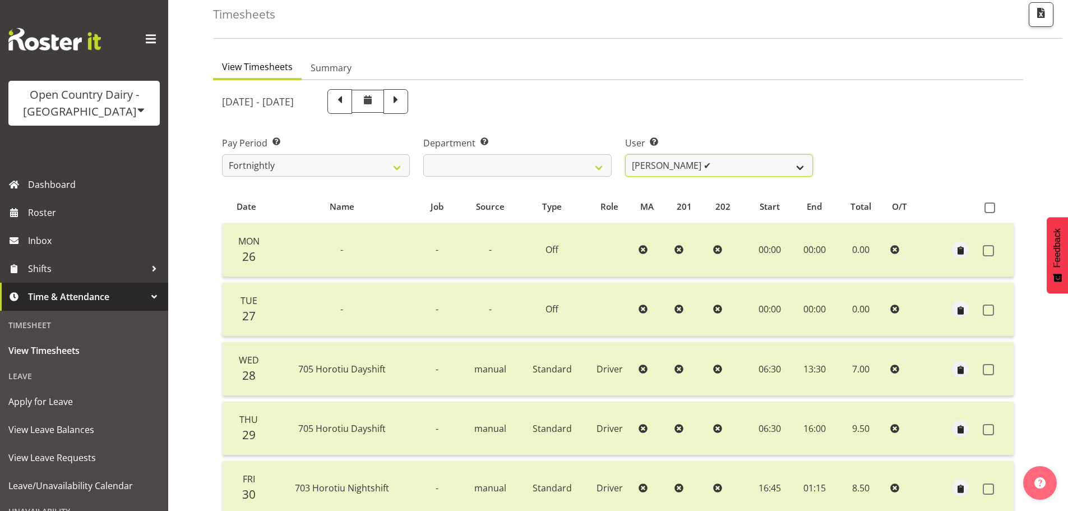
click at [712, 164] on select "[PERSON_NAME] ✔ [PERSON_NAME] ✔ [PERSON_NAME] ✔ [PERSON_NAME] ✔" at bounding box center [719, 165] width 188 height 22
click at [625, 157] on select "[PERSON_NAME] ✔ [PERSON_NAME] ✔ [PERSON_NAME] ✔ [PERSON_NAME] ✔" at bounding box center [719, 165] width 188 height 22
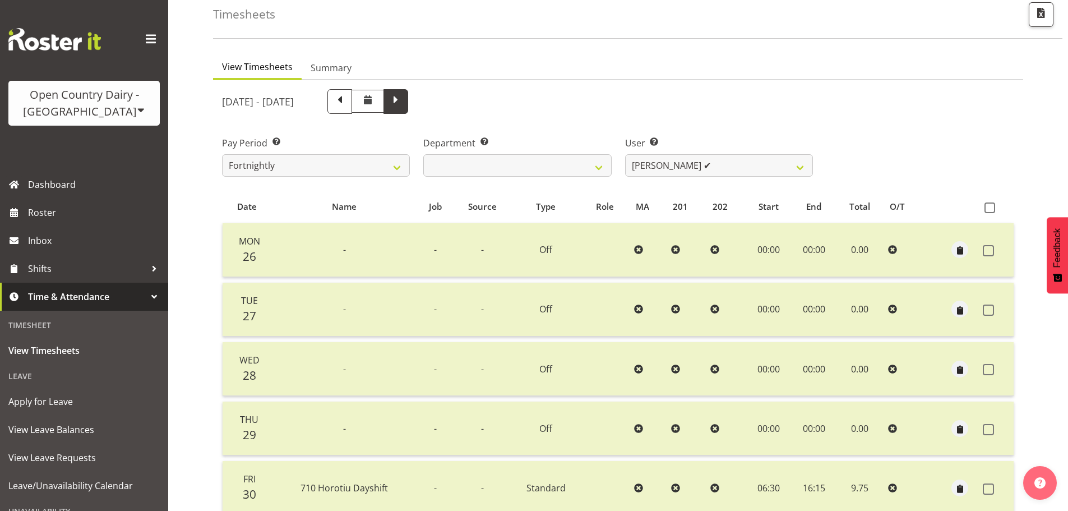
click at [403, 106] on span at bounding box center [395, 100] width 15 height 15
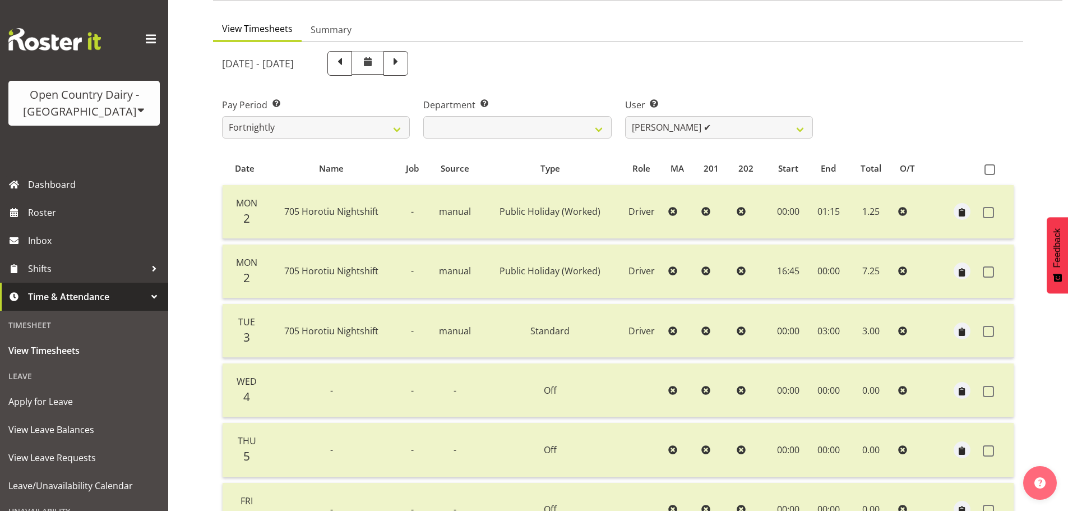
scroll to position [112, 0]
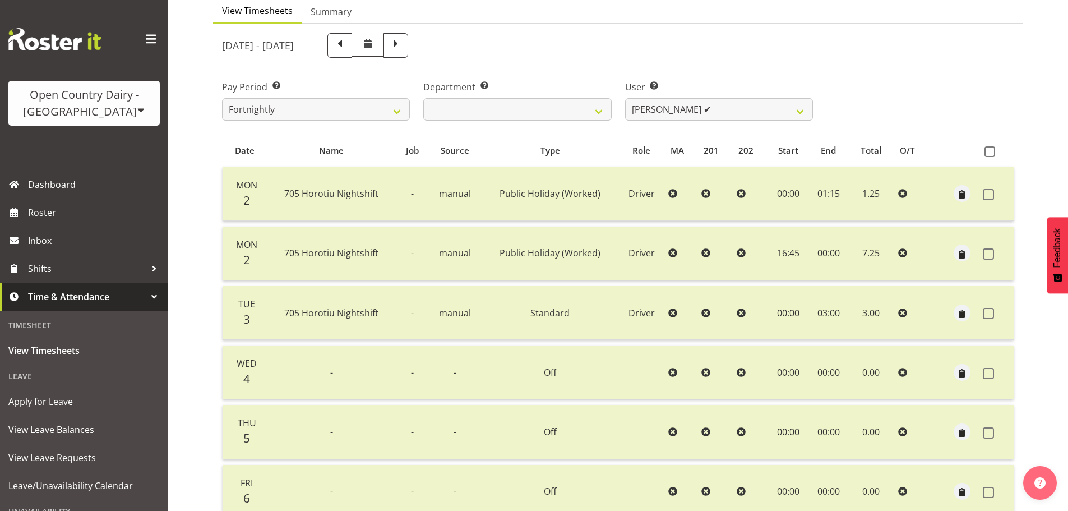
click at [479, 124] on div "Department Select which department you would like to view. 701 702 703 704 705 …" at bounding box center [517, 95] width 201 height 63
drag, startPoint x: 482, startPoint y: 113, endPoint x: 483, endPoint y: 121, distance: 7.9
click at [483, 113] on select "701 702 703 704 705 706 707 708 709 710 711 712 713 714 715 716 717 718 719 720" at bounding box center [517, 109] width 188 height 22
click at [423, 101] on select "701 702 703 704 705 706 707 708 709 710 711 712 713 714 715 716 717 718 719 720" at bounding box center [517, 109] width 188 height 22
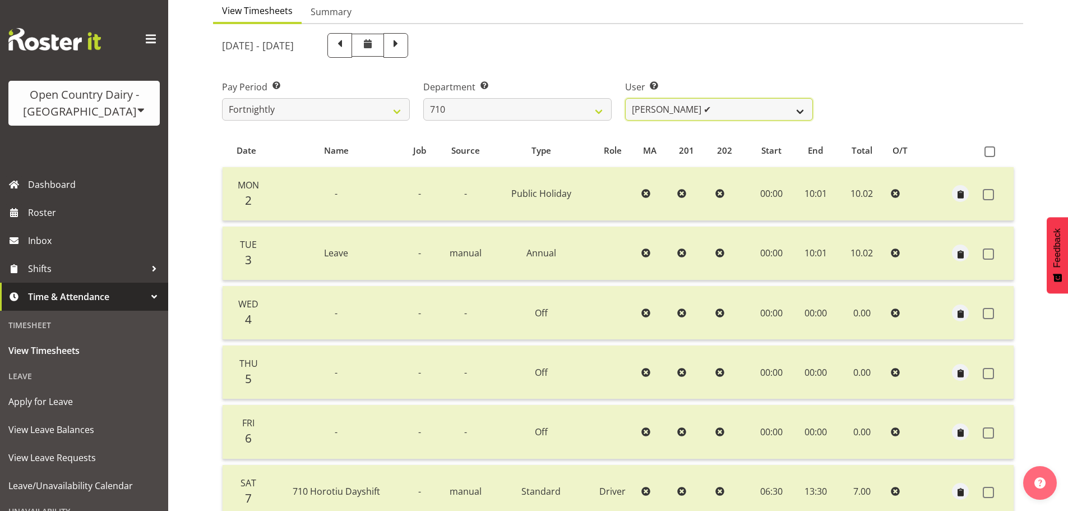
click at [723, 113] on select "[PERSON_NAME] ✔ [PERSON_NAME] ✔ [PERSON_NAME] ✔ [PERSON_NAME] ✔" at bounding box center [719, 109] width 188 height 22
click at [625, 101] on select "[PERSON_NAME] ✔ [PERSON_NAME] ✔ [PERSON_NAME] ✔ [PERSON_NAME] ✔" at bounding box center [719, 109] width 188 height 22
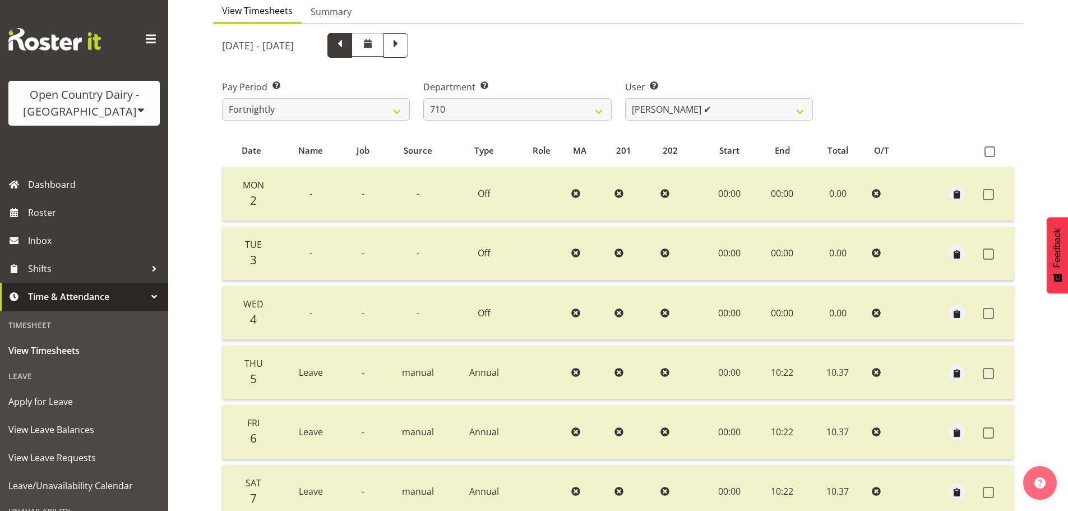
click at [347, 47] on span at bounding box center [339, 44] width 15 height 15
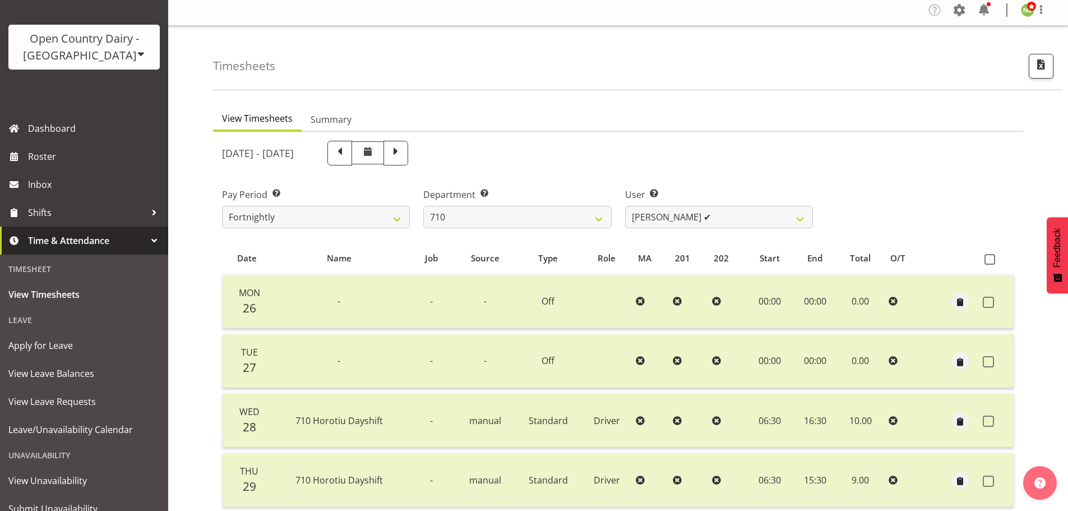
scroll to position [0, 0]
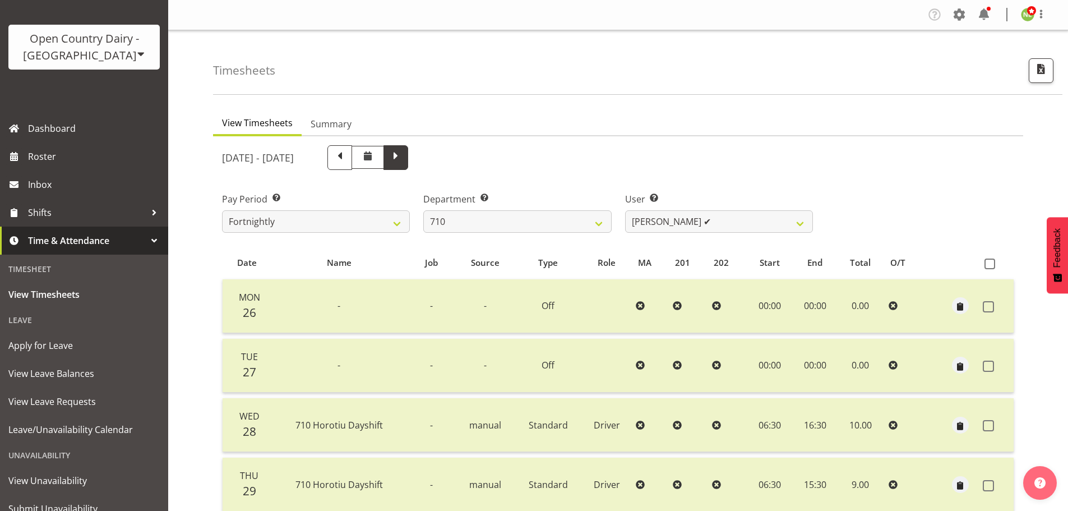
click at [403, 158] on span at bounding box center [395, 156] width 15 height 15
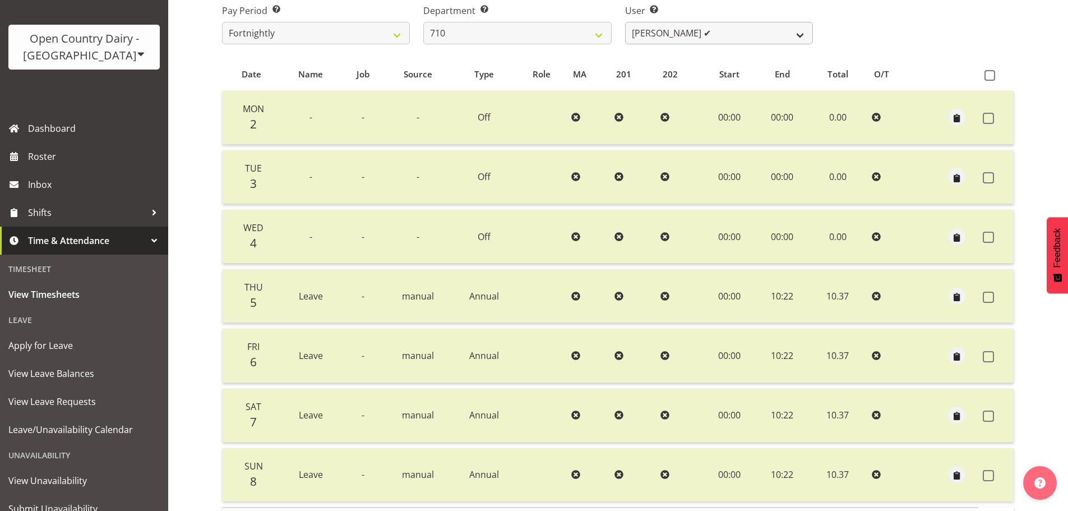
scroll to position [168, 0]
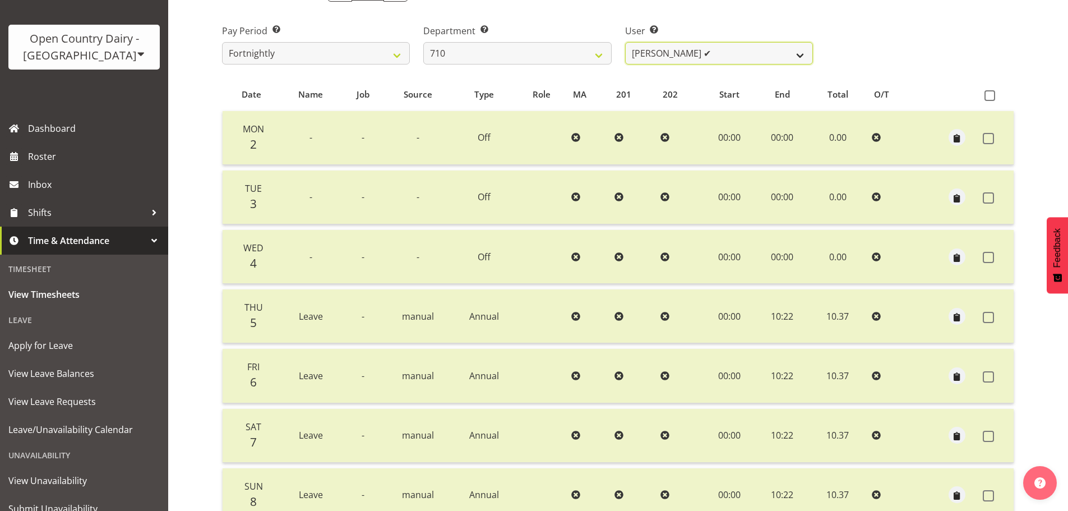
click at [671, 57] on select "[PERSON_NAME] ✔ [PERSON_NAME] ✔ [PERSON_NAME] ✔ [PERSON_NAME] ✔" at bounding box center [719, 53] width 188 height 22
click at [625, 45] on select "[PERSON_NAME] ✔ [PERSON_NAME] ✔ [PERSON_NAME] ✔ [PERSON_NAME] ✔" at bounding box center [719, 53] width 188 height 22
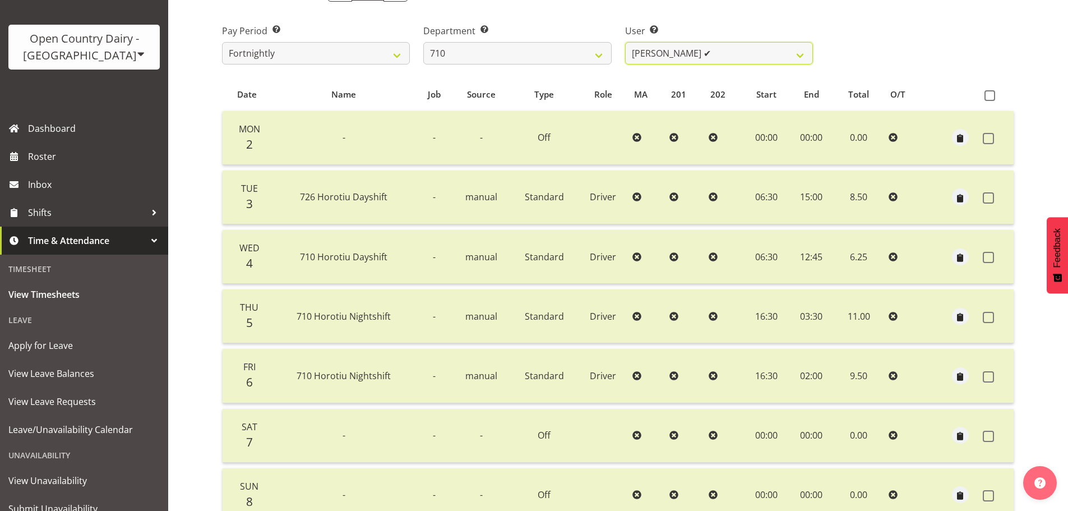
scroll to position [112, 0]
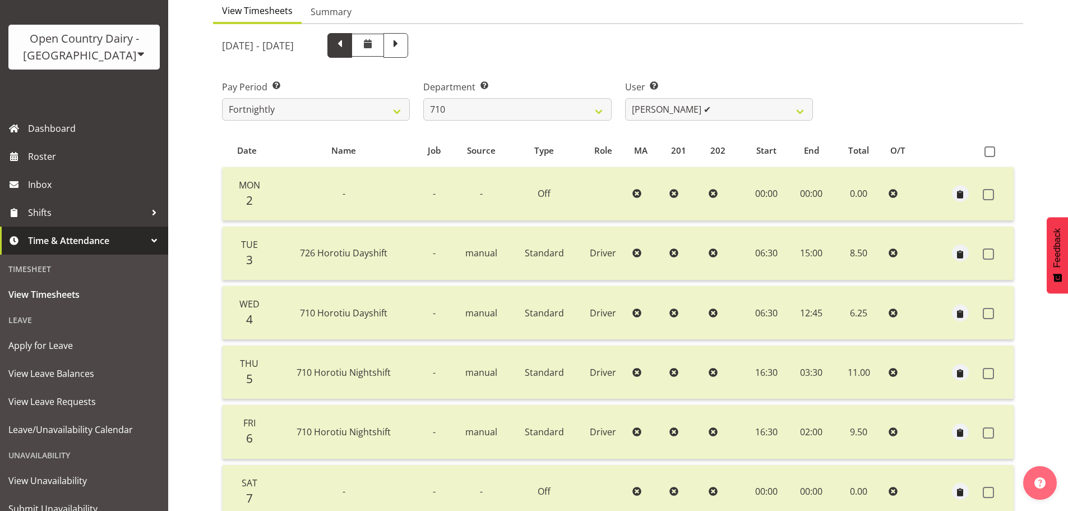
click at [347, 48] on span at bounding box center [339, 44] width 15 height 15
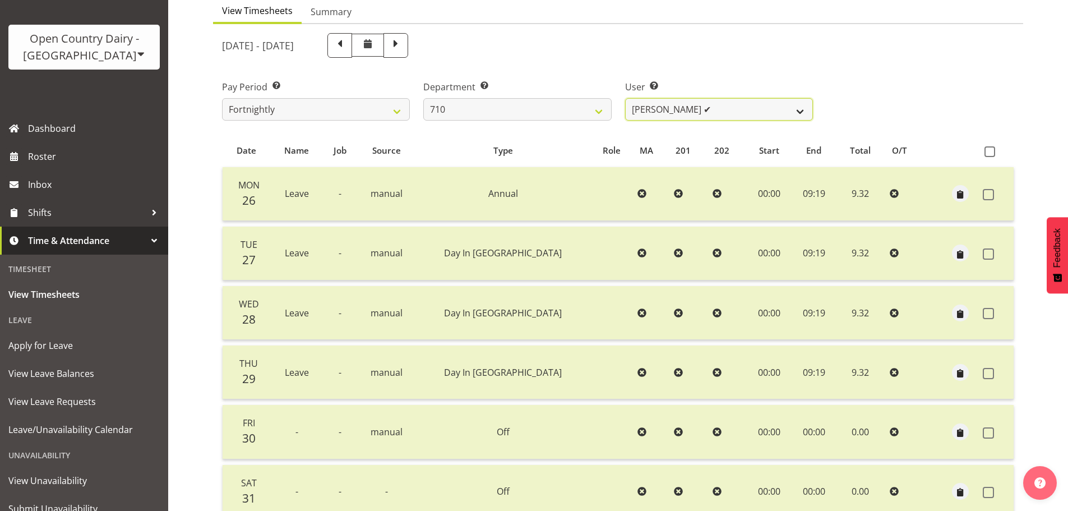
click at [694, 110] on select "[PERSON_NAME] ✔ [PERSON_NAME] ✔ [PERSON_NAME] ✔ [PERSON_NAME] ✔" at bounding box center [719, 109] width 188 height 22
click at [625, 101] on select "[PERSON_NAME] ✔ [PERSON_NAME] ✔ [PERSON_NAME] ✔ [PERSON_NAME] ✔" at bounding box center [719, 109] width 188 height 22
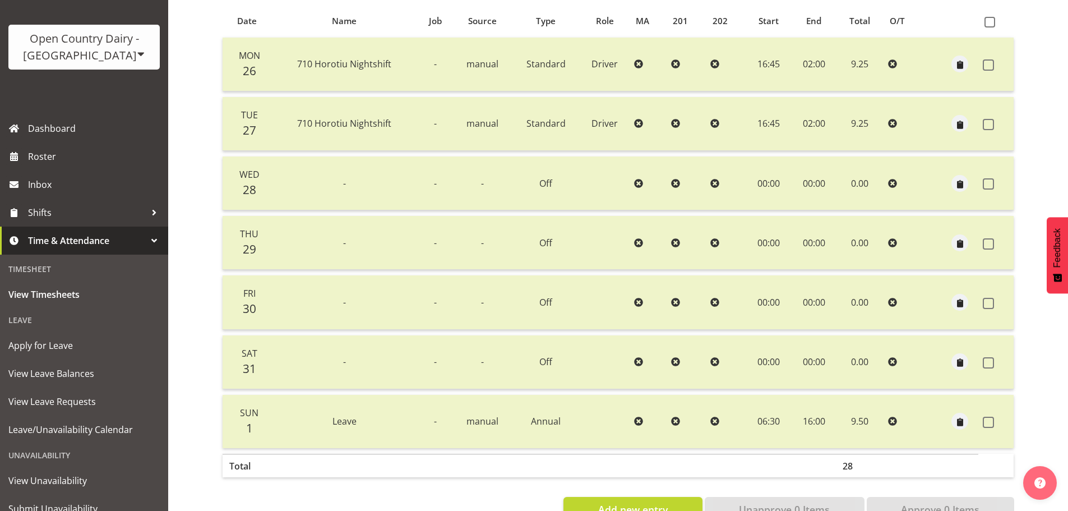
scroll to position [168, 0]
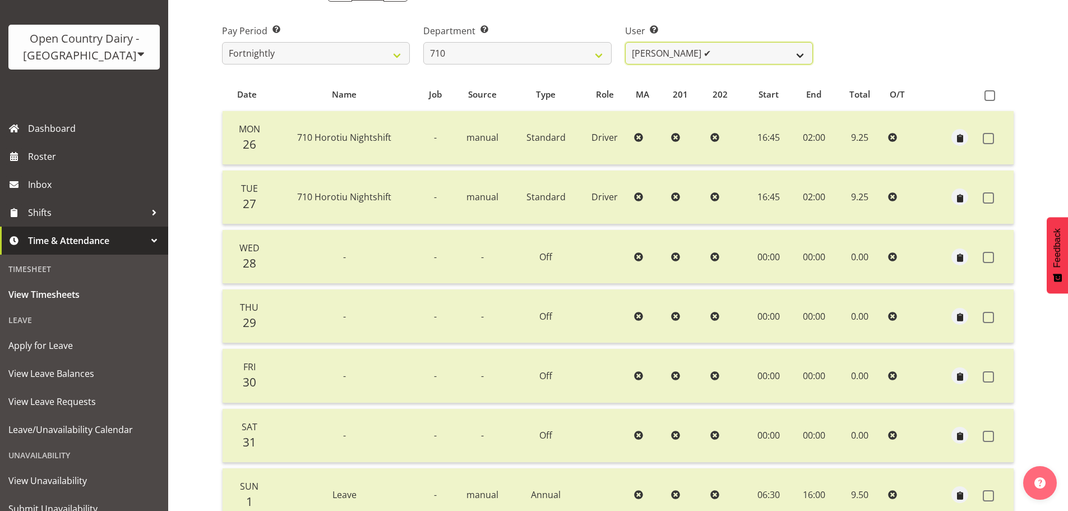
drag, startPoint x: 685, startPoint y: 49, endPoint x: 690, endPoint y: 59, distance: 11.0
click at [685, 49] on select "[PERSON_NAME] ✔ [PERSON_NAME] ✔ [PERSON_NAME] ✔ [PERSON_NAME] ✔" at bounding box center [719, 53] width 188 height 22
click at [625, 45] on select "[PERSON_NAME] ✔ [PERSON_NAME] ✔ [PERSON_NAME] ✔ [PERSON_NAME] ✔" at bounding box center [719, 53] width 188 height 22
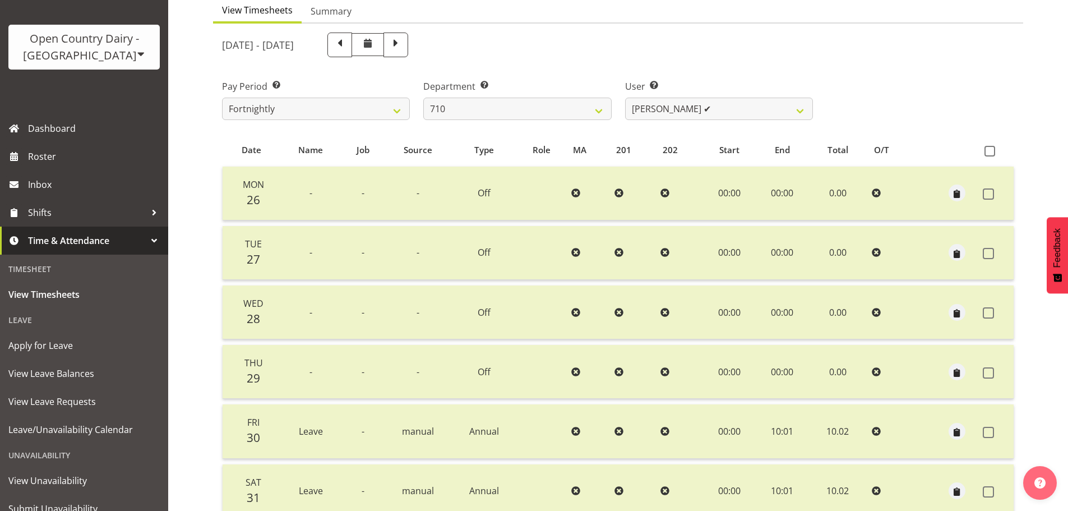
scroll to position [57, 0]
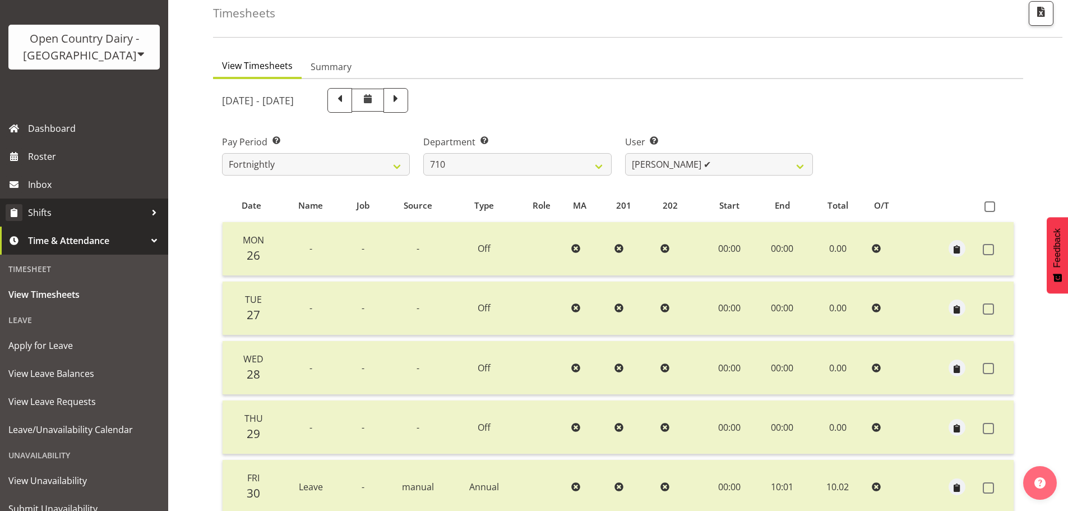
drag, startPoint x: 435, startPoint y: 99, endPoint x: 82, endPoint y: 221, distance: 373.0
click at [403, 99] on span at bounding box center [395, 99] width 15 height 15
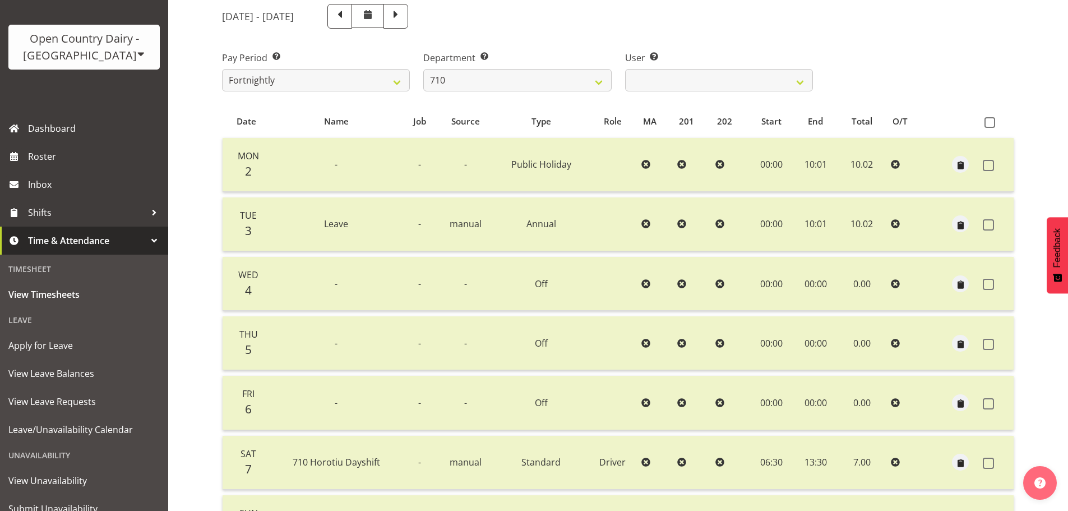
scroll to position [113, 0]
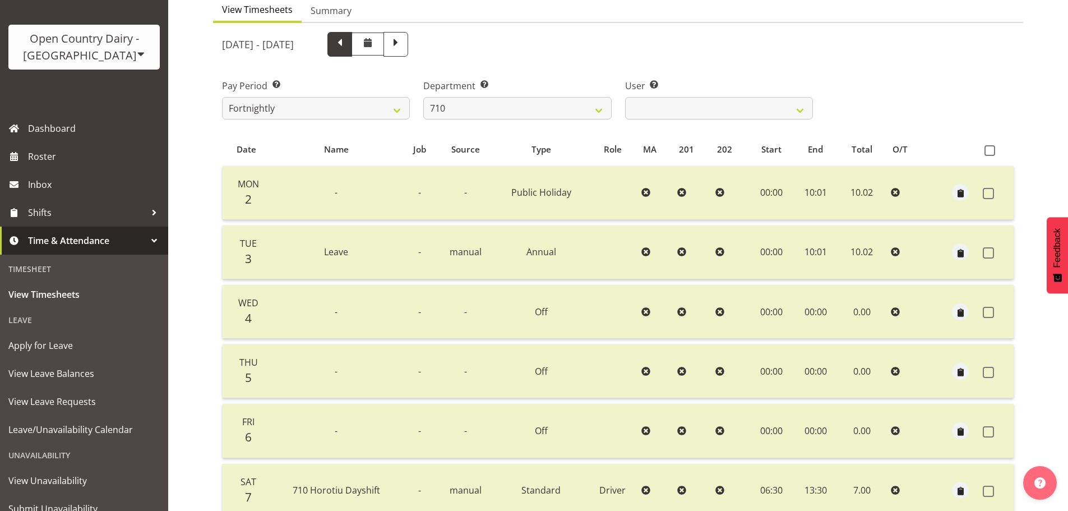
click at [347, 46] on span at bounding box center [339, 43] width 15 height 15
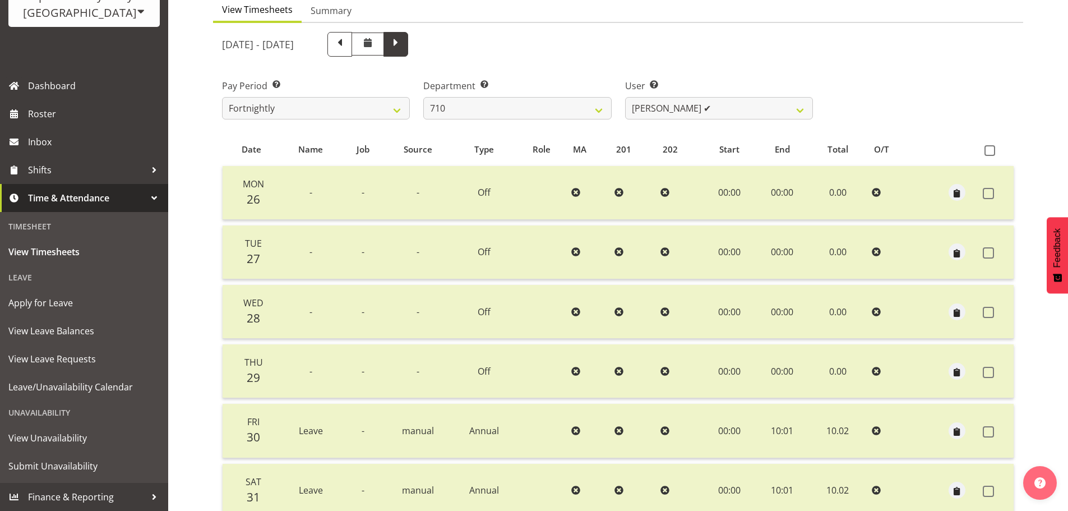
click at [408, 54] on span at bounding box center [395, 44] width 25 height 25
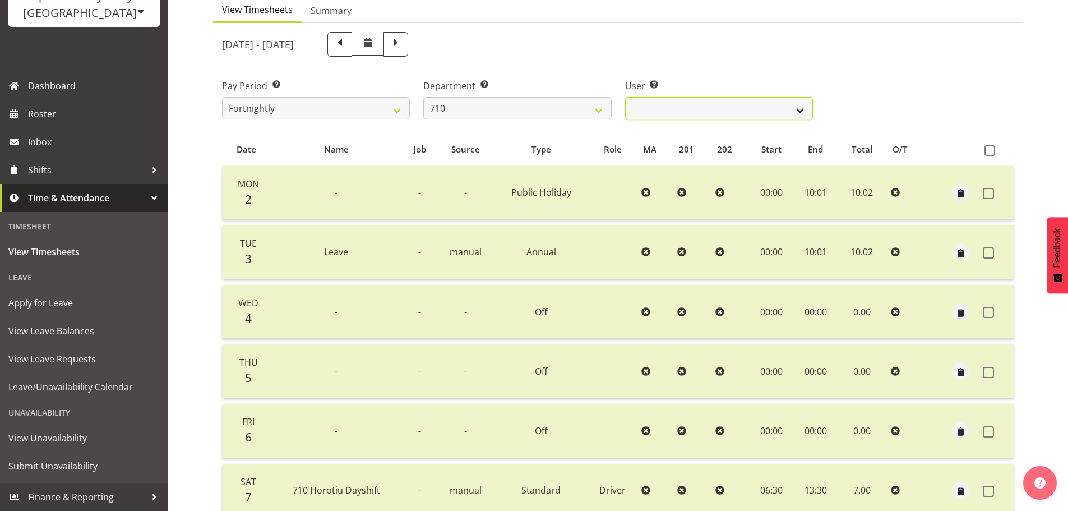
click at [692, 108] on select "[PERSON_NAME] ✔ [PERSON_NAME] ✔ [PERSON_NAME] ✔ [PERSON_NAME] ✔" at bounding box center [719, 108] width 188 height 22
drag, startPoint x: 661, startPoint y: 75, endPoint x: 627, endPoint y: 90, distance: 37.9
click at [662, 75] on div "User Select user. Note: This is filtered down by the previous two drop-down ite…" at bounding box center [718, 94] width 201 height 63
click at [471, 104] on select "701 702 703 704 705 706 707 708 709 710 711 712 713 714 715 716 717 718 719 720" at bounding box center [517, 108] width 188 height 22
click at [579, 106] on select "701 702 703 704 705 706 707 708 709 710 711 712 713 714 715 716 717 718 719 720" at bounding box center [517, 108] width 188 height 22
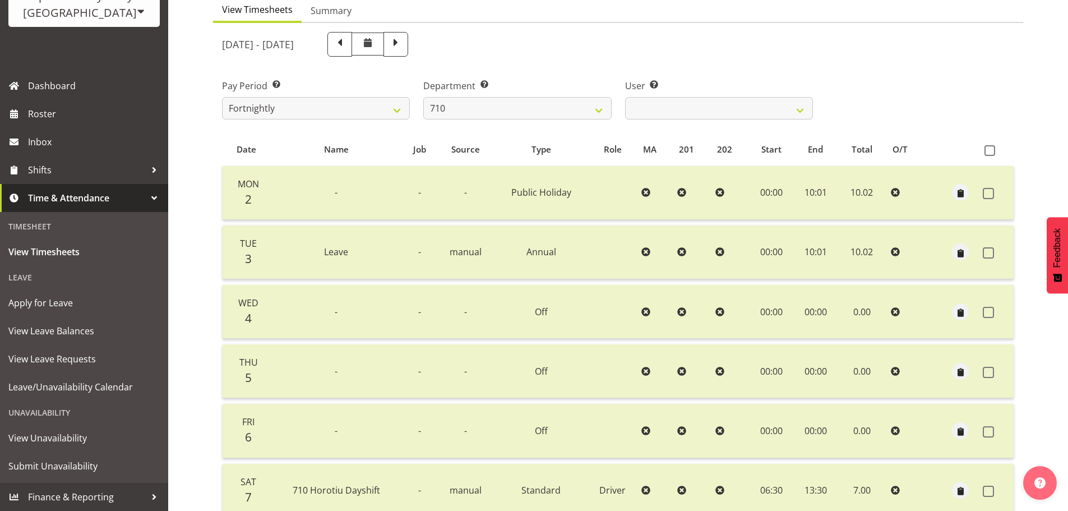
drag, startPoint x: 201, startPoint y: 159, endPoint x: 210, endPoint y: 156, distance: 10.1
click at [201, 159] on div "Timesheets View Timesheets Summary [DATE] - [DATE] Pay Period Select which pay …" at bounding box center [618, 292] width 900 height 750
click at [471, 110] on select "701 702 703 704 705 706 707 708 709 710 711 712 713 714 715 716 717 718 719 720" at bounding box center [517, 108] width 188 height 22
click at [423, 100] on select "701 702 703 704 705 706 707 708 709 710 711 712 713 714 715 716 717 718 719 720" at bounding box center [517, 108] width 188 height 22
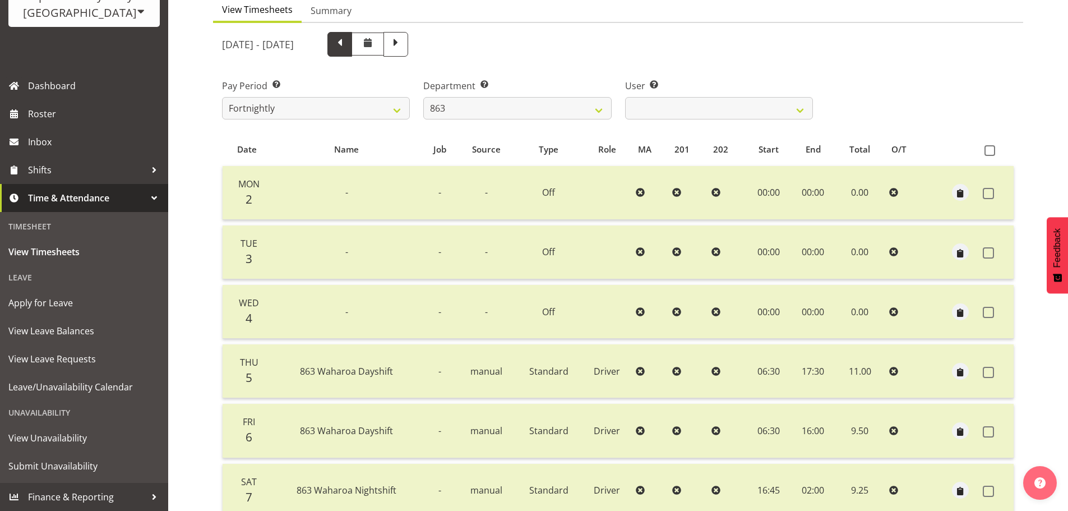
click at [347, 49] on span at bounding box center [339, 43] width 15 height 15
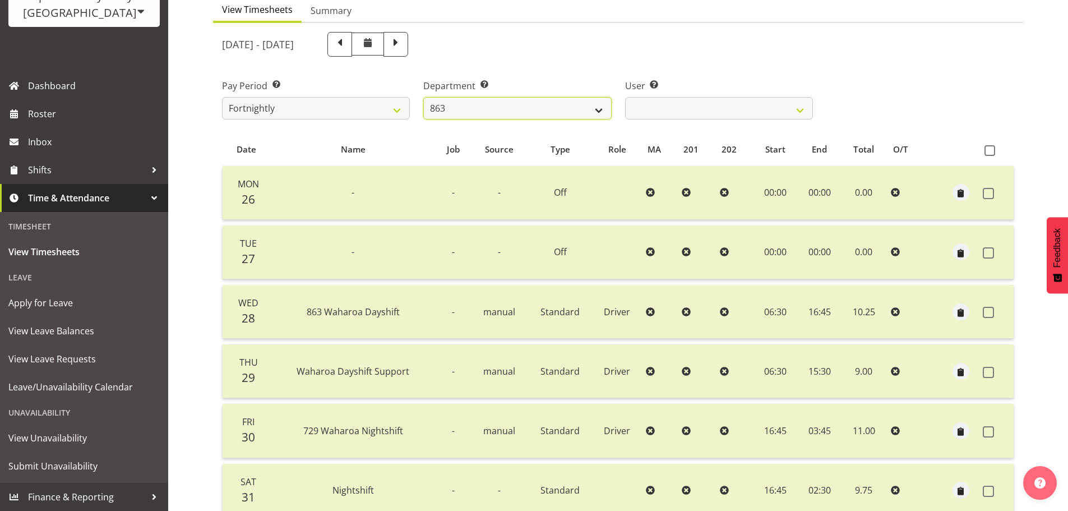
drag, startPoint x: 550, startPoint y: 113, endPoint x: 536, endPoint y: 120, distance: 15.5
click at [550, 113] on select "701 702 703 704 705 706 707 708 709 710 711 712 713 714 715 716 717 718 719 720" at bounding box center [517, 108] width 188 height 22
click at [423, 100] on select "701 702 703 704 705 706 707 708 709 710 711 712 713 714 715 716 717 718 719 720" at bounding box center [517, 108] width 188 height 22
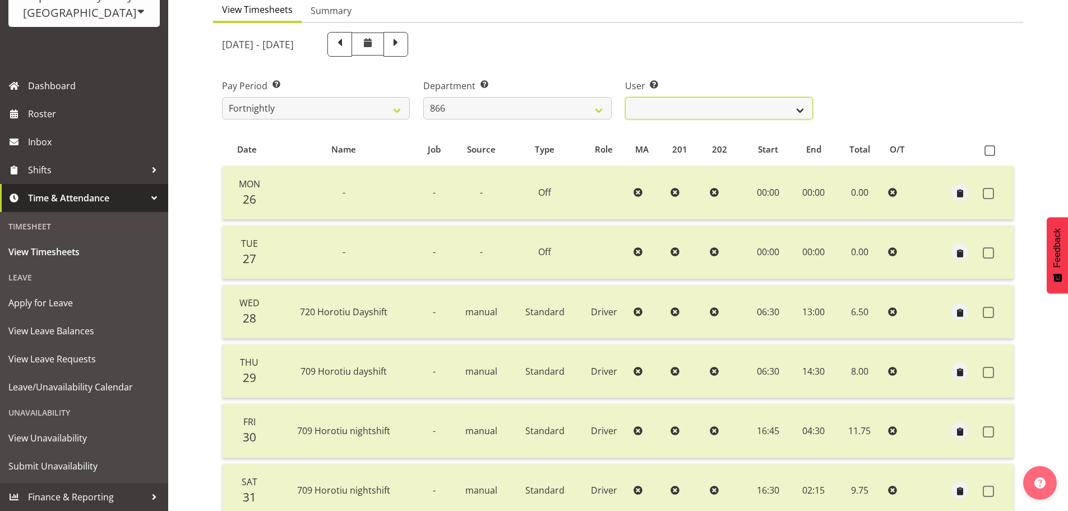
click at [675, 118] on select "[PERSON_NAME] ✔ [PERSON_NAME] ✔ [PERSON_NAME] ✔ [PERSON_NAME] ✔" at bounding box center [719, 108] width 188 height 22
click at [625, 100] on select "[PERSON_NAME] ✔ [PERSON_NAME] ✔ [PERSON_NAME] ✔ [PERSON_NAME] ✔" at bounding box center [719, 108] width 188 height 22
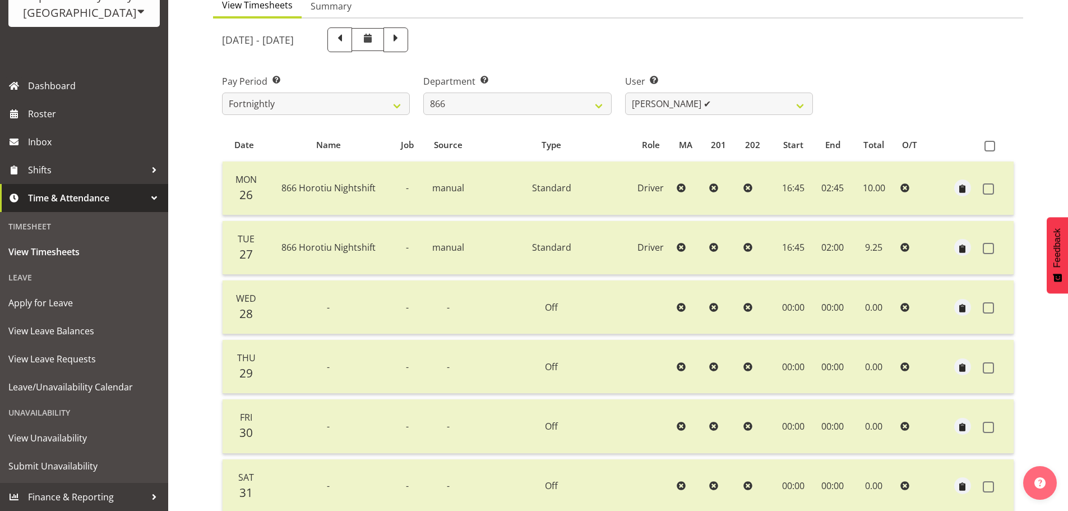
scroll to position [57, 0]
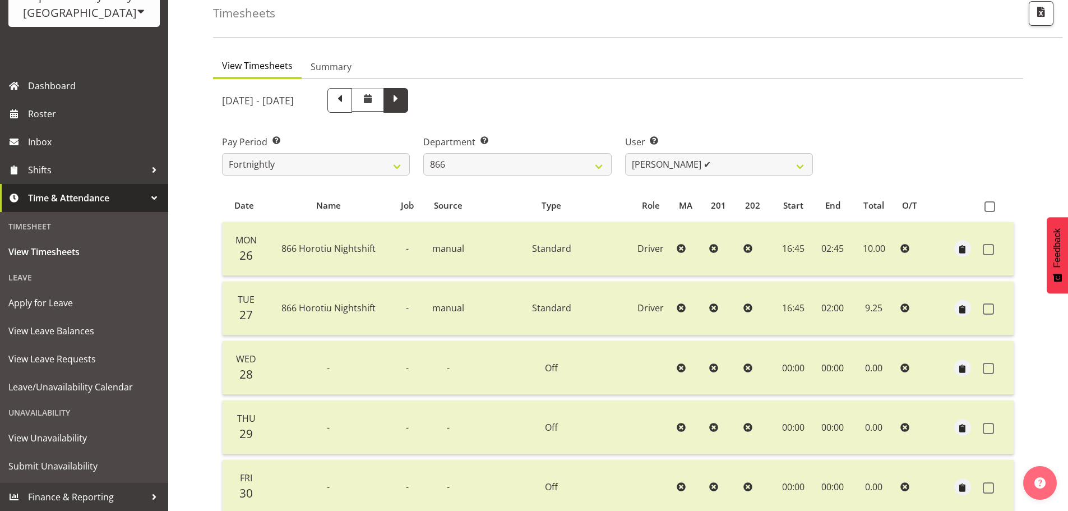
click at [403, 104] on span at bounding box center [395, 99] width 15 height 15
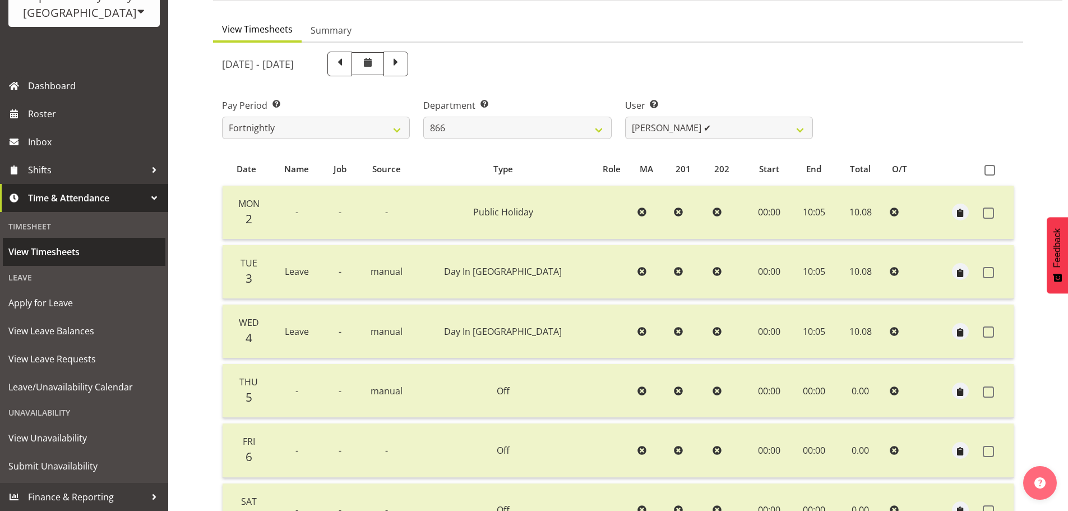
scroll to position [113, 0]
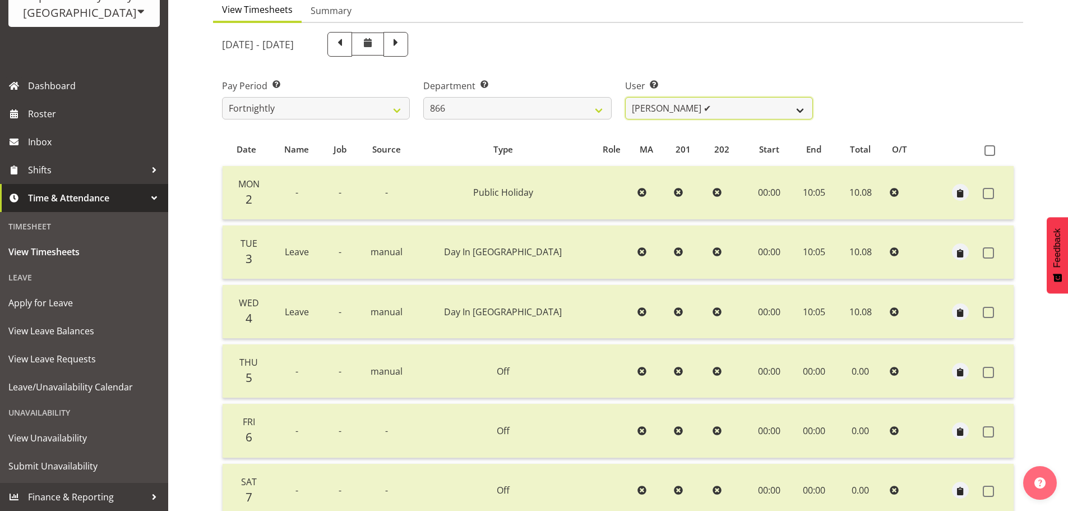
drag, startPoint x: 741, startPoint y: 114, endPoint x: 739, endPoint y: 119, distance: 5.9
click at [741, 114] on select "[PERSON_NAME] ✔ [PERSON_NAME] ✔ [PERSON_NAME] ✔ [PERSON_NAME] ✔" at bounding box center [719, 108] width 188 height 22
click at [625, 100] on select "[PERSON_NAME] ✔ [PERSON_NAME] ✔ [PERSON_NAME] ✔ [PERSON_NAME] ✔" at bounding box center [719, 108] width 188 height 22
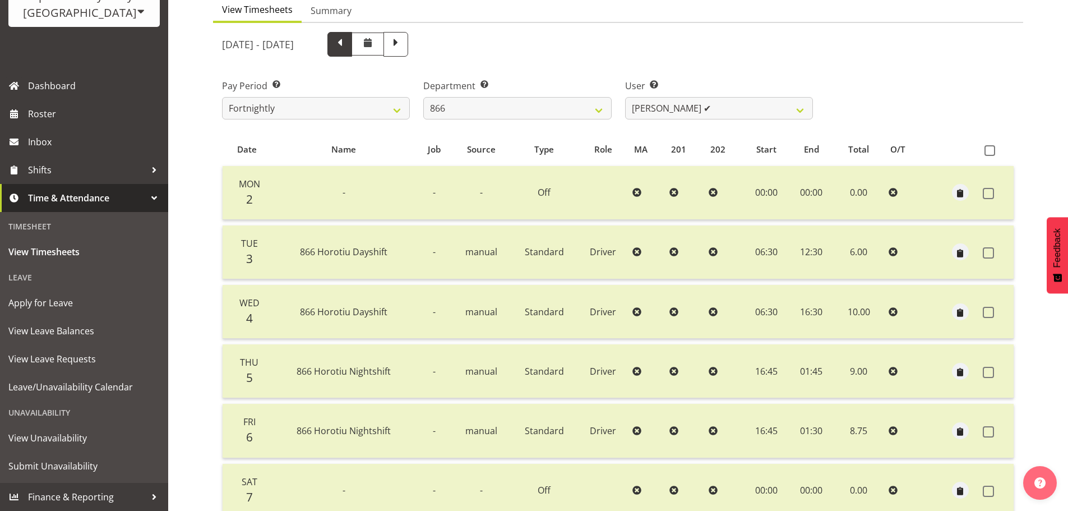
click at [352, 54] on span at bounding box center [339, 44] width 25 height 25
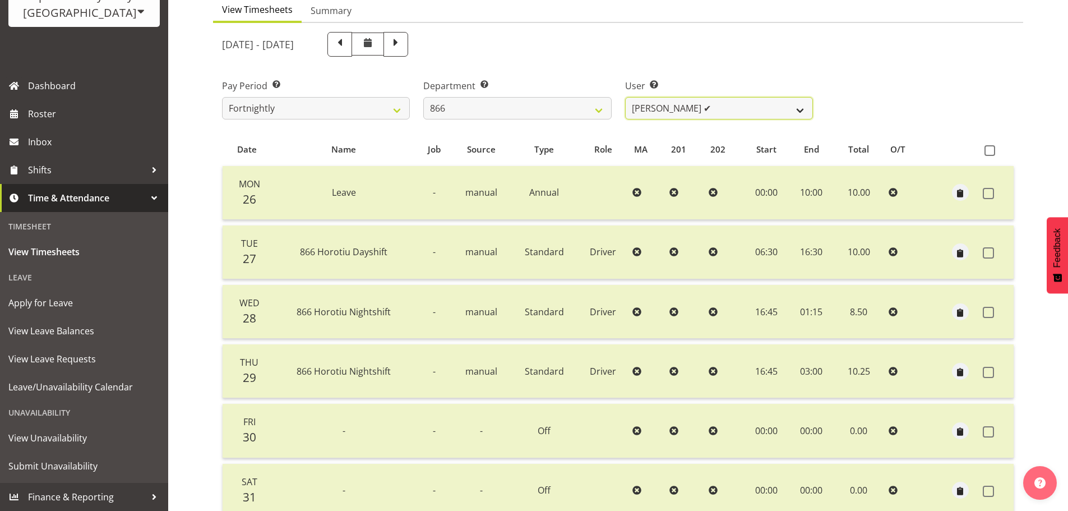
click at [659, 119] on select "[PERSON_NAME] ✔ [PERSON_NAME] ✔ [PERSON_NAME] ✔ [PERSON_NAME] ✔" at bounding box center [719, 108] width 188 height 22
click at [625, 100] on select "[PERSON_NAME] ✔ [PERSON_NAME] ✔ [PERSON_NAME] ✔ [PERSON_NAME] ✔" at bounding box center [719, 108] width 188 height 22
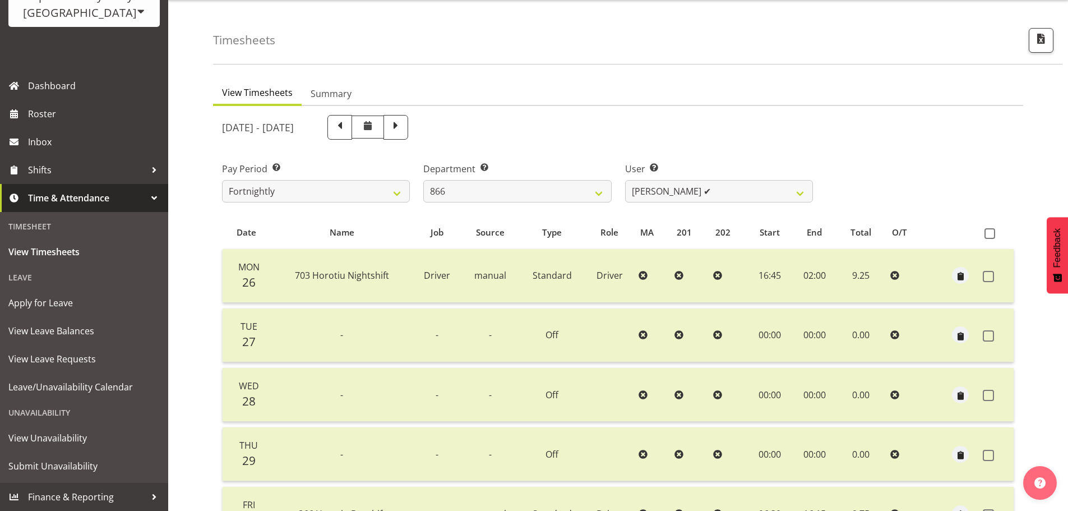
scroll to position [1, 0]
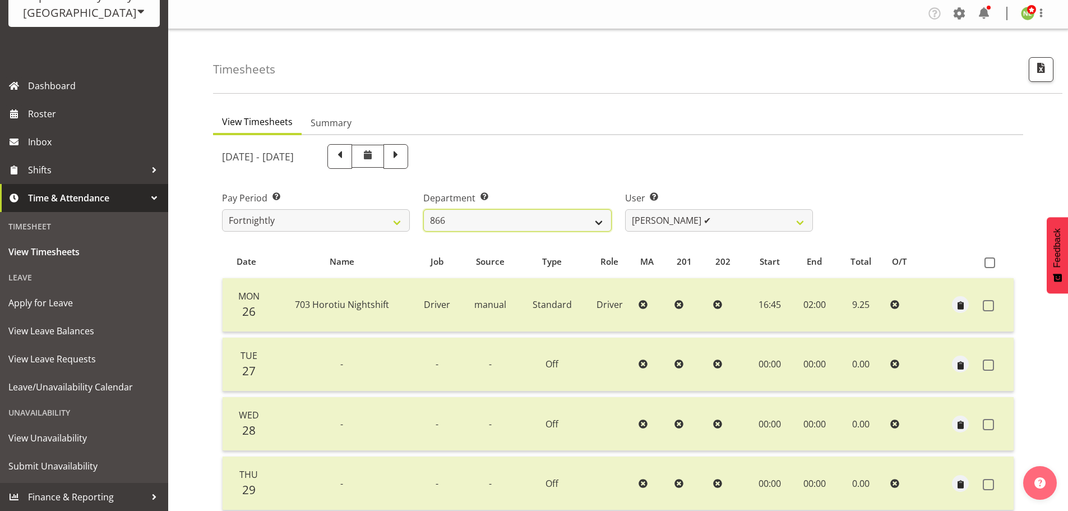
click at [521, 220] on select "701 702 703 704 705 706 707 708 709 710 711 712 713 714 715 716 717 718 719 720" at bounding box center [517, 220] width 188 height 22
click at [423, 212] on select "701 702 703 704 705 706 707 708 709 710 711 712 713 714 715 716 717 718 719 720" at bounding box center [517, 220] width 188 height 22
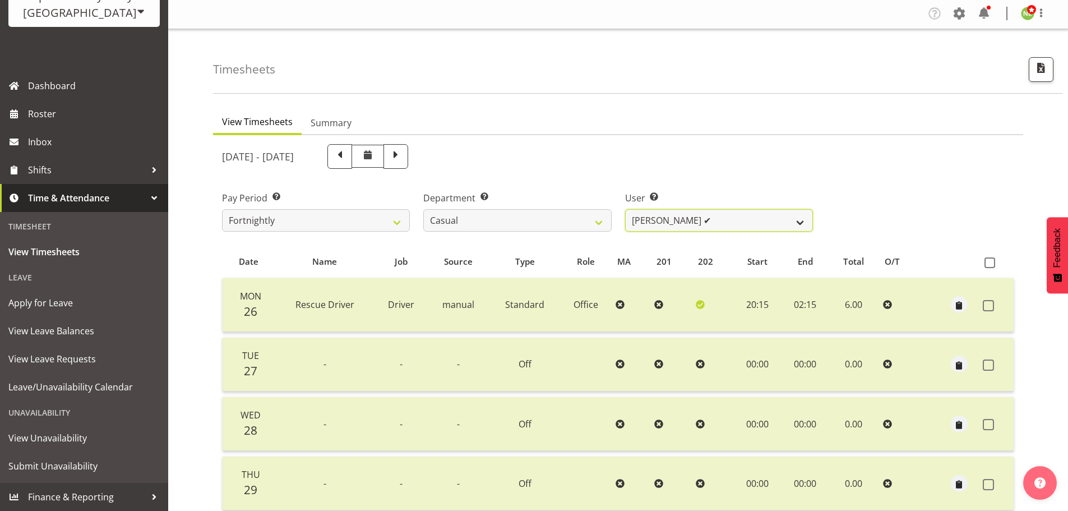
click at [698, 226] on select "[PERSON_NAME] ✔ [PERSON_NAME] ✔ [PERSON_NAME] ✔ [PERSON_NAME] ✔" at bounding box center [719, 220] width 188 height 22
click at [625, 212] on select "[PERSON_NAME] ✔ [PERSON_NAME] ✔ [PERSON_NAME] ✔ [PERSON_NAME] ✔" at bounding box center [719, 220] width 188 height 22
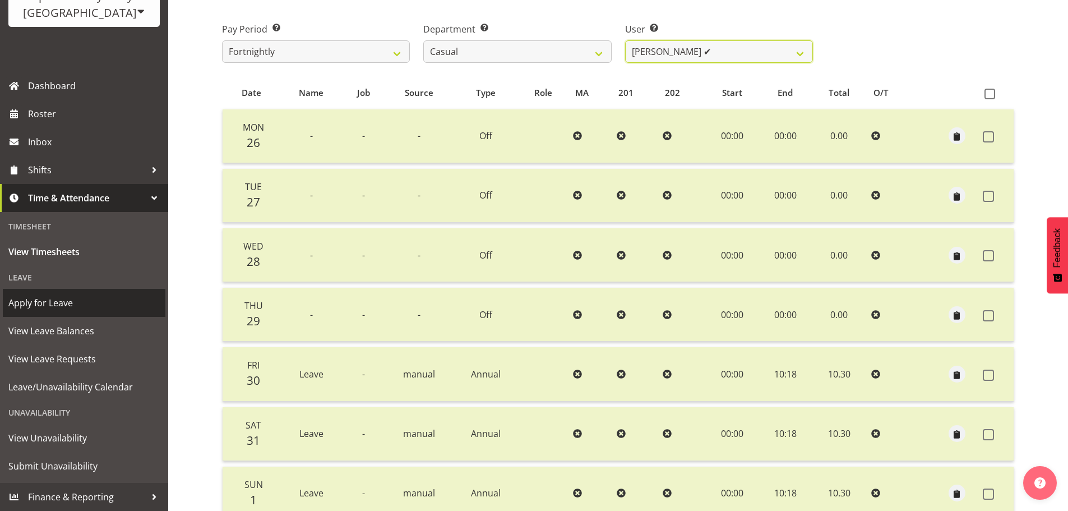
scroll to position [169, 0]
drag, startPoint x: 676, startPoint y: 52, endPoint x: 678, endPoint y: 59, distance: 6.9
click at [676, 52] on select "[PERSON_NAME] ✔ [PERSON_NAME] ✔ [PERSON_NAME] ✔ [PERSON_NAME] ✔" at bounding box center [719, 52] width 188 height 22
click at [625, 44] on select "[PERSON_NAME] ✔ [PERSON_NAME] ✔ [PERSON_NAME] ✔ [PERSON_NAME] ✔" at bounding box center [719, 52] width 188 height 22
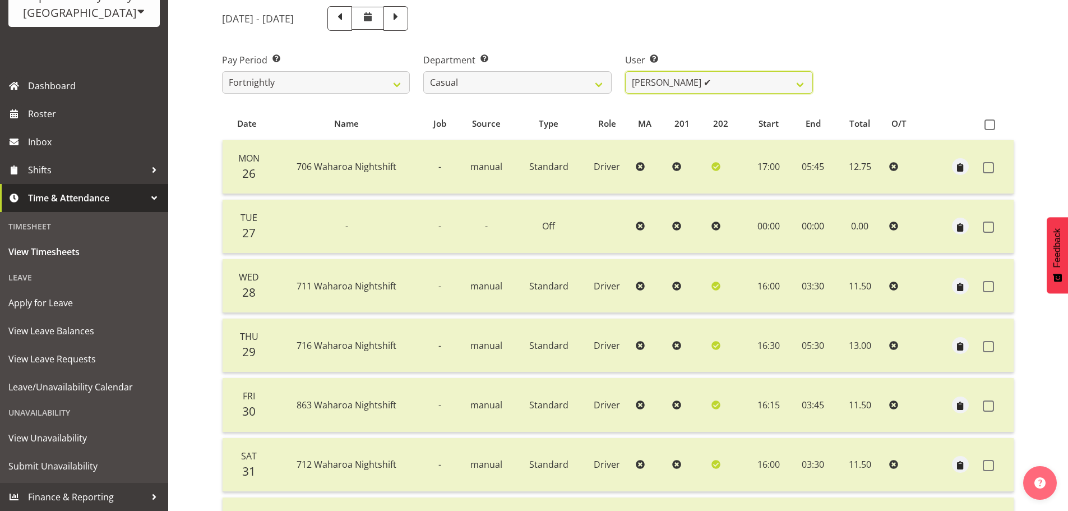
scroll to position [113, 0]
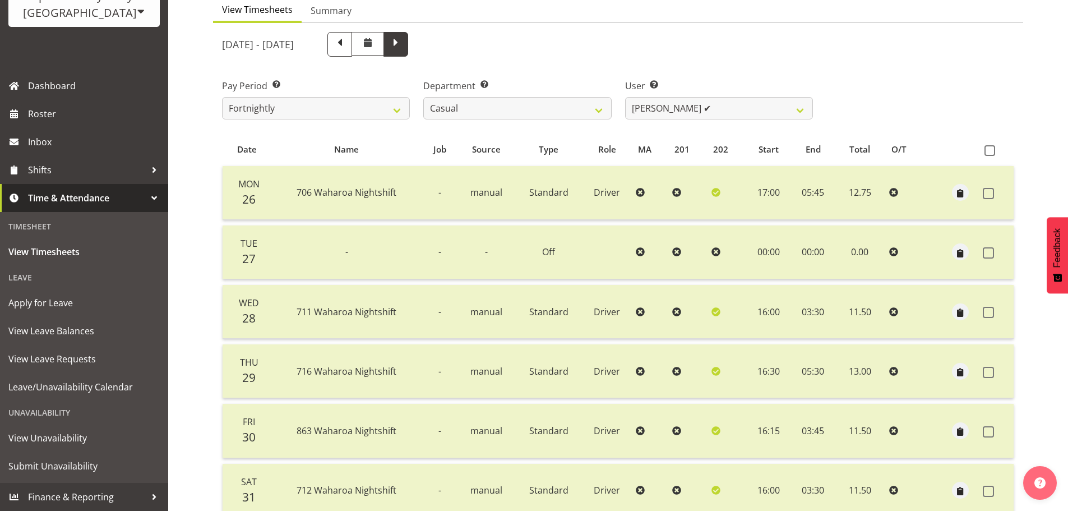
click at [403, 50] on span at bounding box center [395, 43] width 15 height 15
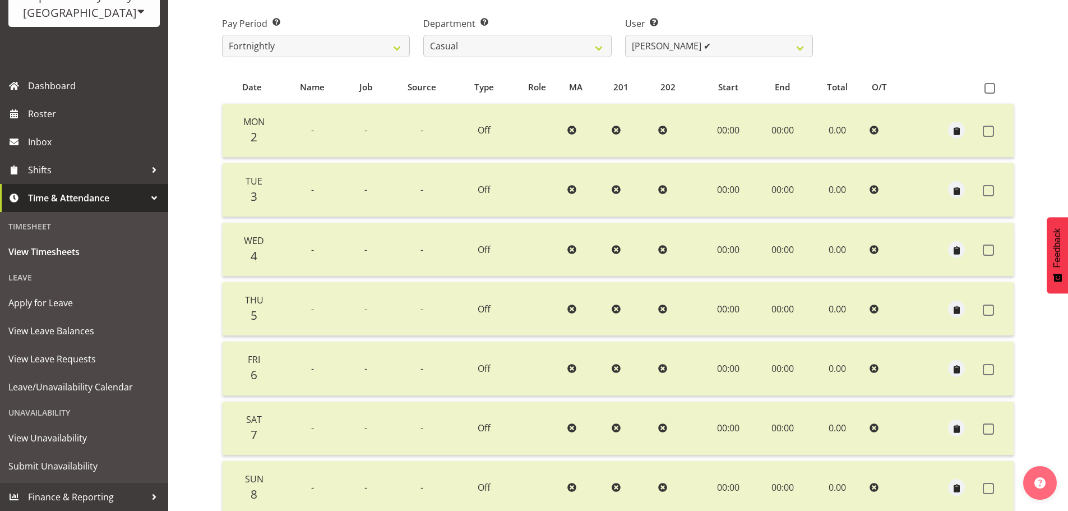
scroll to position [0, 0]
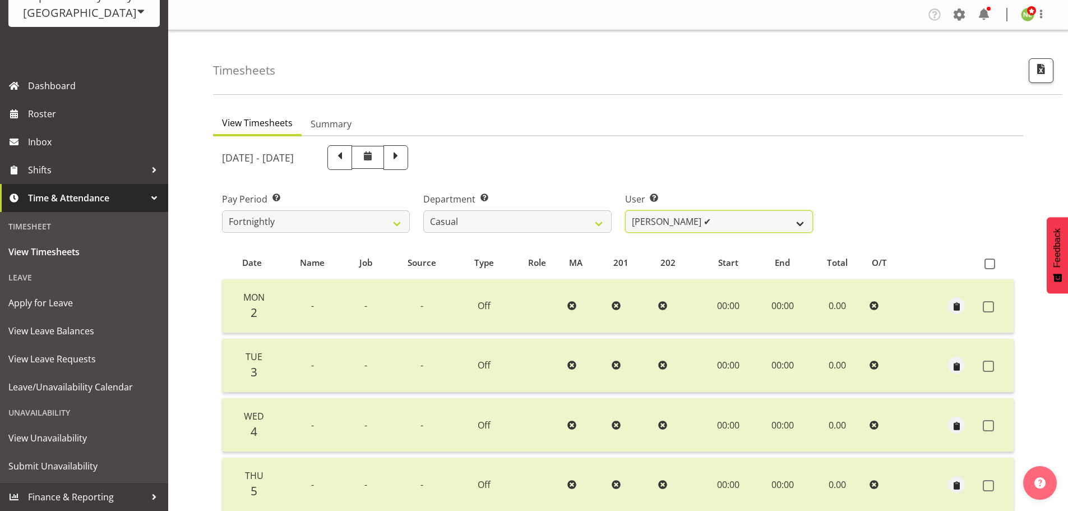
click at [701, 231] on select "[PERSON_NAME] ✔ [PERSON_NAME] ✔ [PERSON_NAME] ✔ [PERSON_NAME] ✔" at bounding box center [719, 221] width 188 height 22
click at [625, 213] on select "[PERSON_NAME] ✔ [PERSON_NAME] ✔ [PERSON_NAME] ✔ [PERSON_NAME] ✔" at bounding box center [719, 221] width 188 height 22
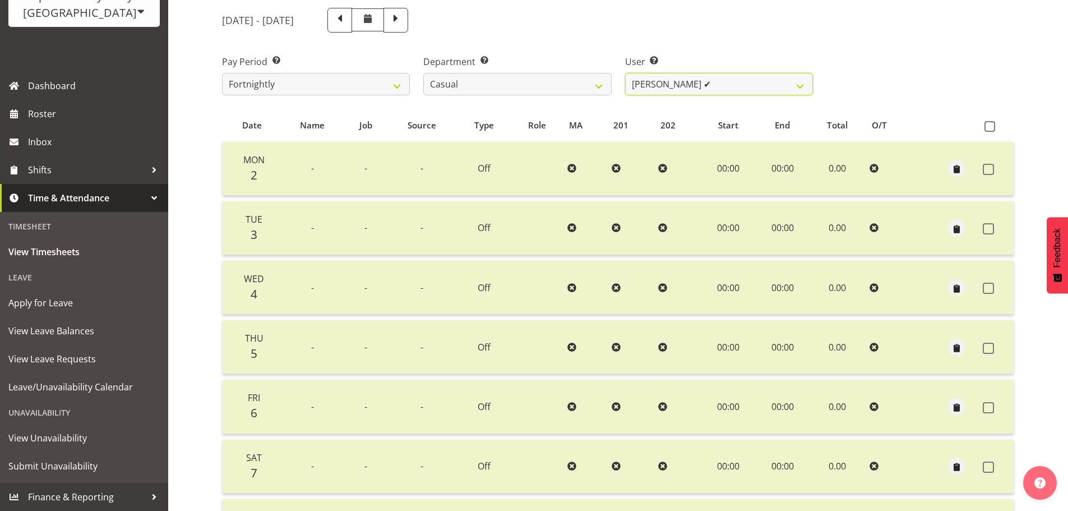
scroll to position [57, 0]
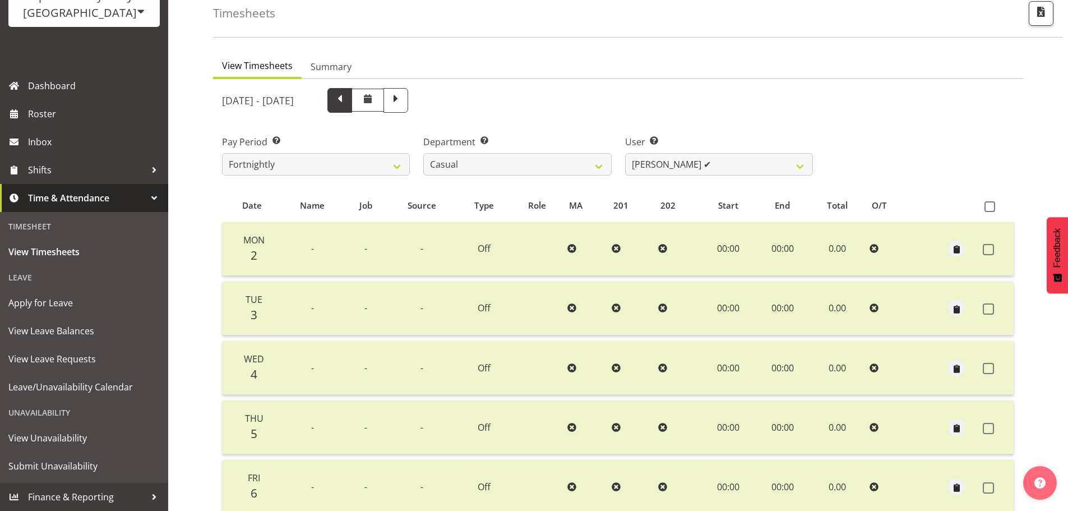
click at [347, 101] on span at bounding box center [339, 99] width 15 height 15
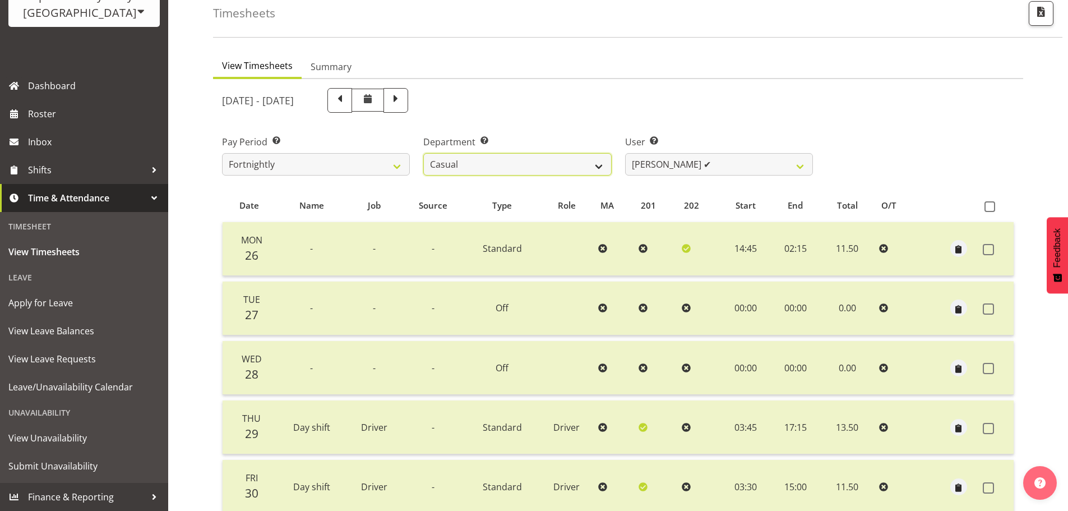
click at [512, 175] on select "701 702 703 704 705 706 707 708 709 710 711 712 713 714 715 716 717 718 719 720" at bounding box center [517, 164] width 188 height 22
click at [423, 156] on select "701 702 703 704 705 706 707 708 709 710 711 712 713 714 715 716 717 718 719 720" at bounding box center [517, 164] width 188 height 22
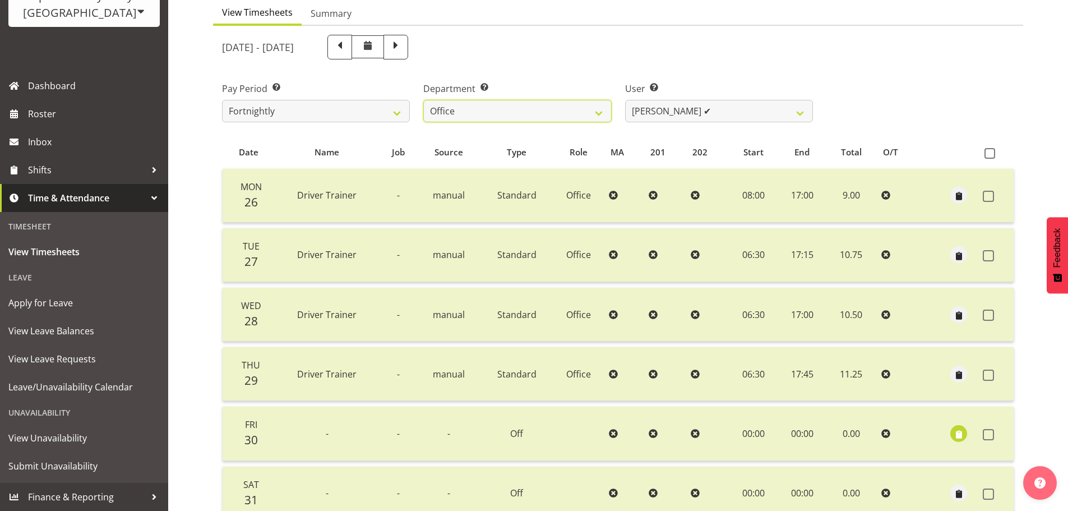
scroll to position [224, 0]
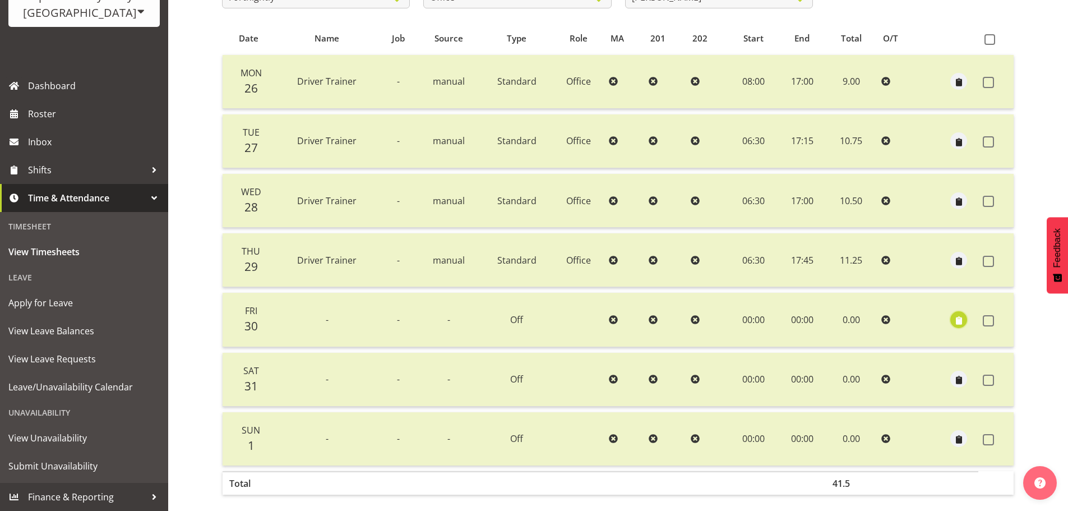
click at [963, 315] on span "button" at bounding box center [958, 319] width 13 height 16
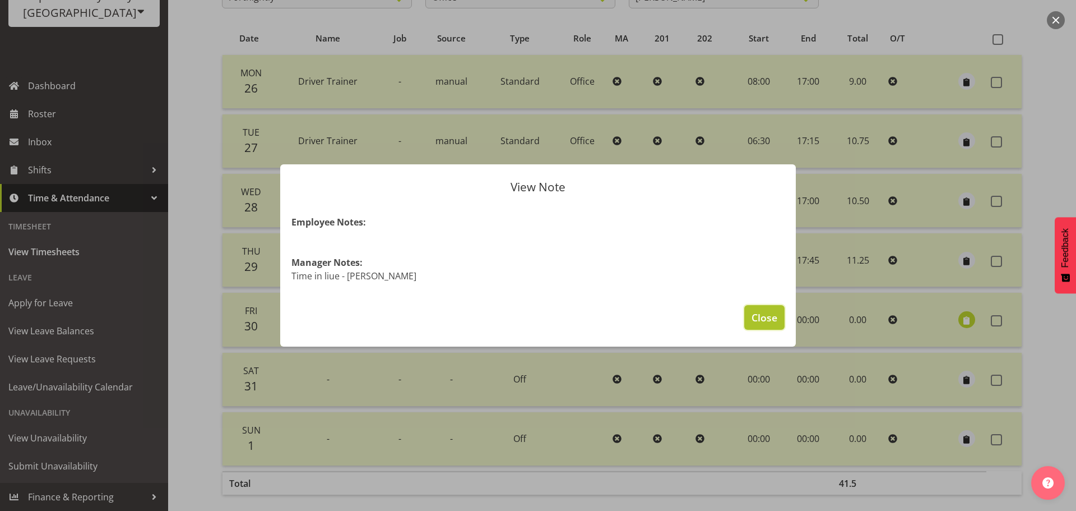
click at [756, 313] on span "Close" at bounding box center [765, 317] width 26 height 15
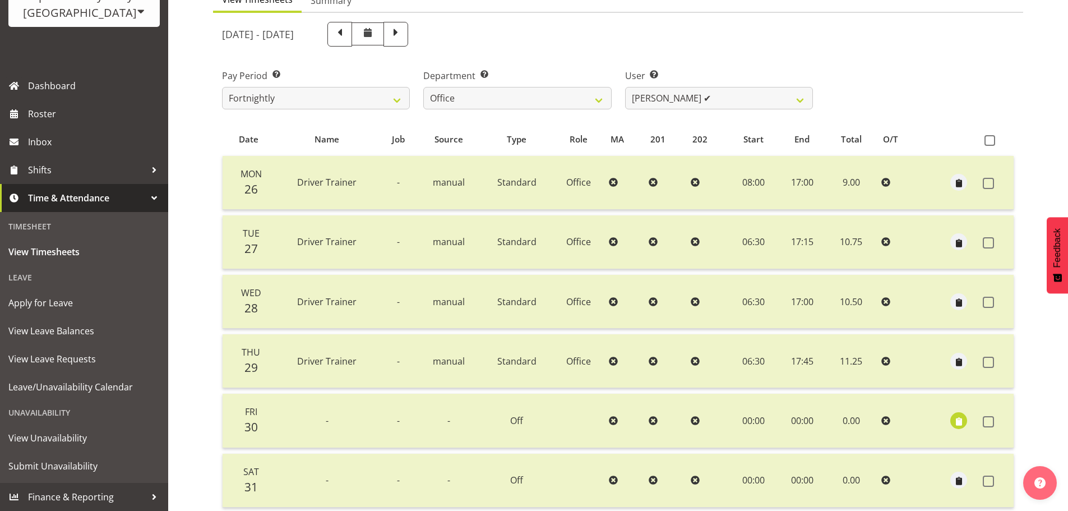
scroll to position [112, 0]
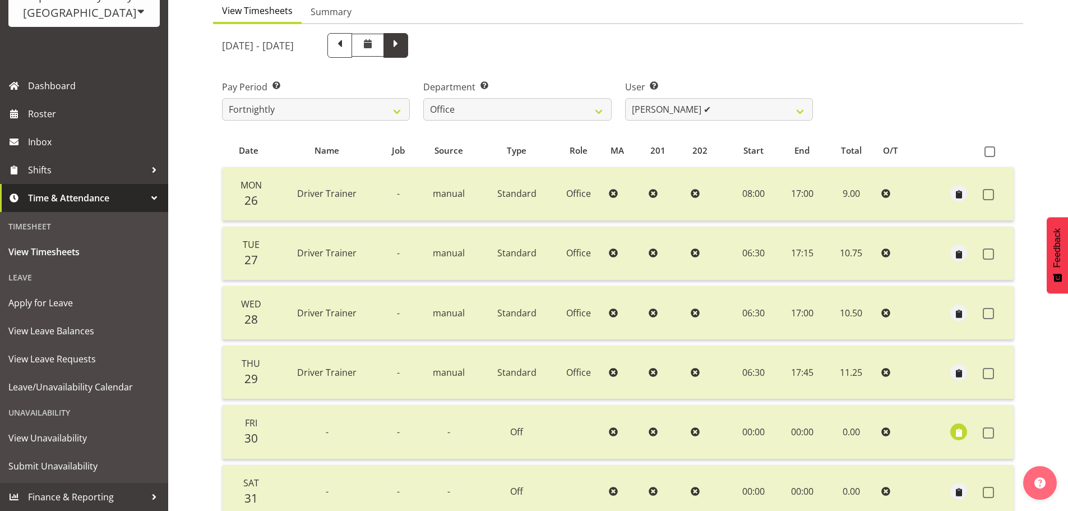
click at [408, 55] on span at bounding box center [395, 45] width 25 height 25
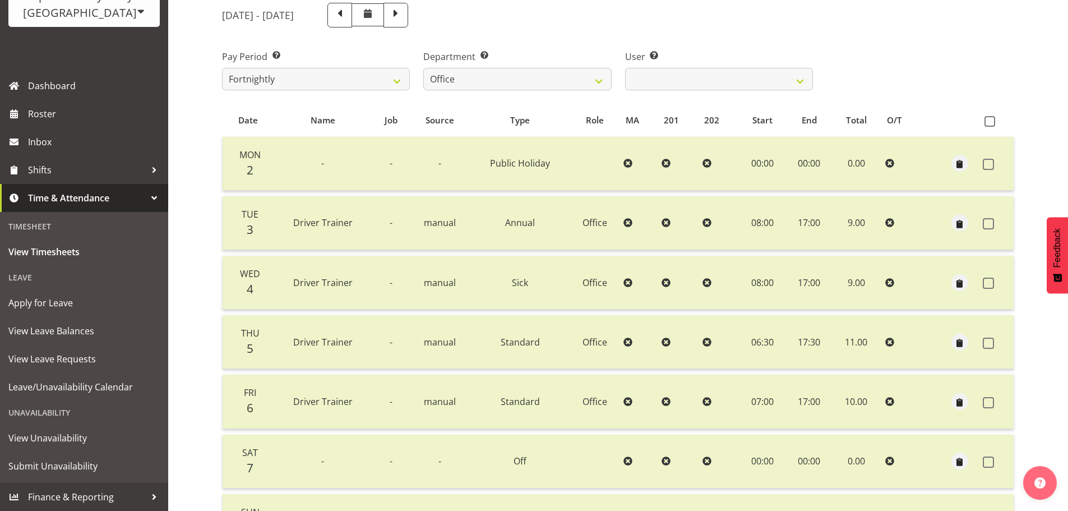
scroll to position [168, 0]
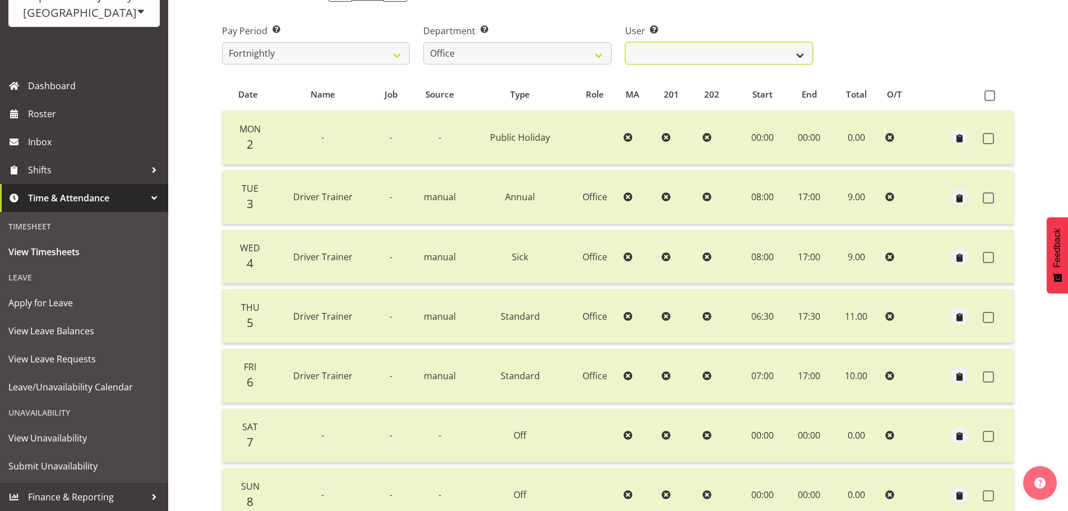
drag, startPoint x: 671, startPoint y: 55, endPoint x: 670, endPoint y: 64, distance: 9.0
click at [671, 55] on select "[PERSON_NAME] ✔ [PERSON_NAME] ✔ [PERSON_NAME] ✔ [PERSON_NAME] ✔ Milk Reception …" at bounding box center [719, 53] width 188 height 22
click at [625, 45] on select "[PERSON_NAME] ✔ [PERSON_NAME] ✔ [PERSON_NAME] ✔ [PERSON_NAME] ✔ Milk Reception …" at bounding box center [719, 53] width 188 height 22
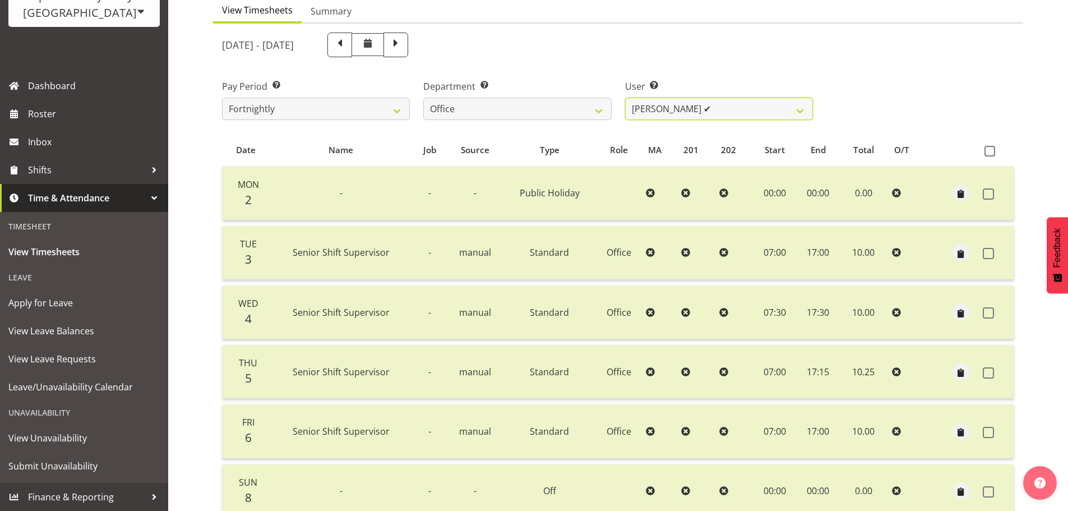
scroll to position [112, 0]
click at [347, 48] on span at bounding box center [339, 44] width 15 height 15
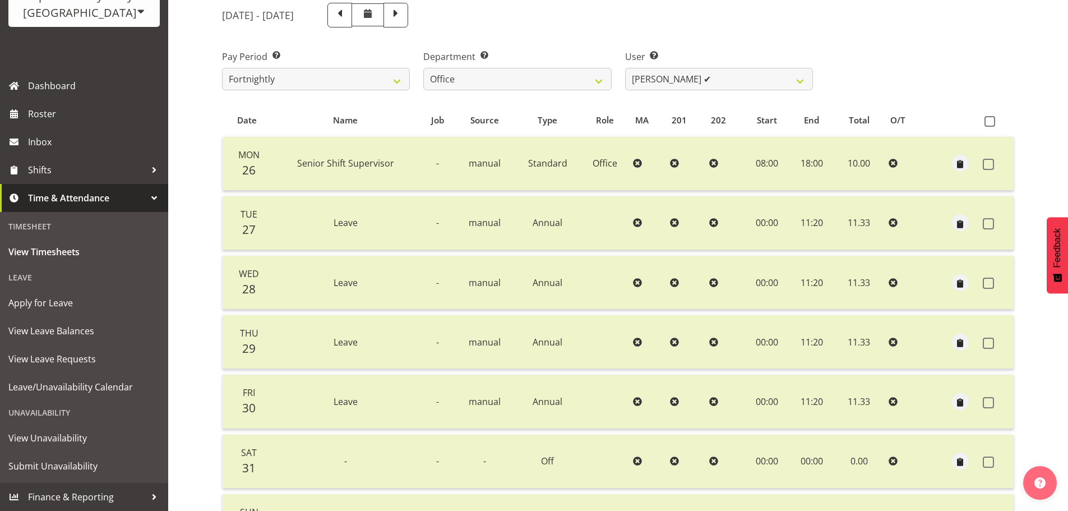
scroll to position [168, 0]
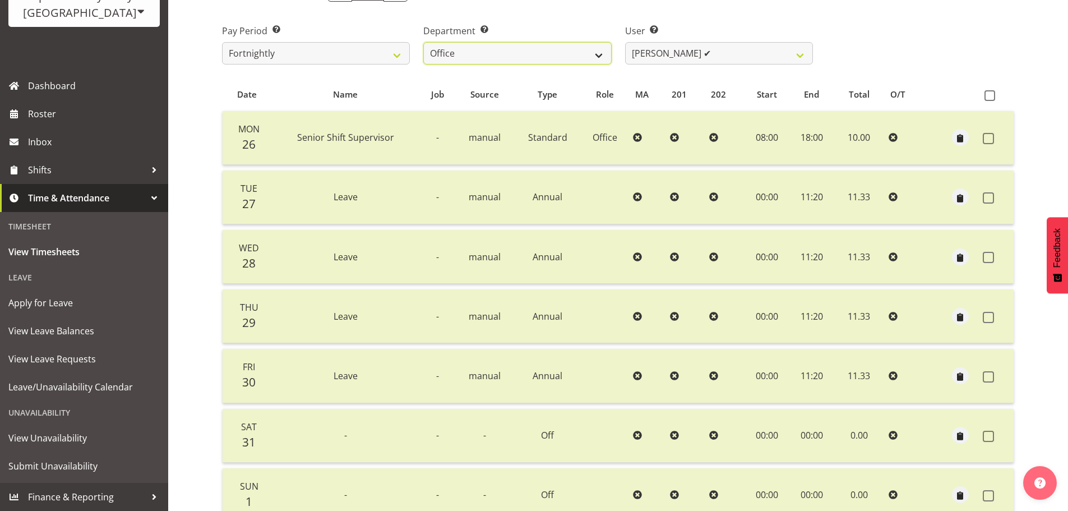
click at [485, 55] on select "701 702 703 704 705 706 707 708 709 710 711 712 713 714 715 716 717 718 719 720" at bounding box center [517, 53] width 188 height 22
click at [702, 55] on select "[PERSON_NAME] ✔ [PERSON_NAME] ✔ [PERSON_NAME] ✔ [PERSON_NAME] ✔ Milk Reception …" at bounding box center [719, 53] width 188 height 22
click at [625, 45] on select "[PERSON_NAME] ✔ [PERSON_NAME] ✔ [PERSON_NAME] ✔ [PERSON_NAME] ✔ Milk Reception …" at bounding box center [719, 53] width 188 height 22
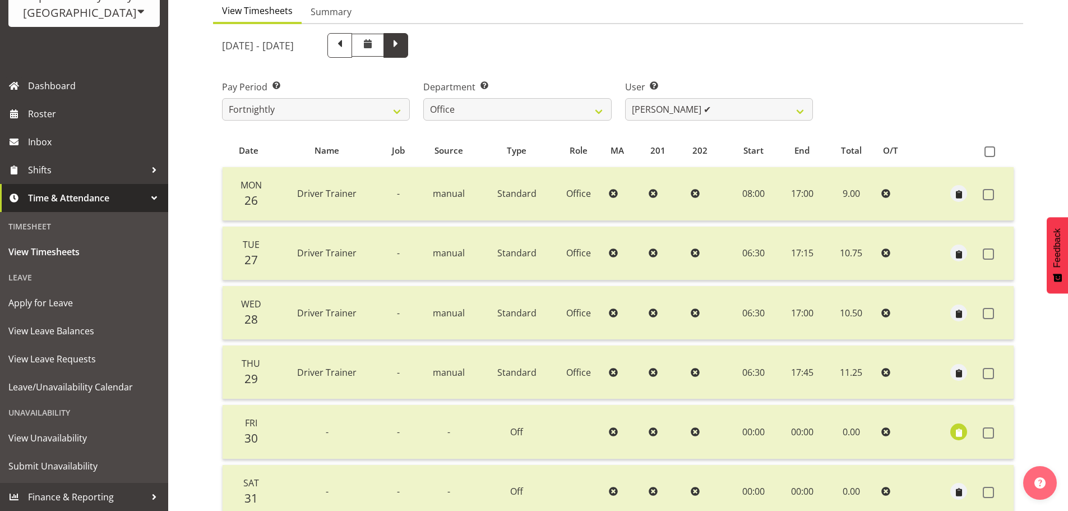
click at [403, 49] on span at bounding box center [395, 44] width 15 height 15
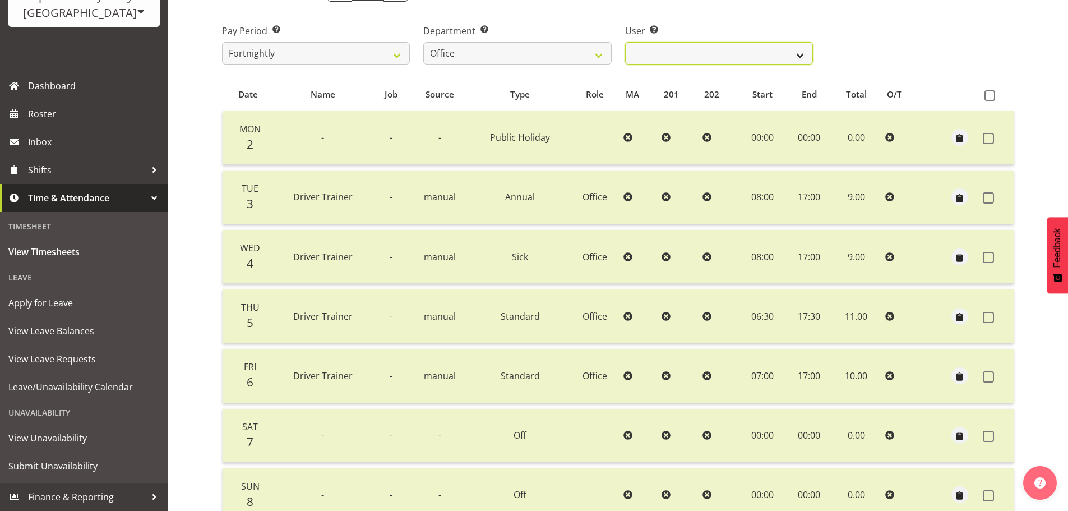
click at [696, 52] on select "[PERSON_NAME] ✔ [PERSON_NAME] ✔ [PERSON_NAME] ✔ [PERSON_NAME] ✔ Milk Reception …" at bounding box center [719, 53] width 188 height 22
click at [625, 45] on select "[PERSON_NAME] ✔ [PERSON_NAME] ✔ [PERSON_NAME] ✔ [PERSON_NAME] ✔ Milk Reception …" at bounding box center [719, 53] width 188 height 22
click at [530, 55] on select "701 702 703 704 705 706 707 708 709 710 711 712 713 714 715 716 717 718 719 720" at bounding box center [517, 53] width 188 height 22
click at [799, 48] on select "[PERSON_NAME] ✔ [PERSON_NAME] ✔ [PERSON_NAME] ✔ [PERSON_NAME] ✔ Milk Reception …" at bounding box center [719, 53] width 188 height 22
click at [625, 45] on select "[PERSON_NAME] ✔ [PERSON_NAME] ✔ [PERSON_NAME] ✔ [PERSON_NAME] ✔ Milk Reception …" at bounding box center [719, 53] width 188 height 22
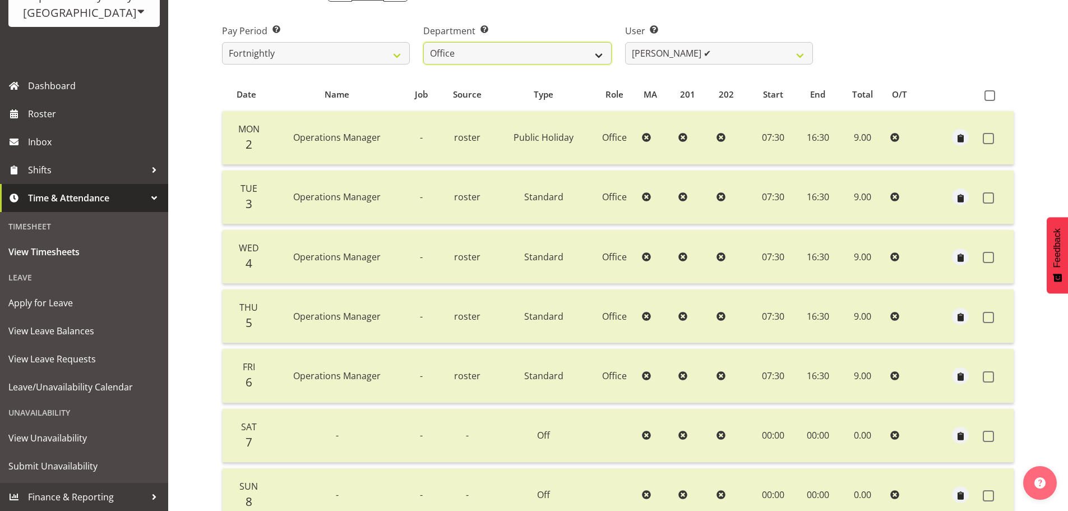
click at [470, 59] on select "701 702 703 704 705 706 707 708 709 710 711 712 713 714 715 716 717 718 719 720" at bounding box center [517, 53] width 188 height 22
click at [423, 45] on select "701 702 703 704 705 706 707 708 709 710 711 712 713 714 715 716 717 718 719 720" at bounding box center [517, 53] width 188 height 22
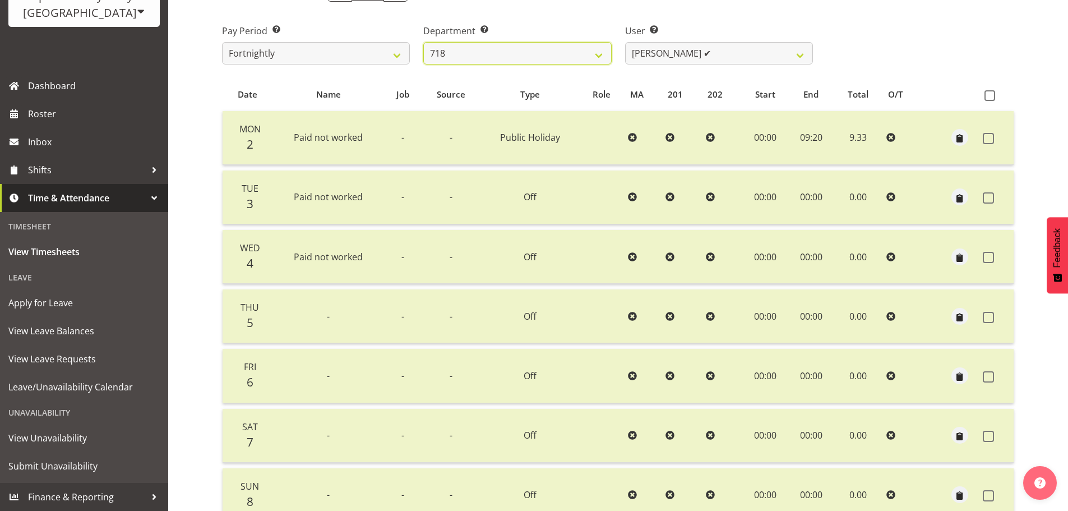
scroll to position [112, 0]
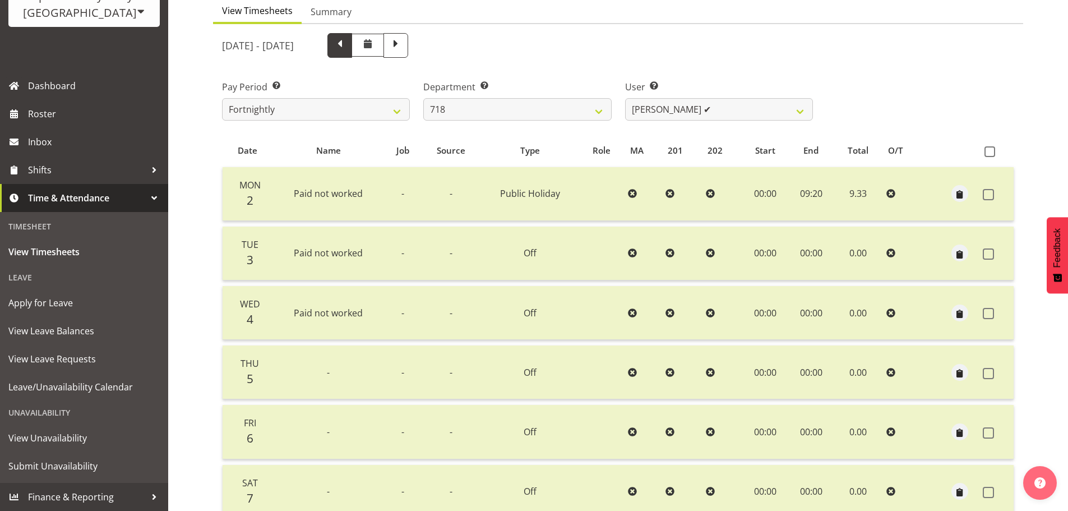
click at [347, 51] on span at bounding box center [339, 44] width 15 height 15
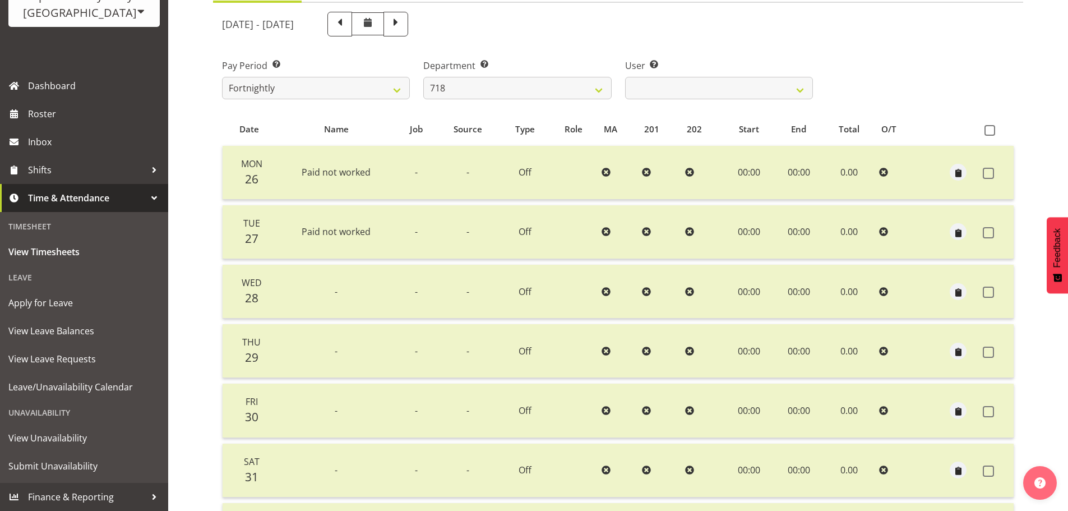
scroll to position [113, 0]
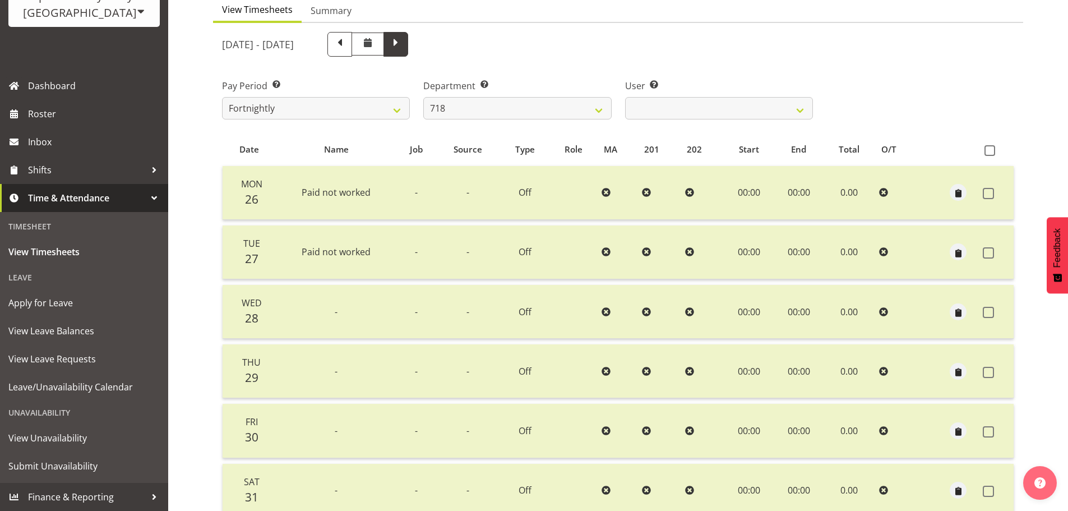
click at [403, 49] on span at bounding box center [395, 43] width 15 height 15
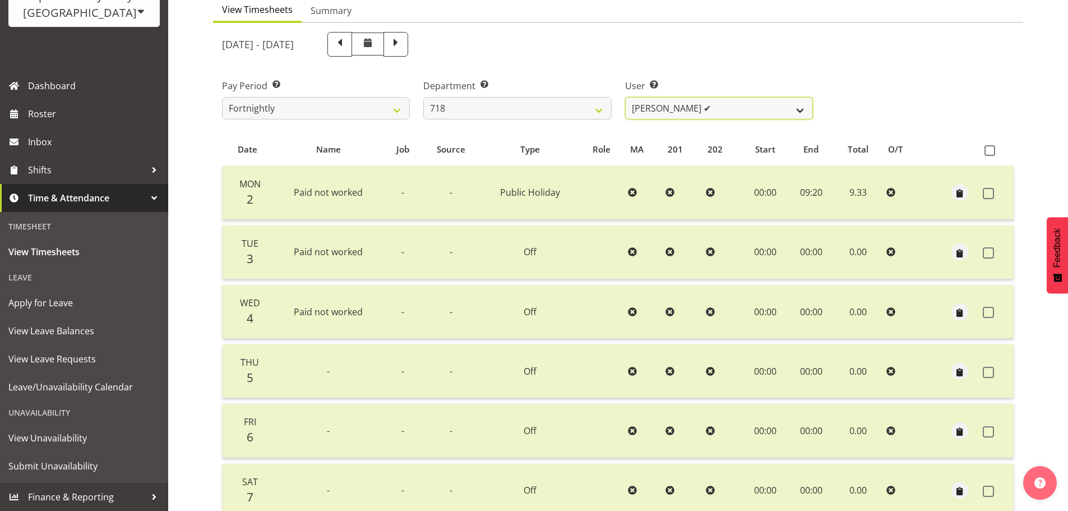
drag, startPoint x: 684, startPoint y: 113, endPoint x: 684, endPoint y: 122, distance: 9.0
click at [684, 113] on select "[PERSON_NAME] ✔ [PERSON_NAME] ✔ [PERSON_NAME] ✔ [PERSON_NAME] ✔" at bounding box center [719, 108] width 188 height 22
click at [625, 100] on select "[PERSON_NAME] ✔ [PERSON_NAME] ✔ [PERSON_NAME] ✔ [PERSON_NAME] ✔" at bounding box center [719, 108] width 188 height 22
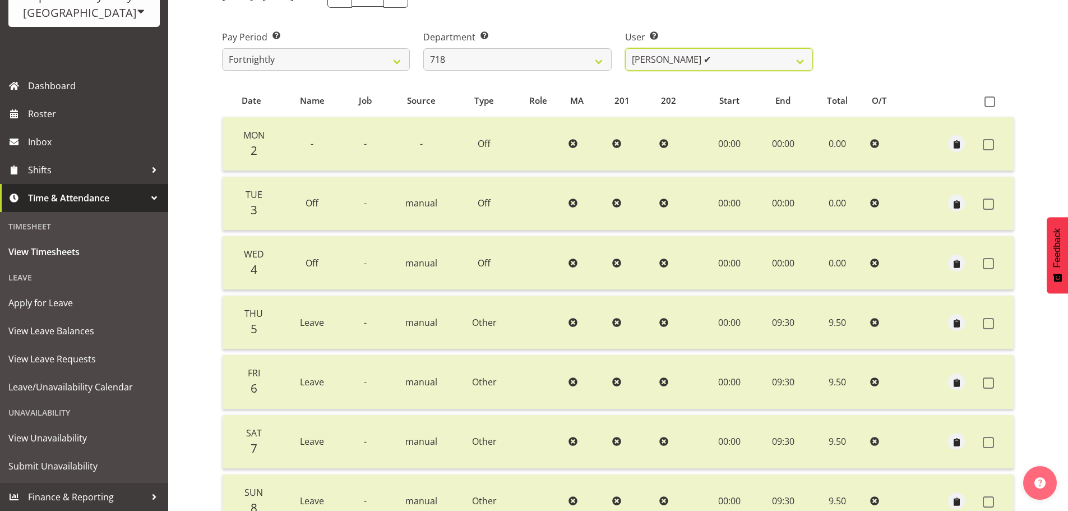
scroll to position [57, 0]
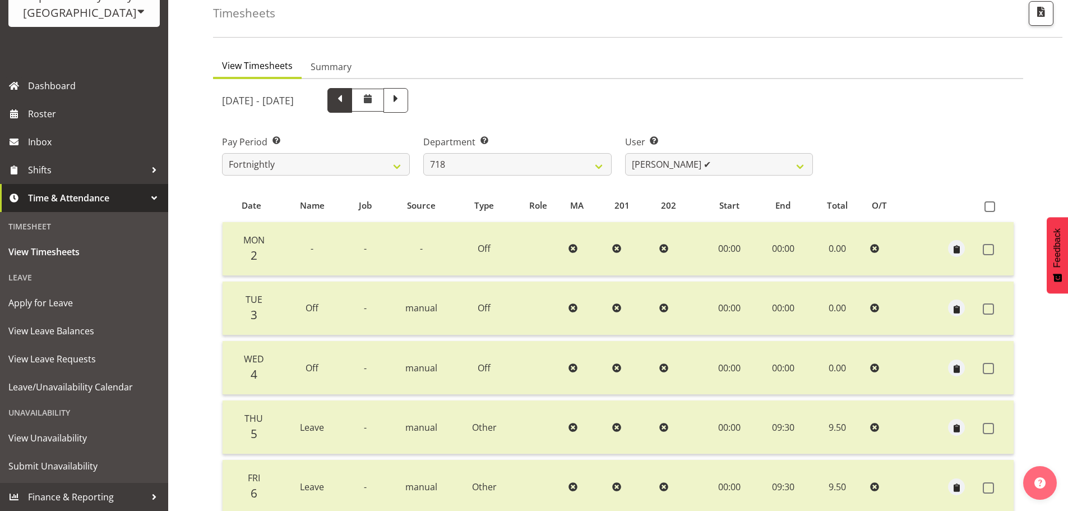
click at [352, 92] on span at bounding box center [339, 100] width 25 height 25
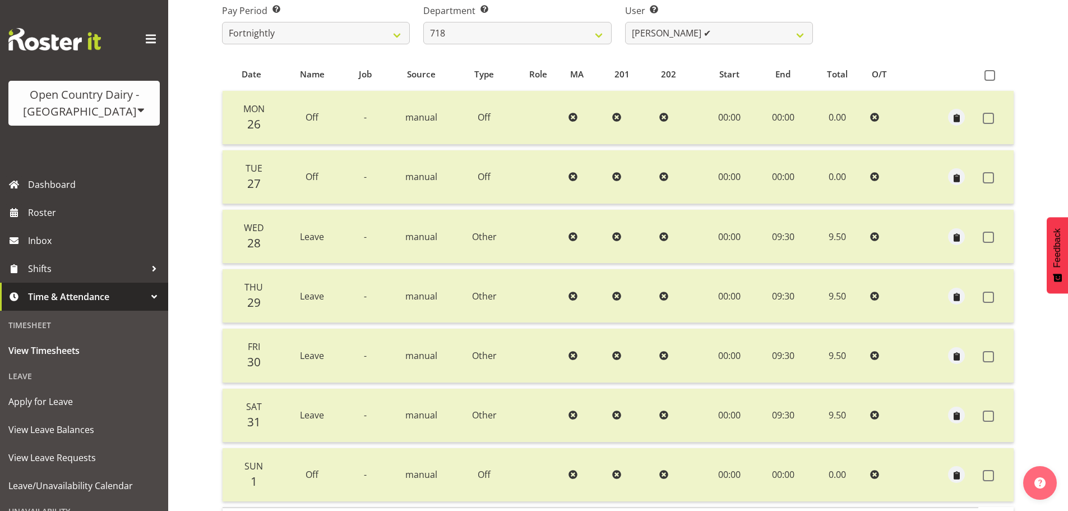
scroll to position [169, 0]
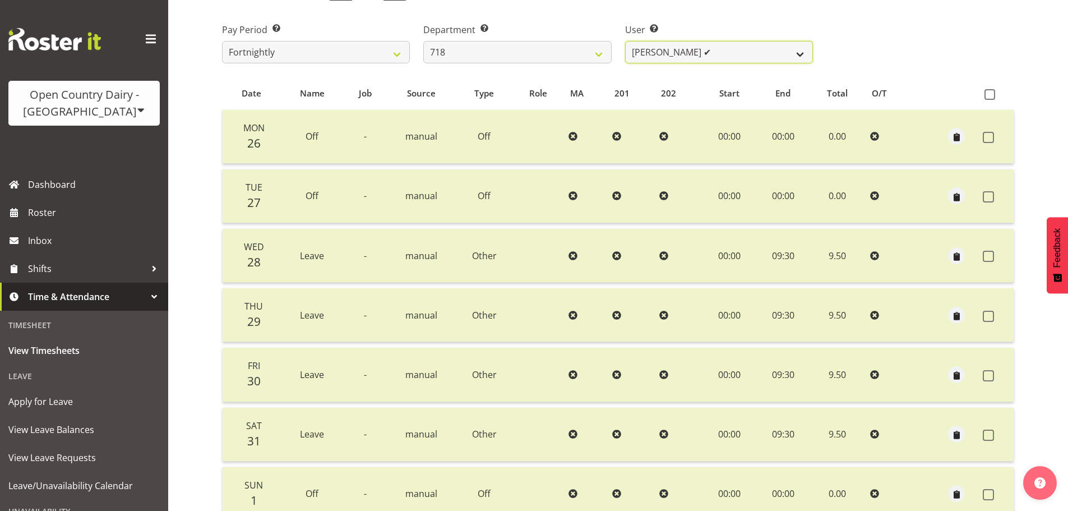
click at [673, 63] on select "[PERSON_NAME] ✔ [PERSON_NAME] ✔ [PERSON_NAME] ✔ [PERSON_NAME] ✔" at bounding box center [719, 52] width 188 height 22
click at [625, 44] on select "[PERSON_NAME] ✔ [PERSON_NAME] ✔ [PERSON_NAME] ✔ [PERSON_NAME] ✔" at bounding box center [719, 52] width 188 height 22
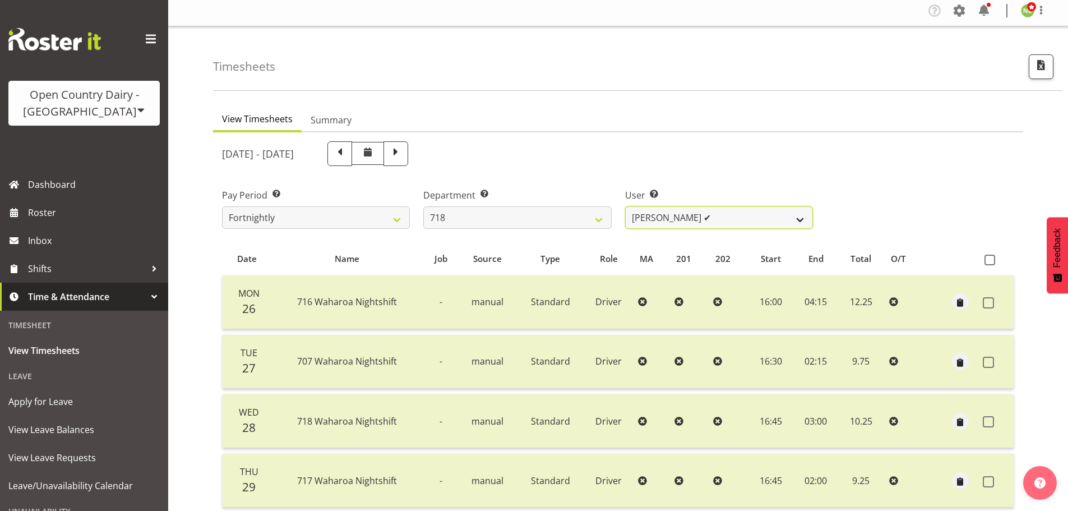
scroll to position [0, 0]
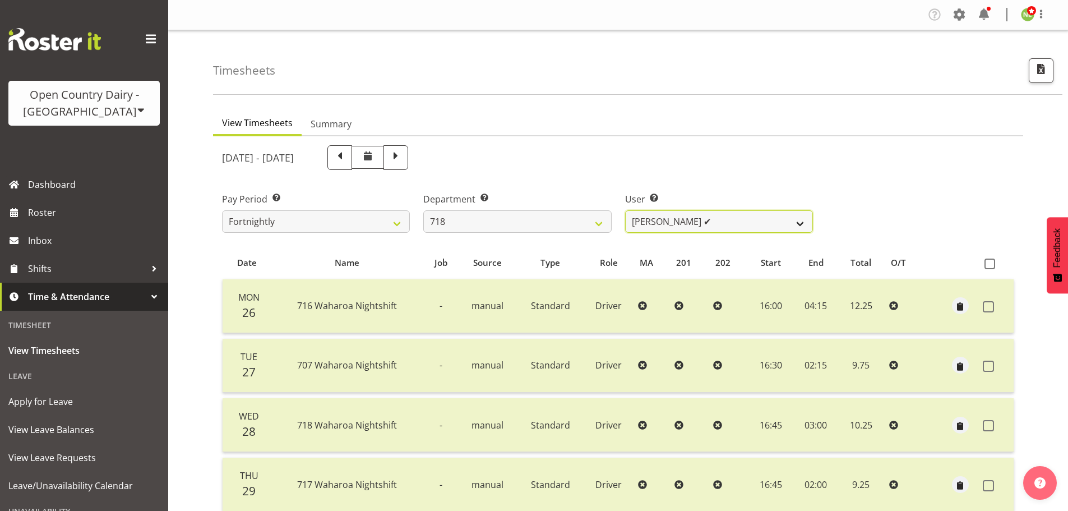
click at [666, 225] on select "[PERSON_NAME] ✔ [PERSON_NAME] ✔ [PERSON_NAME] ✔ [PERSON_NAME] ✔" at bounding box center [719, 221] width 188 height 22
click at [625, 213] on select "[PERSON_NAME] ✔ [PERSON_NAME] ✔ [PERSON_NAME] ✔ [PERSON_NAME] ✔" at bounding box center [719, 221] width 188 height 22
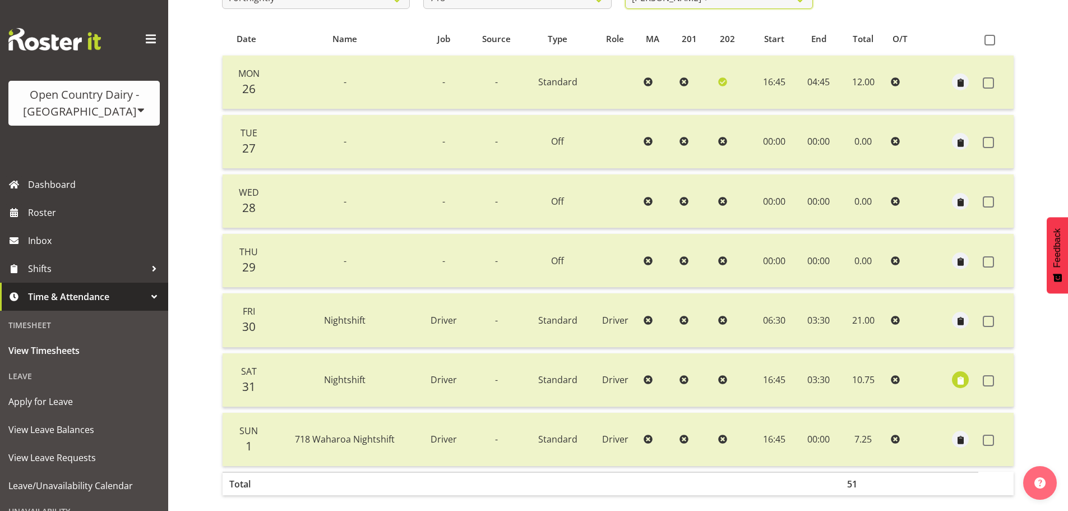
scroll to position [224, 0]
click at [964, 382] on span "button" at bounding box center [960, 380] width 13 height 13
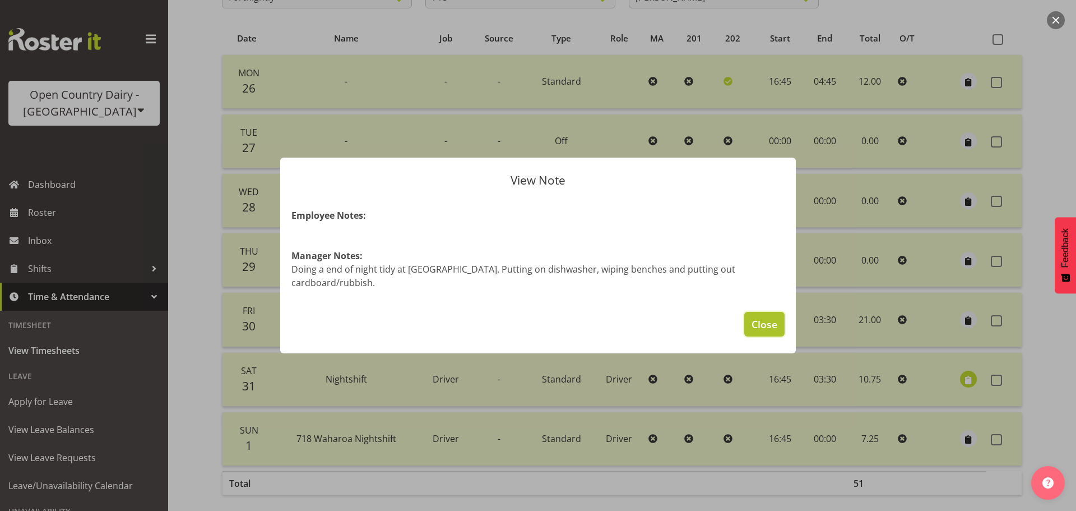
click at [752, 317] on button "Close" at bounding box center [764, 324] width 40 height 25
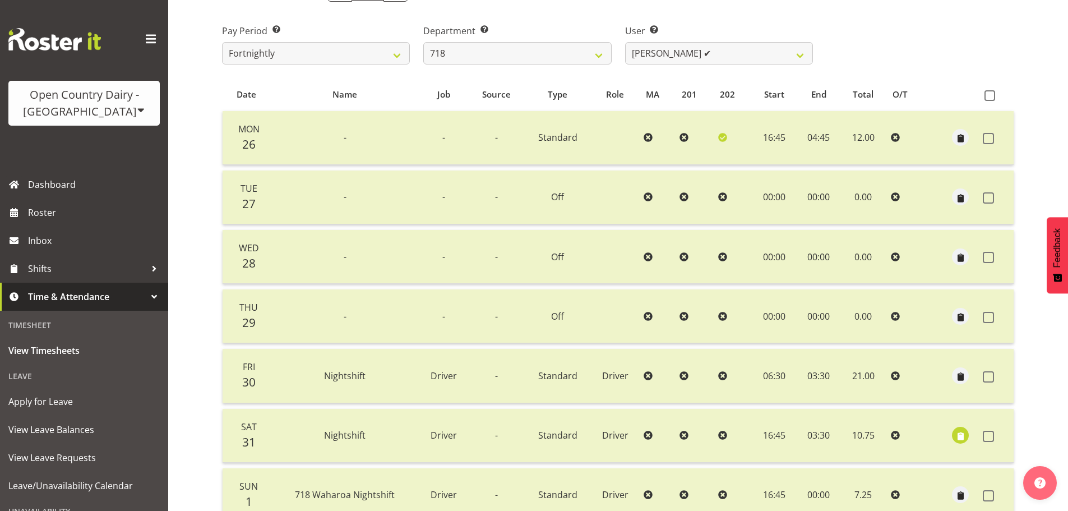
scroll to position [0, 0]
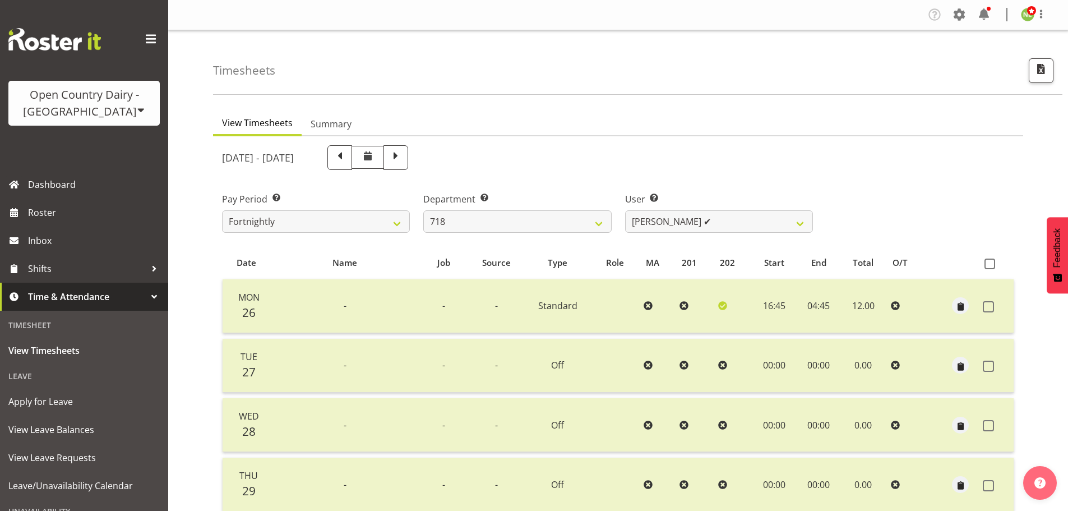
click at [1004, 189] on div "Pay Period Select which pay period you would like to view. Fortnightly Departme…" at bounding box center [618, 208] width 806 height 63
click at [184, 195] on div "Timesheets View Timesheets Summary [DATE] - [DATE] Pay Period Select which pay …" at bounding box center [618, 405] width 900 height 750
click at [403, 160] on span at bounding box center [395, 156] width 15 height 15
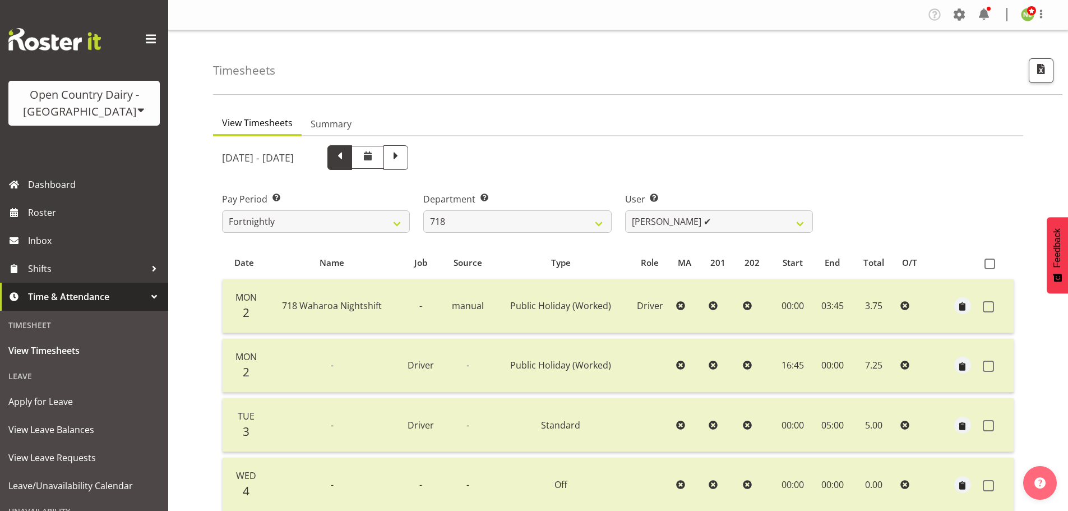
click at [347, 163] on span at bounding box center [339, 156] width 15 height 15
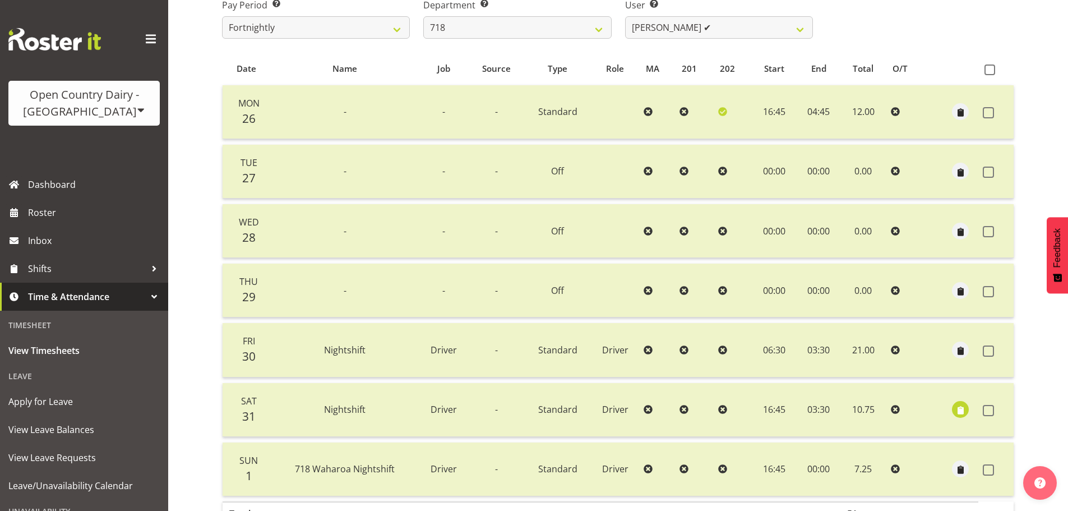
scroll to position [168, 0]
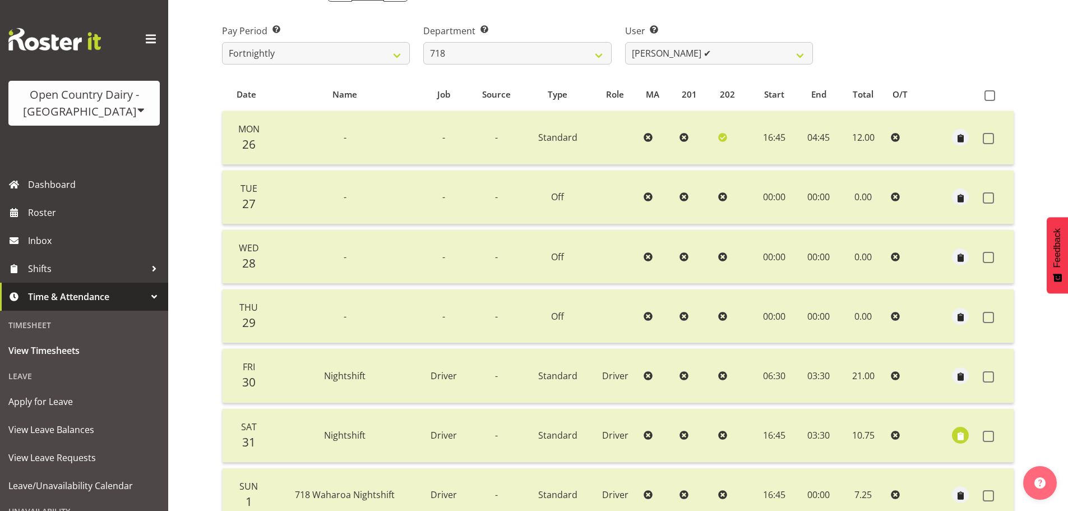
click at [721, 142] on icon at bounding box center [722, 137] width 9 height 9
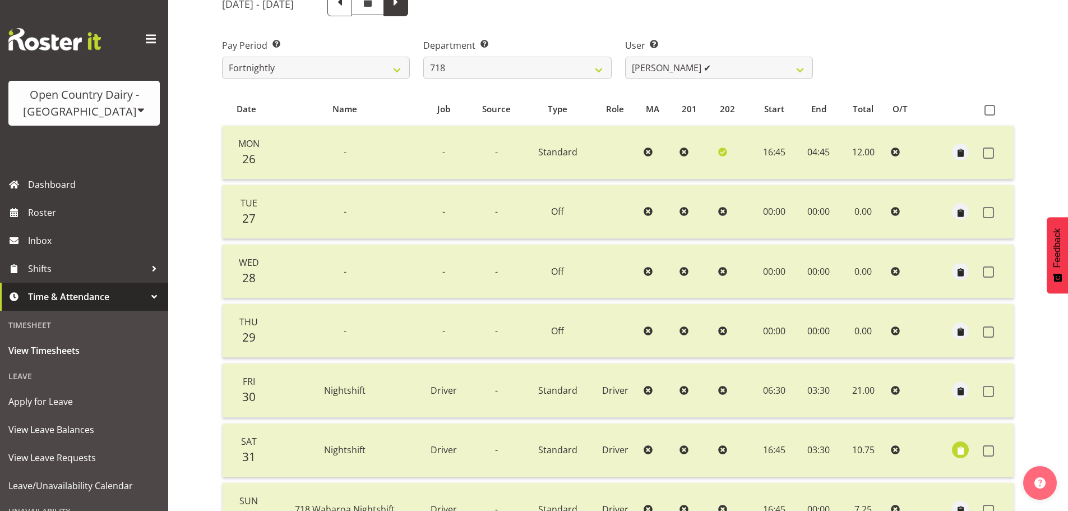
scroll to position [112, 0]
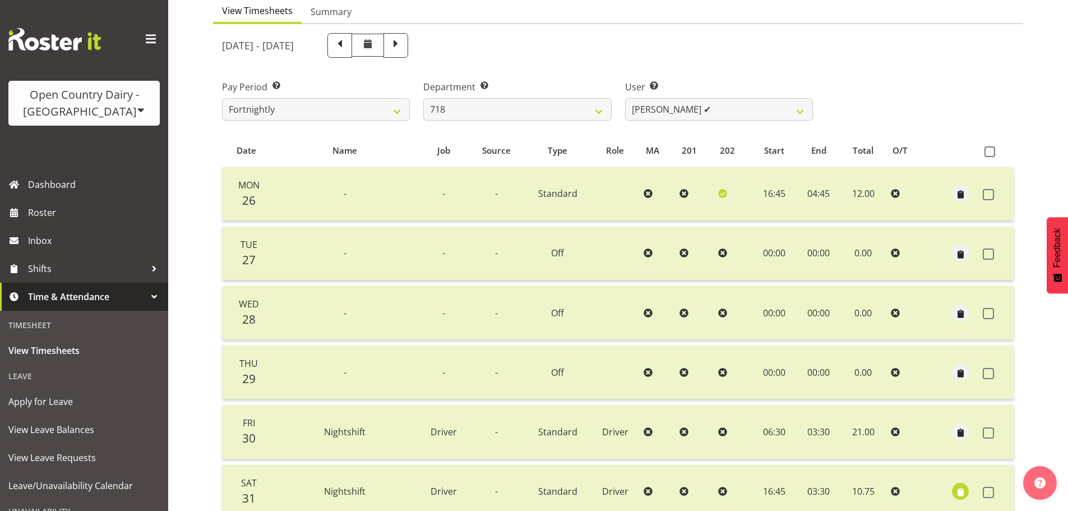
click at [403, 40] on span at bounding box center [395, 44] width 15 height 15
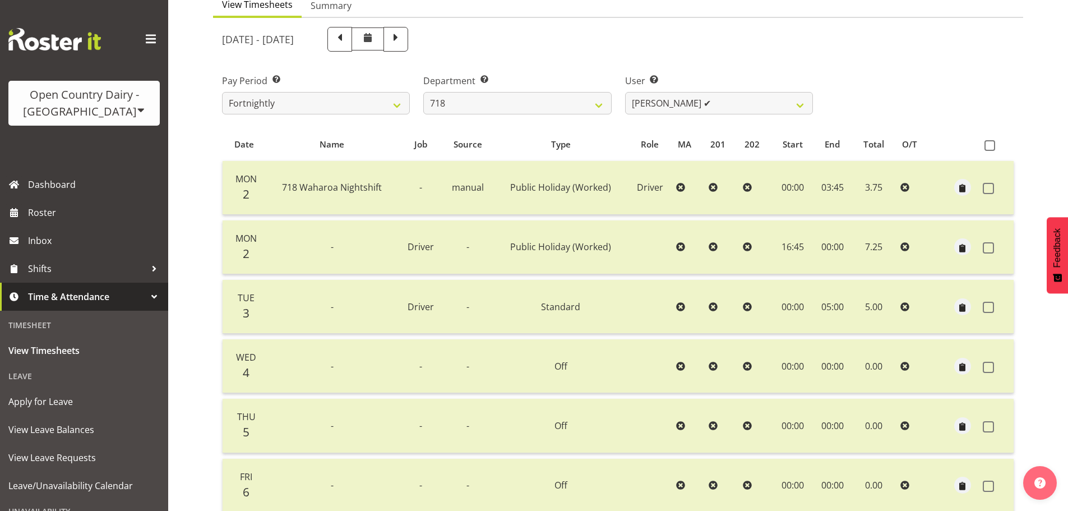
scroll to position [113, 0]
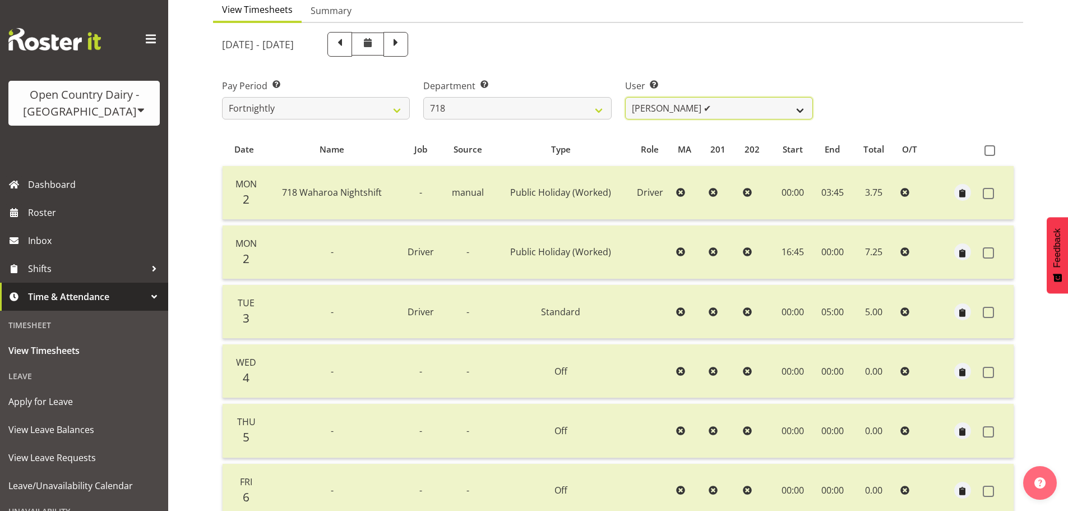
click at [670, 109] on select "[PERSON_NAME] ✔ [PERSON_NAME] ✔ [PERSON_NAME] ✔ [PERSON_NAME] ✔" at bounding box center [719, 108] width 188 height 22
click at [625, 100] on select "[PERSON_NAME] ✔ [PERSON_NAME] ✔ [PERSON_NAME] ✔ [PERSON_NAME] ✔" at bounding box center [719, 108] width 188 height 22
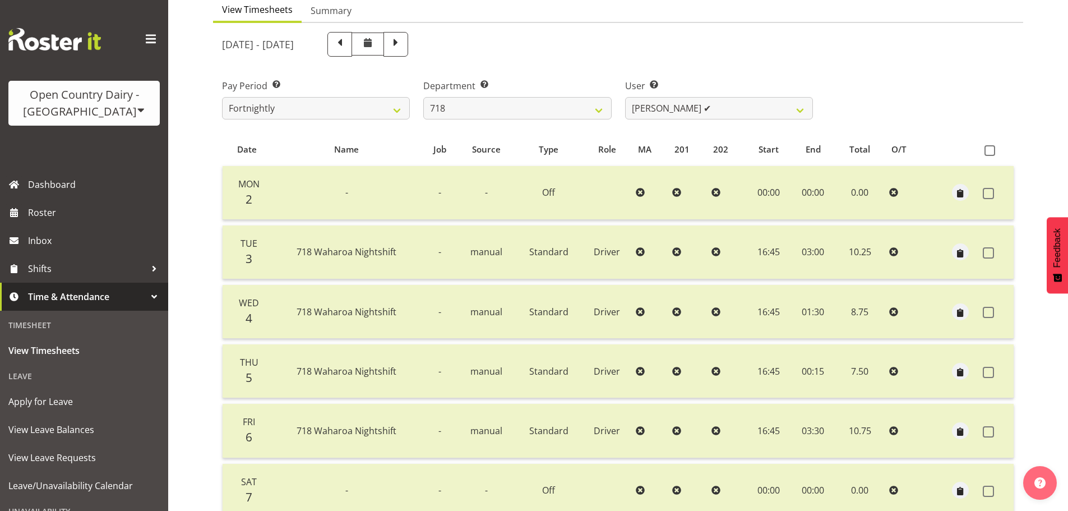
drag, startPoint x: 380, startPoint y: 49, endPoint x: 293, endPoint y: 75, distance: 90.8
click at [347, 48] on span at bounding box center [339, 43] width 15 height 15
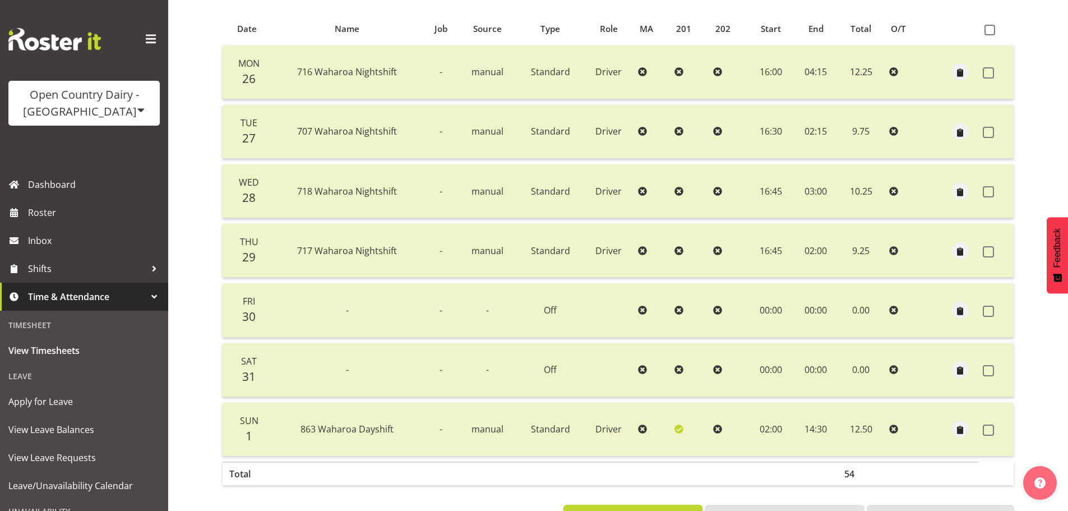
scroll to position [169, 0]
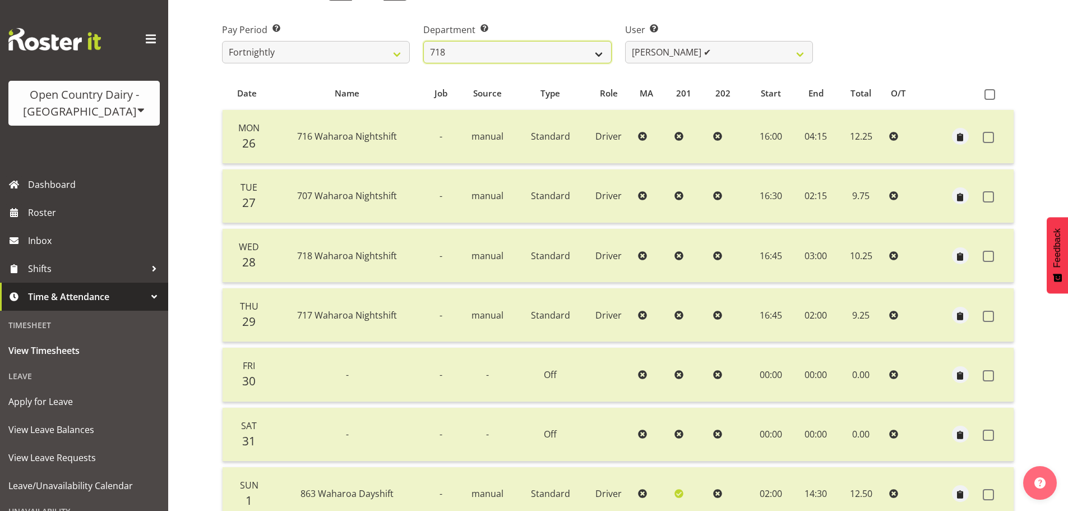
click at [502, 46] on select "701 702 703 704 705 706 707 708 709 710 711 712 713 714 715 716 717 718 719 720" at bounding box center [517, 52] width 188 height 22
click at [423, 44] on select "701 702 703 704 705 706 707 708 709 710 711 712 713 714 715 716 717 718 719 720" at bounding box center [517, 52] width 188 height 22
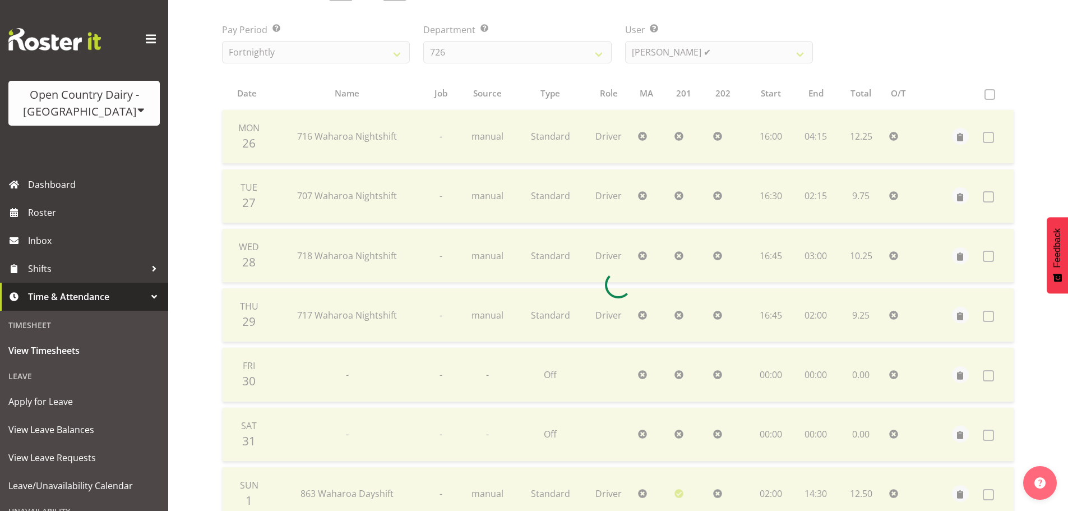
click at [688, 62] on div at bounding box center [618, 285] width 810 height 636
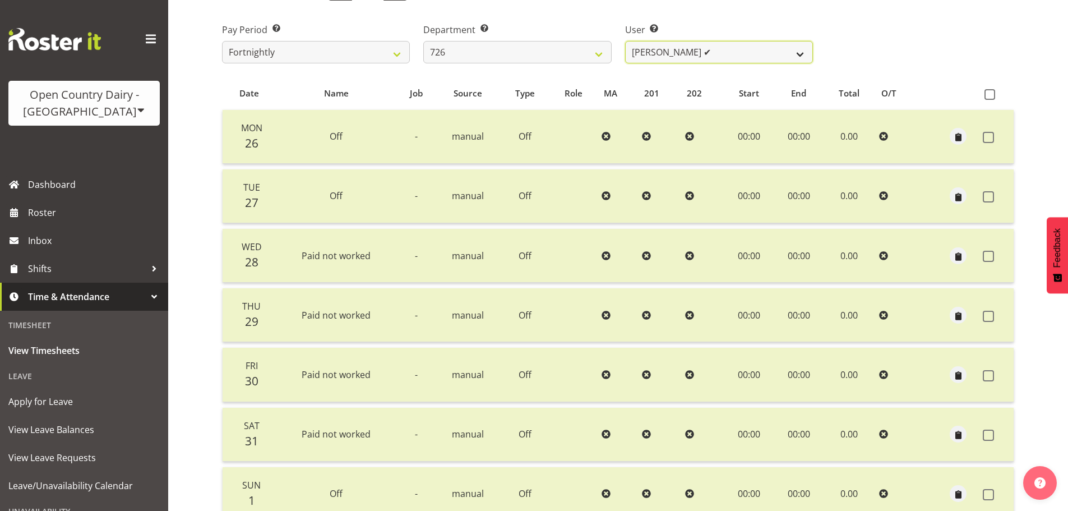
click at [682, 60] on select "[PERSON_NAME] ✔ [PERSON_NAME] ✔ [PERSON_NAME] ✔ [PERSON_NAME] ✔" at bounding box center [719, 52] width 188 height 22
click at [625, 44] on select "[PERSON_NAME] ✔ [PERSON_NAME] ✔ [PERSON_NAME] ✔ [PERSON_NAME] ✔" at bounding box center [719, 52] width 188 height 22
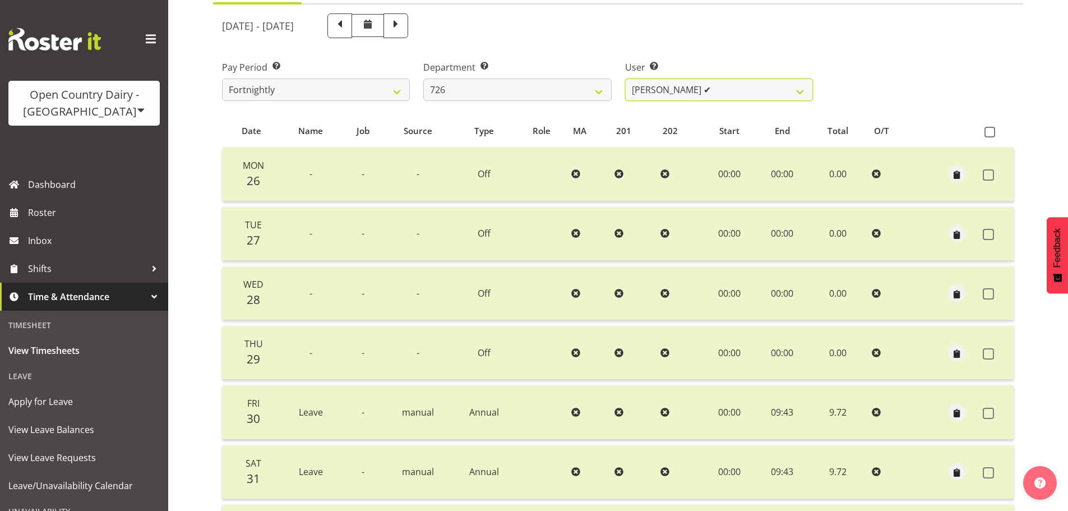
scroll to position [113, 0]
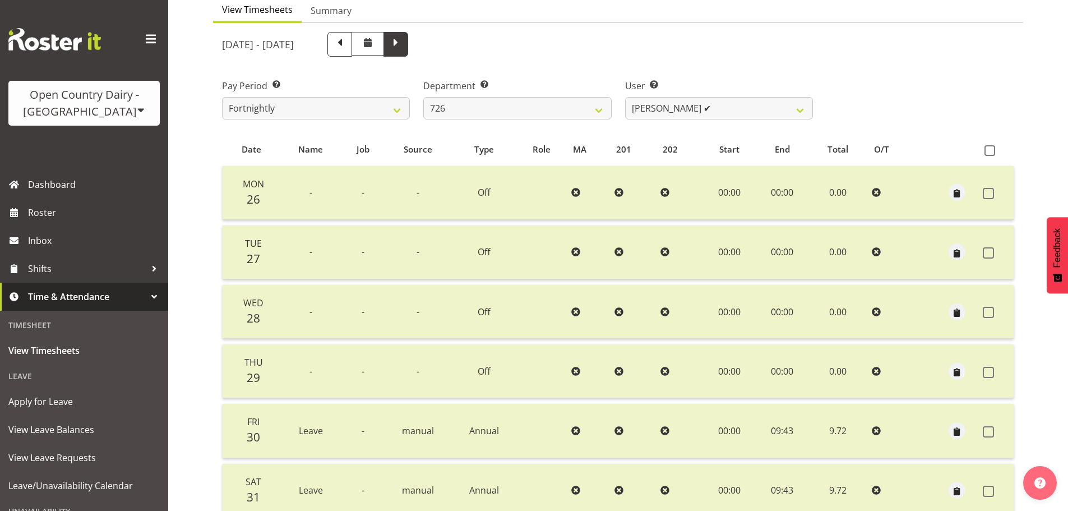
click at [403, 49] on span at bounding box center [395, 43] width 15 height 15
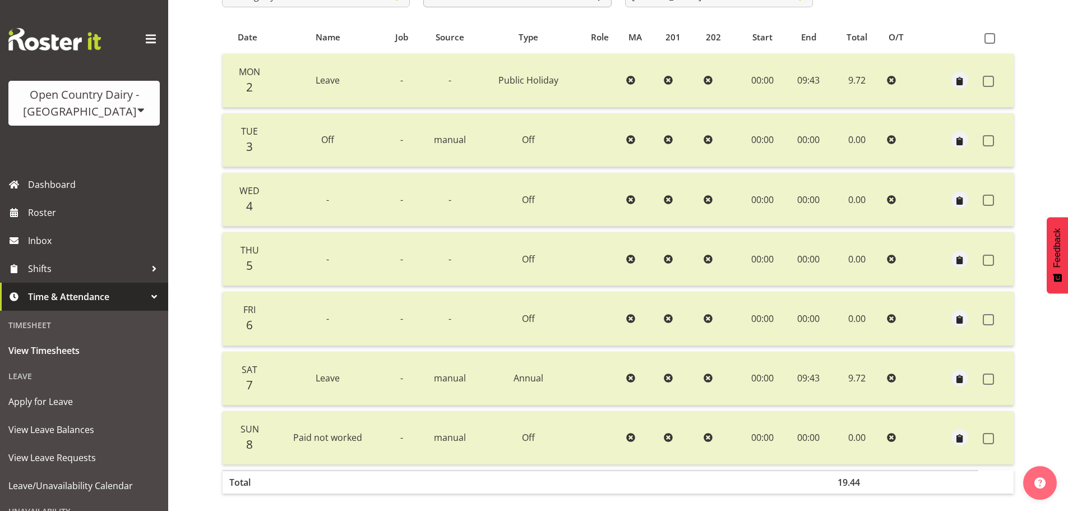
scroll to position [57, 0]
